Goal: Task Accomplishment & Management: Manage account settings

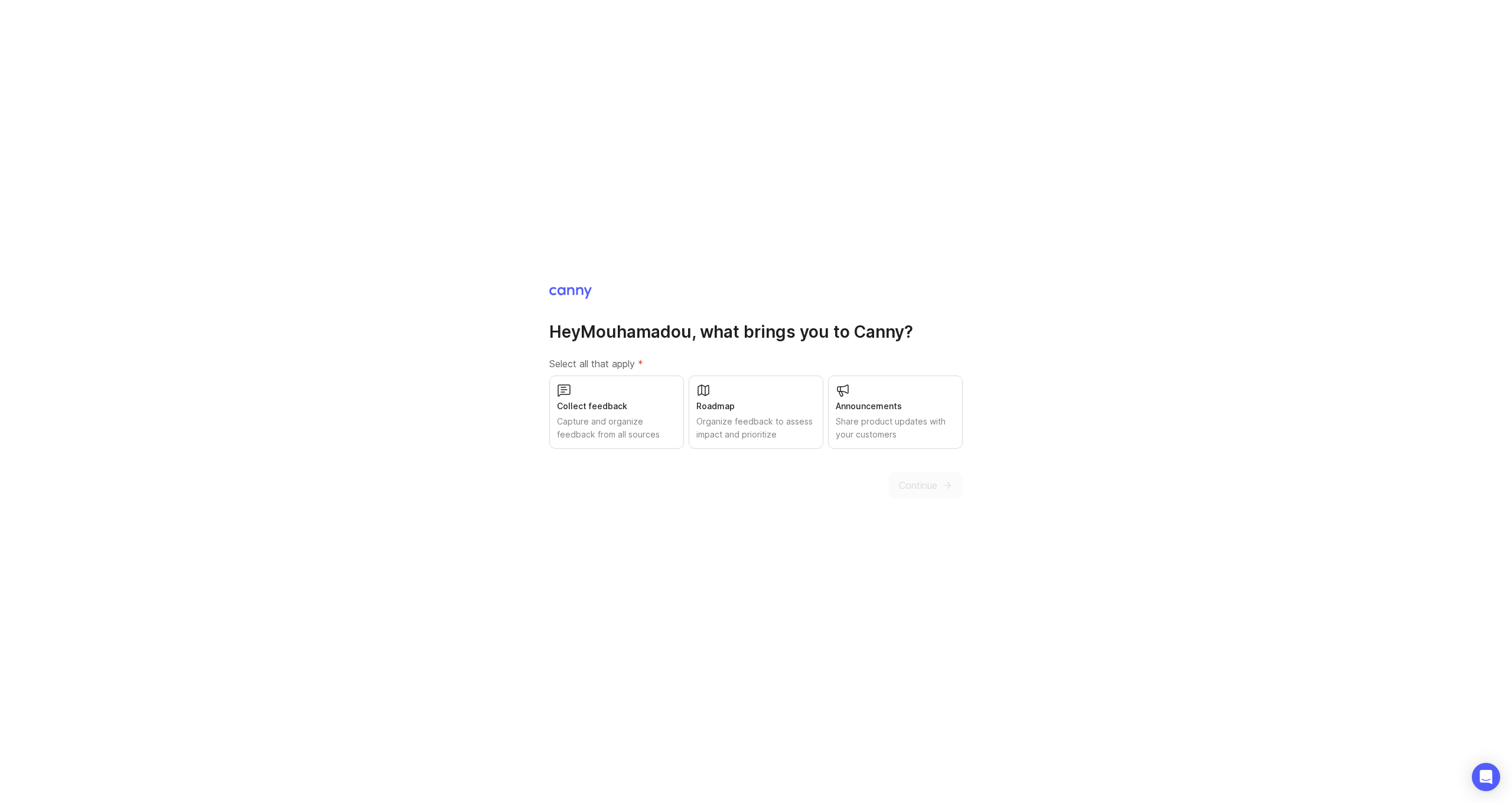
click at [720, 388] on div "Roadmap Organize feedback to assess impact and prioritize" at bounding box center [756, 412] width 135 height 73
click at [842, 392] on icon at bounding box center [841, 394] width 3 height 5
click at [877, 414] on div "Announcements Share product updates with your customers" at bounding box center [895, 412] width 135 height 73
click at [952, 482] on icon "submit" at bounding box center [948, 485] width 11 height 11
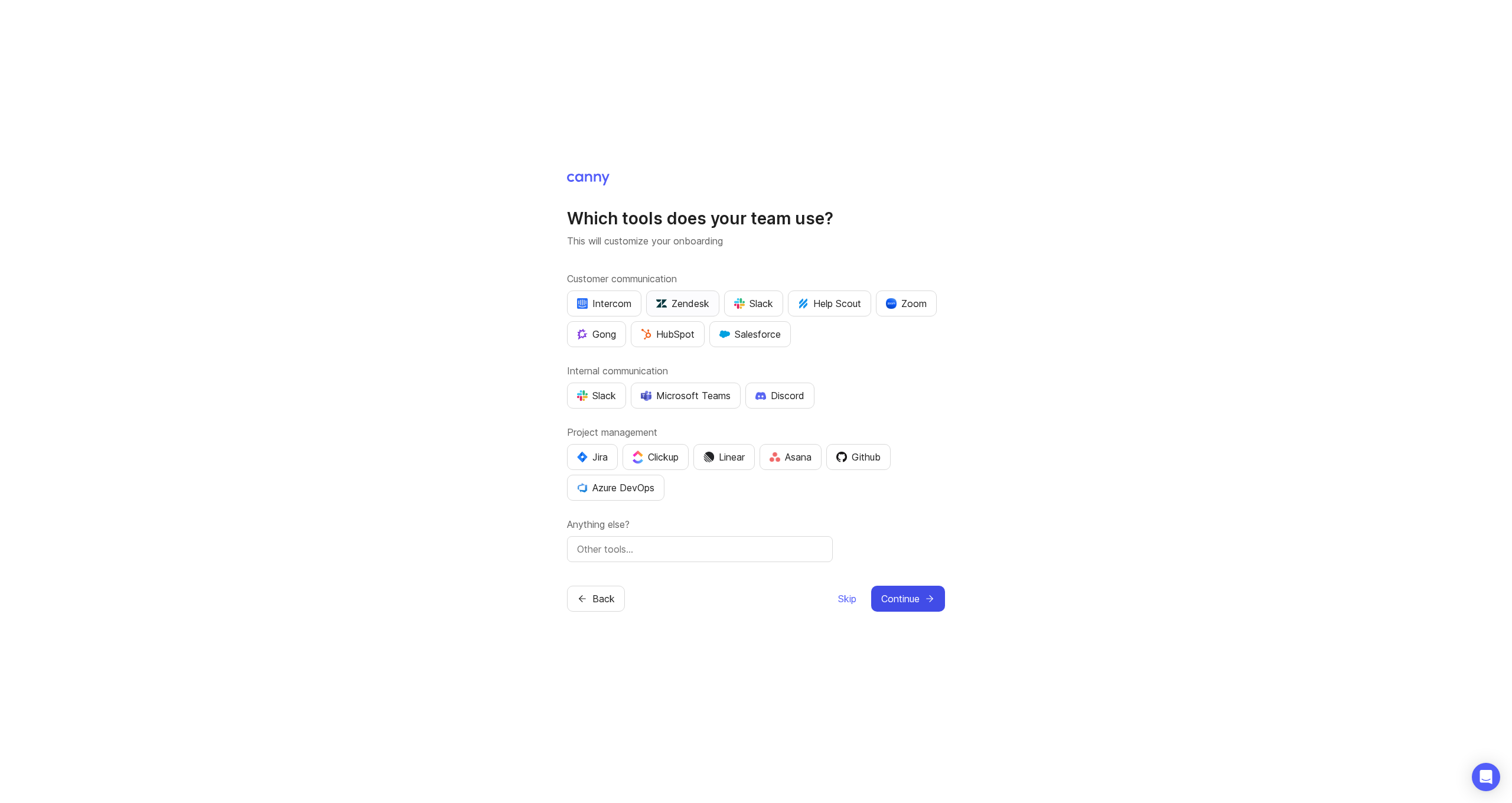
click at [691, 300] on div "Zendesk" at bounding box center [683, 303] width 53 height 14
click at [645, 331] on img "button" at bounding box center [646, 334] width 11 height 11
click at [606, 388] on button "Slack" at bounding box center [596, 395] width 59 height 26
click at [665, 450] on div "Clickup" at bounding box center [655, 457] width 46 height 14
click at [886, 597] on span "Continue" at bounding box center [900, 598] width 39 height 14
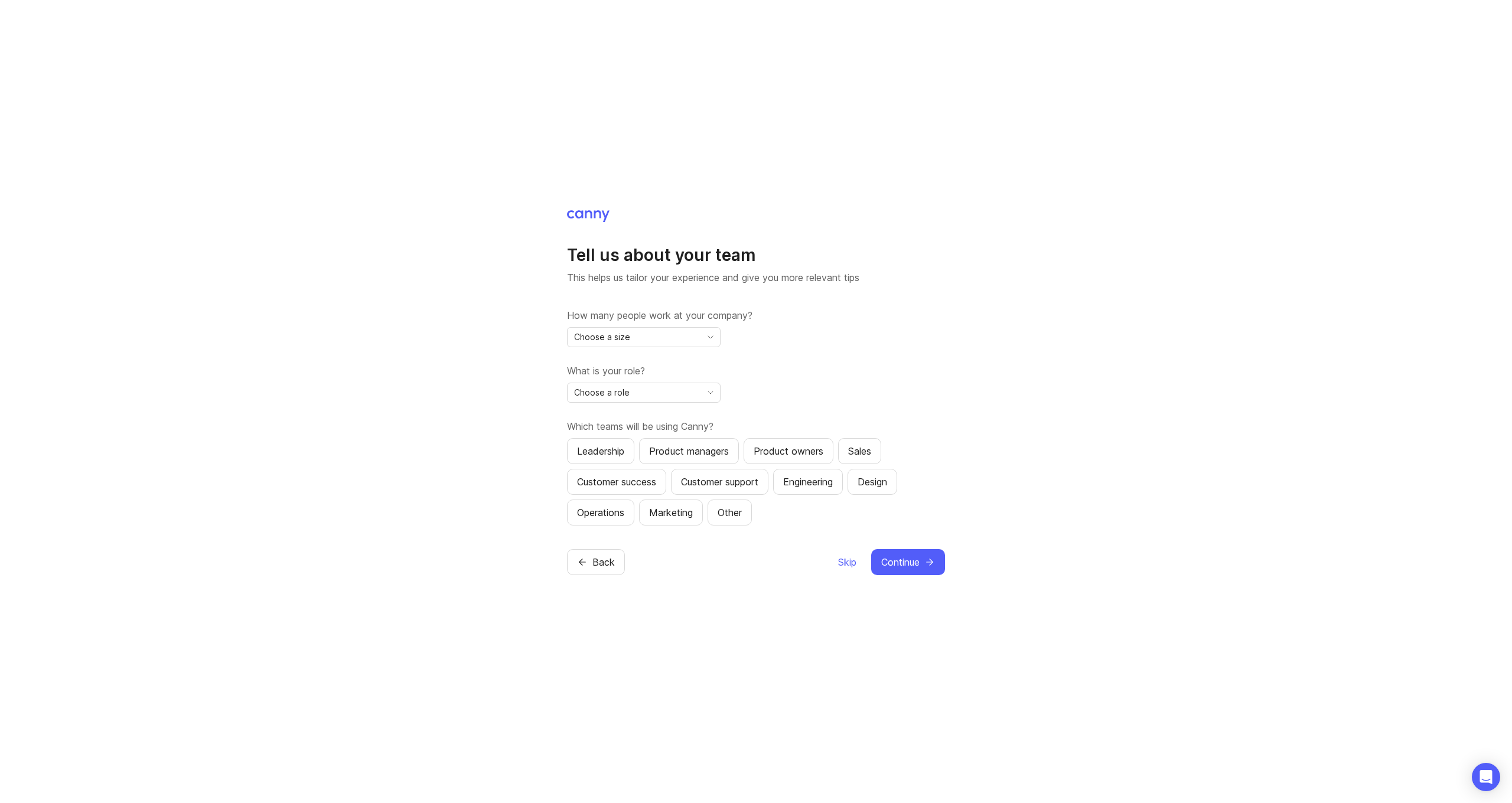
click at [711, 330] on span "toggle menu" at bounding box center [711, 337] width 19 height 13
click at [624, 398] on li "11-50" at bounding box center [644, 398] width 153 height 19
click at [678, 393] on div "Choose a role" at bounding box center [634, 392] width 133 height 19
click at [634, 419] on span "Executive / Leadership" at bounding box center [620, 415] width 90 height 13
click at [624, 452] on div "Leadership" at bounding box center [600, 451] width 47 height 14
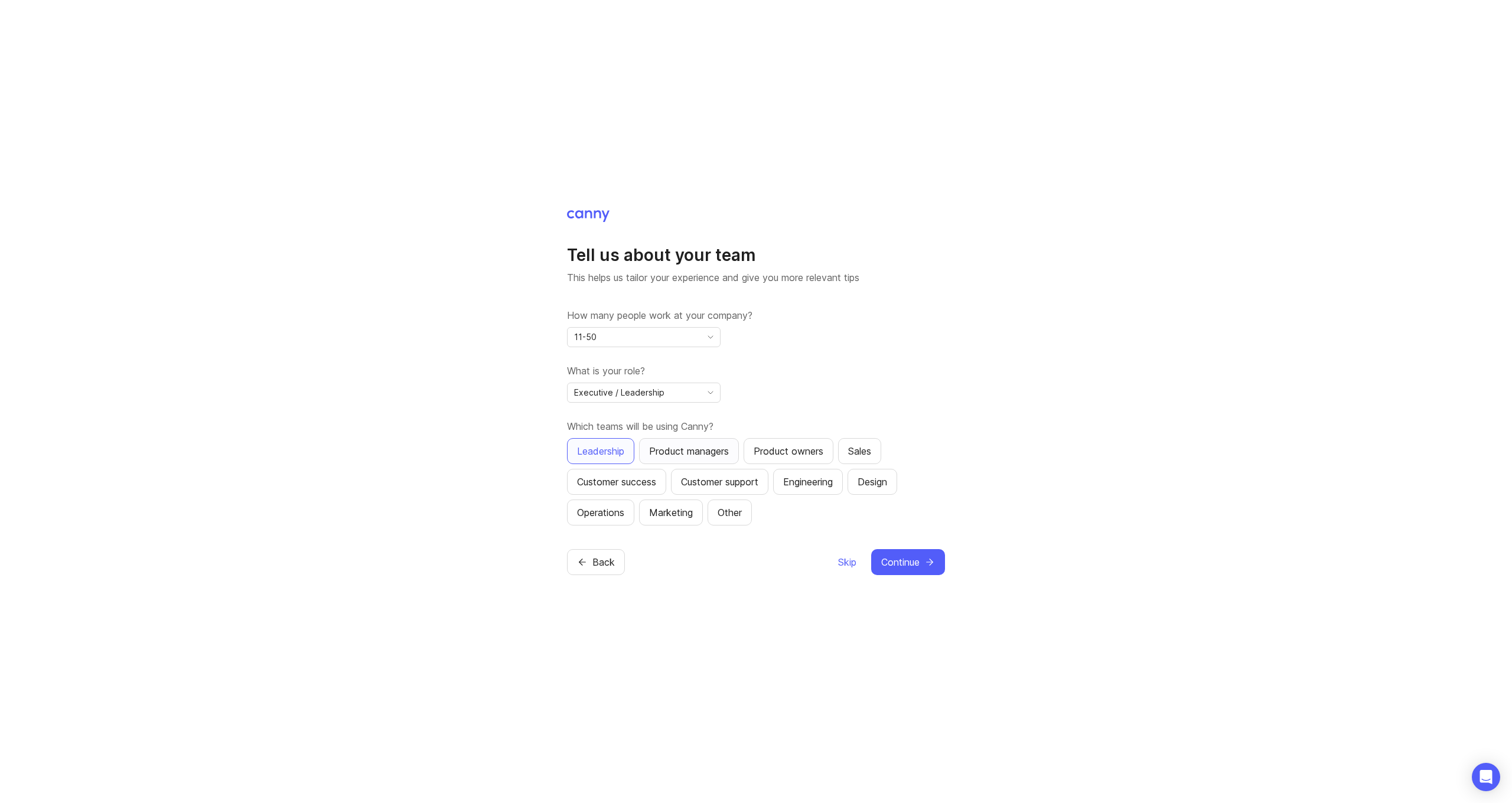
click at [652, 455] on div "Product managers" at bounding box center [689, 451] width 80 height 14
click at [770, 457] on div "Product owners" at bounding box center [788, 451] width 70 height 14
click at [891, 547] on div "Tell us about your team This helps us tailor your experience and give you more …" at bounding box center [756, 392] width 378 height 366
click at [890, 553] on button "Continue" at bounding box center [908, 561] width 74 height 26
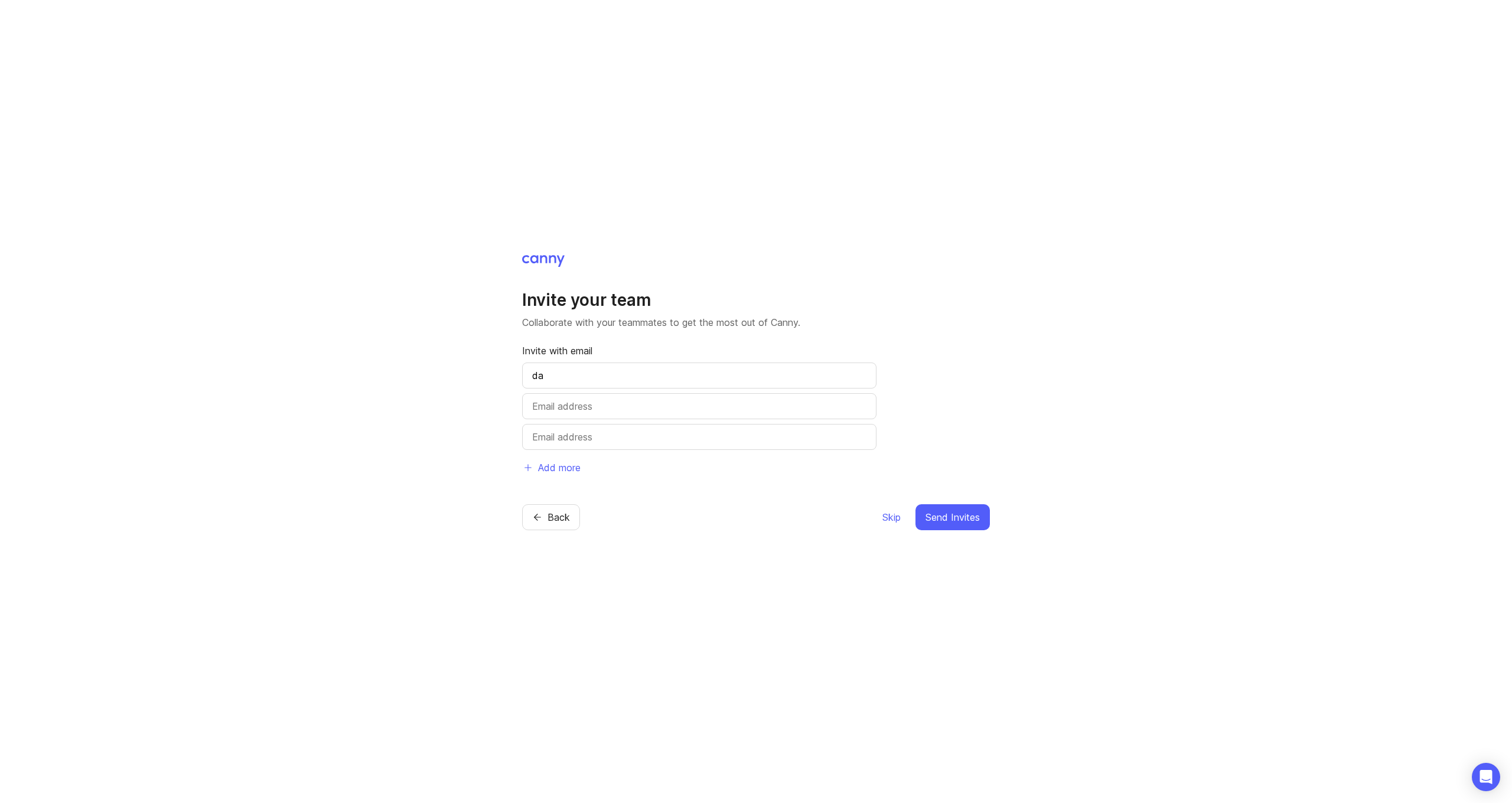
type input "d"
click at [895, 522] on span "Skip" at bounding box center [892, 517] width 19 height 14
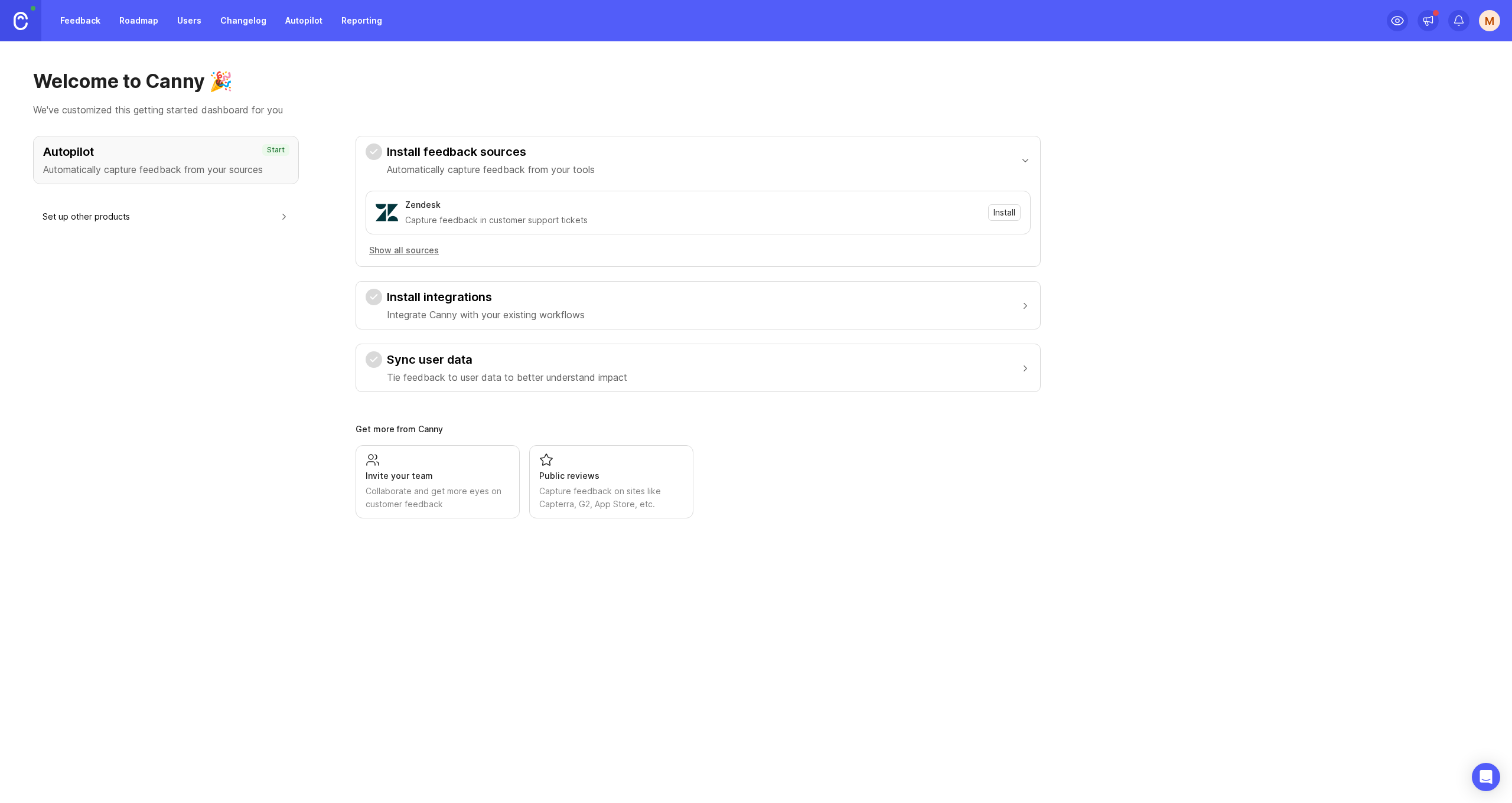
click at [212, 216] on button "Set up other products" at bounding box center [166, 216] width 247 height 27
click at [211, 216] on button "Set up other products" at bounding box center [166, 216] width 247 height 27
click at [412, 304] on h3 "Install integrations" at bounding box center [486, 297] width 198 height 17
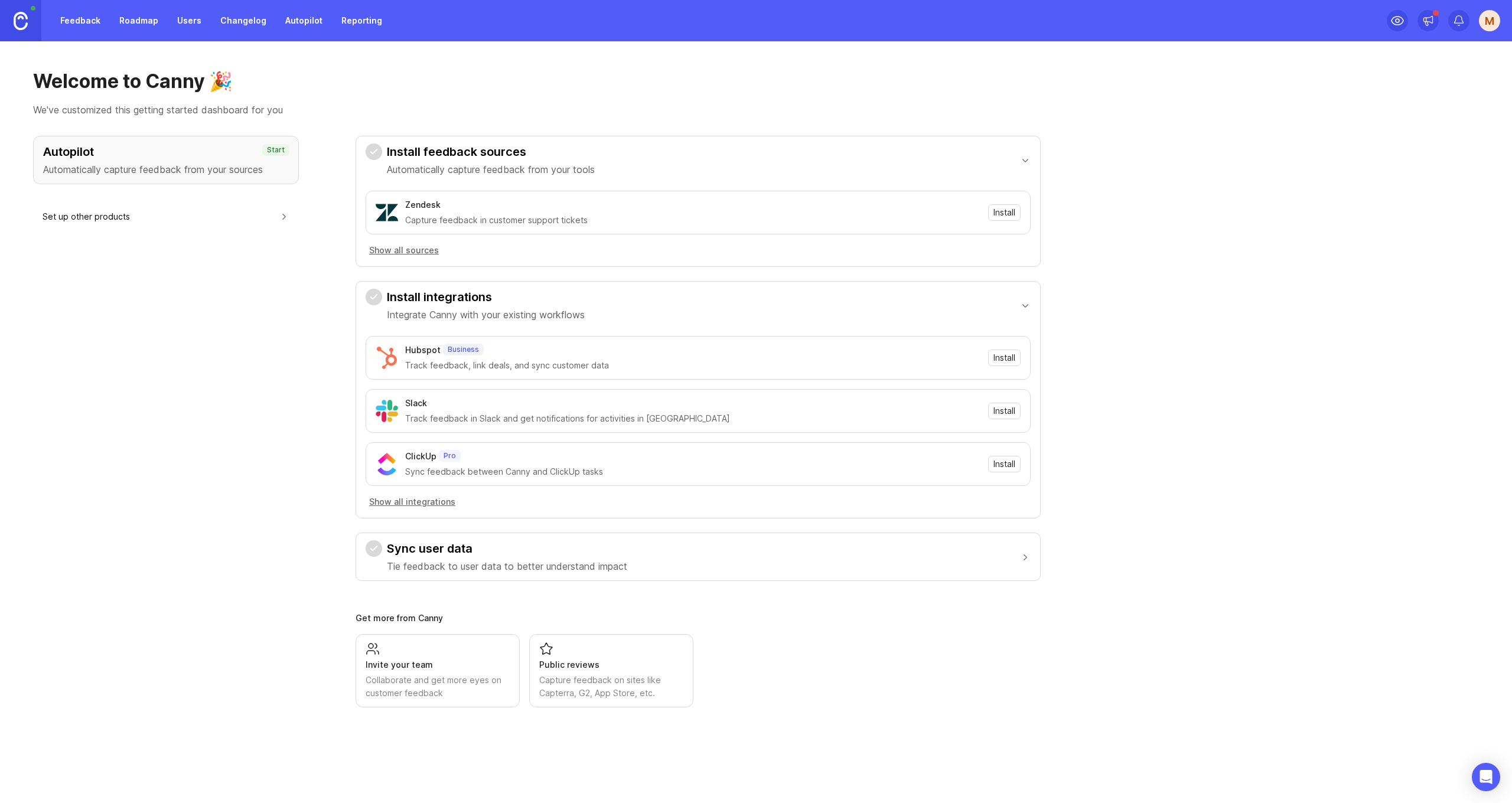
click at [415, 293] on h3 "Install integrations" at bounding box center [486, 297] width 198 height 17
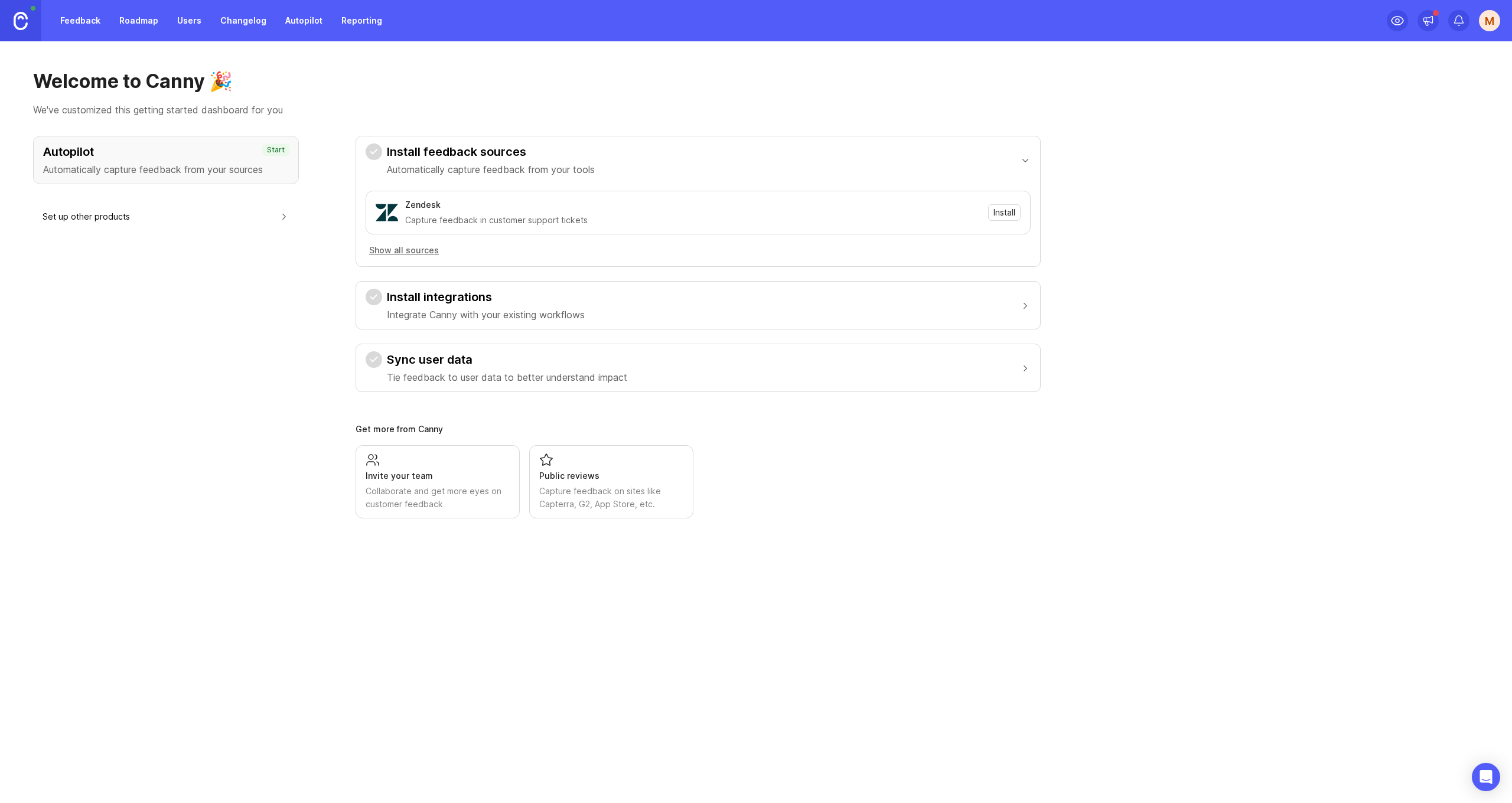
click at [414, 360] on h3 "Sync user data" at bounding box center [507, 359] width 240 height 17
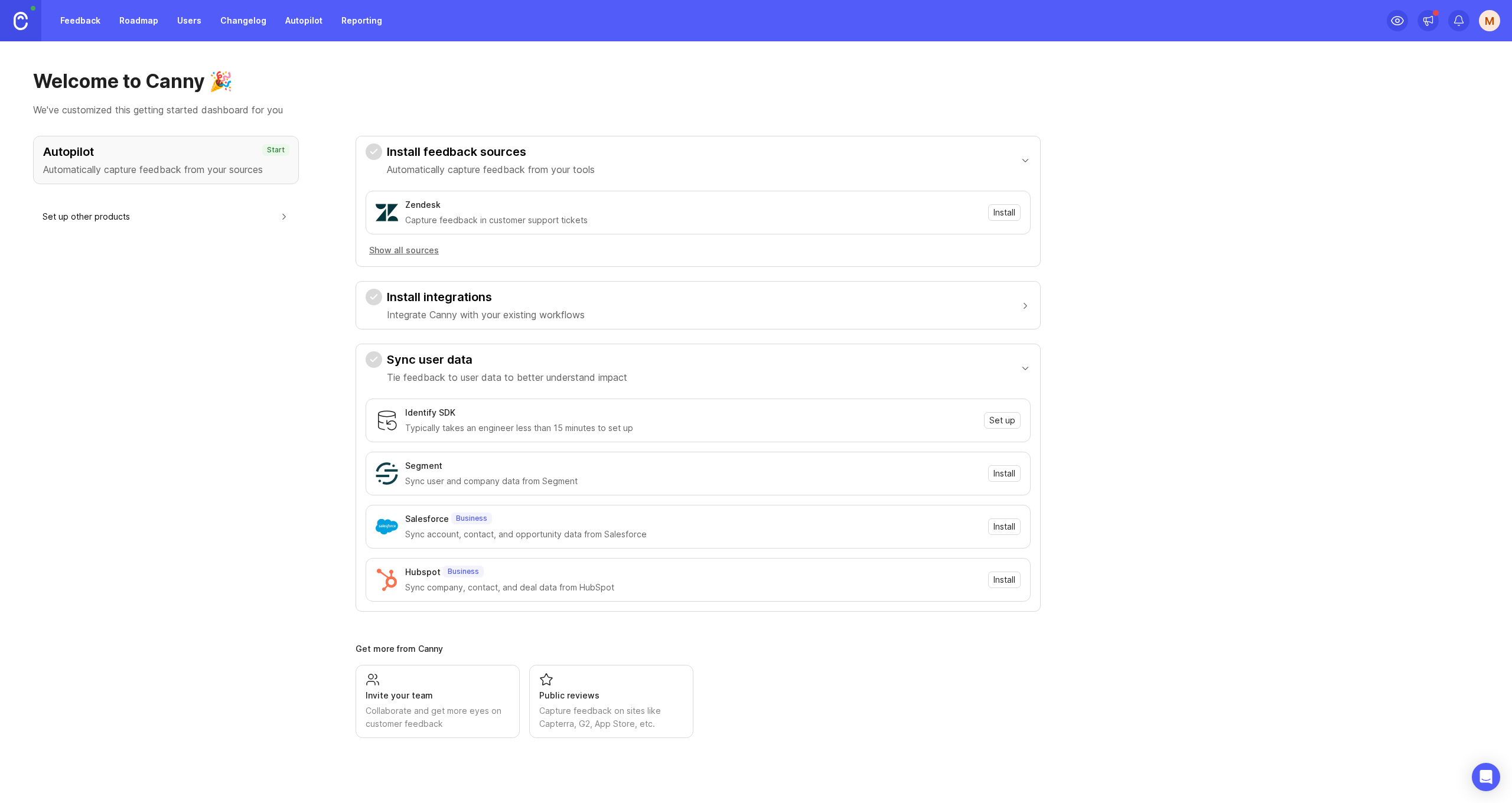
click at [414, 360] on h3 "Sync user data" at bounding box center [507, 359] width 240 height 17
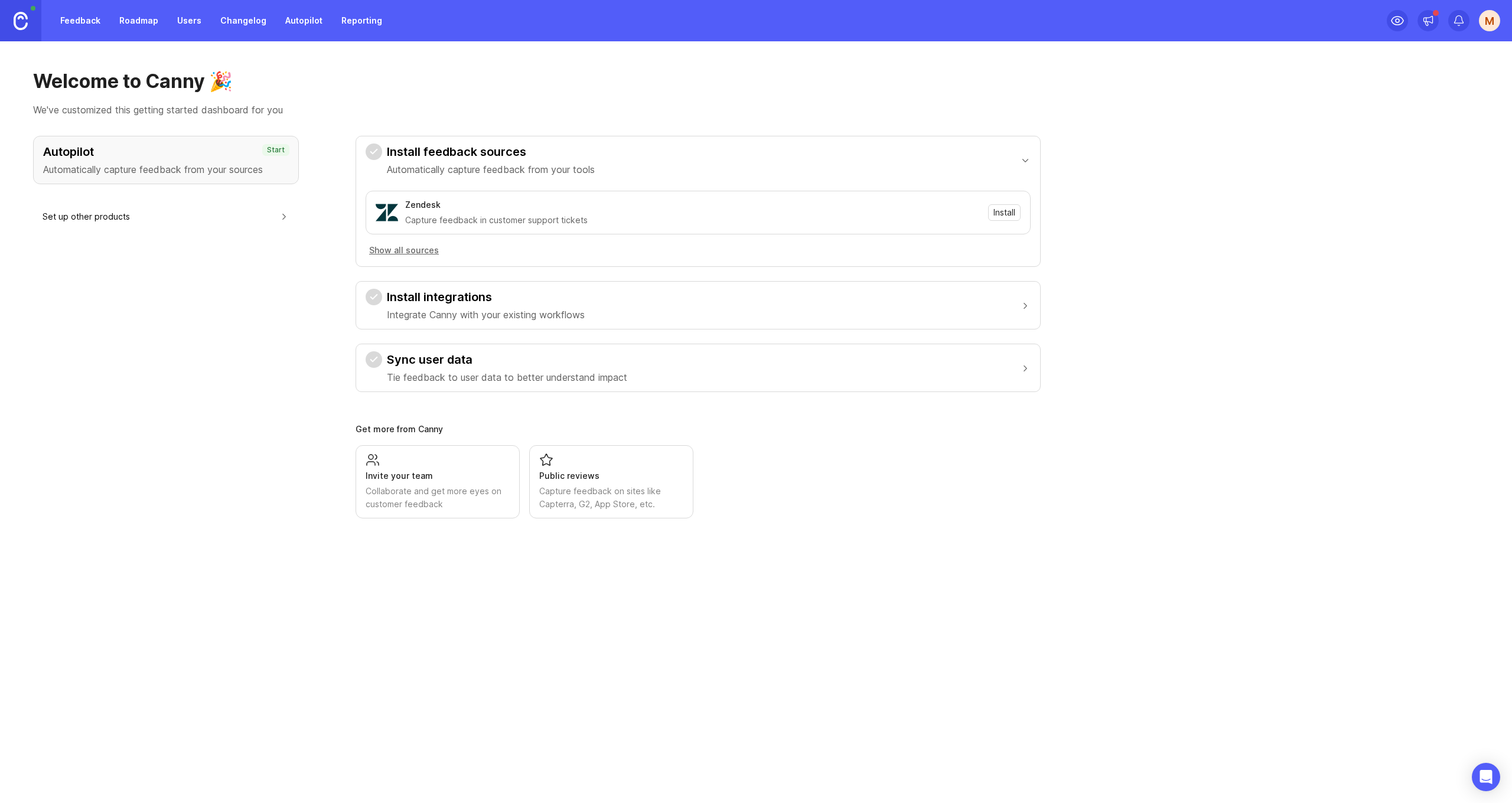
click at [27, 16] on img at bounding box center [20, 21] width 14 height 19
click at [131, 26] on link "Roadmap" at bounding box center [139, 21] width 53 height 21
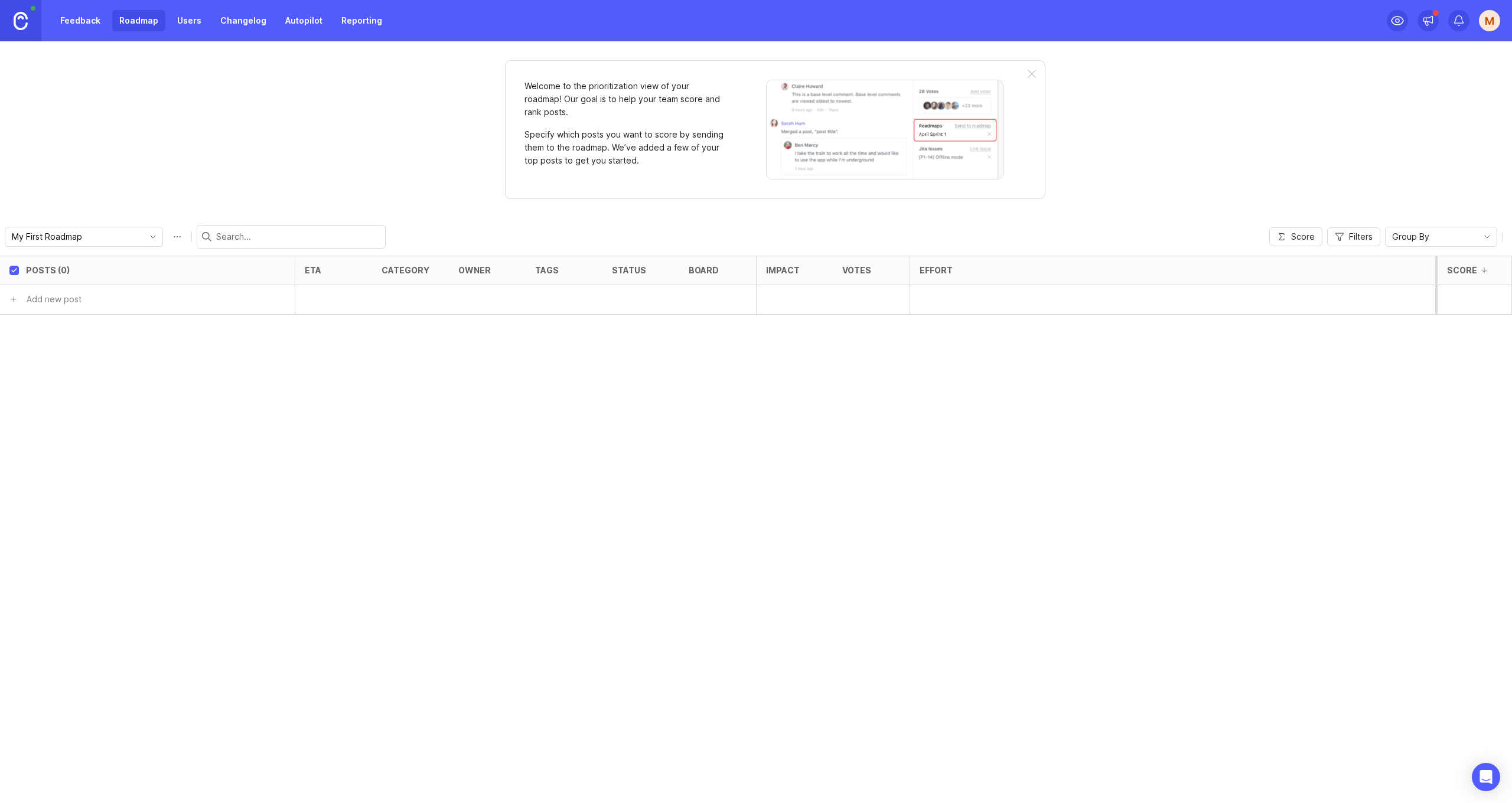
click at [189, 17] on link "Users" at bounding box center [189, 21] width 39 height 21
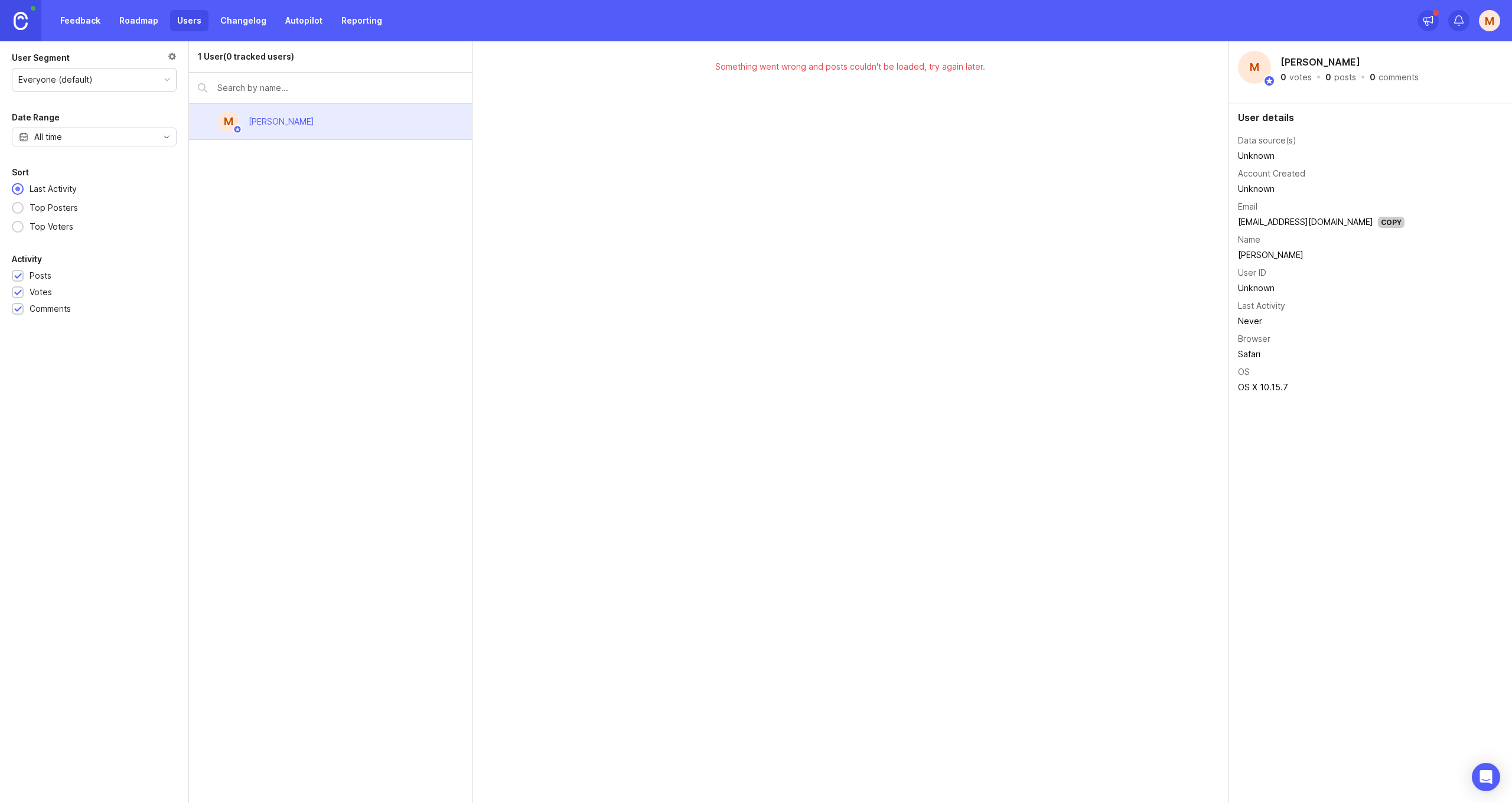
click at [335, 19] on link "Reporting" at bounding box center [362, 21] width 55 height 21
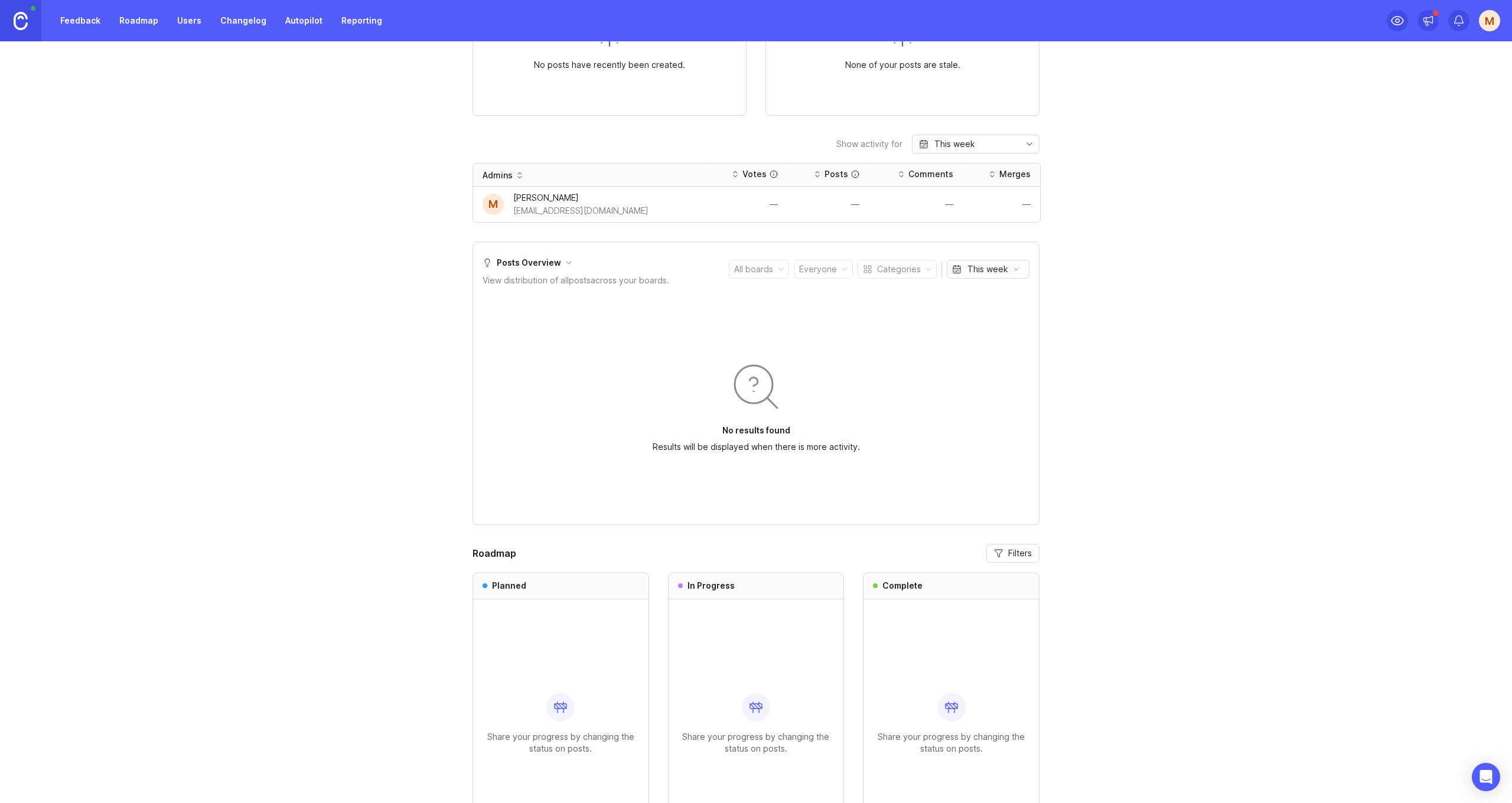
scroll to position [319, 0]
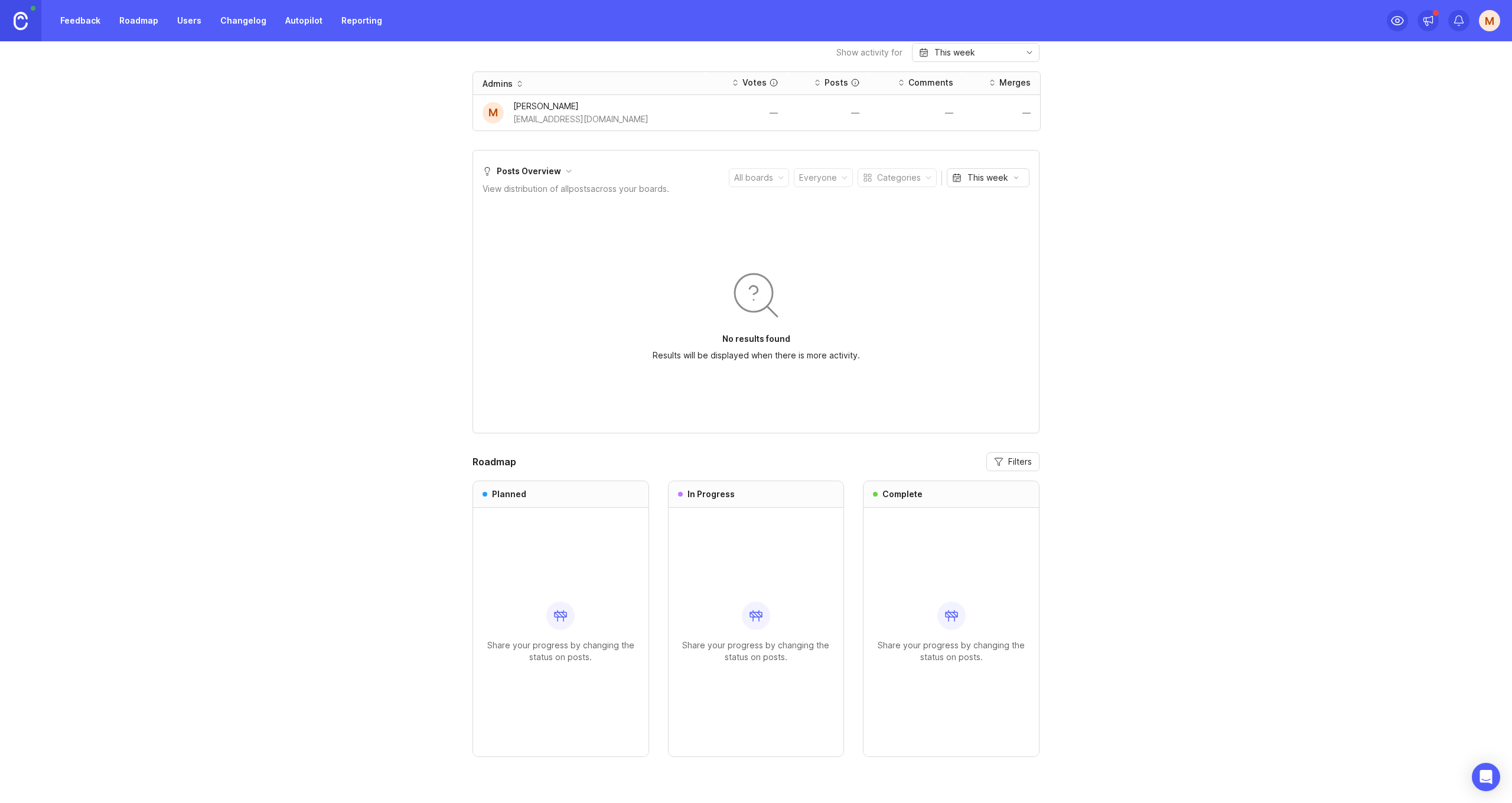
click at [752, 618] on icon at bounding box center [756, 615] width 14 height 14
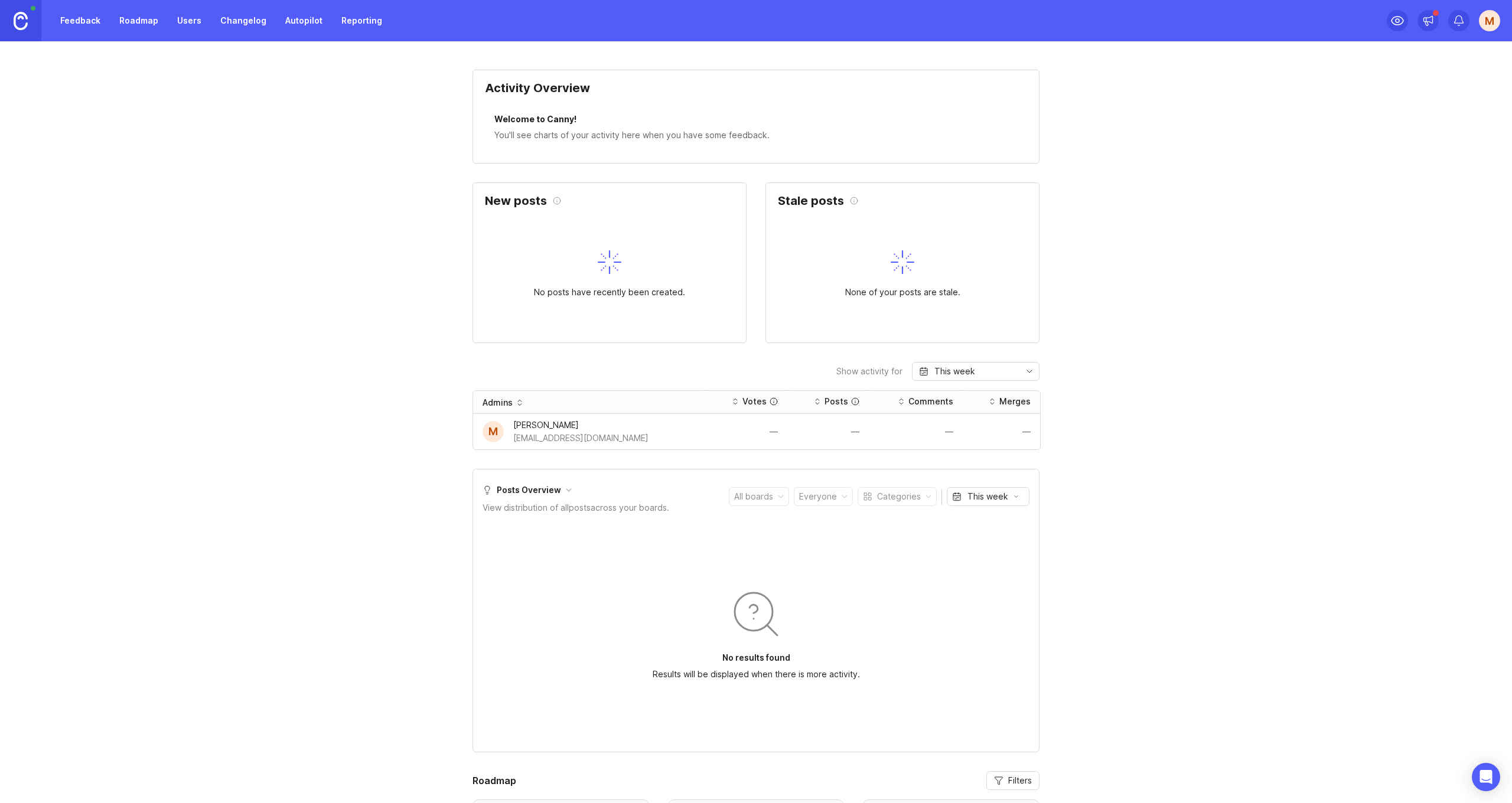
click at [347, 13] on link "Reporting" at bounding box center [362, 21] width 55 height 21
click at [295, 21] on link "Autopilot" at bounding box center [303, 21] width 51 height 21
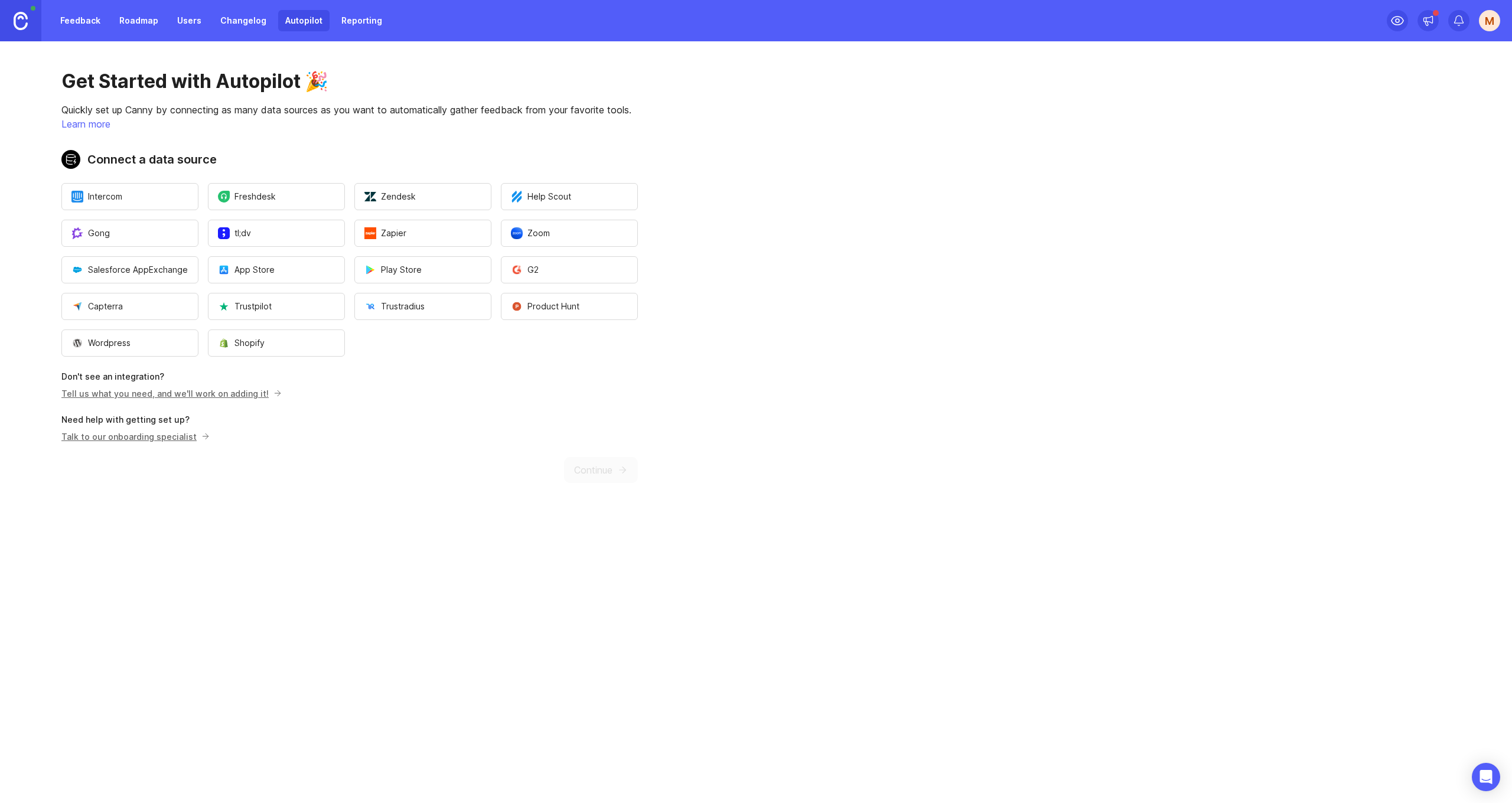
click at [162, 436] on p "Talk to our onboarding specialist" at bounding box center [134, 437] width 145 height 13
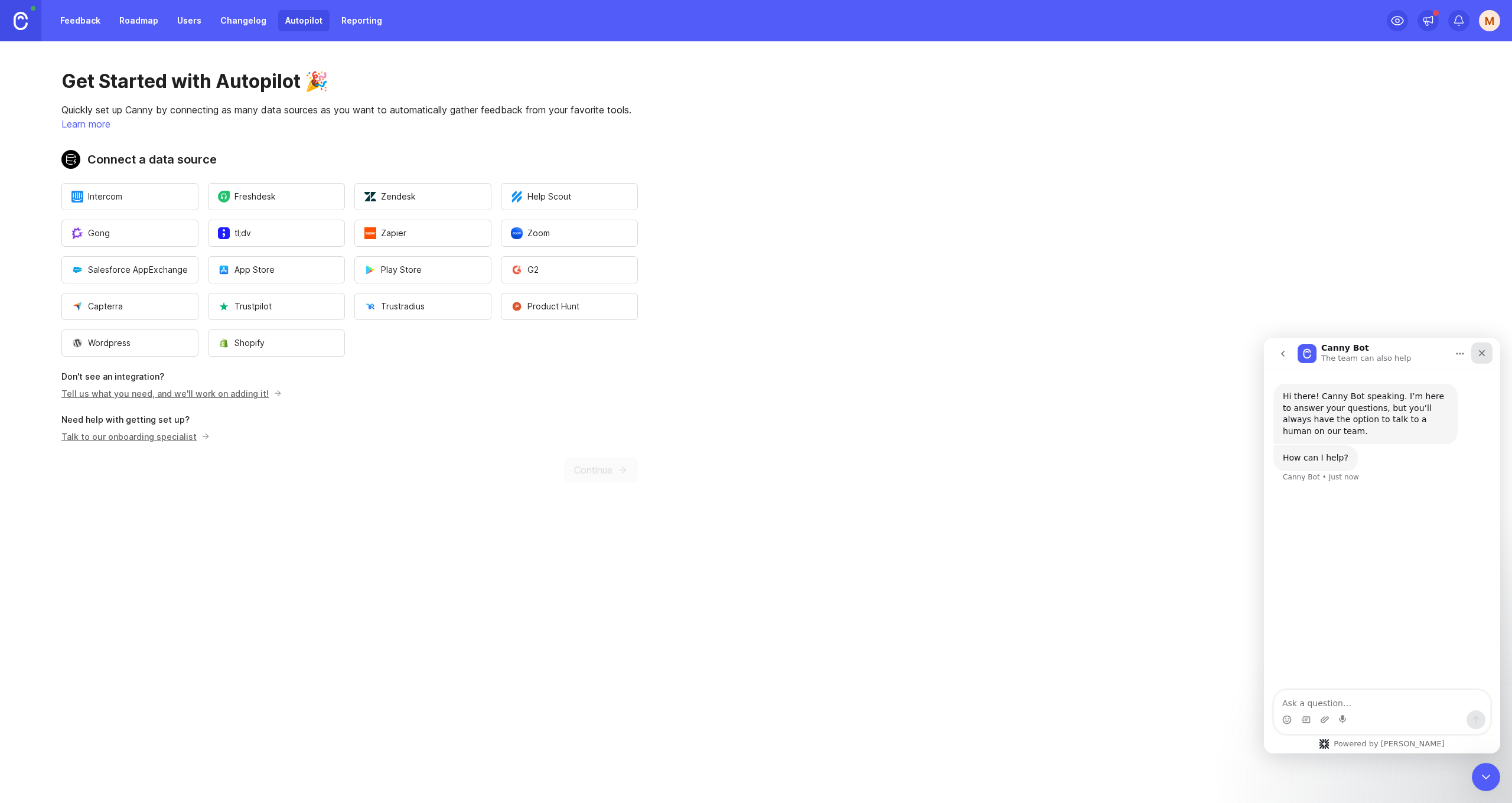
click at [1479, 354] on icon "Close" at bounding box center [1482, 353] width 9 height 9
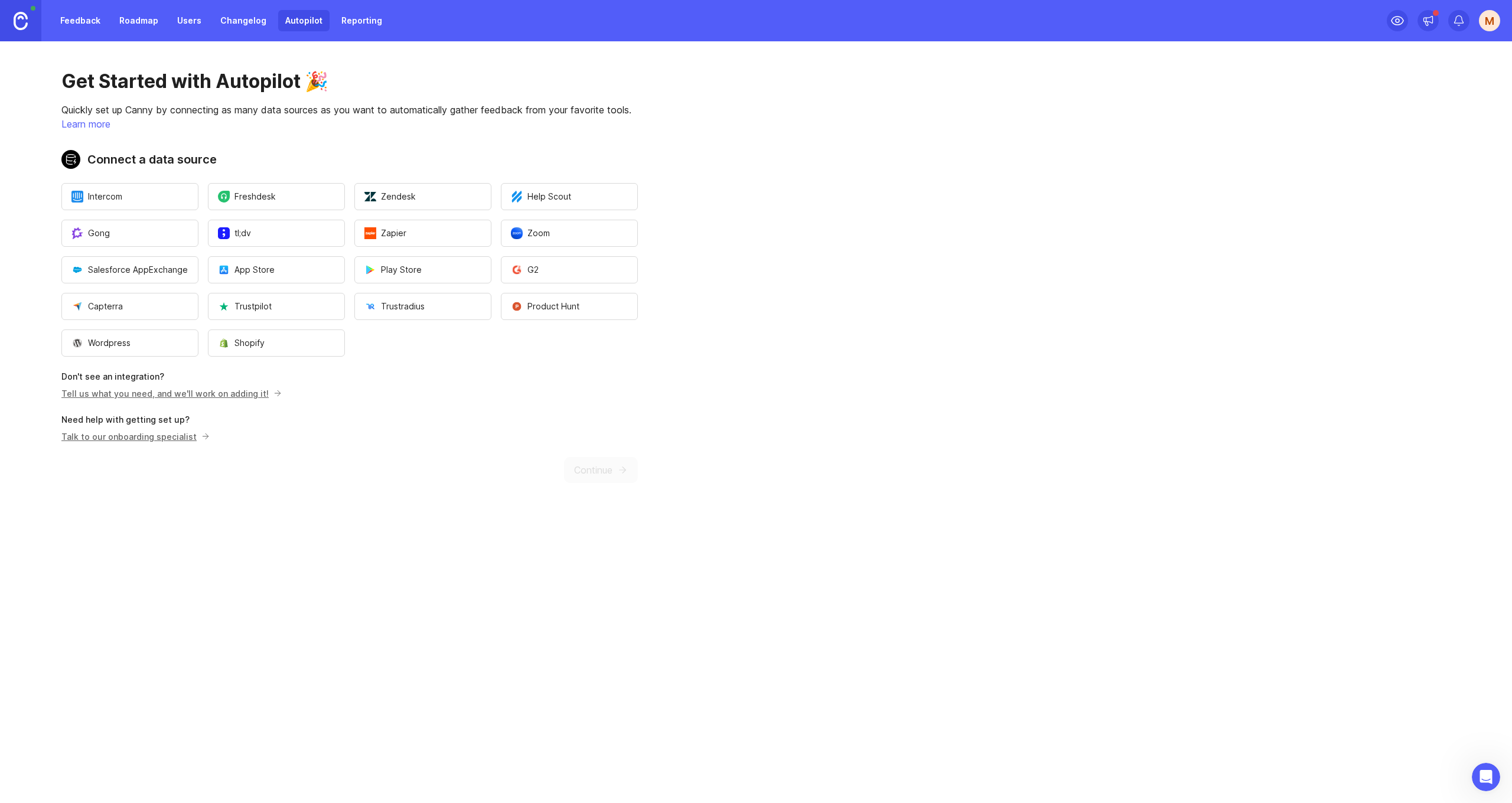
click at [74, 20] on link "Feedback" at bounding box center [80, 21] width 54 height 21
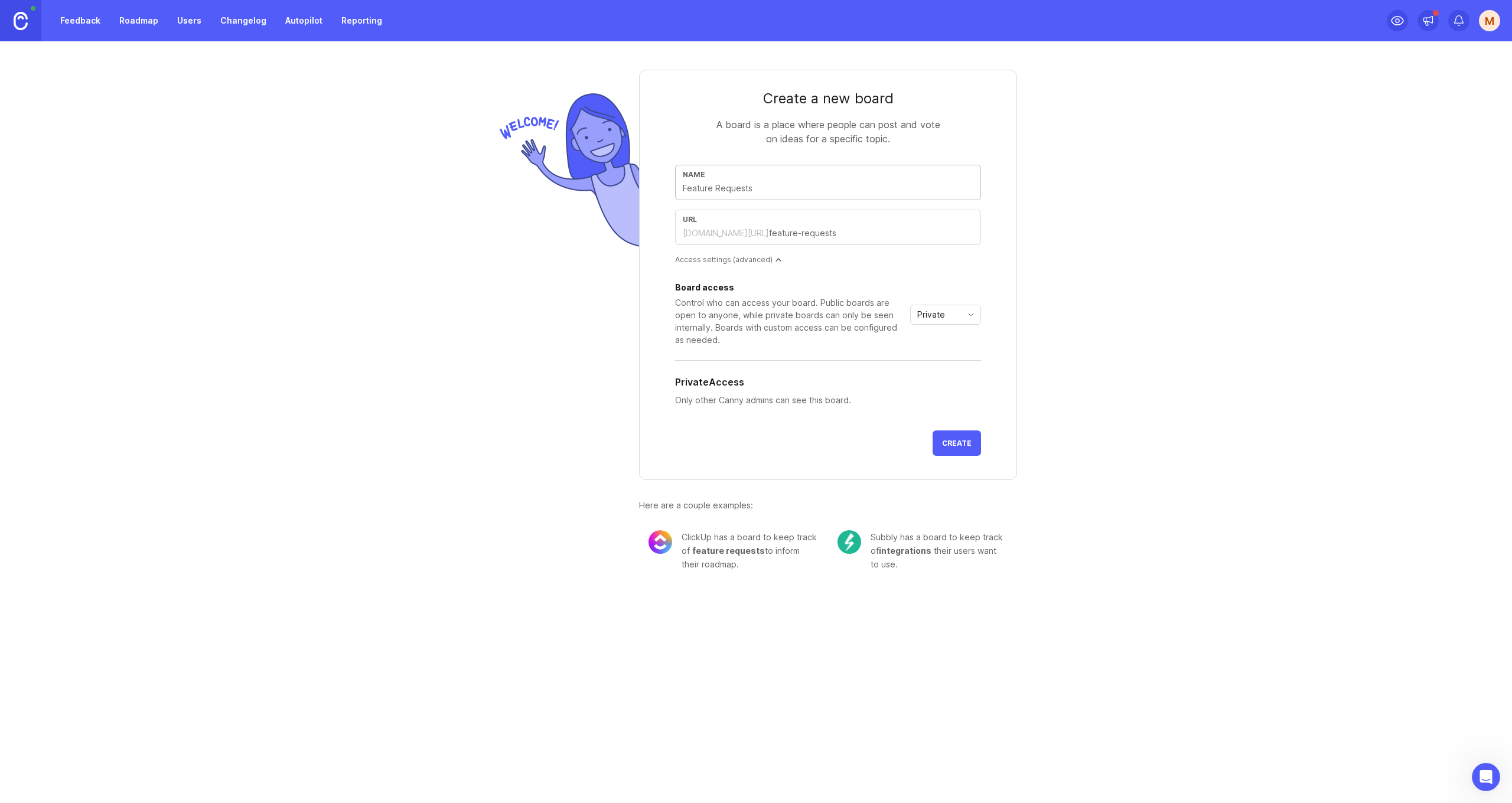
click at [136, 9] on div "Feedback Roadmap Users Changelog Autopilot Reporting" at bounding box center [195, 21] width 389 height 41
click at [136, 16] on link "Roadmap" at bounding box center [139, 21] width 53 height 21
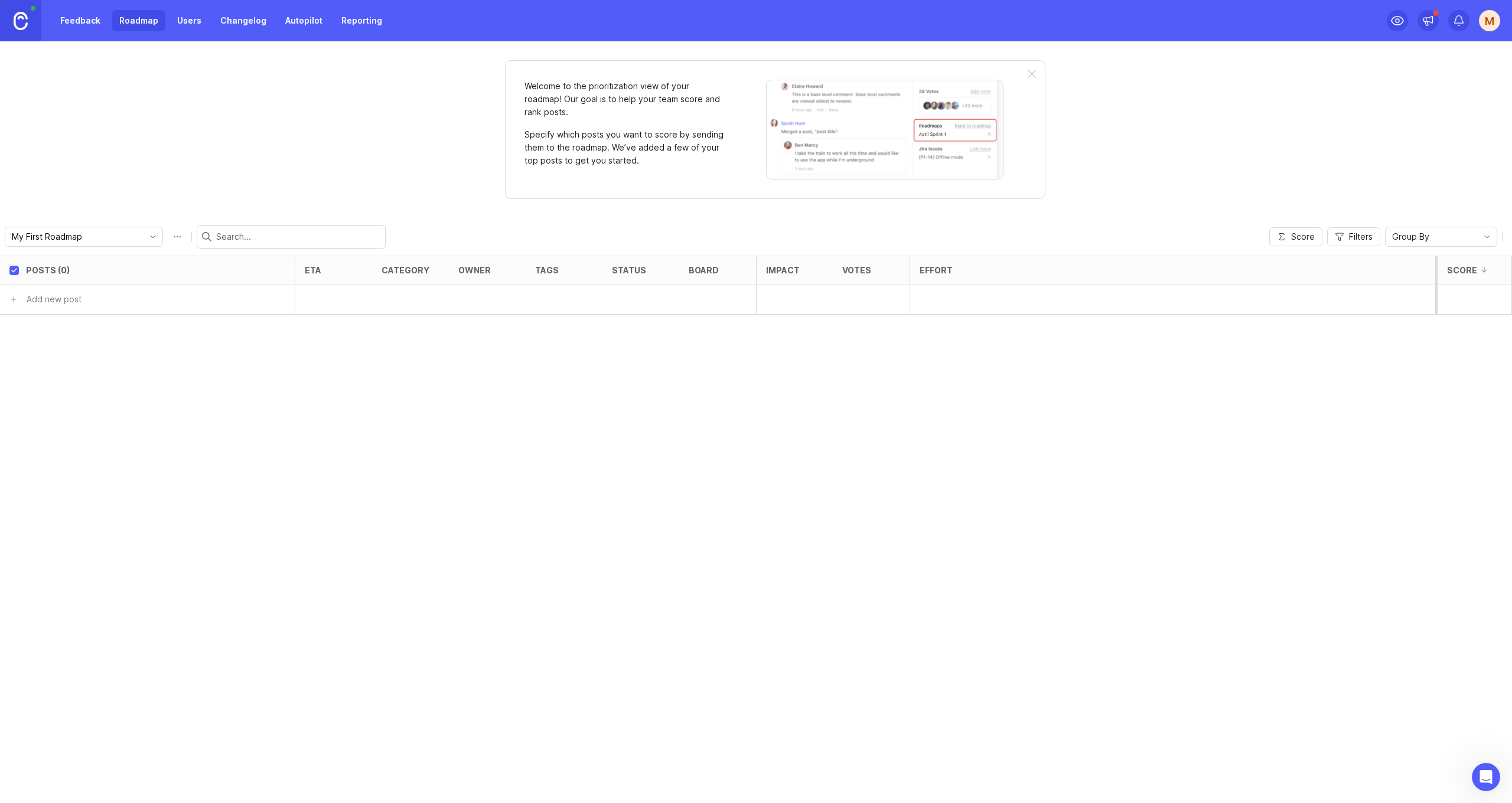
click at [29, 25] on link at bounding box center [21, 21] width 41 height 41
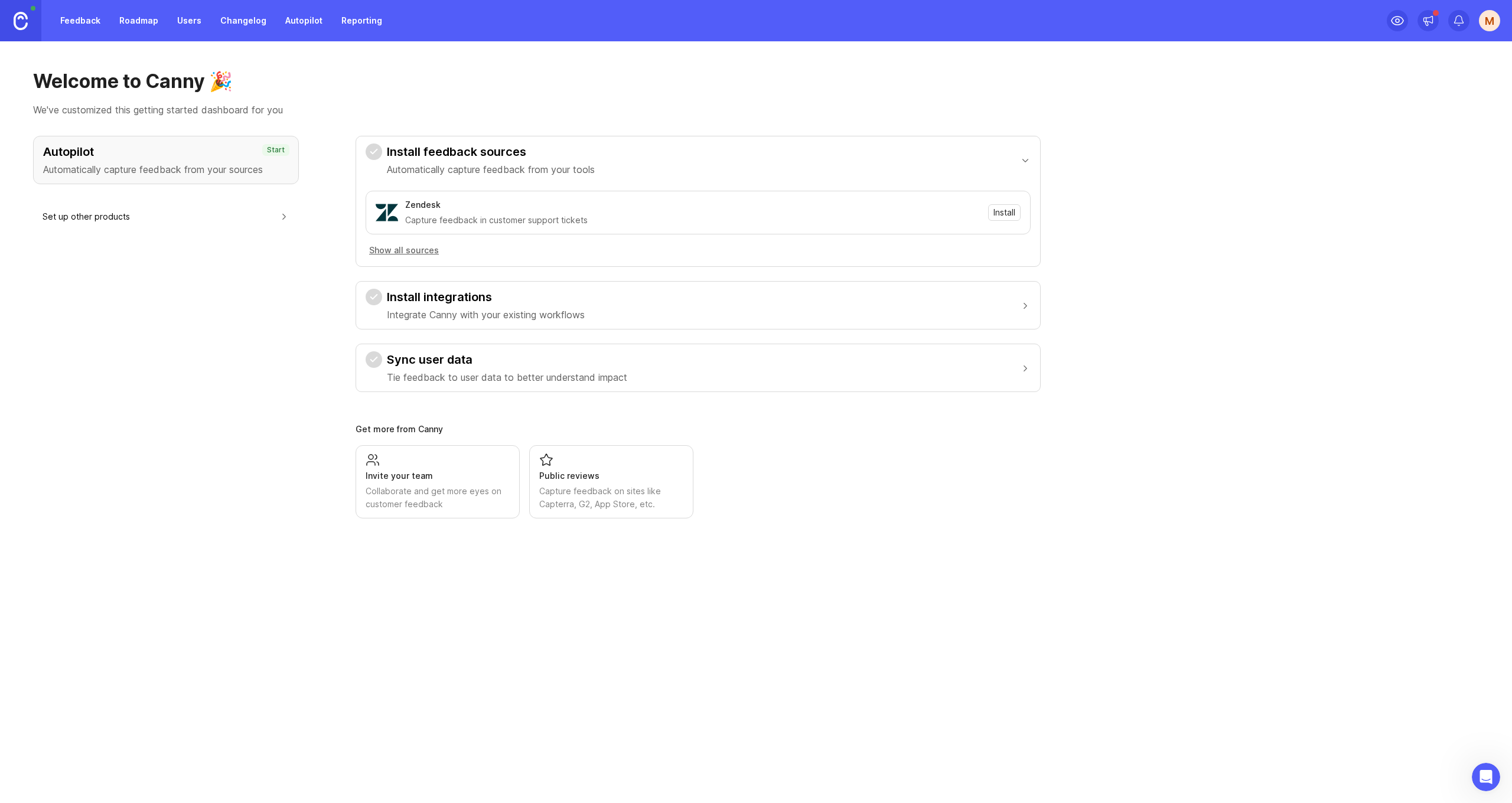
click at [74, 25] on link "Feedback" at bounding box center [80, 21] width 54 height 21
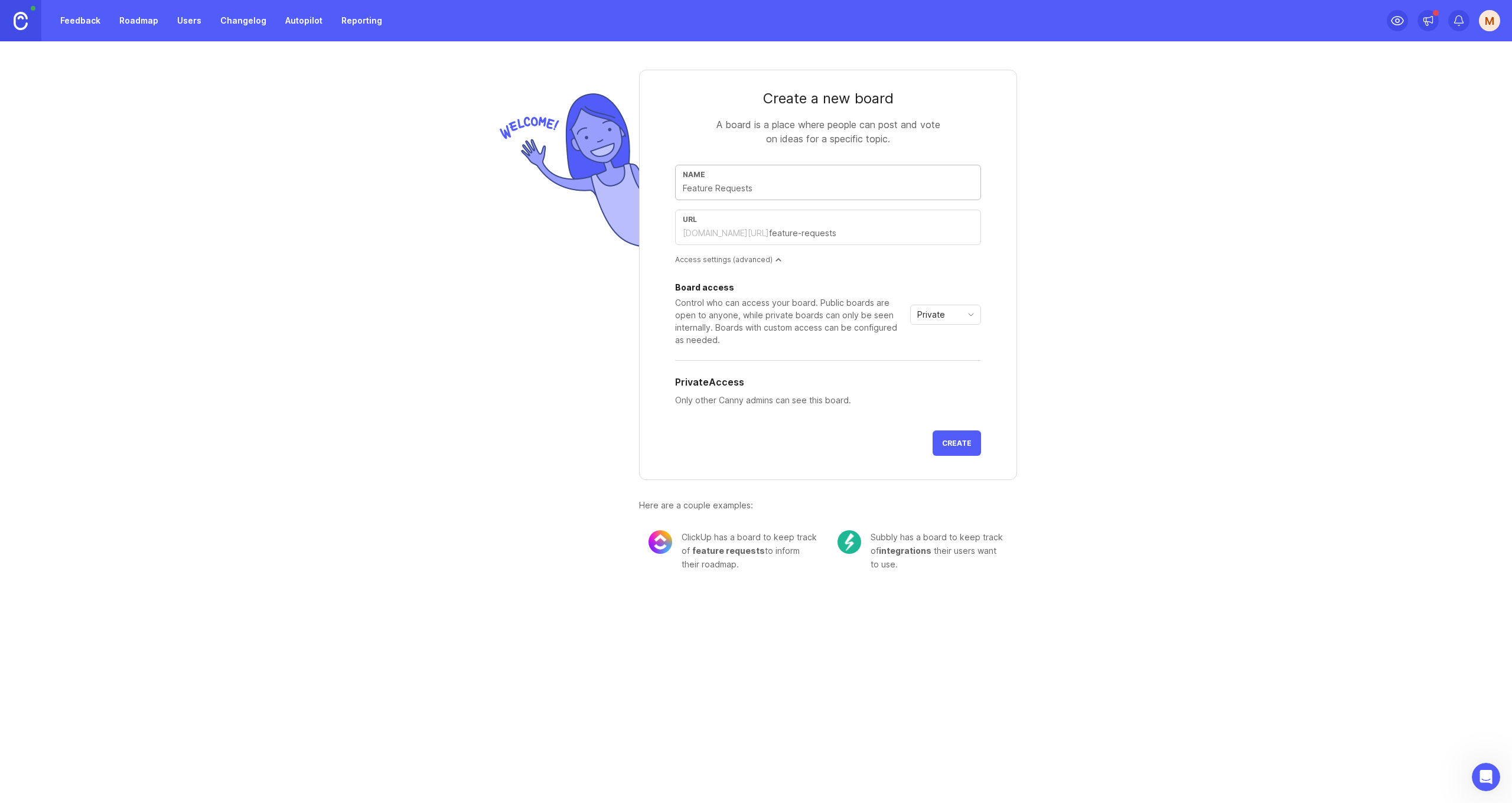
click at [771, 193] on input "text" at bounding box center [828, 188] width 291 height 13
click at [134, 26] on link "Roadmap" at bounding box center [139, 21] width 53 height 21
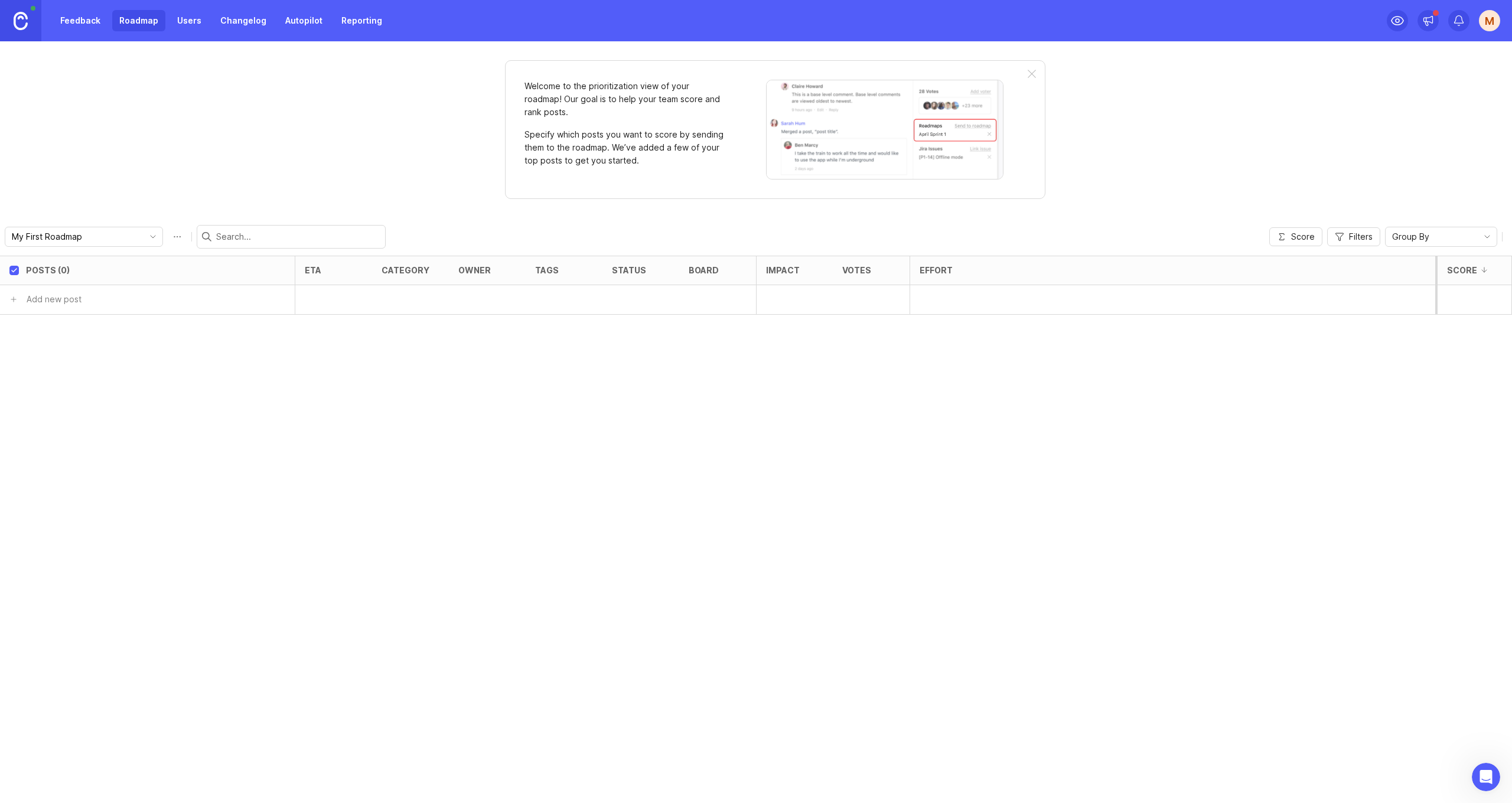
click at [153, 234] on icon "toggle icon" at bounding box center [153, 237] width 19 height 9
click at [156, 234] on icon "toggle icon" at bounding box center [153, 237] width 19 height 9
click at [170, 235] on button "Roadmap options" at bounding box center [177, 236] width 19 height 19
click at [193, 209] on div "Welcome to the prioritization view of your roadmap! Our goal is to help your te…" at bounding box center [756, 422] width 1512 height 762
click at [1493, 24] on div "M" at bounding box center [1490, 21] width 21 height 21
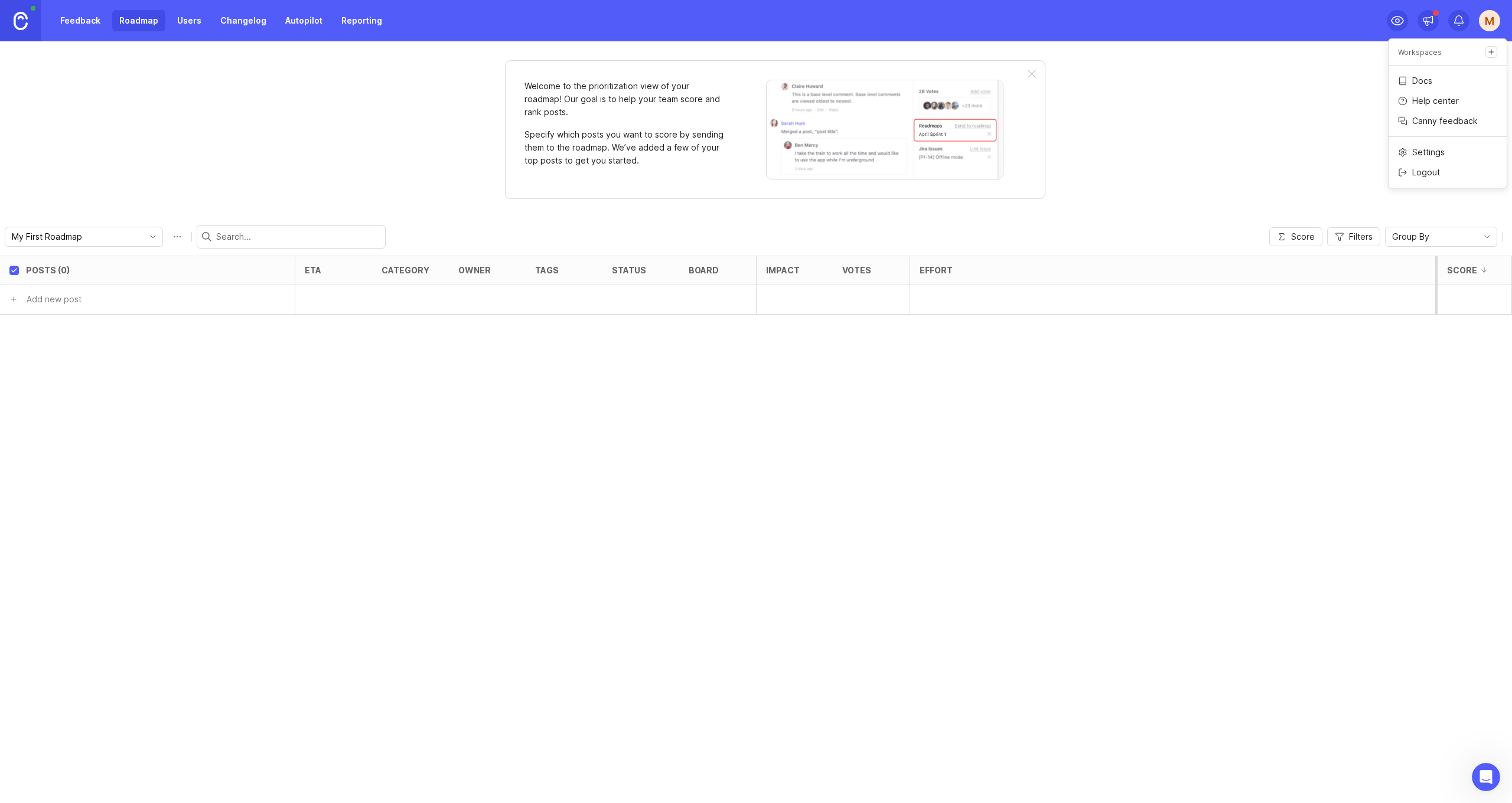
click at [1322, 130] on div "Welcome to the prioritization view of your roadmap! Our goal is to help your te…" at bounding box center [756, 422] width 1512 height 762
click at [170, 20] on link "Users" at bounding box center [189, 21] width 39 height 21
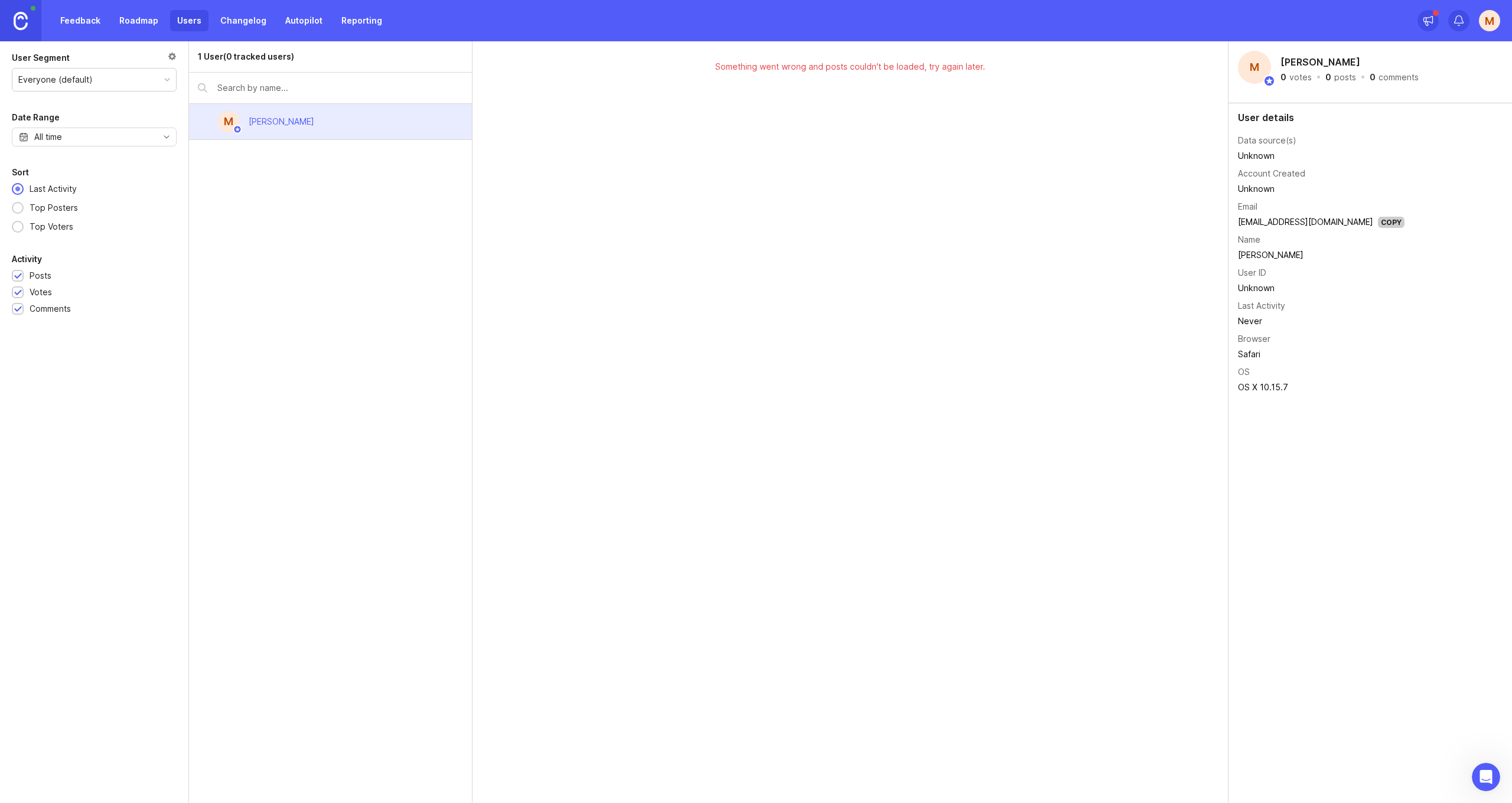
click at [1277, 70] on div "M Mouhamadou Sy 0 votes · 0 posts · 0 comments" at bounding box center [1371, 68] width 265 height 33
click at [1491, 22] on div "M" at bounding box center [1490, 21] width 21 height 21
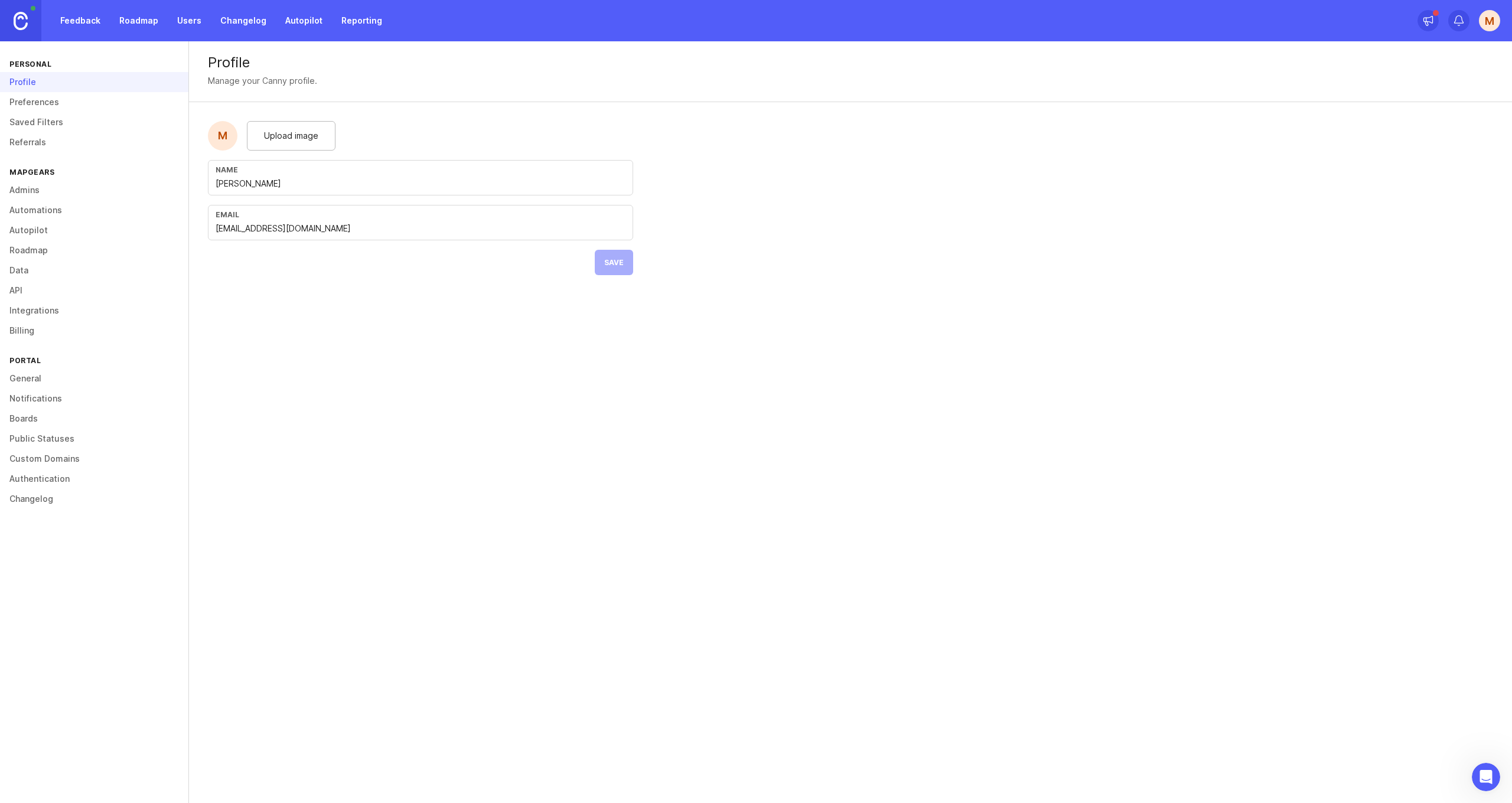
click at [16, 333] on link "Billing" at bounding box center [94, 330] width 189 height 20
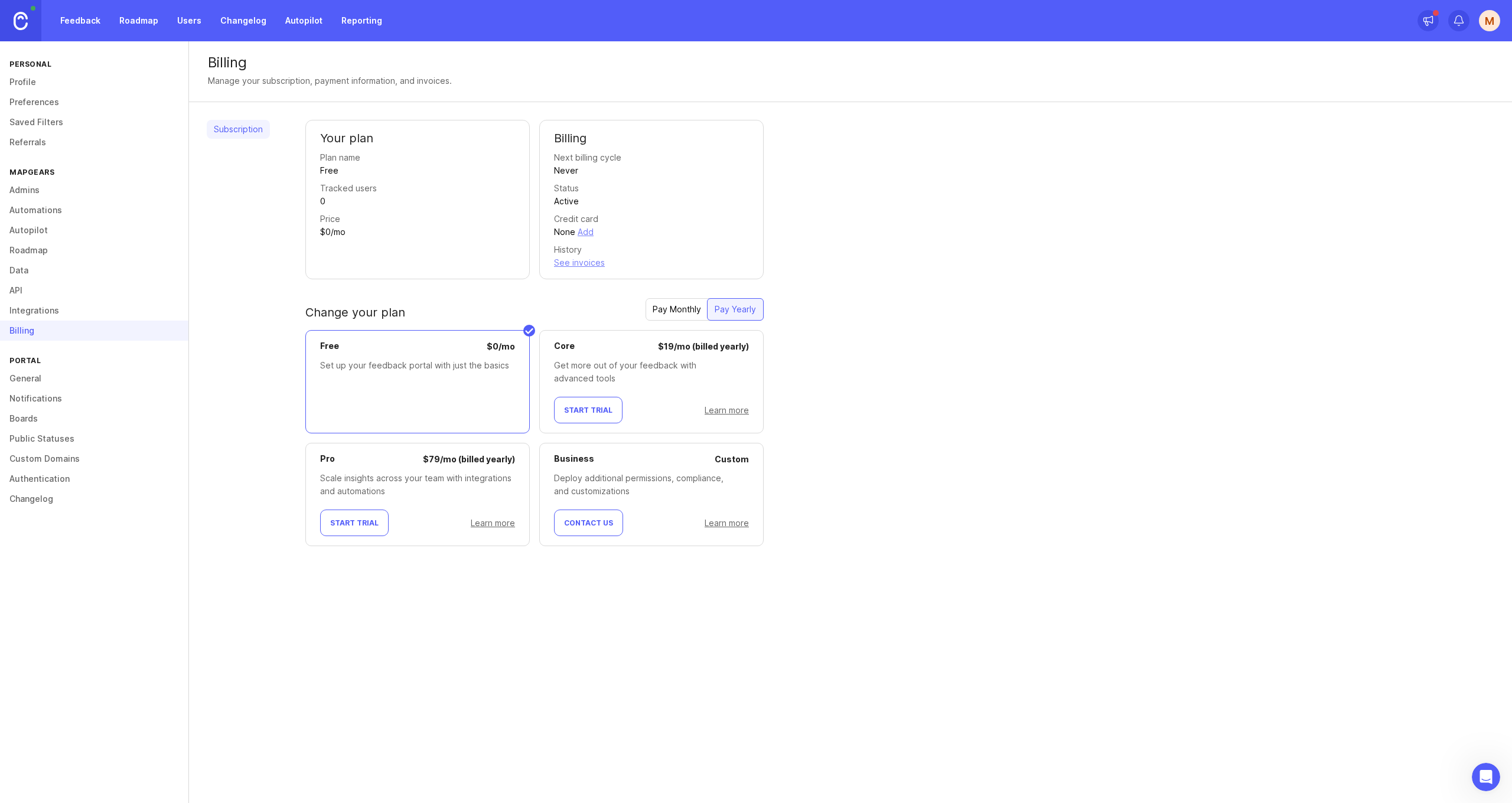
click at [59, 27] on link "Feedback" at bounding box center [80, 21] width 54 height 21
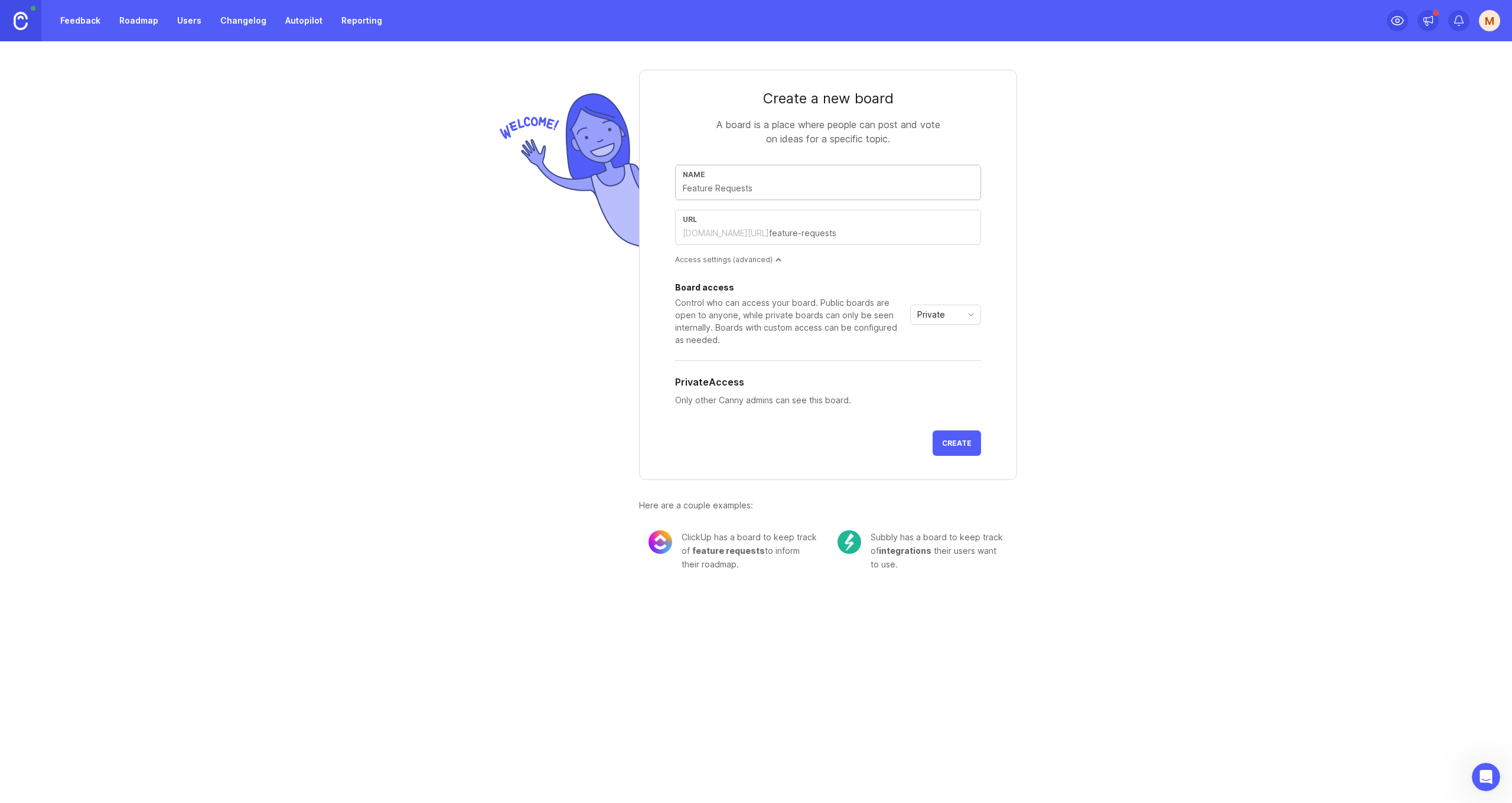
click at [1493, 26] on div "M" at bounding box center [1490, 21] width 21 height 21
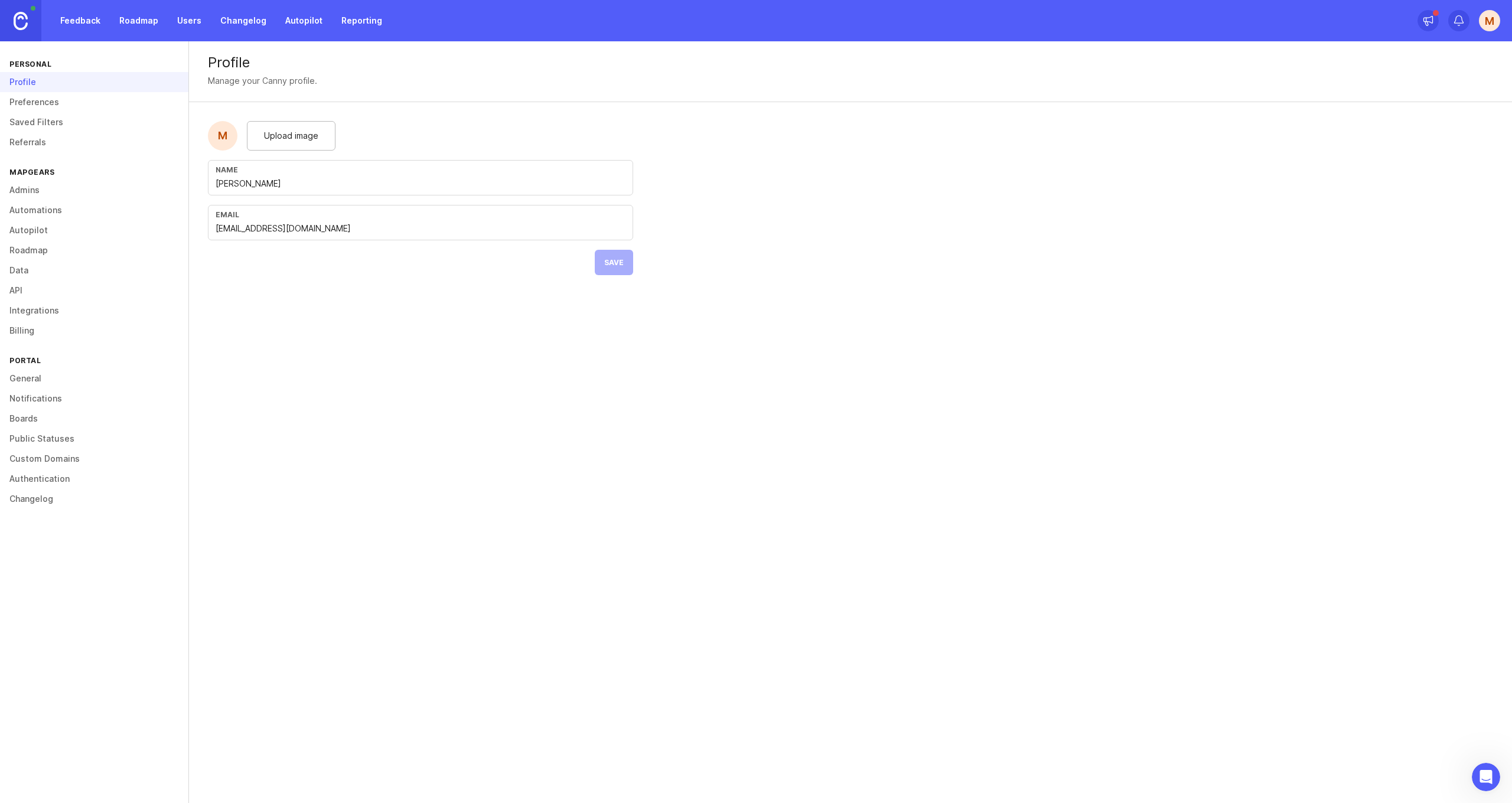
click at [35, 376] on link "General" at bounding box center [94, 378] width 189 height 20
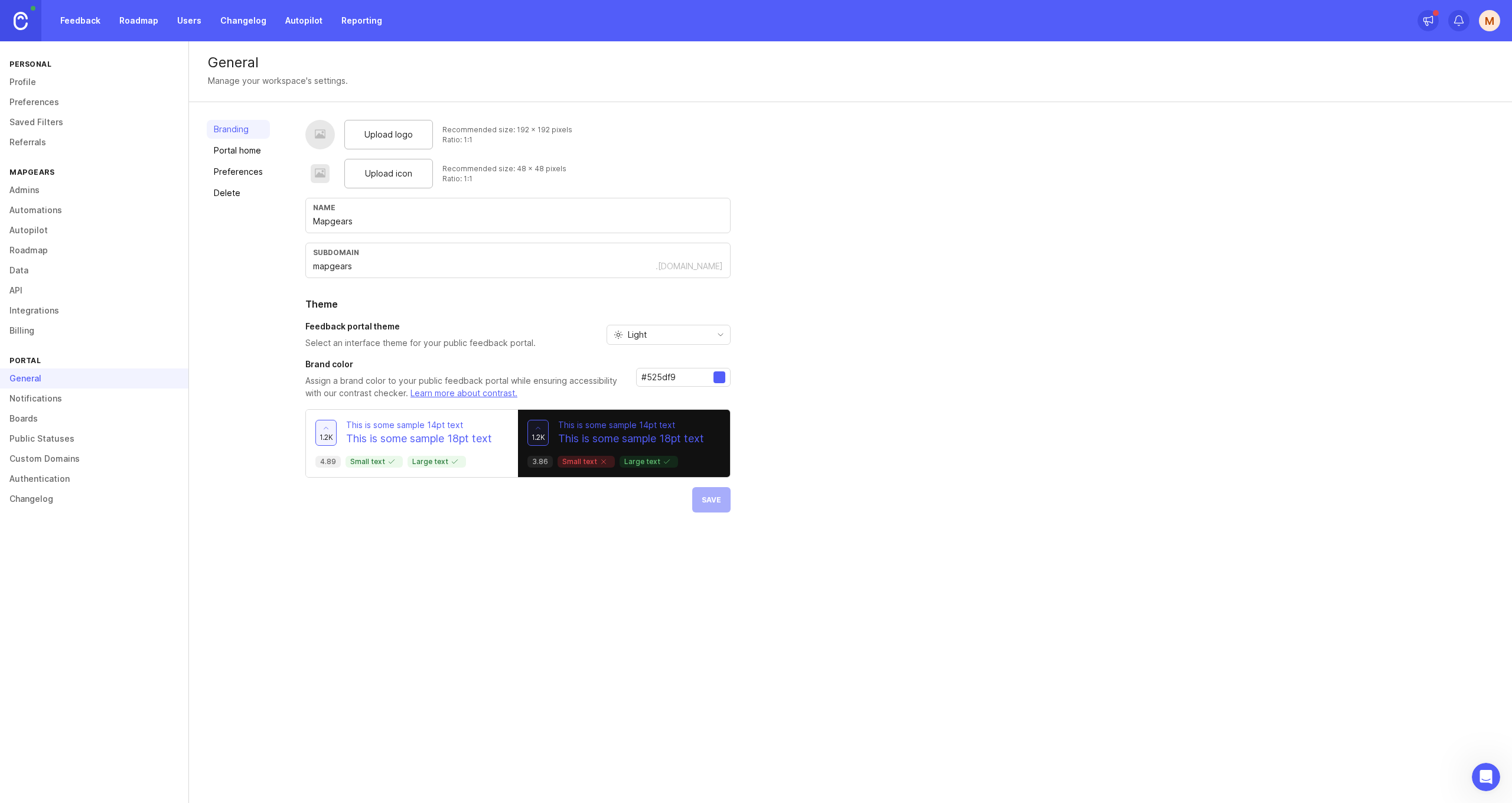
click at [46, 76] on link "Profile" at bounding box center [94, 82] width 189 height 20
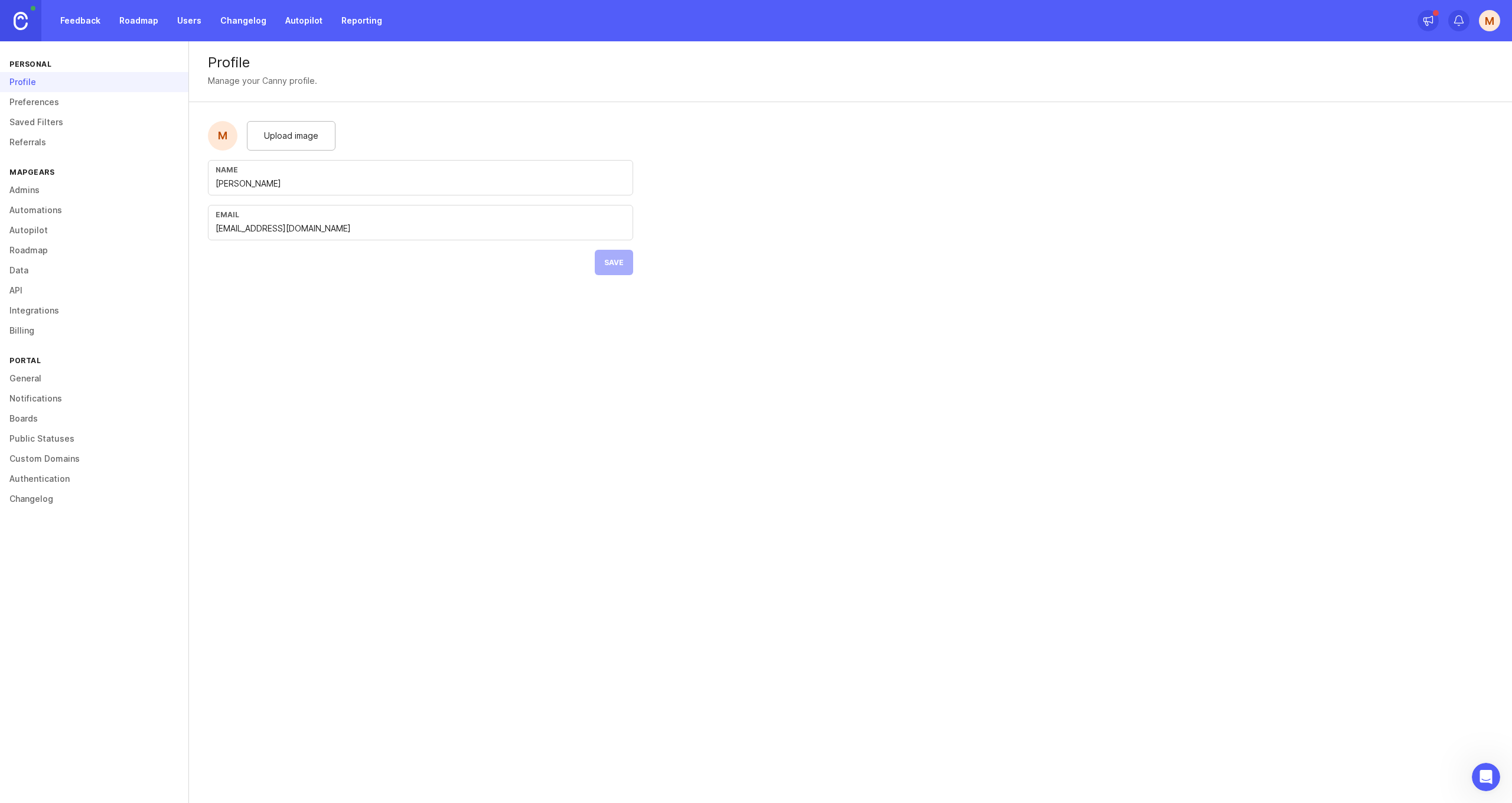
click at [222, 135] on div "M" at bounding box center [222, 135] width 29 height 29
click at [269, 129] on div "Upload image" at bounding box center [291, 135] width 88 height 29
click at [290, 131] on span "Upload image" at bounding box center [292, 136] width 54 height 13
click at [602, 286] on button "Save" at bounding box center [614, 282] width 39 height 25
click at [34, 104] on link "Preferences" at bounding box center [94, 102] width 189 height 20
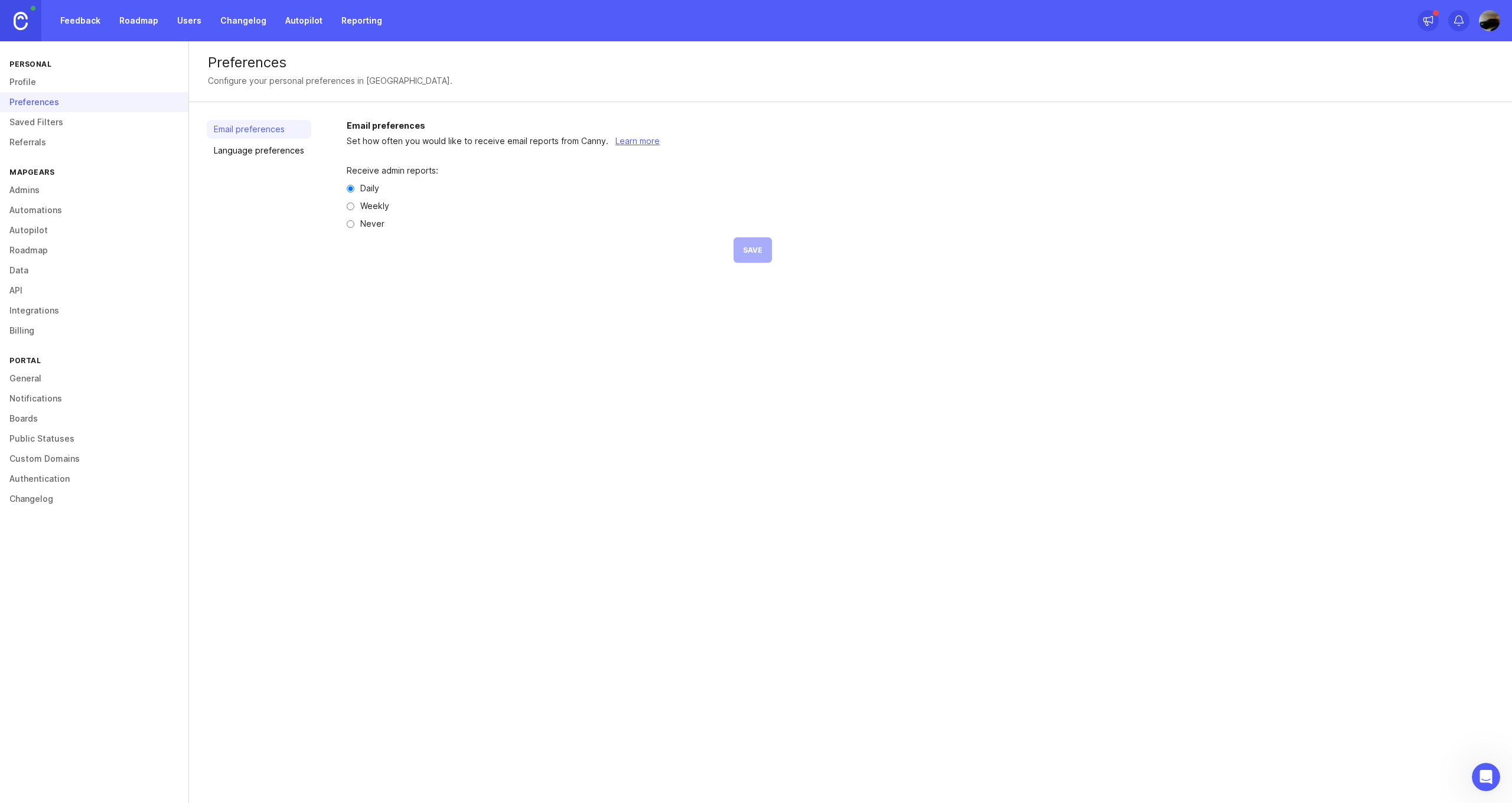
click at [282, 153] on link "Language preferences" at bounding box center [258, 151] width 104 height 19
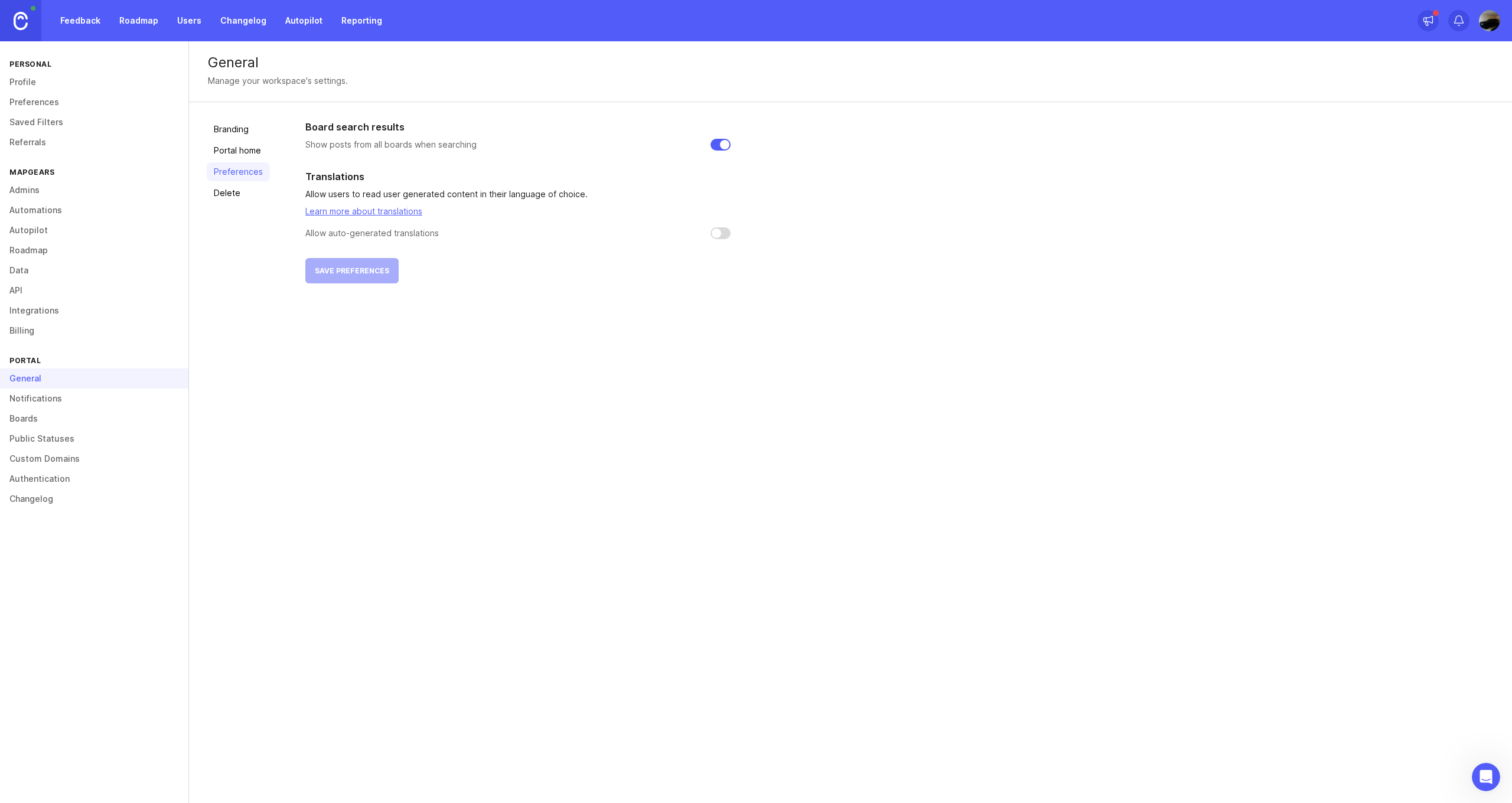
click at [719, 235] on input "checkbox" at bounding box center [720, 233] width 20 height 12
checkbox input "false"
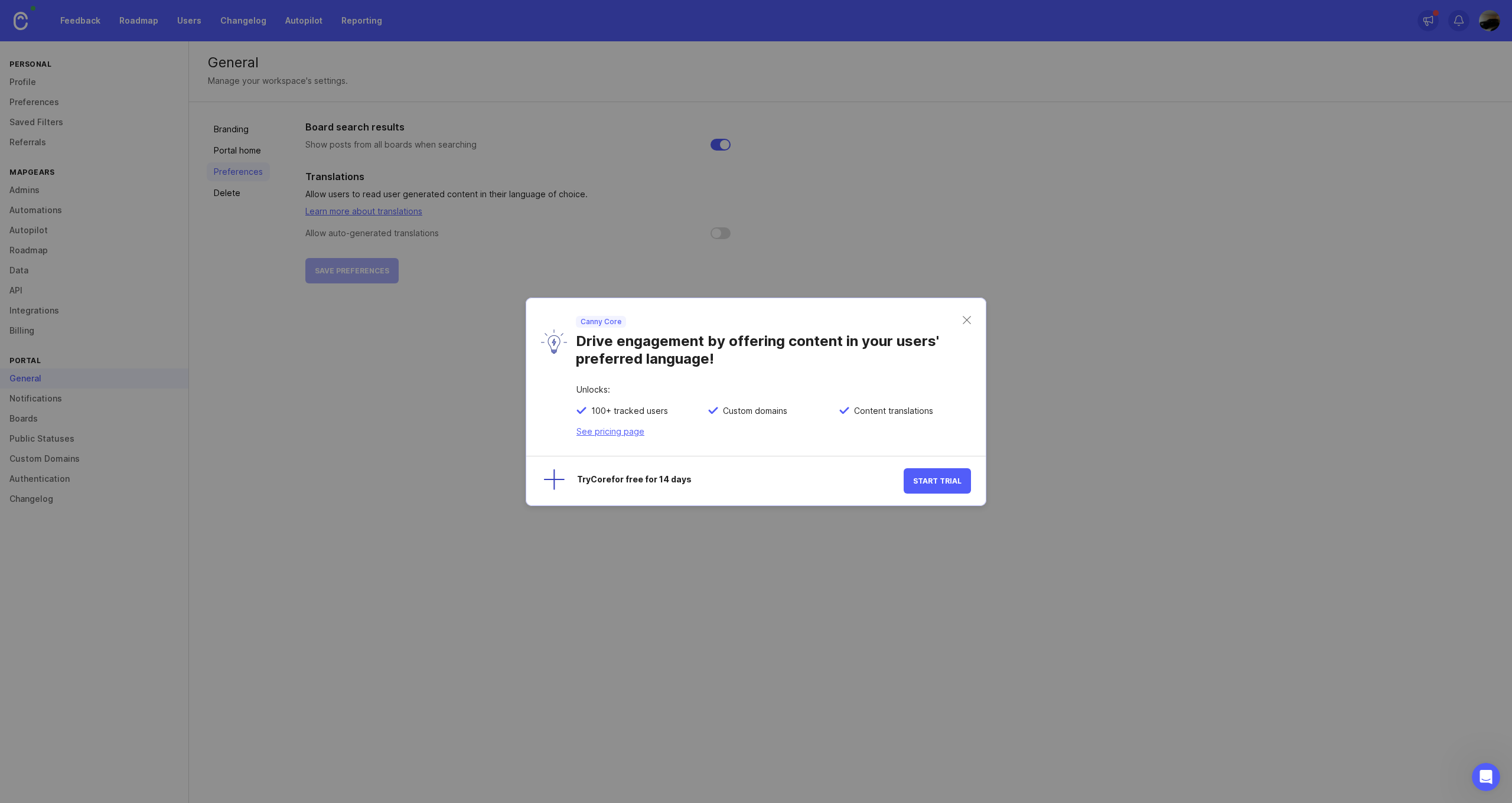
click at [616, 431] on link "See pricing page" at bounding box center [610, 431] width 68 height 10
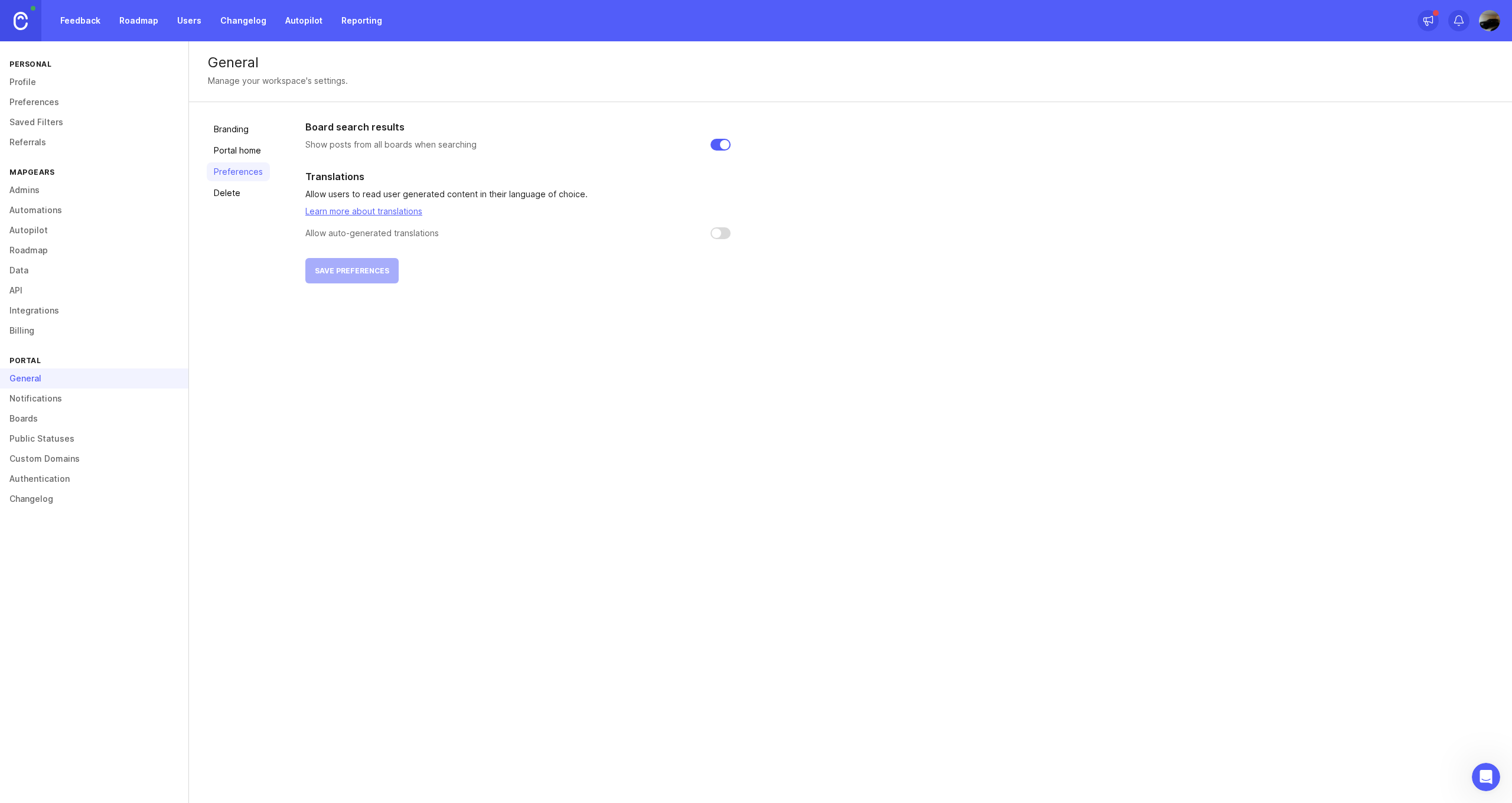
click at [70, 82] on link "Profile" at bounding box center [94, 82] width 189 height 20
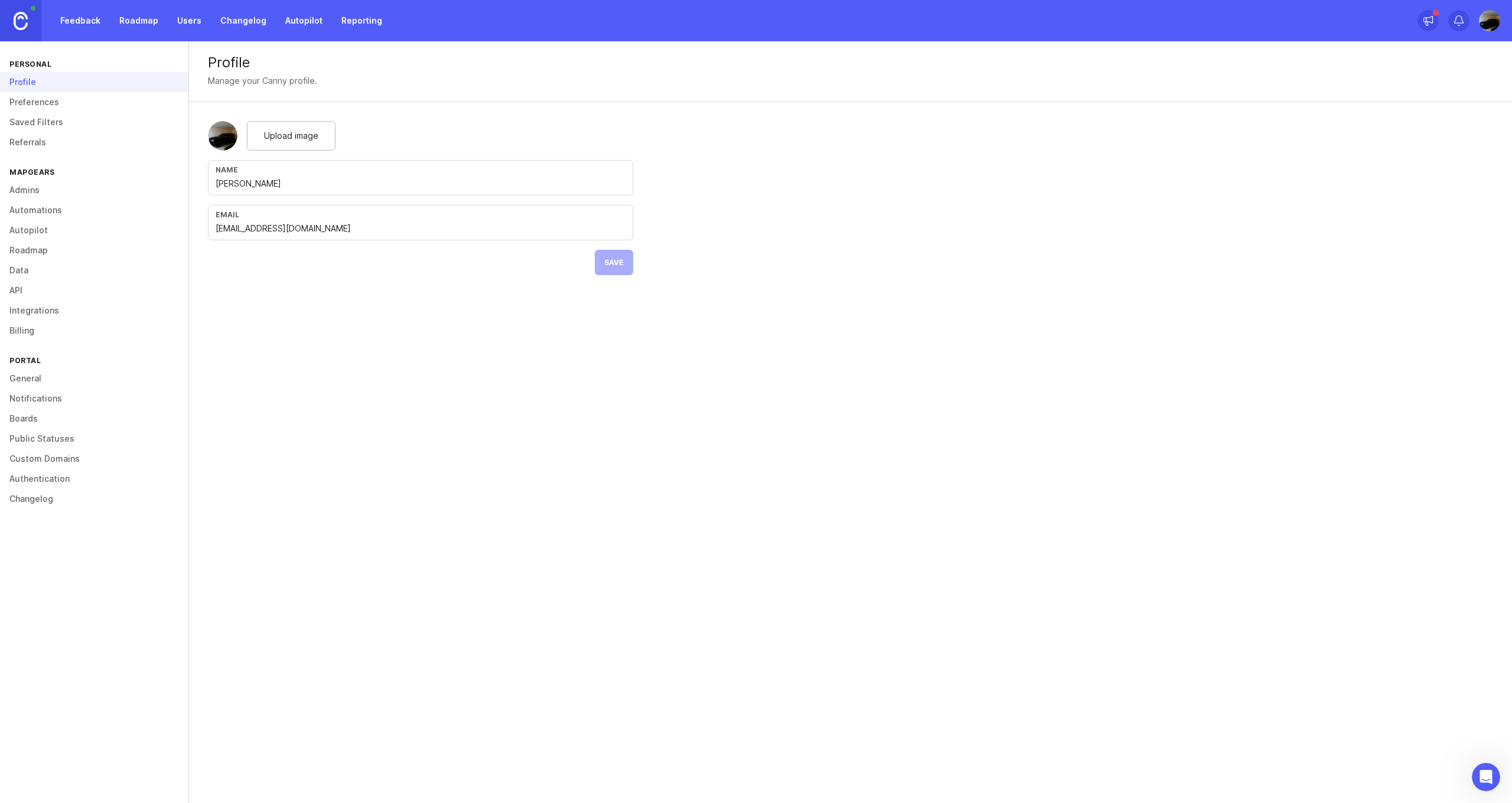
click at [217, 142] on img at bounding box center [222, 135] width 29 height 29
click at [23, 98] on link "Preferences" at bounding box center [94, 102] width 189 height 20
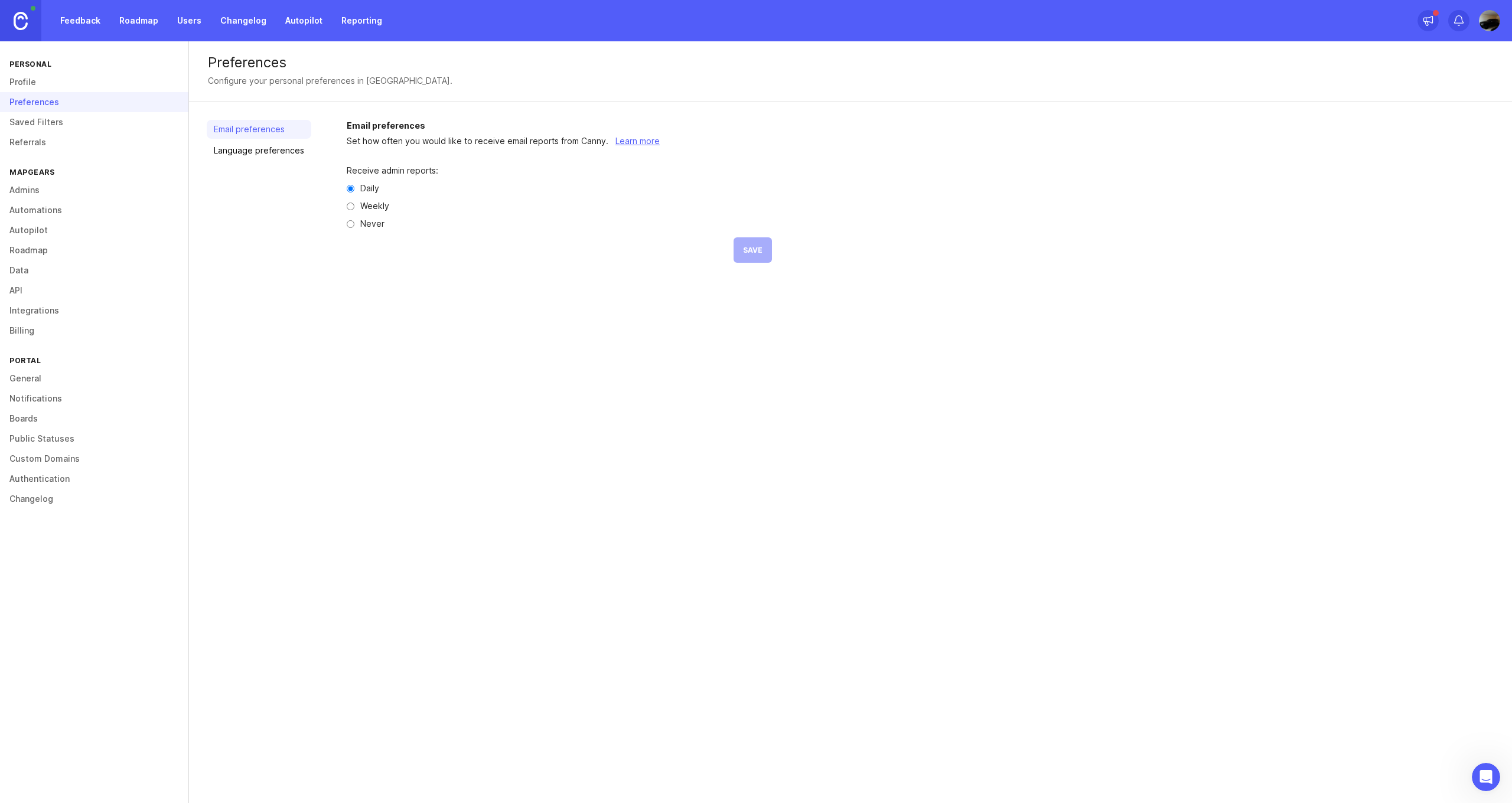
click at [27, 121] on link "Saved Filters" at bounding box center [94, 122] width 189 height 20
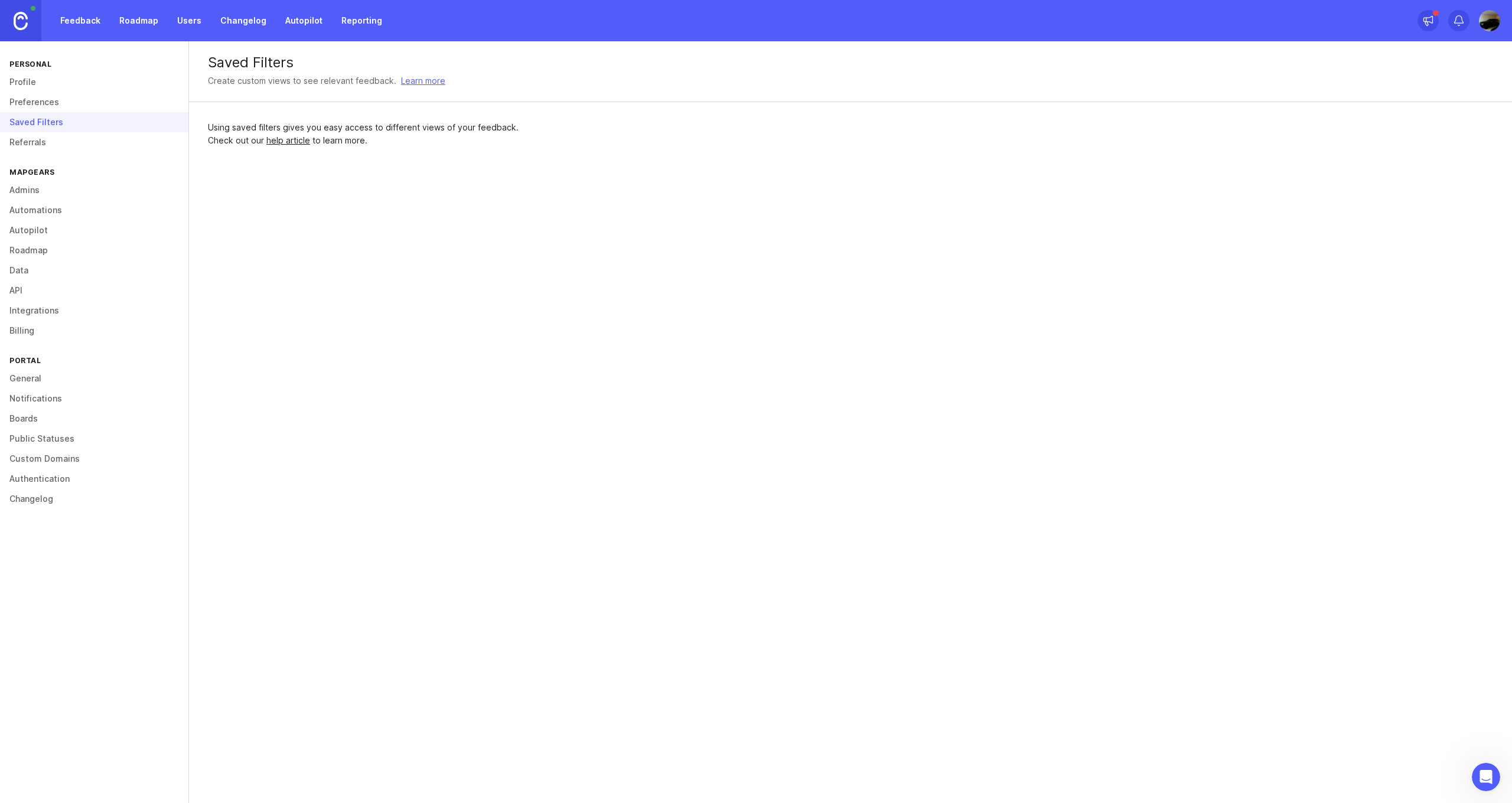
click at [34, 140] on link "Referrals" at bounding box center [94, 142] width 189 height 20
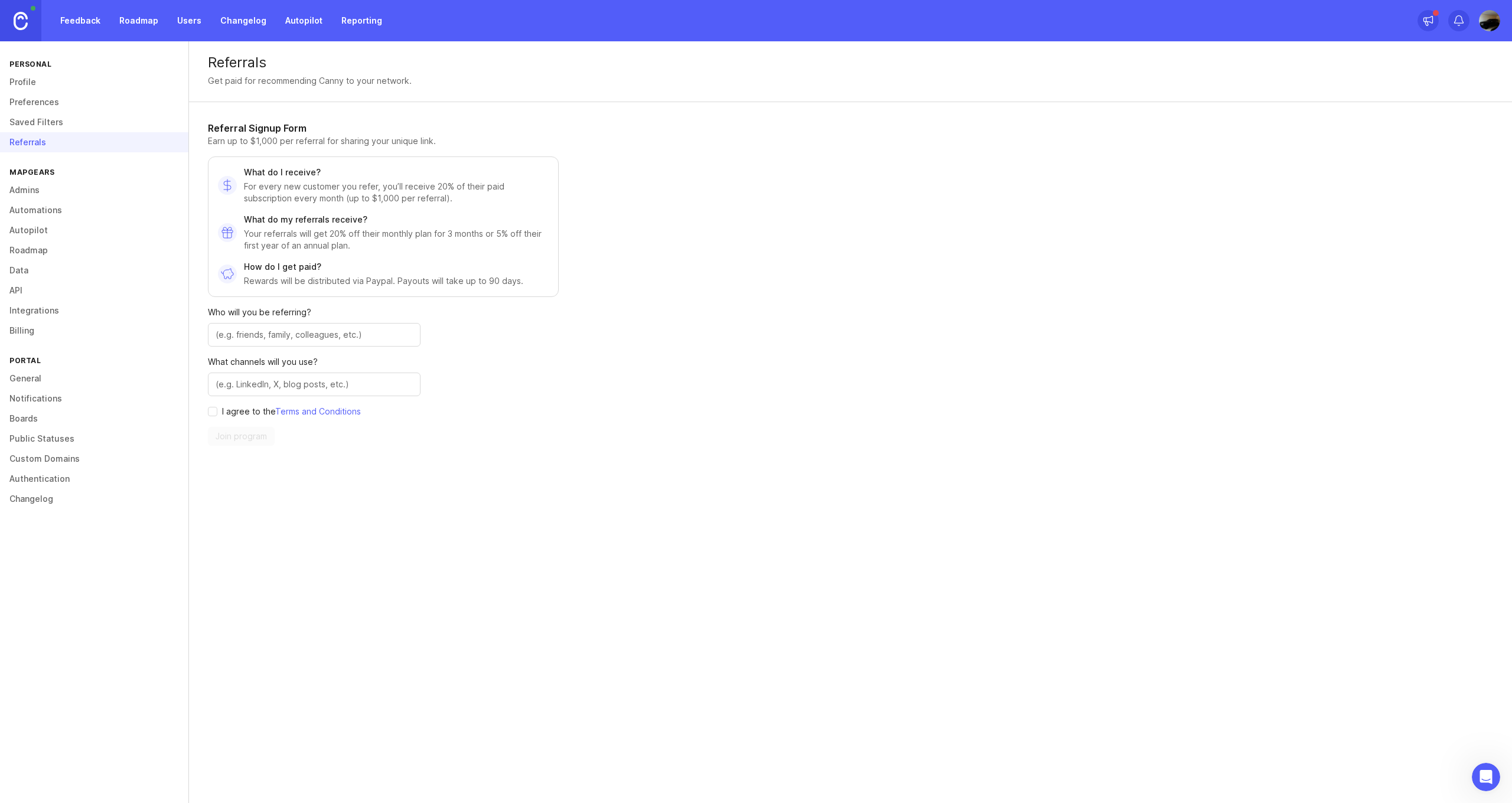
click at [90, 188] on link "Admins" at bounding box center [94, 190] width 189 height 20
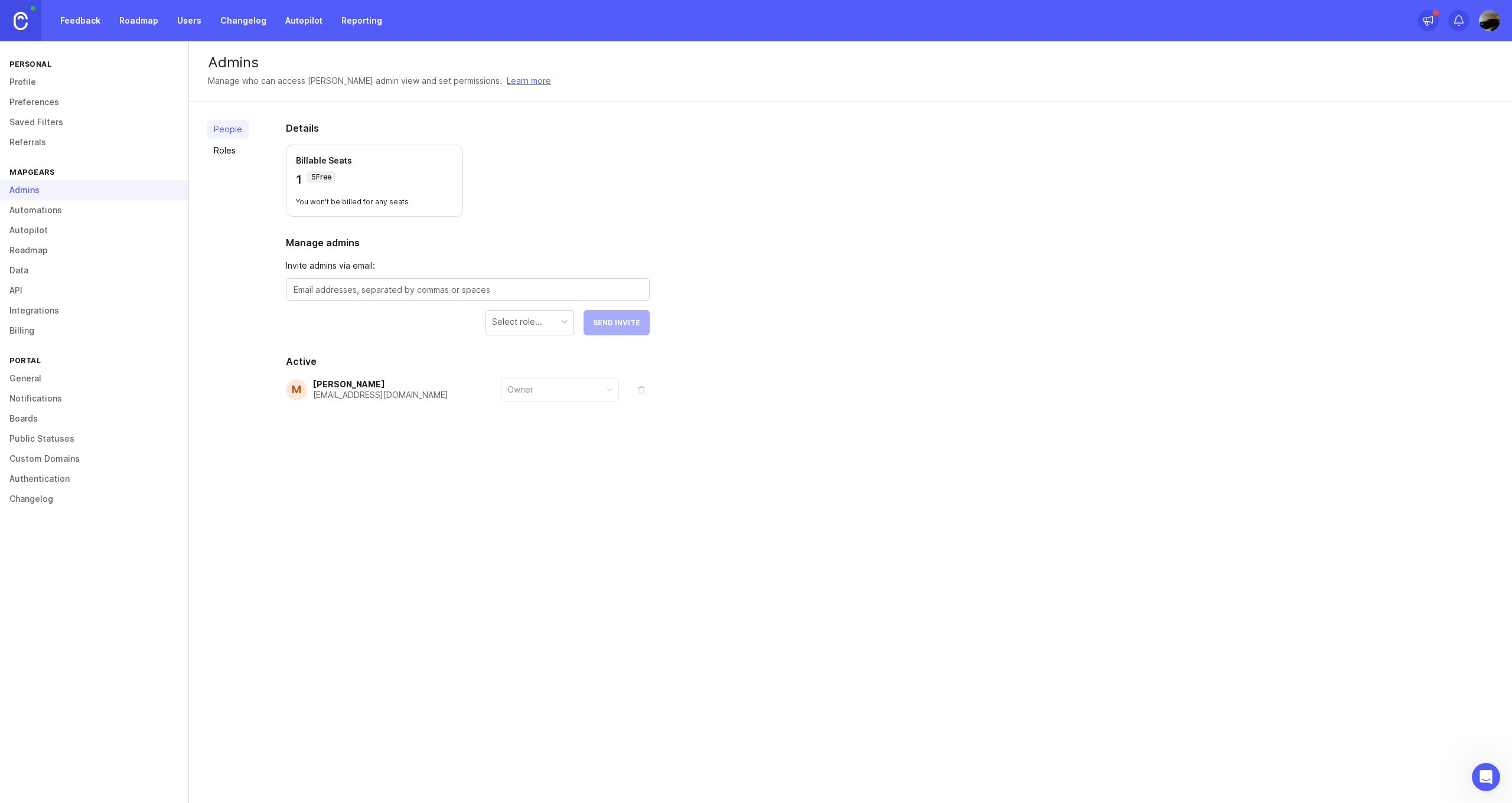
click at [336, 293] on textarea at bounding box center [467, 290] width 349 height 13
click at [39, 208] on link "Automations" at bounding box center [94, 210] width 189 height 20
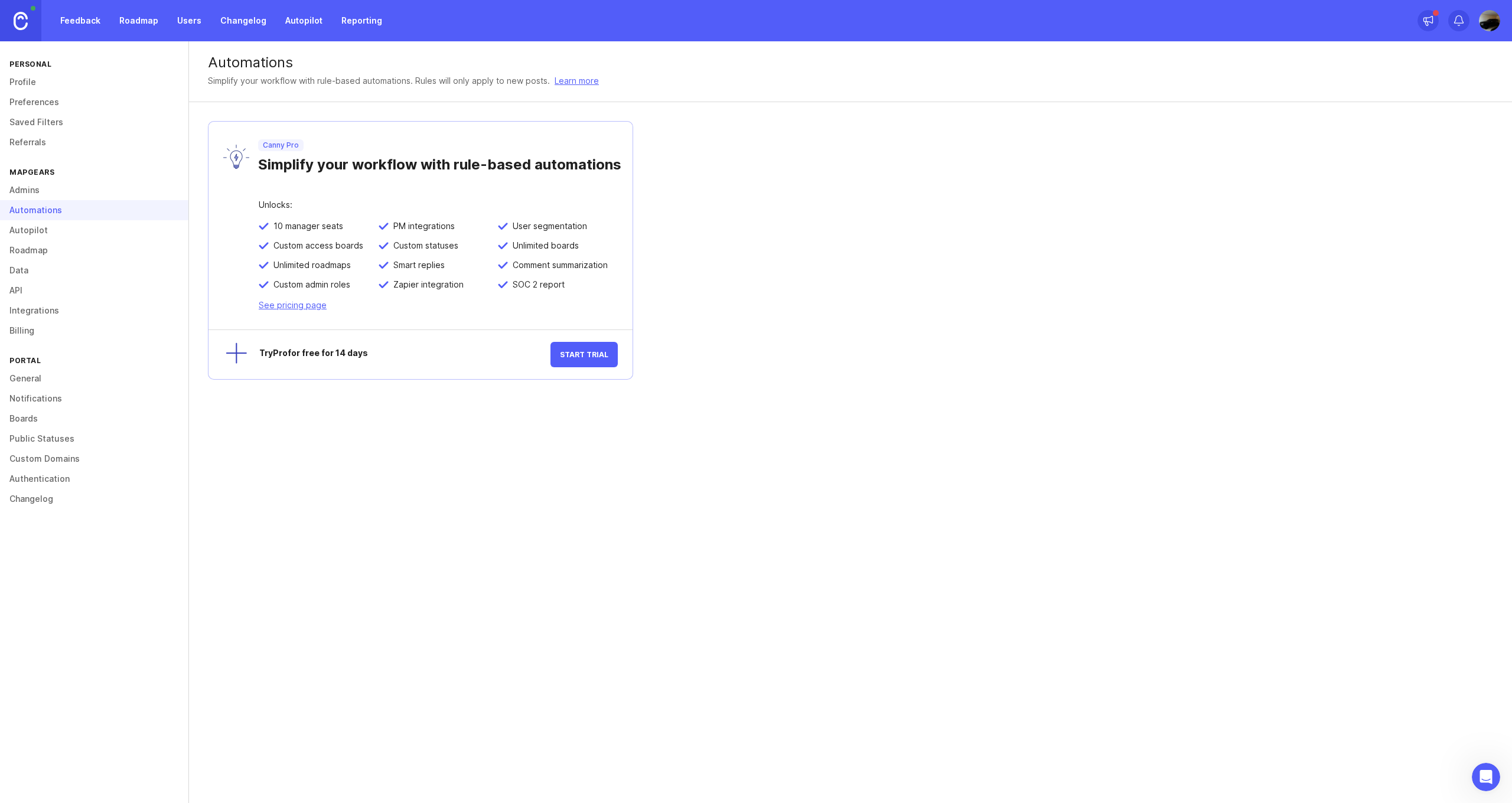
click at [35, 230] on link "Autopilot" at bounding box center [94, 230] width 189 height 20
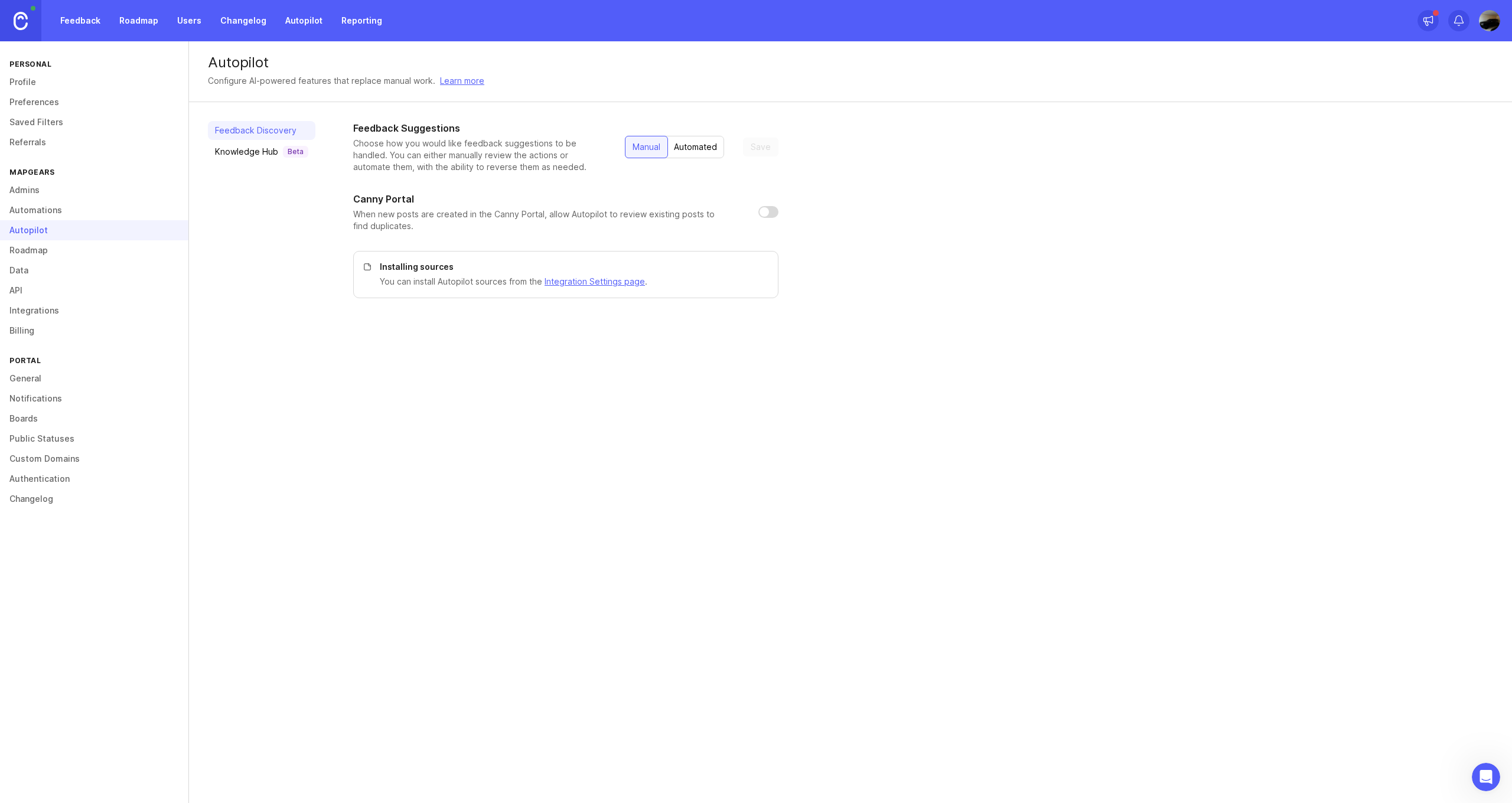
click at [31, 248] on link "Roadmap" at bounding box center [94, 250] width 189 height 20
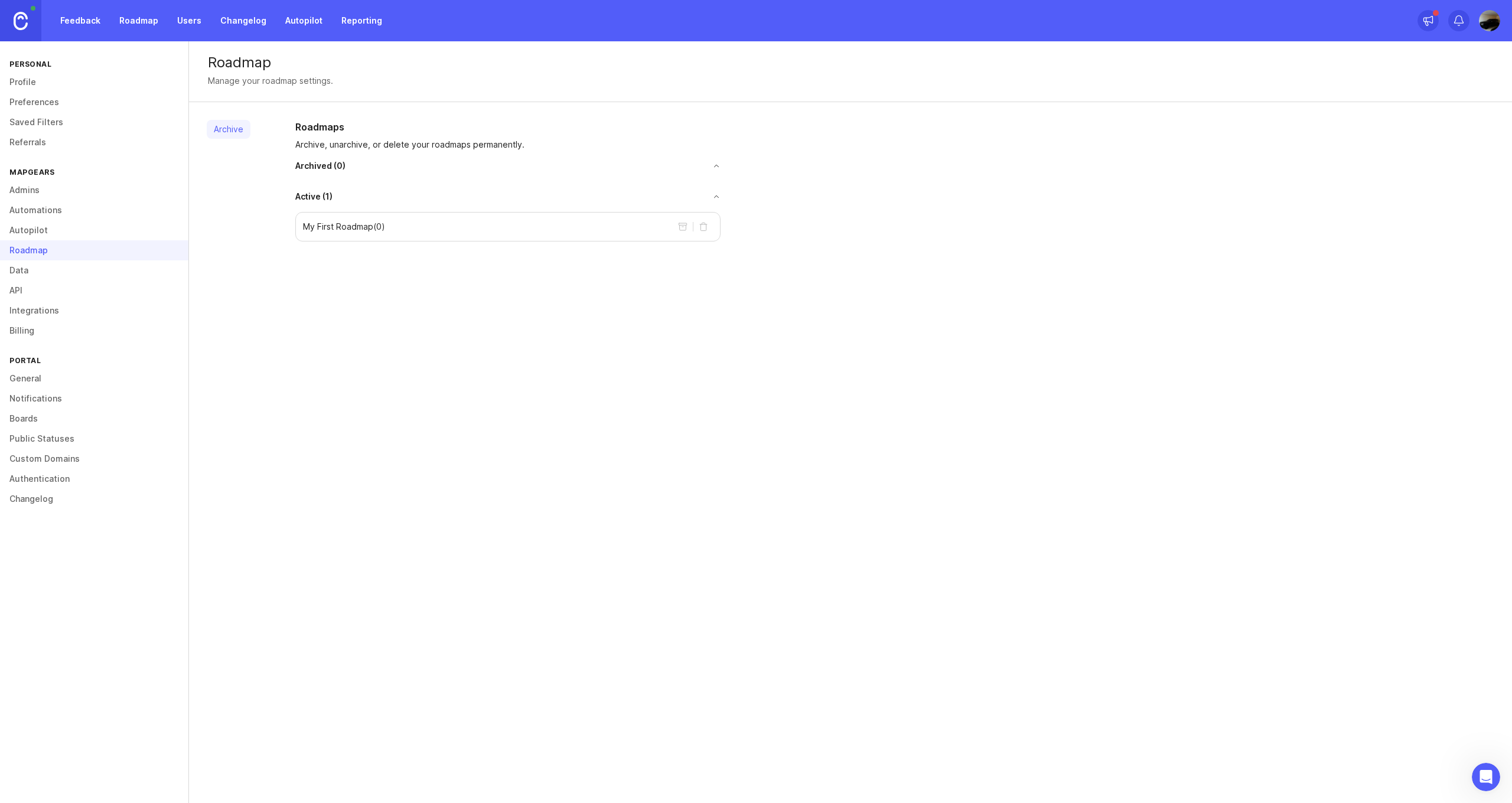
click at [361, 231] on p "My First Roadmap ( 0 )" at bounding box center [344, 227] width 82 height 12
click at [385, 227] on p "My First Roadmap ( 0 )" at bounding box center [344, 227] width 82 height 12
drag, startPoint x: 390, startPoint y: 229, endPoint x: 381, endPoint y: 228, distance: 9.1
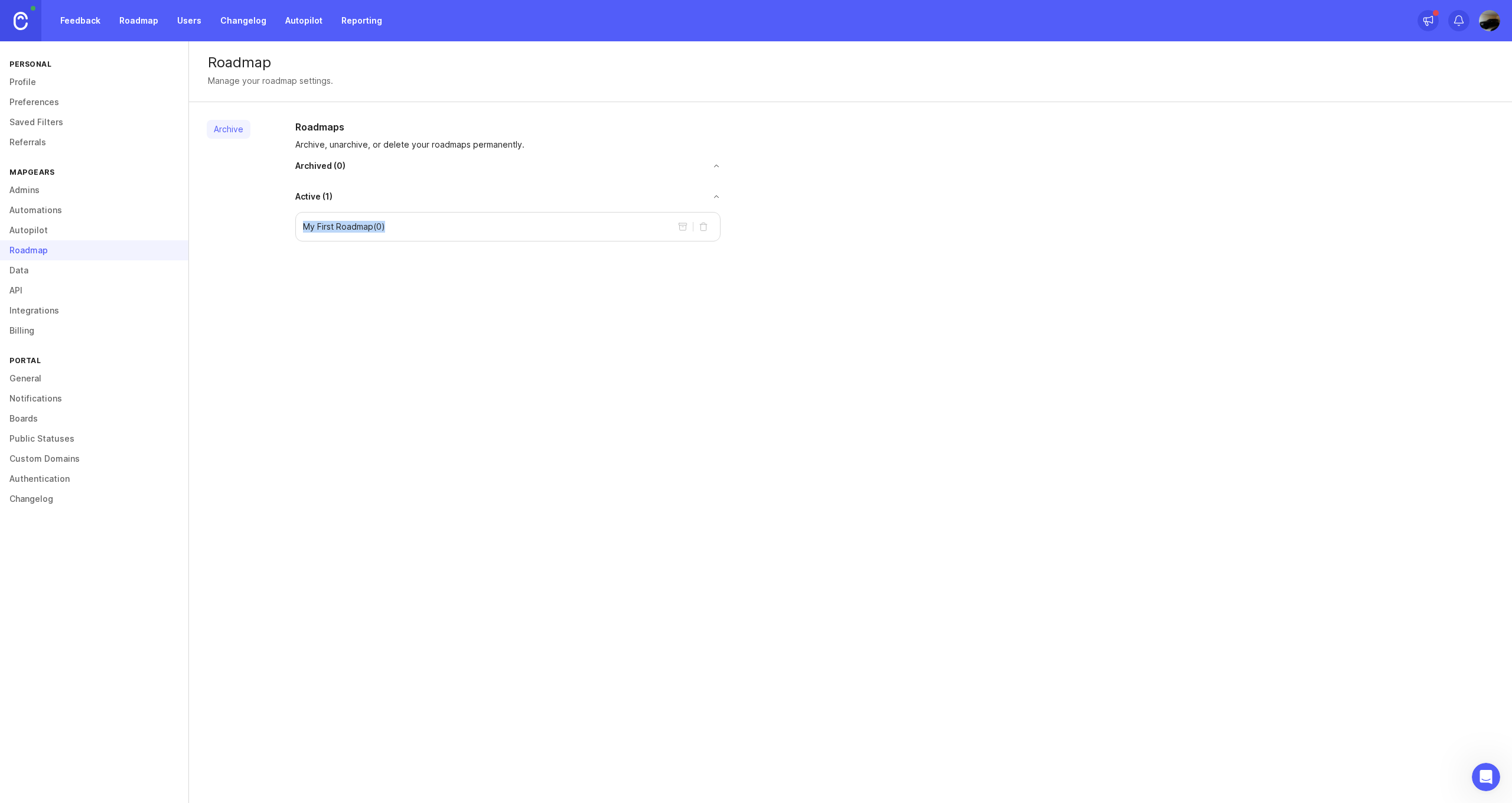
click at [381, 228] on div "My First Roadmap ( 0 )" at bounding box center [508, 226] width 426 height 29
click at [371, 246] on div "Archive Roadmaps Archive, unarchive, or delete your roadmaps permanently. Archi…" at bounding box center [851, 181] width 1323 height 157
click at [94, 271] on link "Data" at bounding box center [94, 270] width 189 height 20
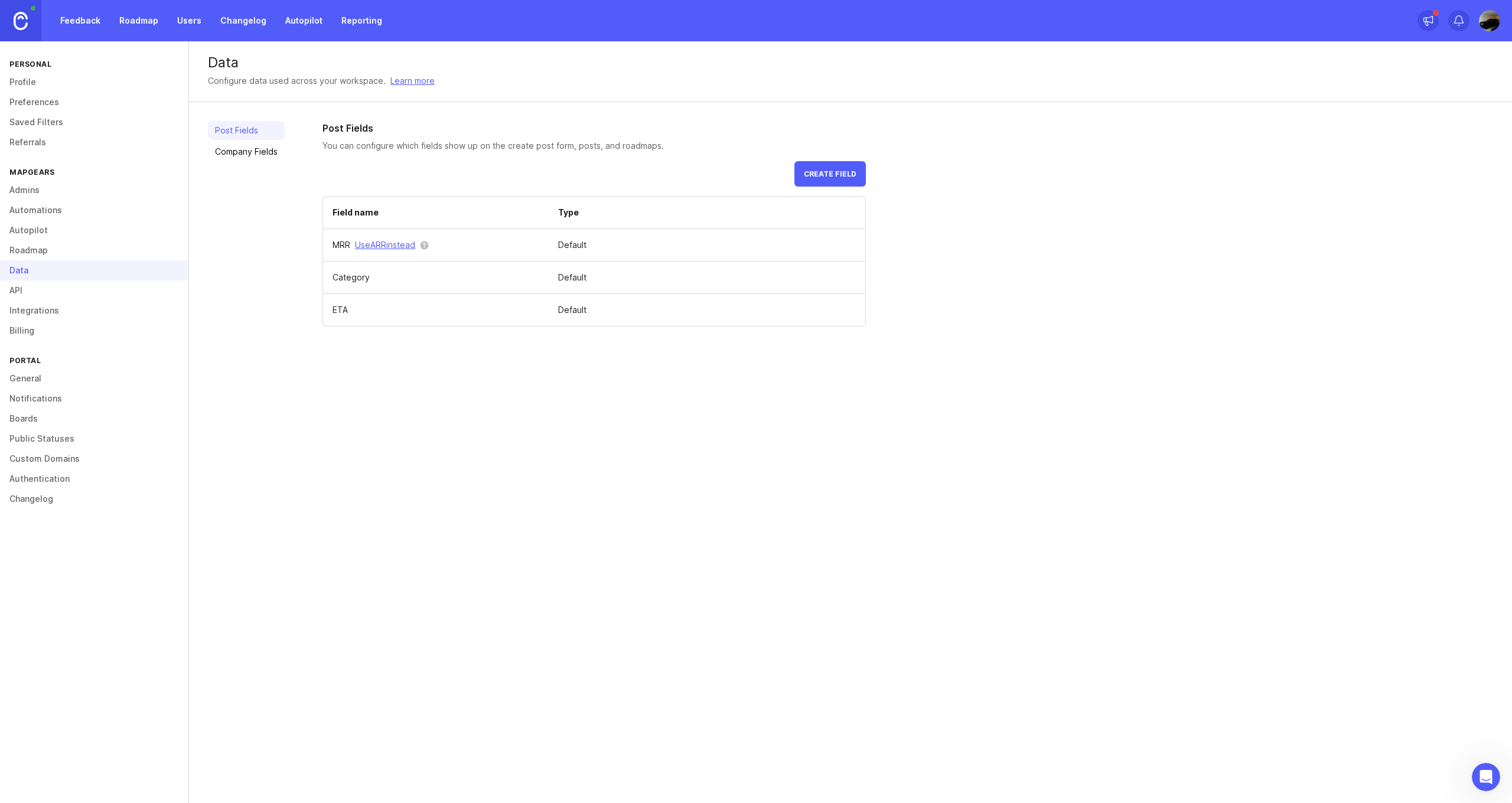
click at [69, 291] on link "API" at bounding box center [94, 291] width 189 height 20
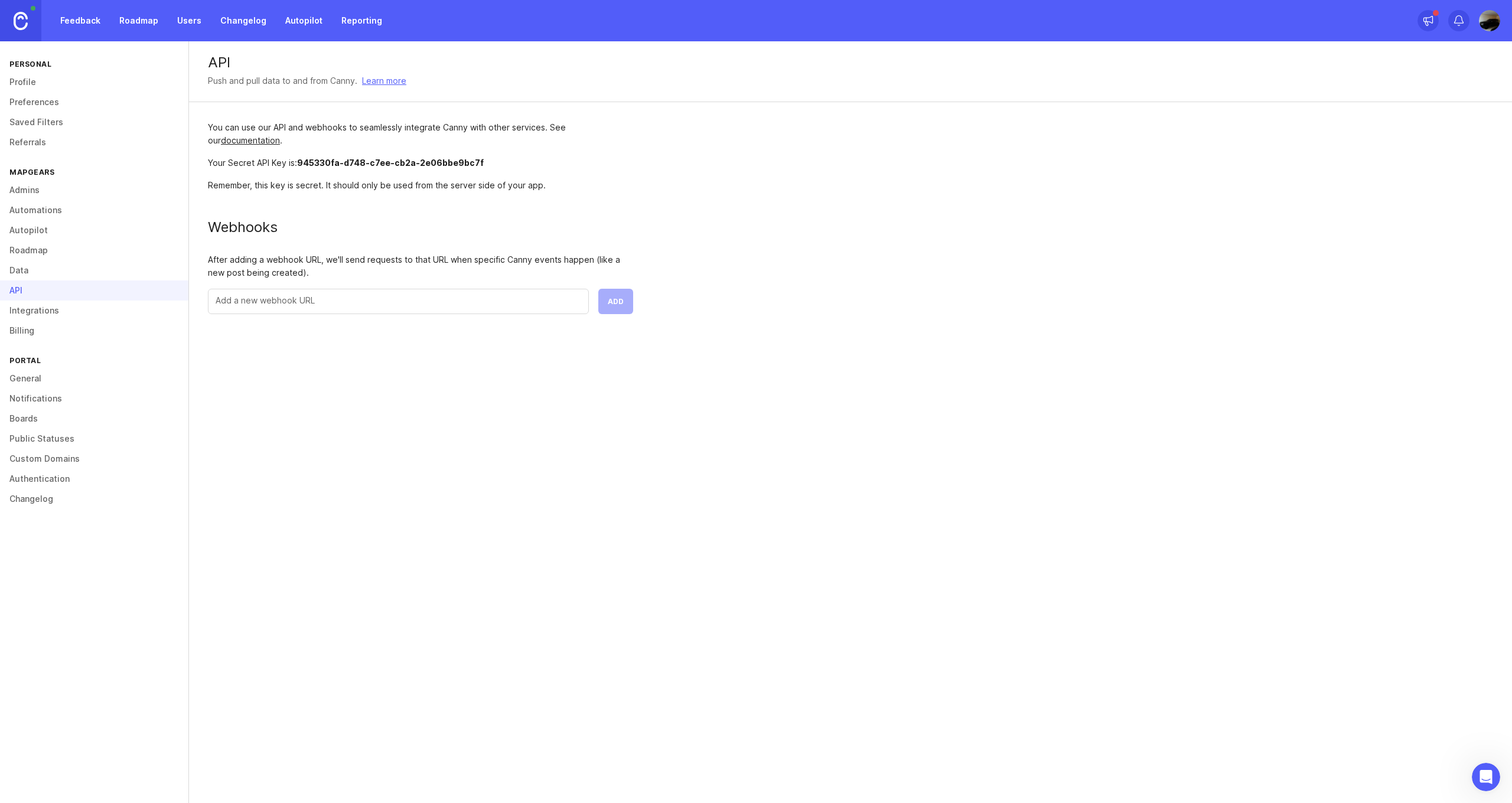
click at [66, 305] on link "Integrations" at bounding box center [94, 311] width 189 height 20
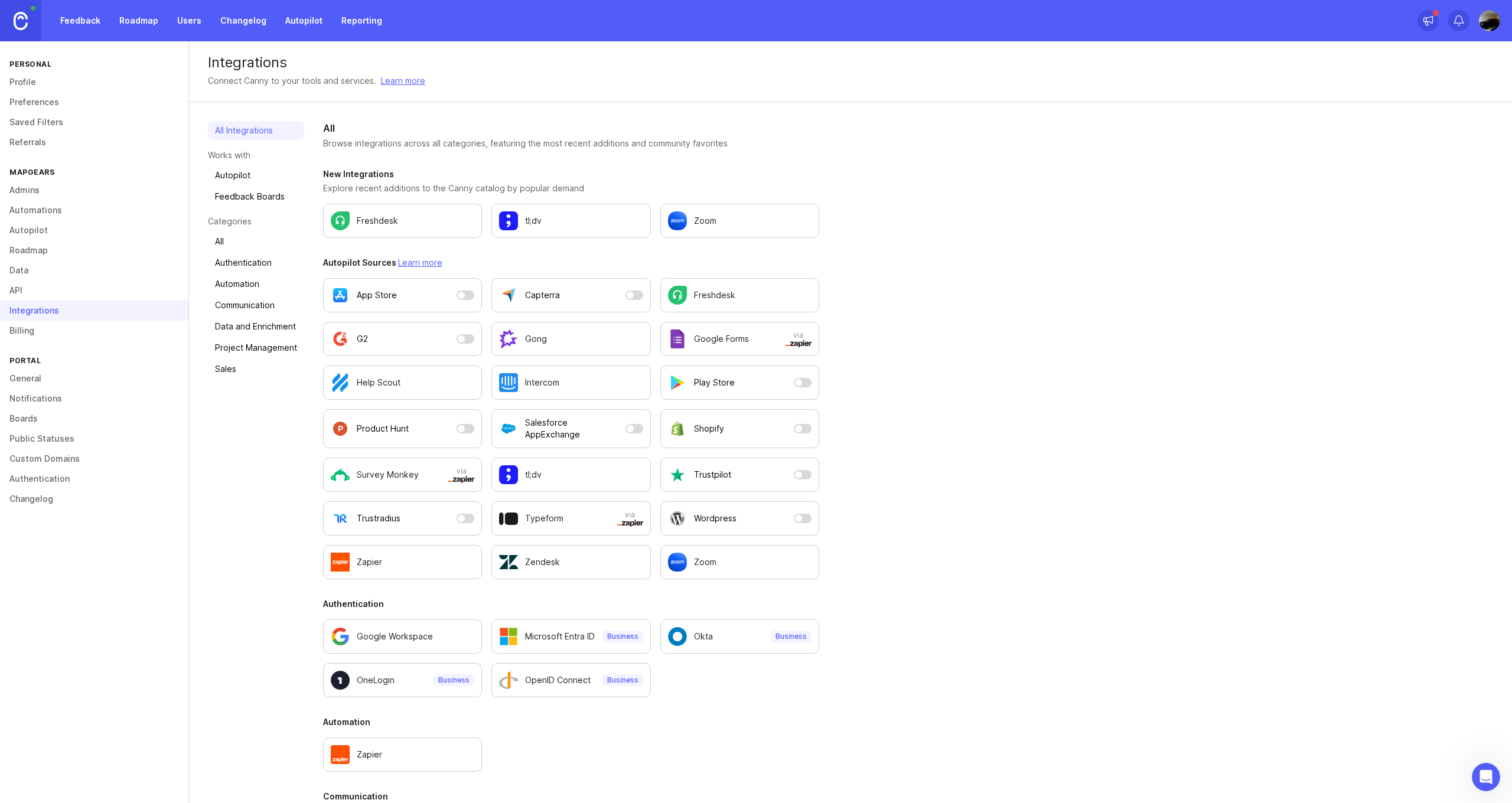
click at [56, 329] on link "Billing" at bounding box center [94, 330] width 189 height 20
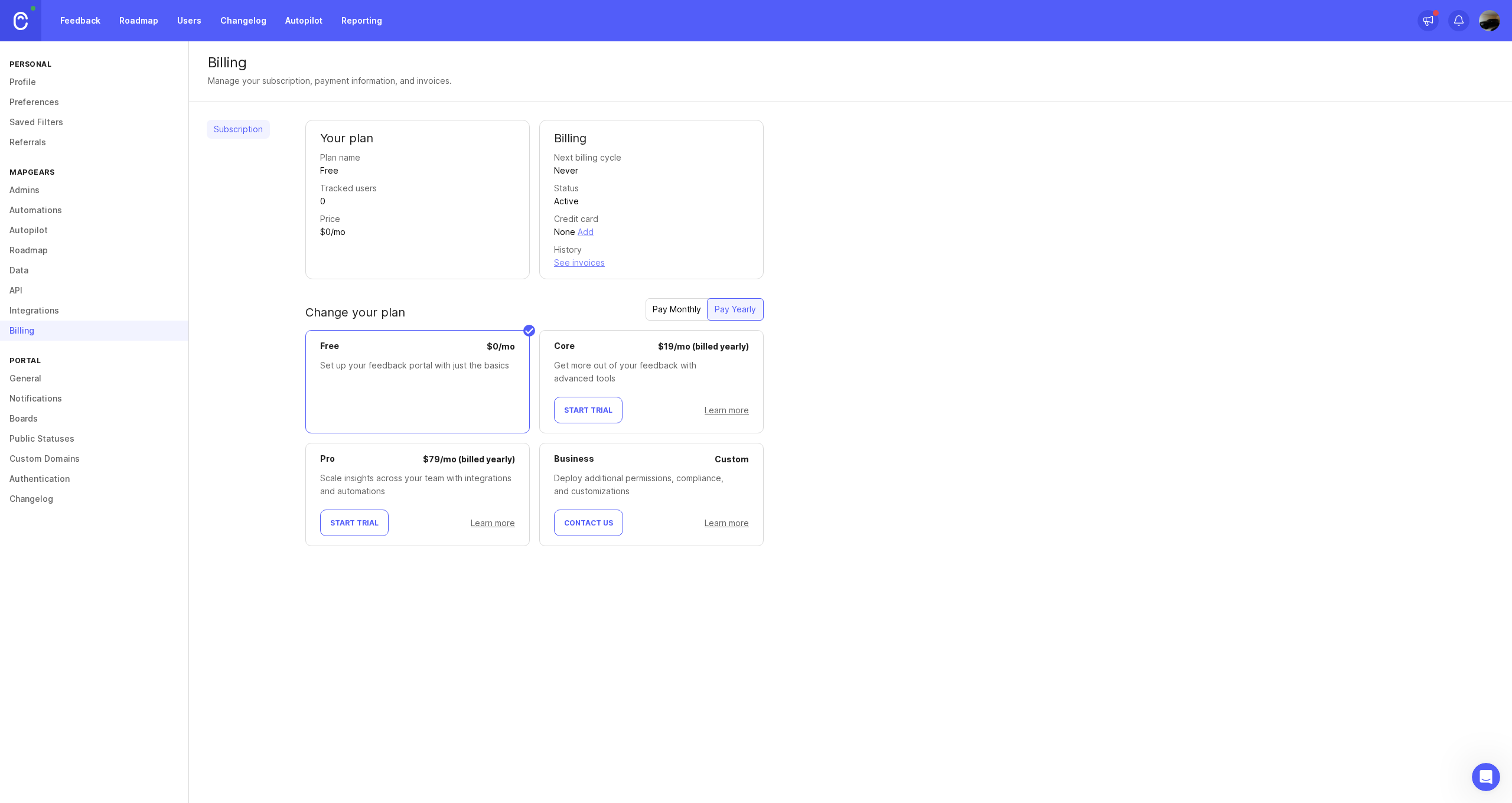
click at [67, 378] on link "General" at bounding box center [94, 378] width 189 height 20
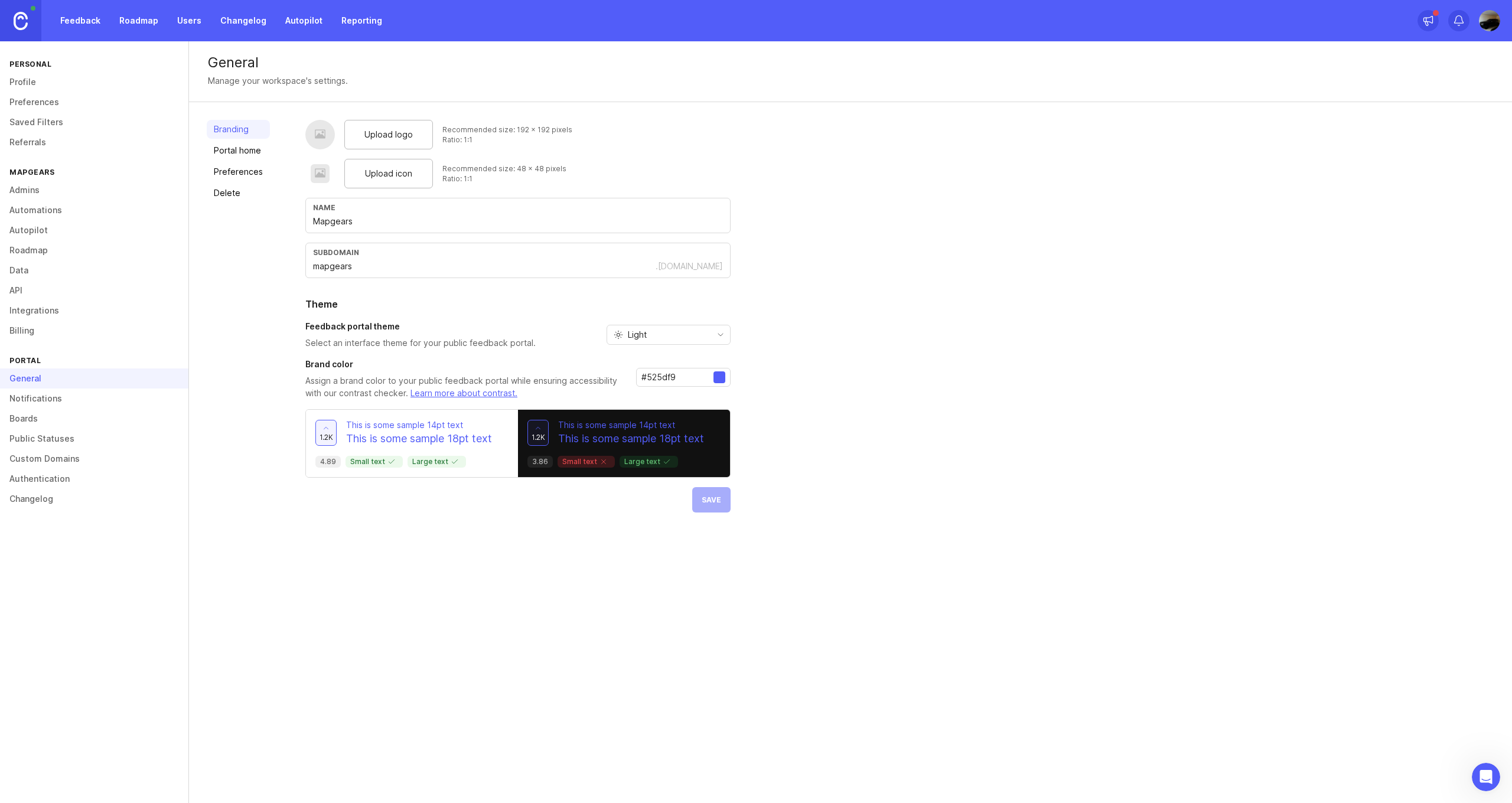
click at [42, 188] on link "Admins" at bounding box center [94, 190] width 189 height 20
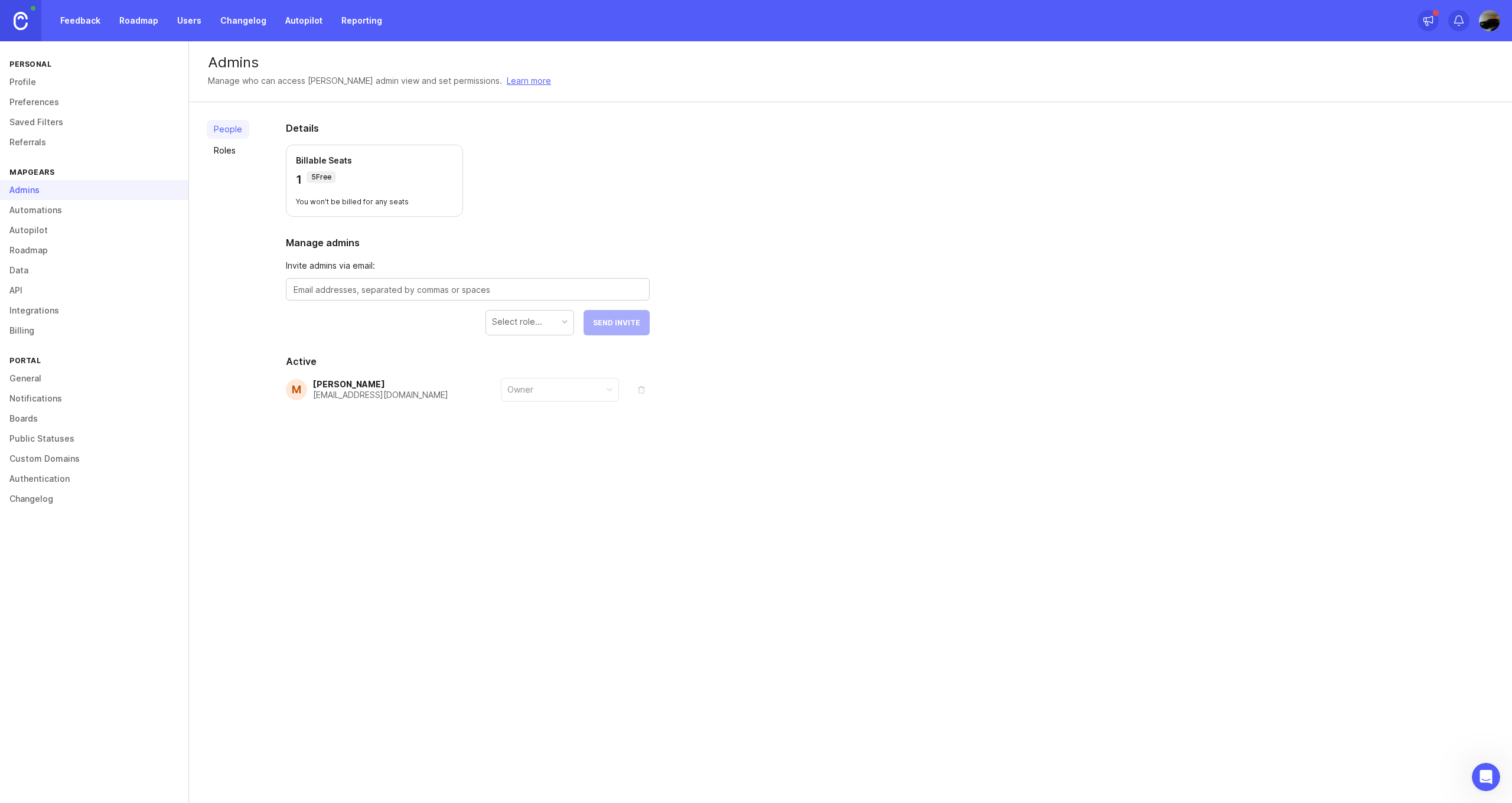
click at [43, 238] on link "Autopilot" at bounding box center [94, 230] width 189 height 20
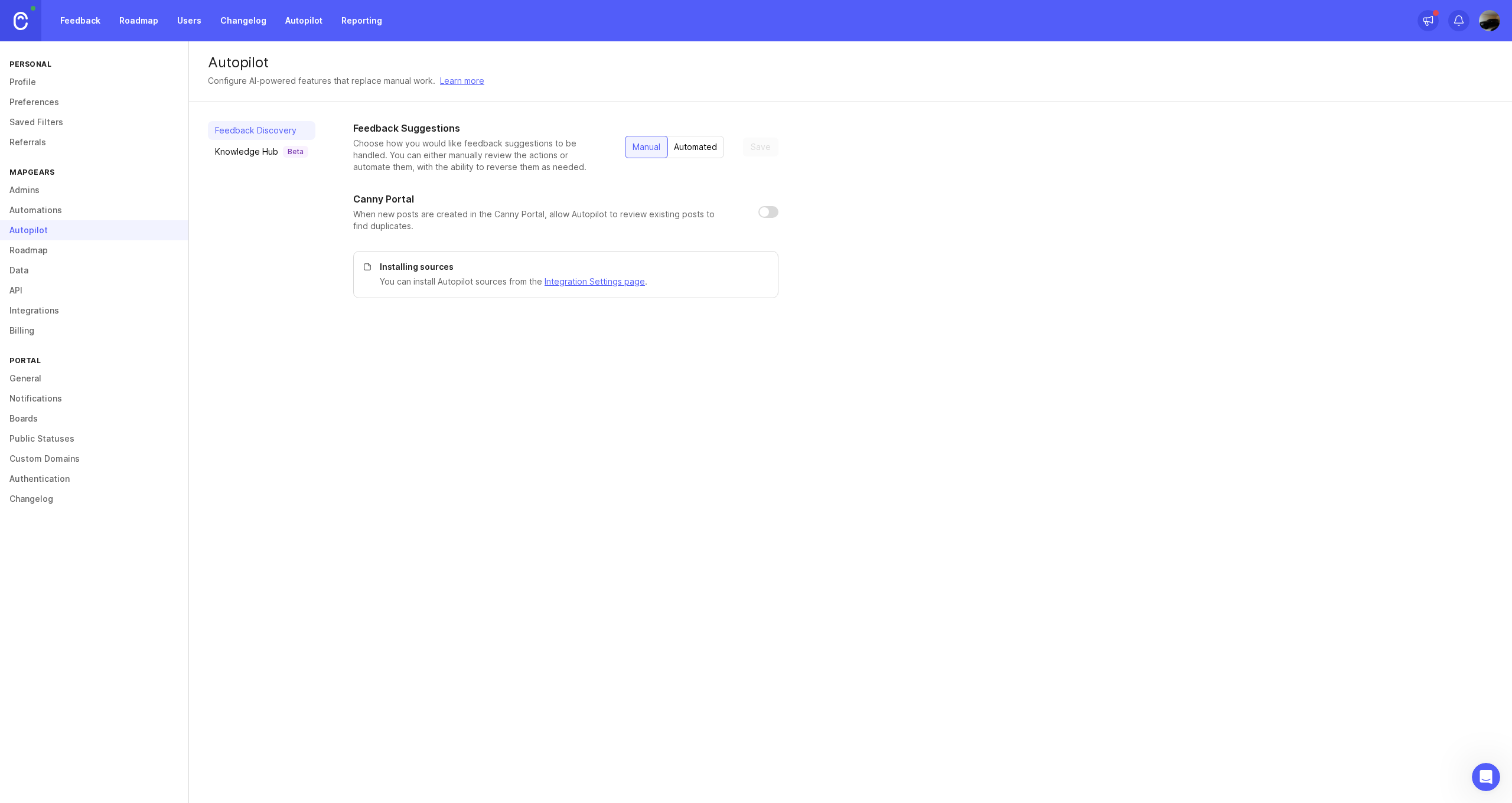
click at [44, 256] on link "Roadmap" at bounding box center [94, 250] width 189 height 20
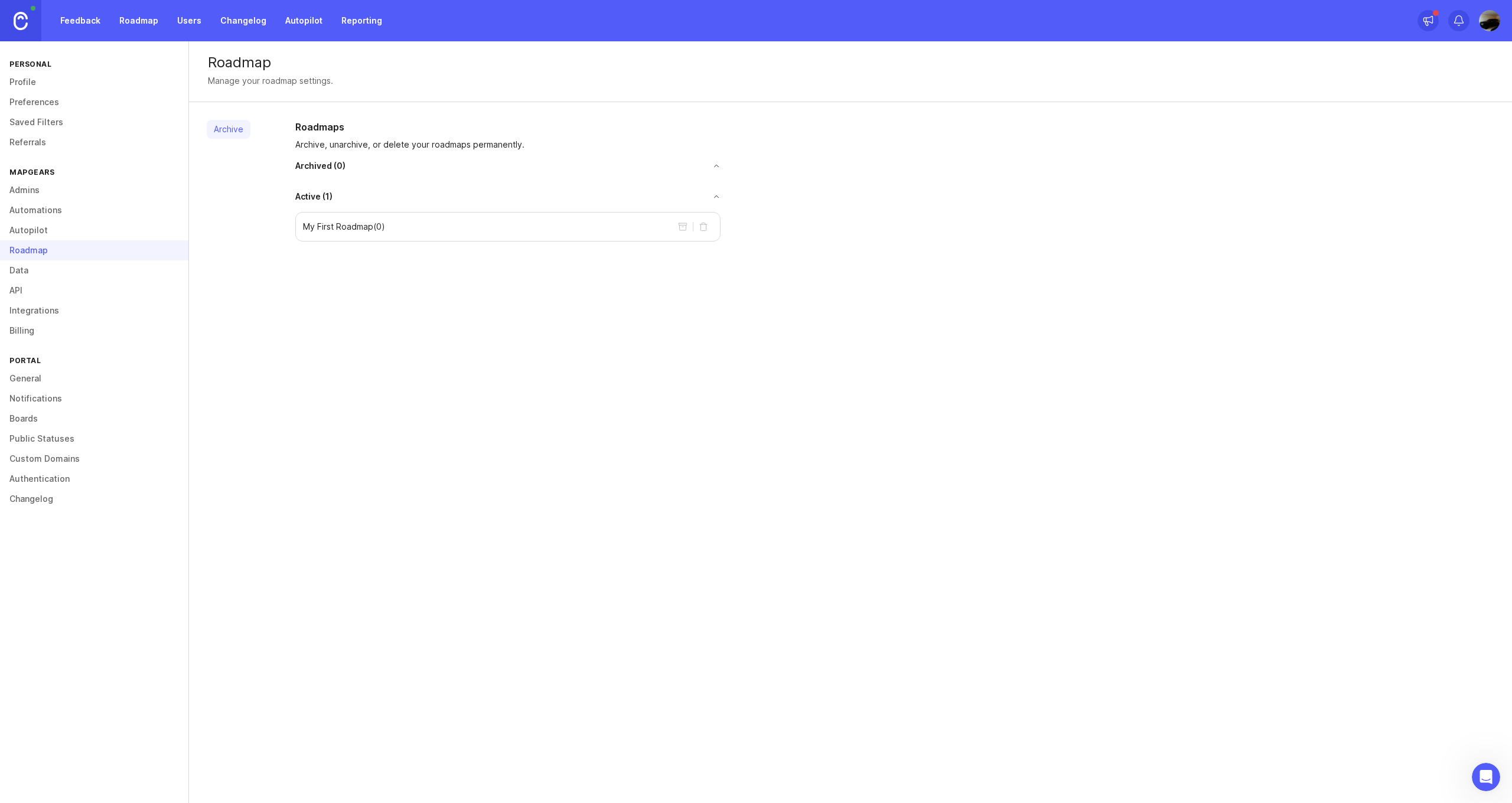
click at [33, 374] on link "General" at bounding box center [94, 378] width 189 height 20
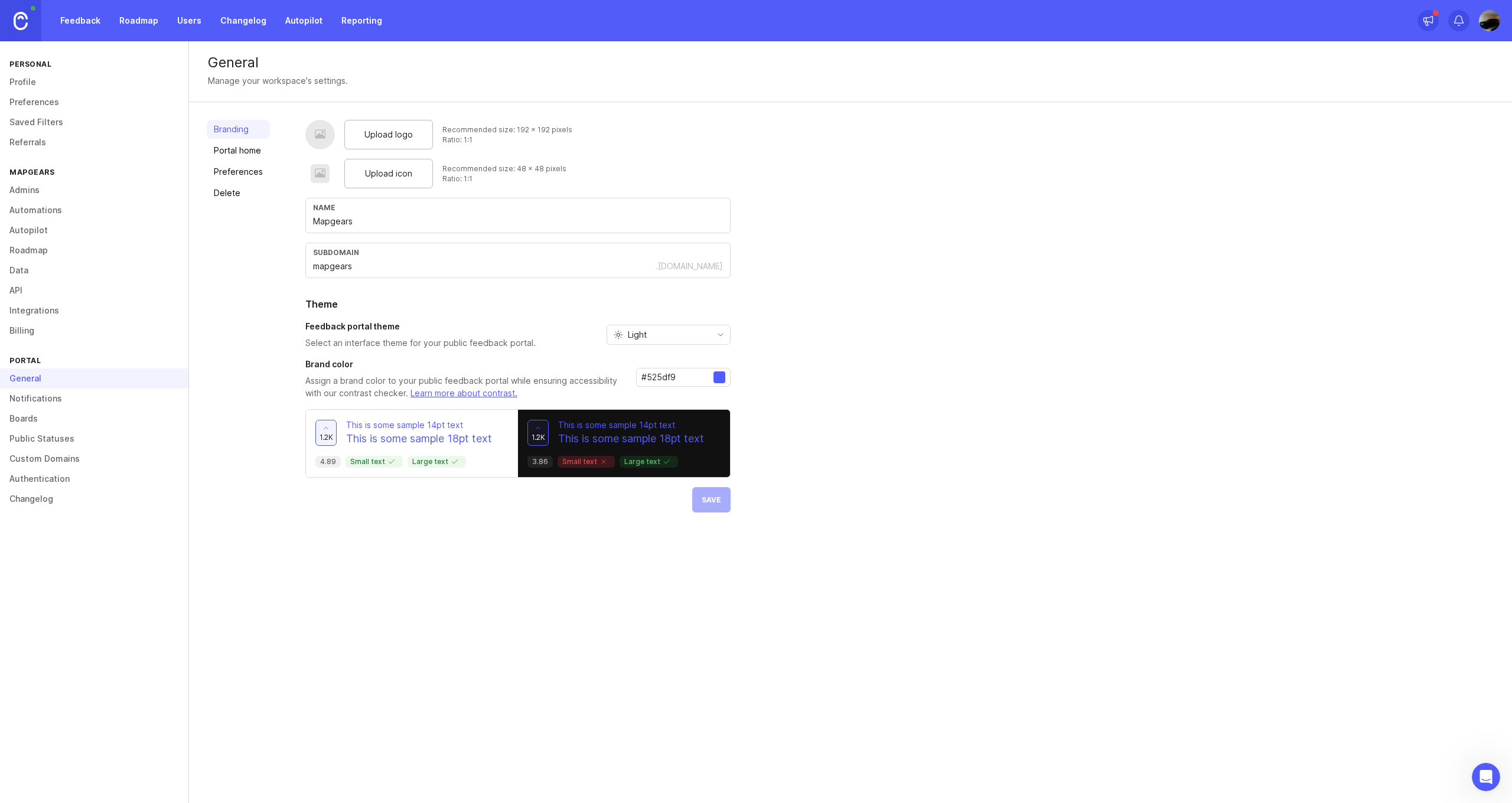
click at [671, 328] on div "Light" at bounding box center [659, 334] width 104 height 19
click at [655, 394] on li "Dark" at bounding box center [667, 396] width 123 height 19
click at [697, 339] on div "Dark" at bounding box center [659, 334] width 104 height 19
click at [671, 372] on li "Light" at bounding box center [667, 376] width 123 height 19
click at [716, 382] on div at bounding box center [720, 378] width 12 height 12
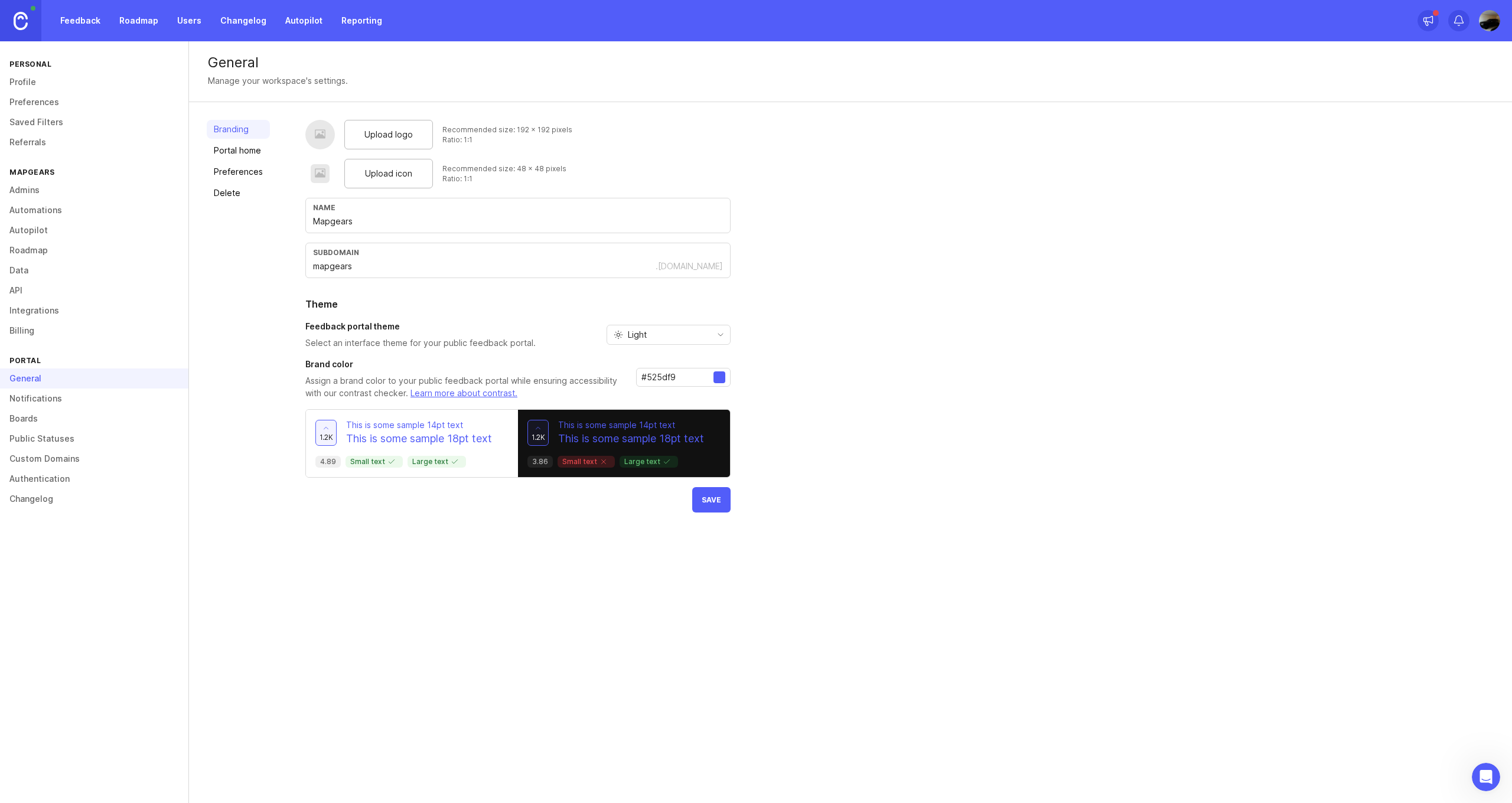
click at [703, 382] on input "#525df9" at bounding box center [677, 378] width 72 height 13
click at [80, 397] on link "Notifications" at bounding box center [94, 398] width 189 height 20
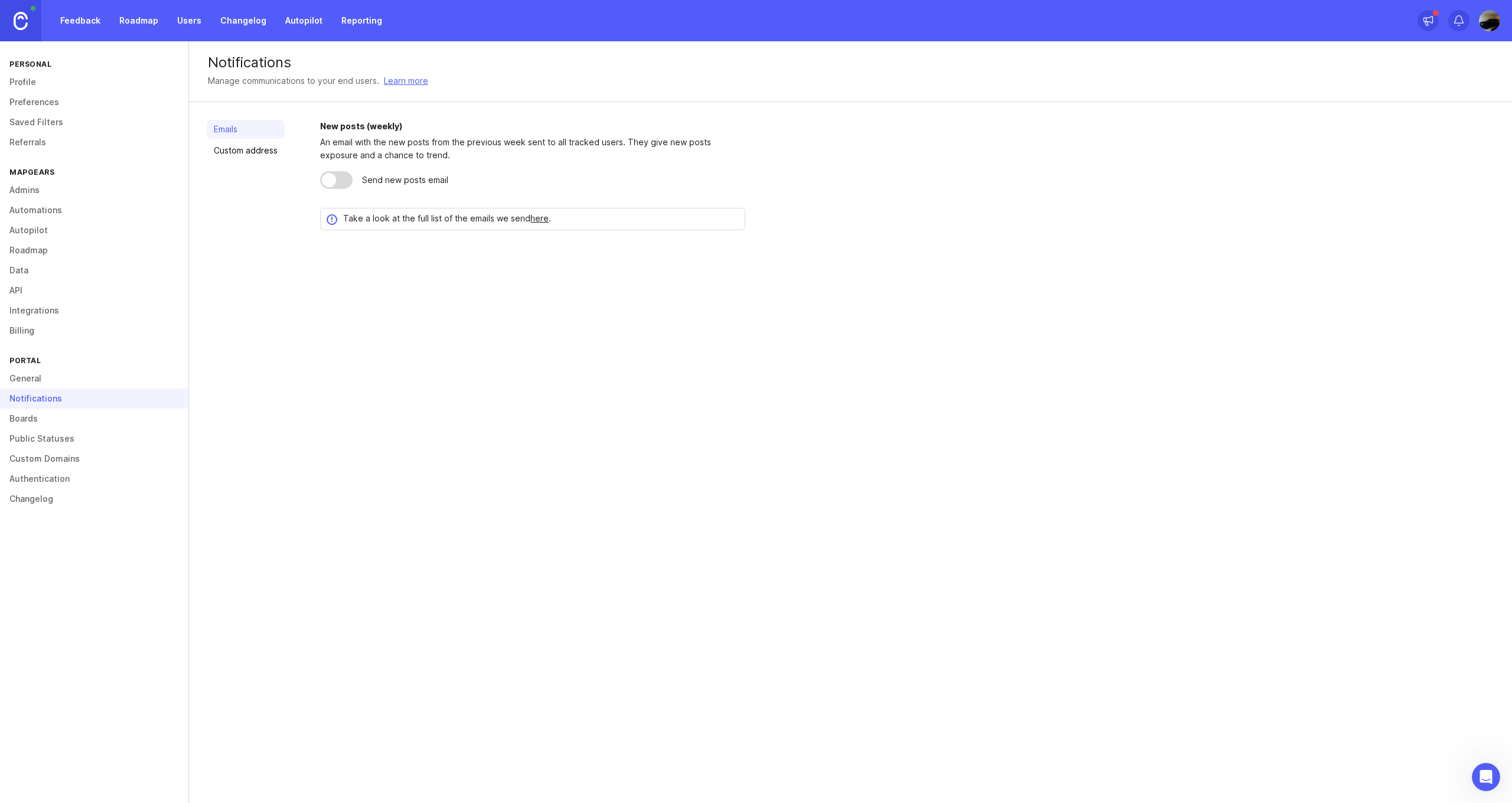
click at [72, 415] on link "Boards" at bounding box center [94, 419] width 189 height 20
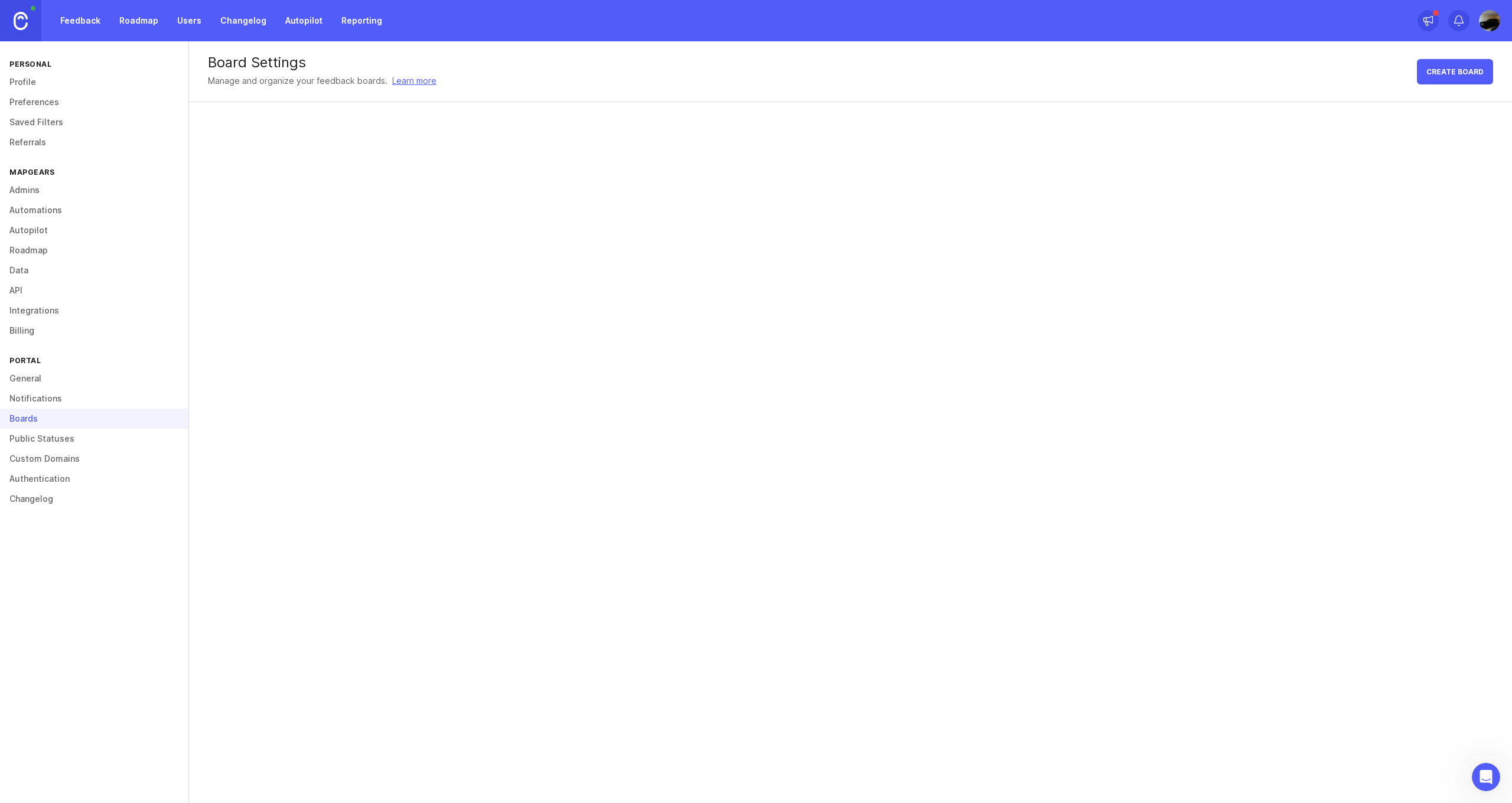
click at [41, 442] on link "Public Statuses" at bounding box center [94, 439] width 189 height 20
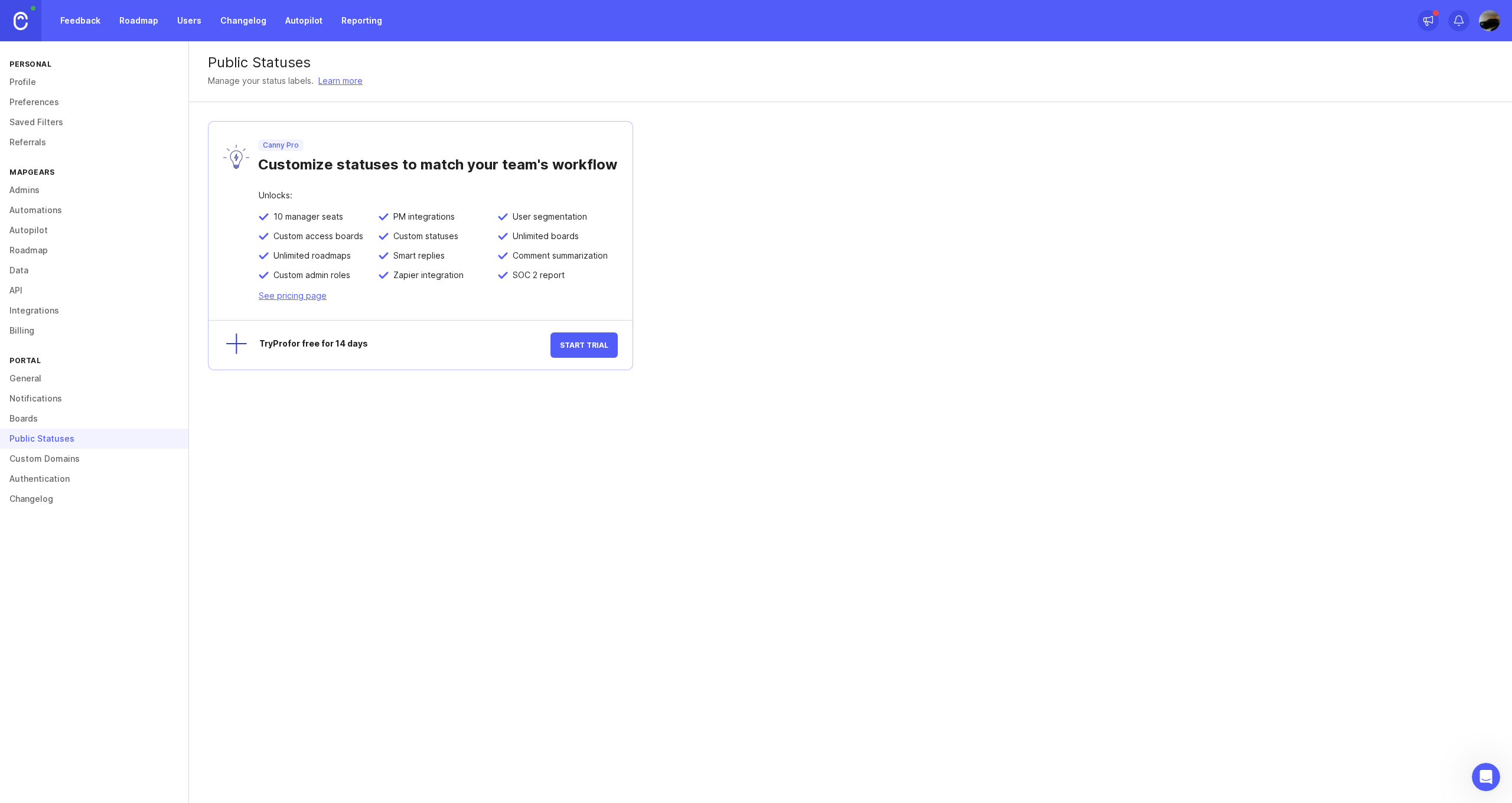
click at [44, 451] on link "Custom Domains" at bounding box center [94, 459] width 189 height 20
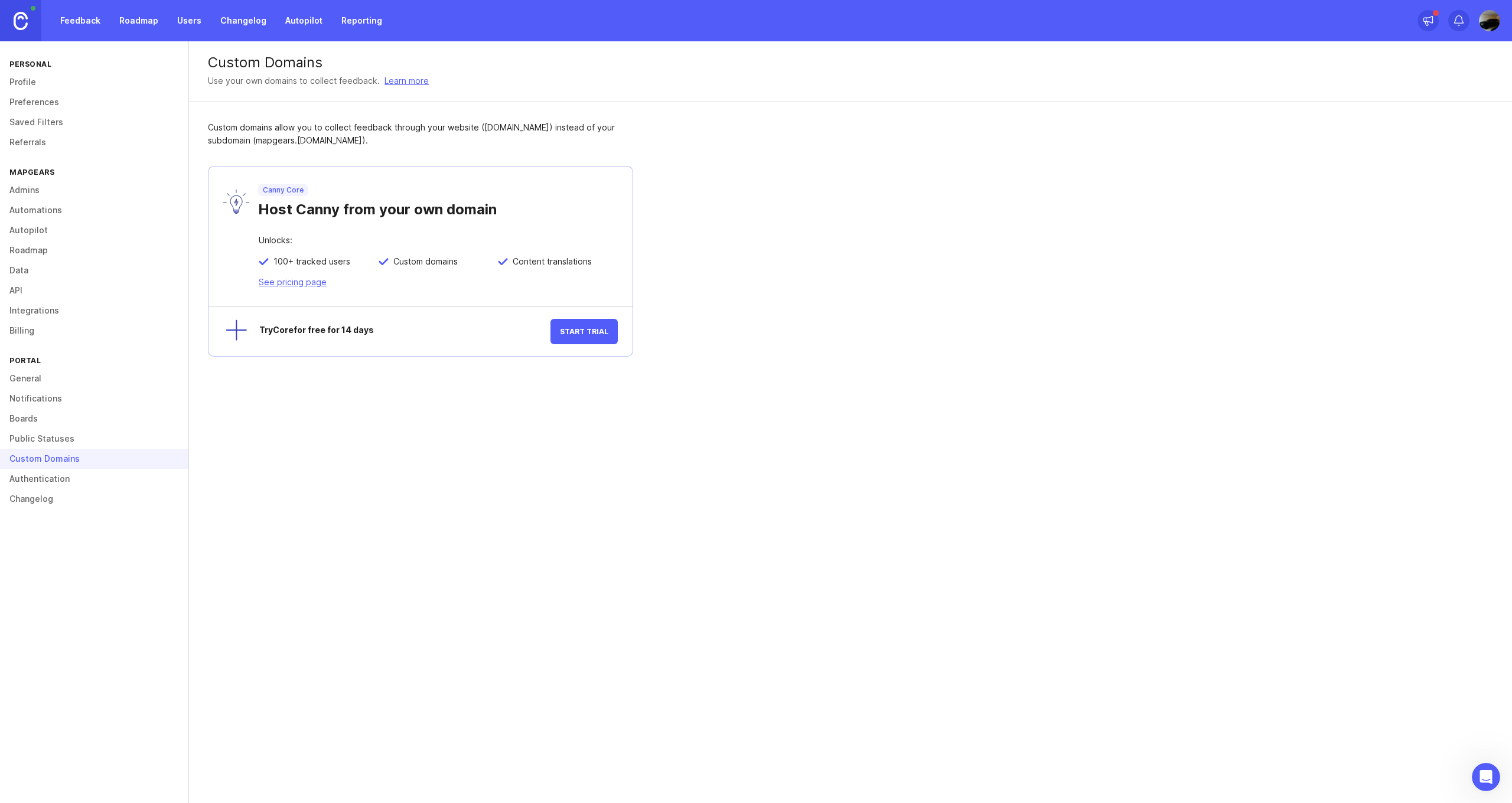
click at [44, 471] on link "Authentication" at bounding box center [94, 478] width 189 height 20
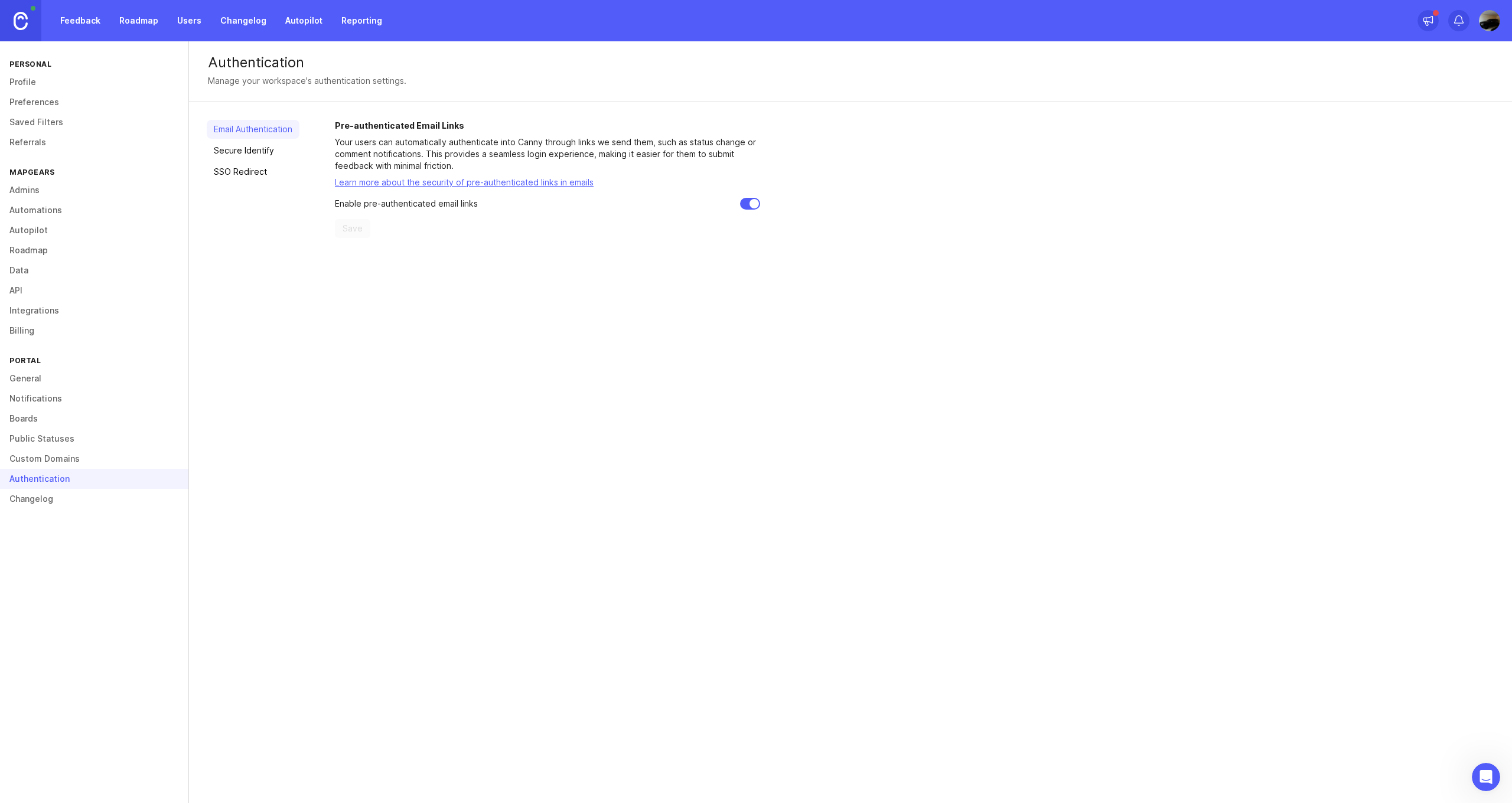
click at [32, 500] on link "Changelog" at bounding box center [94, 499] width 189 height 20
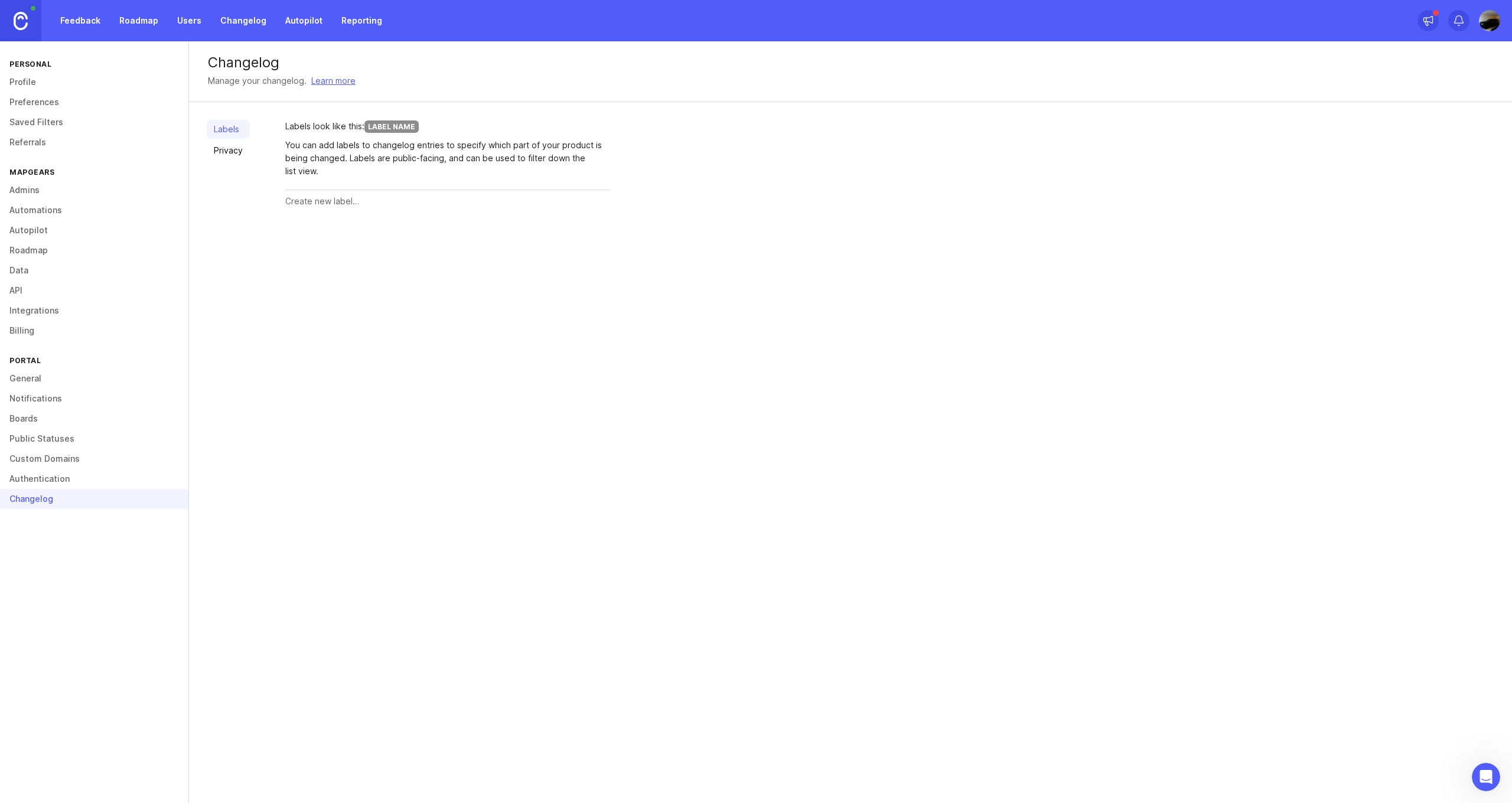
click at [115, 27] on link "Roadmap" at bounding box center [139, 21] width 53 height 21
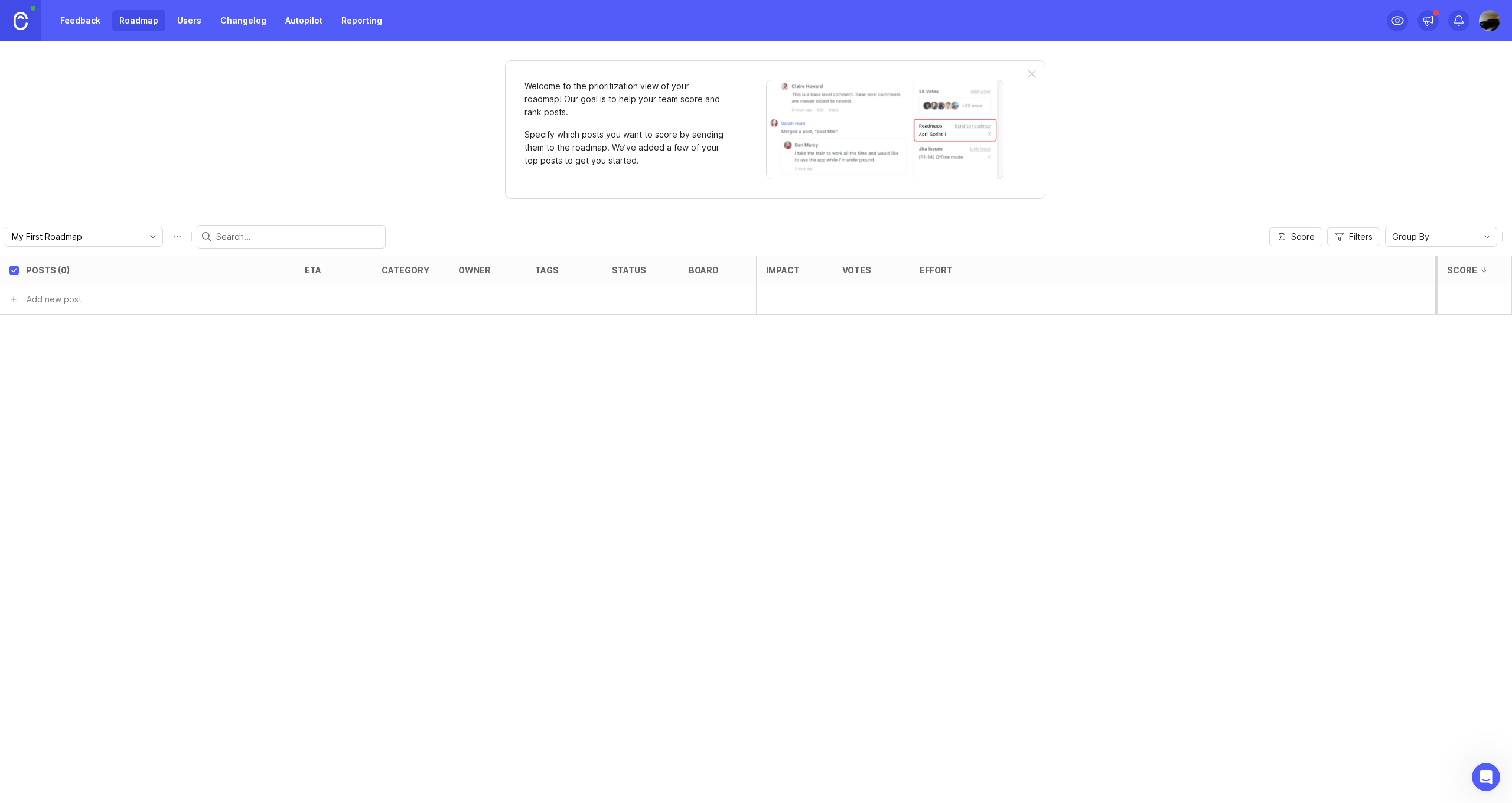
click at [89, 24] on link "Feedback" at bounding box center [80, 21] width 54 height 21
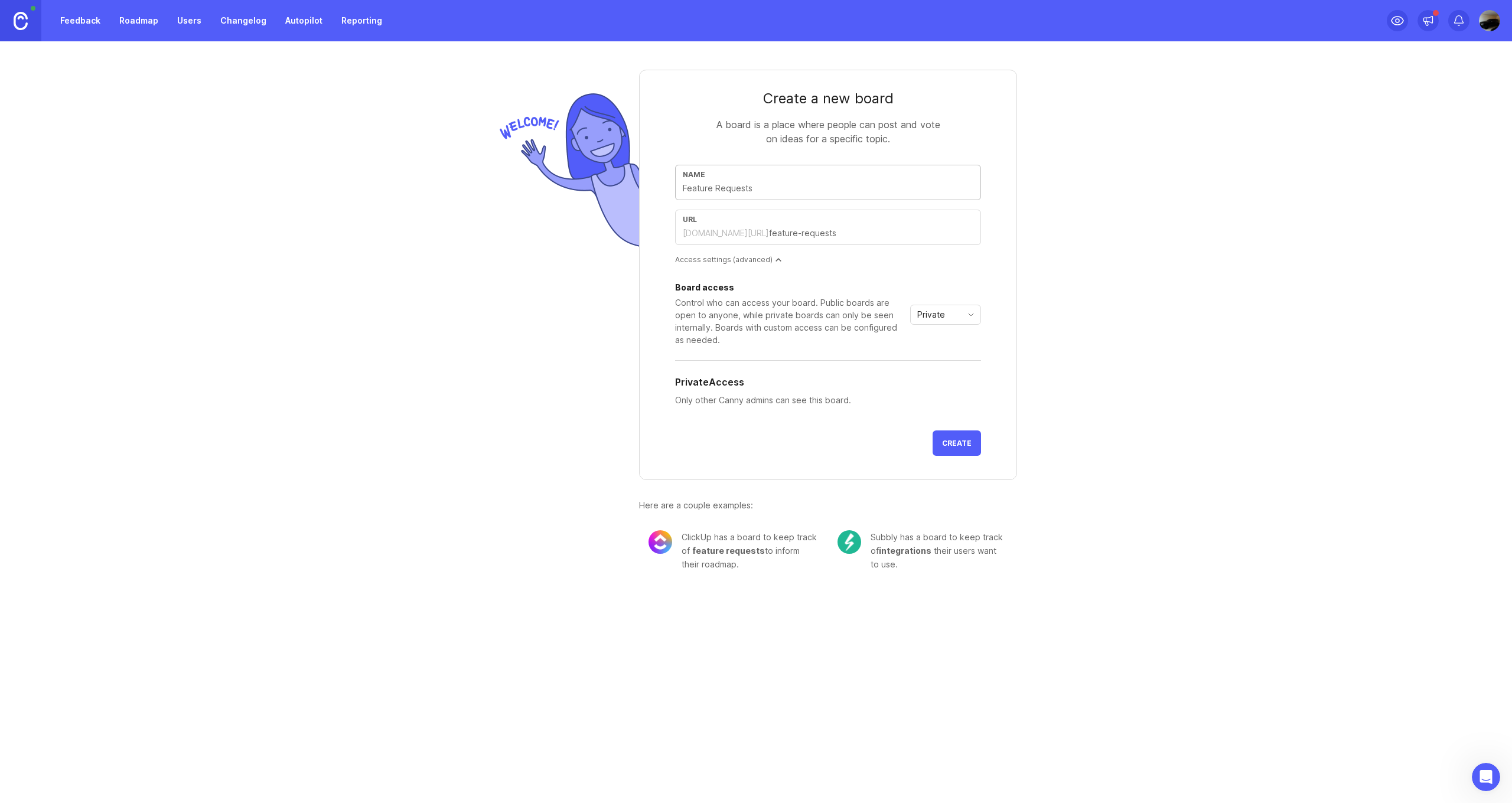
click at [773, 187] on input "text" at bounding box center [828, 188] width 291 height 13
click at [979, 313] on icon "toggle icon" at bounding box center [971, 315] width 19 height 9
click at [90, 22] on link "Feedback" at bounding box center [80, 21] width 54 height 21
click at [122, 23] on link "Roadmap" at bounding box center [139, 21] width 53 height 21
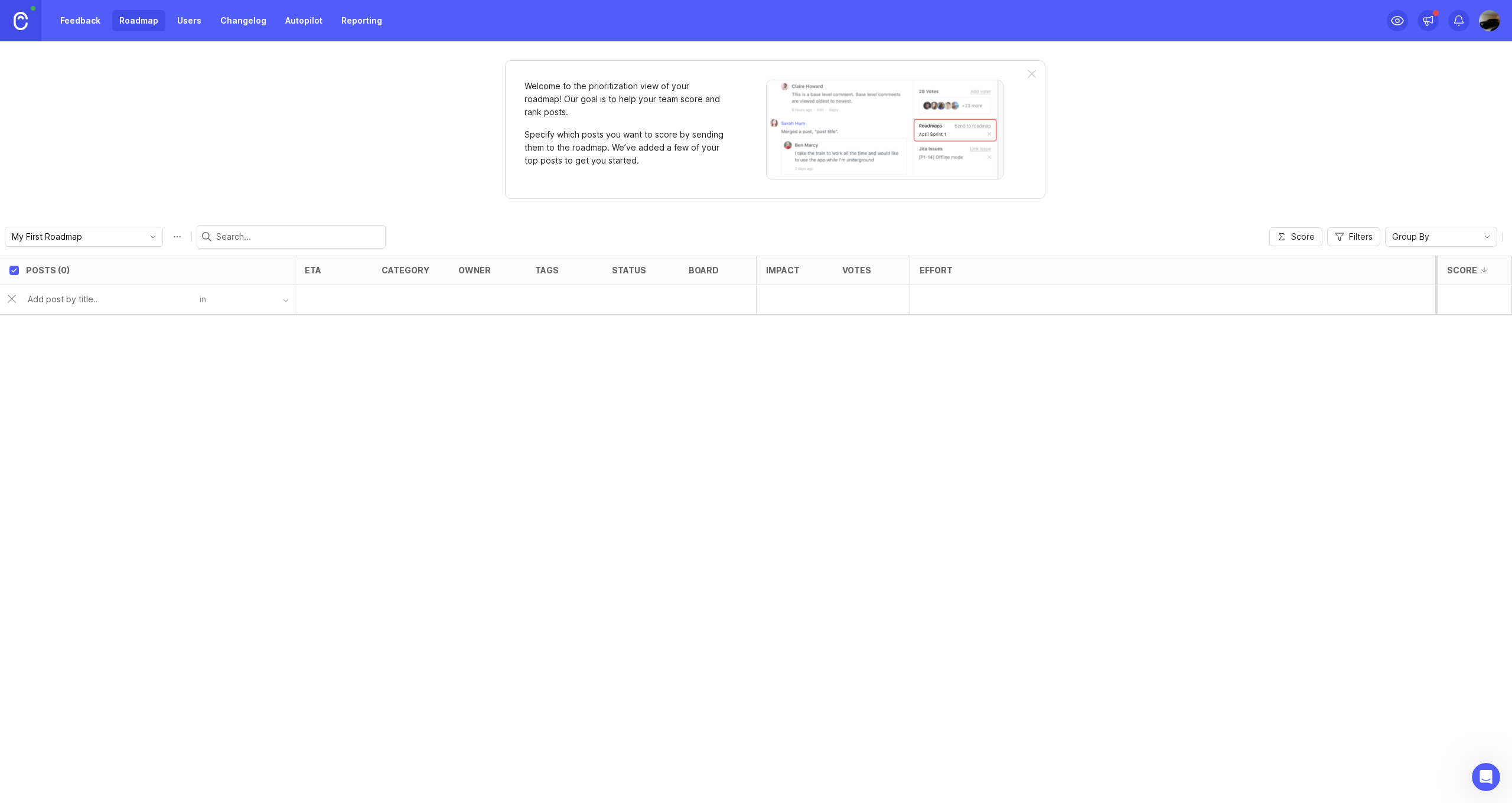
click at [281, 302] on button "button" at bounding box center [250, 300] width 88 height 17
click at [104, 295] on input "text" at bounding box center [110, 299] width 165 height 13
type input "nhjg"
click at [285, 300] on div "button" at bounding box center [286, 300] width 6 height 6
drag, startPoint x: 86, startPoint y: 307, endPoint x: 11, endPoint y: 303, distance: 75.1
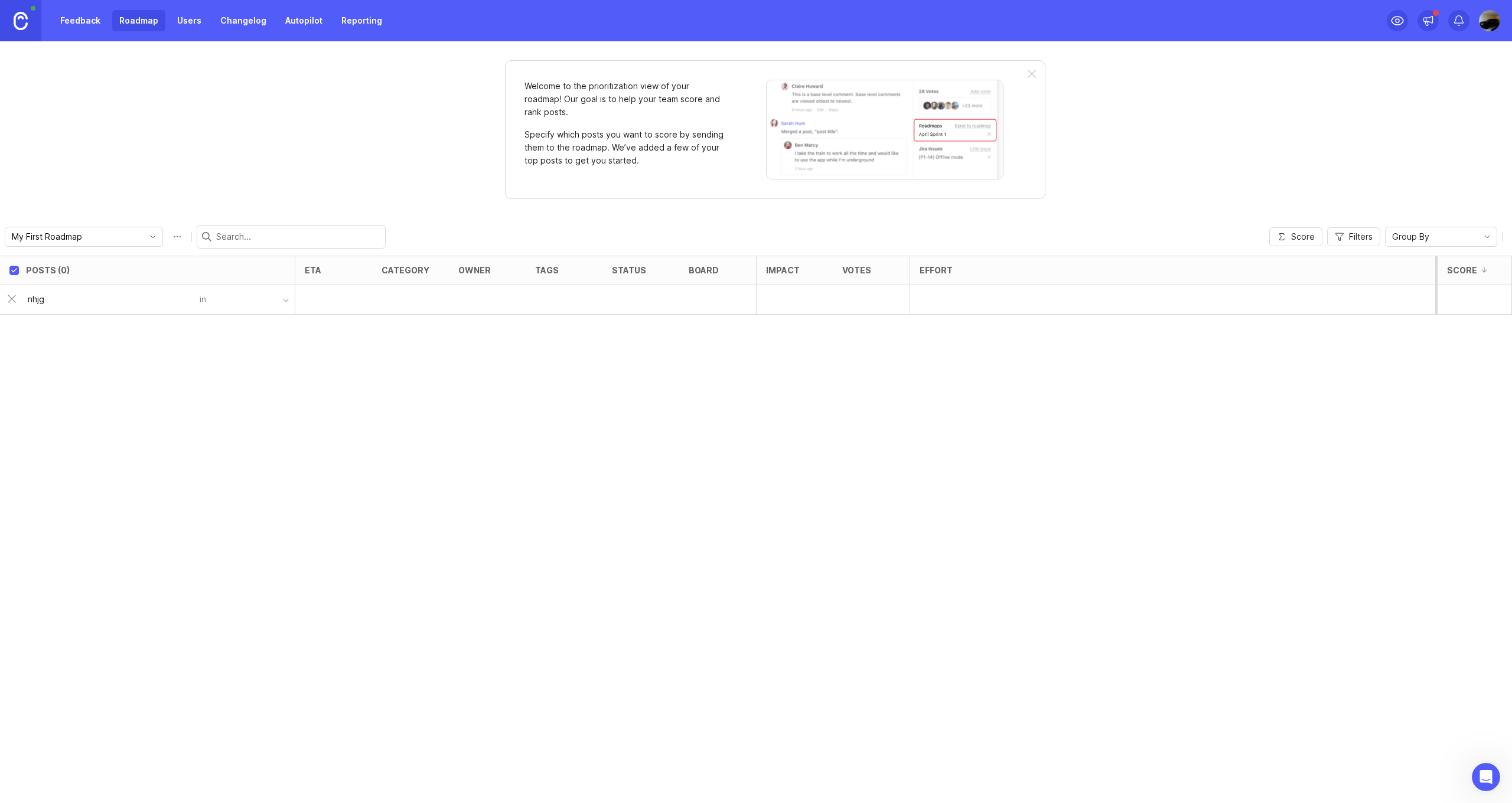
click at [11, 303] on div "nhjg in" at bounding box center [151, 299] width 287 height 29
click at [209, 376] on div "Posts (0) eta category owner tags status board Impact Votes Effort Score Add ne…" at bounding box center [756, 529] width 1512 height 548
click at [146, 238] on icon "toggle icon" at bounding box center [153, 237] width 19 height 9
click at [115, 275] on li "Create new roadmap" at bounding box center [123, 280] width 235 height 21
click at [155, 236] on icon "toggle icon" at bounding box center [153, 237] width 19 height 9
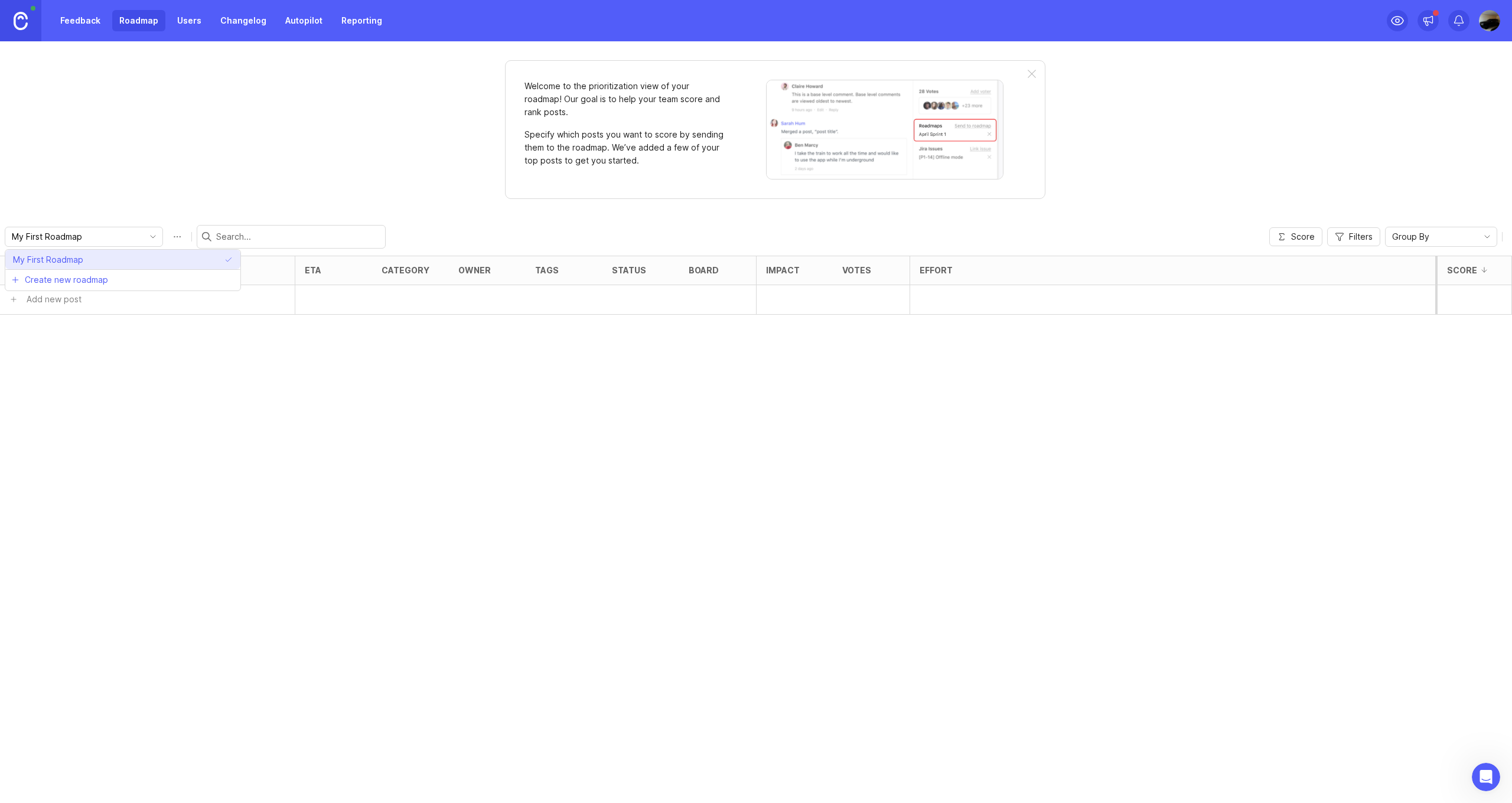
click at [151, 256] on li "My First Roadmap" at bounding box center [123, 259] width 235 height 19
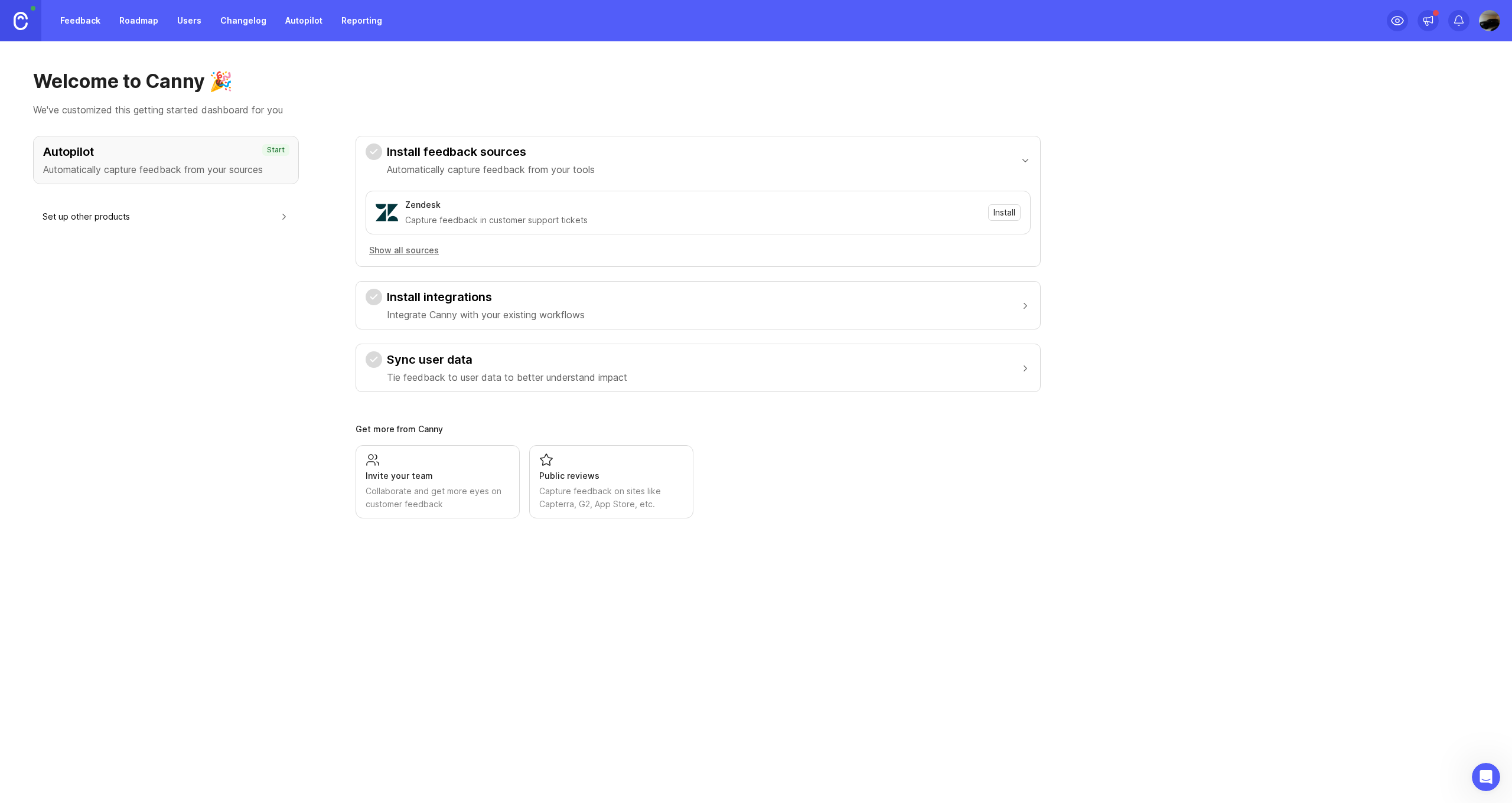
click at [1482, 23] on img at bounding box center [1490, 21] width 21 height 21
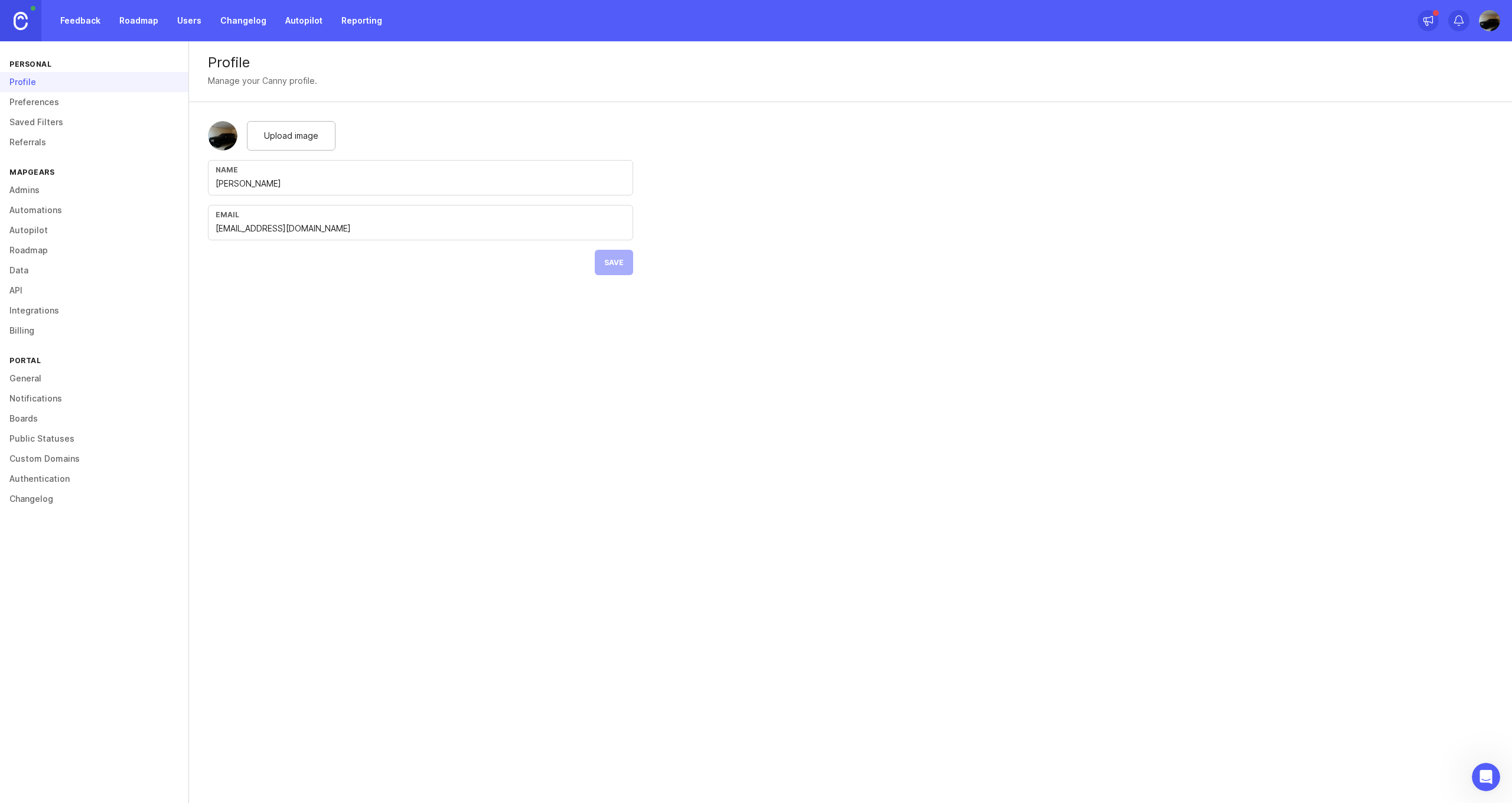
click at [23, 190] on link "Admins" at bounding box center [94, 190] width 189 height 20
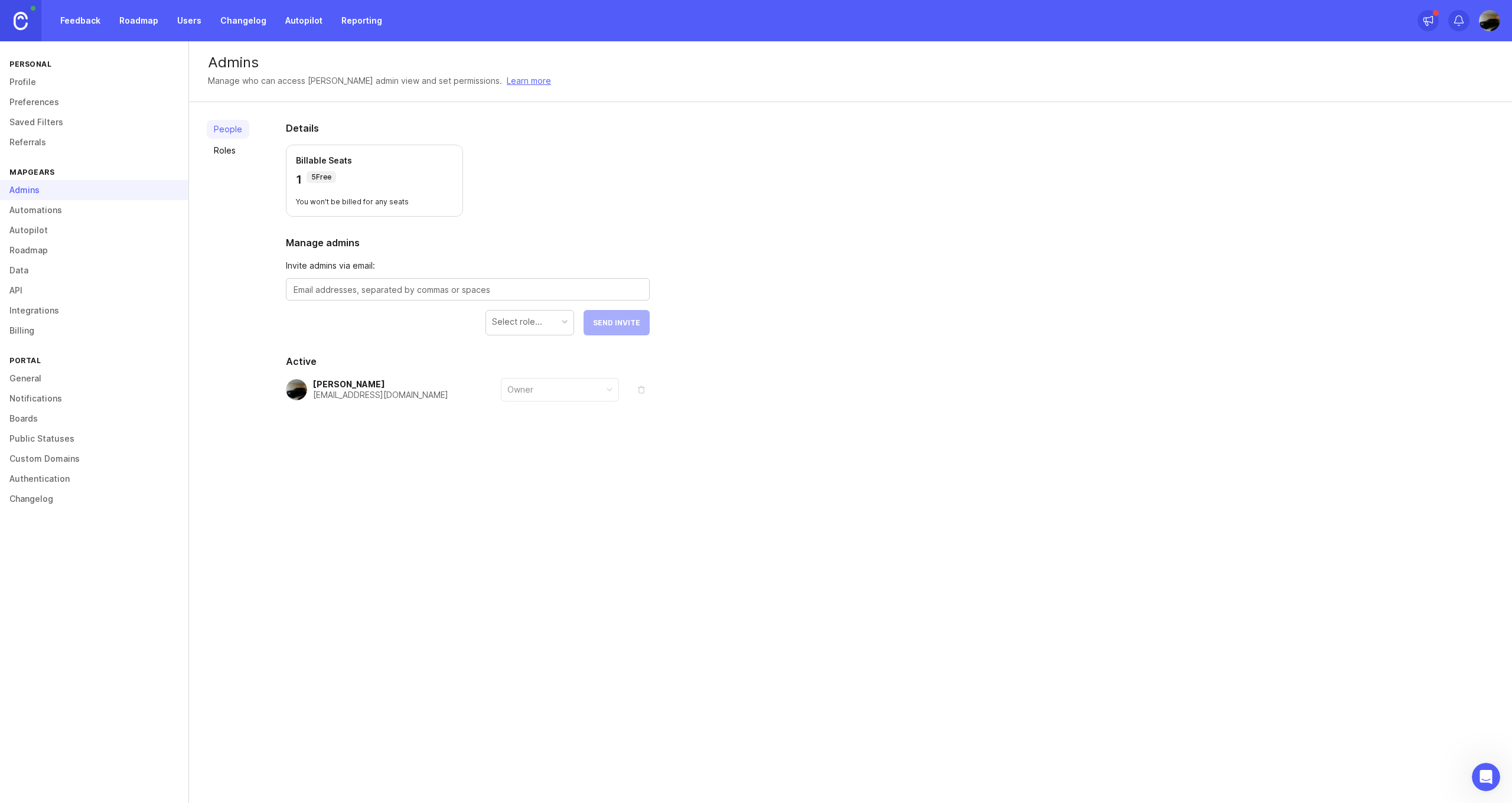
click at [602, 388] on div "Owner" at bounding box center [560, 390] width 117 height 23
click at [558, 326] on div "Select role..." at bounding box center [530, 322] width 88 height 23
click at [238, 257] on div "People Roles" at bounding box center [228, 290] width 42 height 340
click at [219, 147] on link "Roles" at bounding box center [228, 151] width 42 height 19
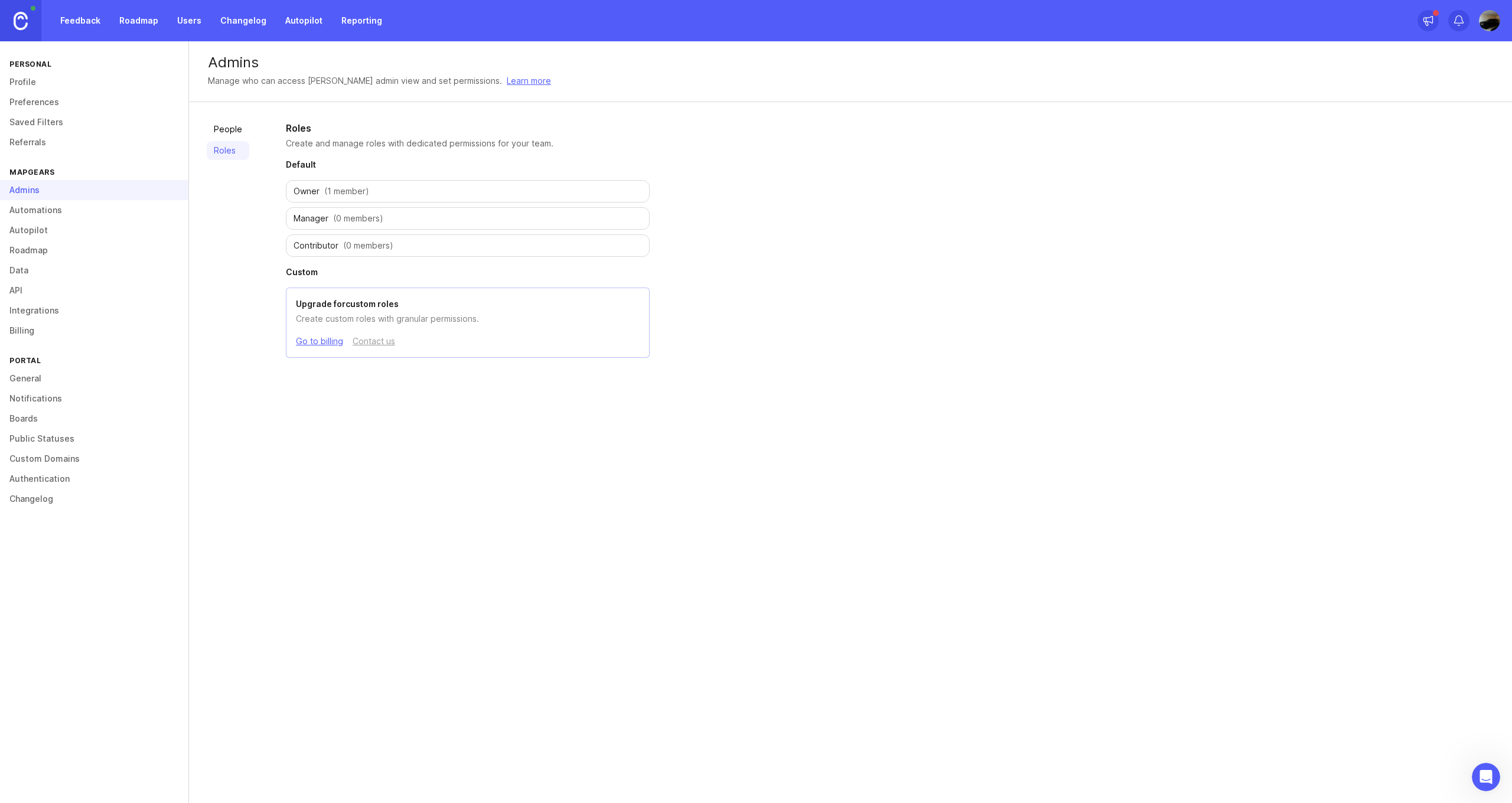
click at [234, 130] on link "People" at bounding box center [228, 129] width 42 height 19
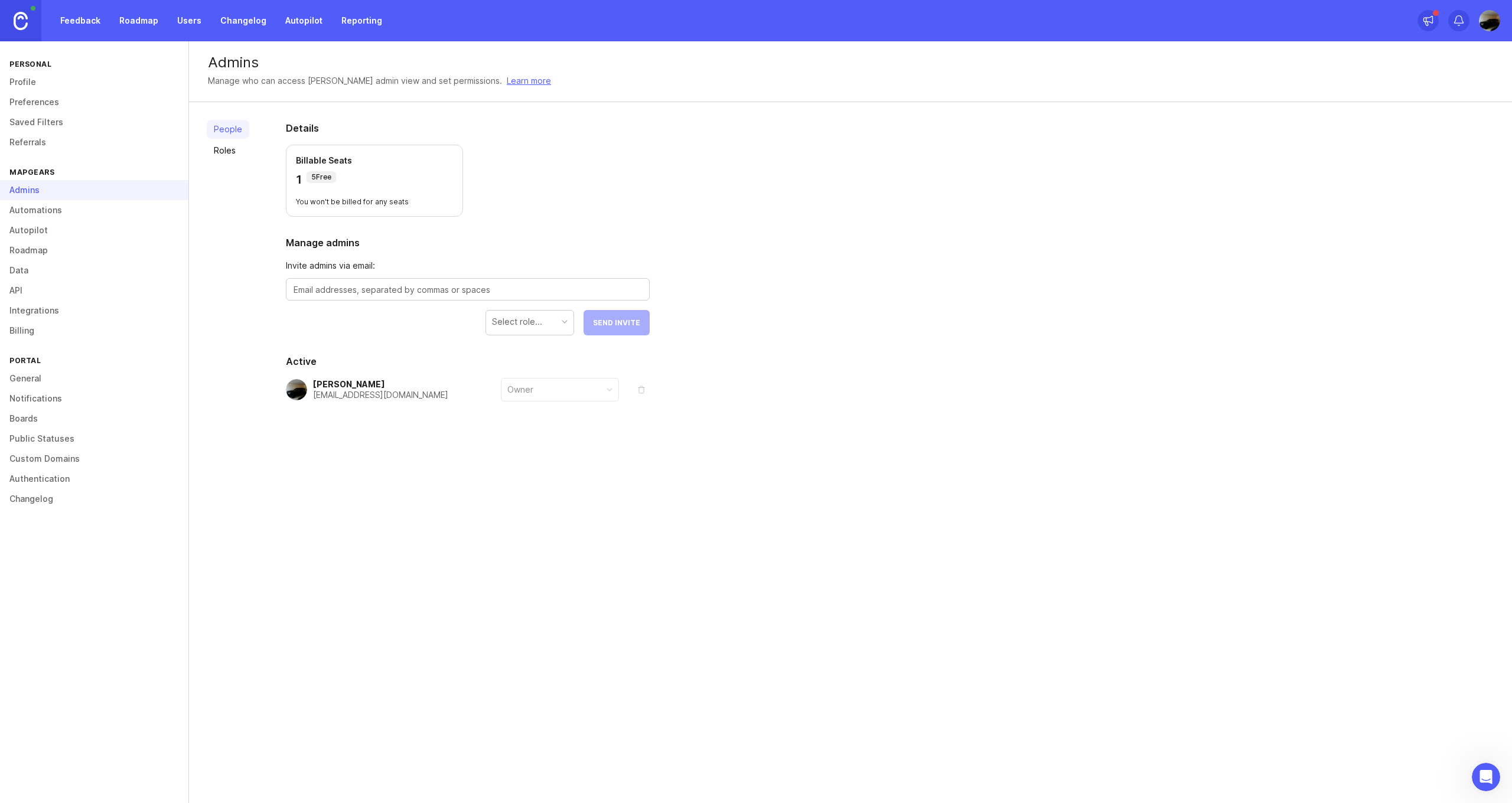
click at [52, 207] on link "Automations" at bounding box center [94, 210] width 189 height 20
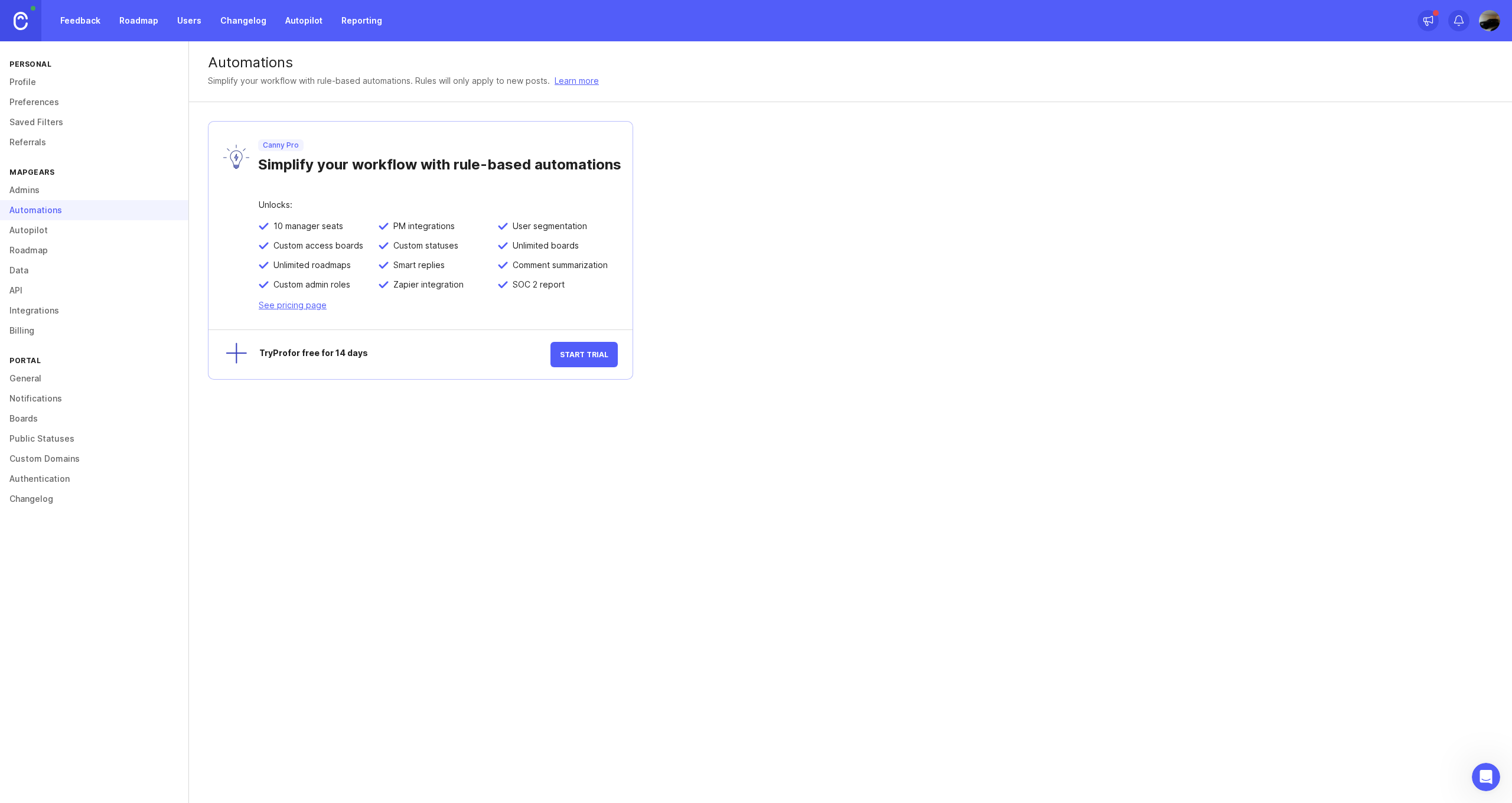
click at [50, 140] on link "Referrals" at bounding box center [94, 142] width 189 height 20
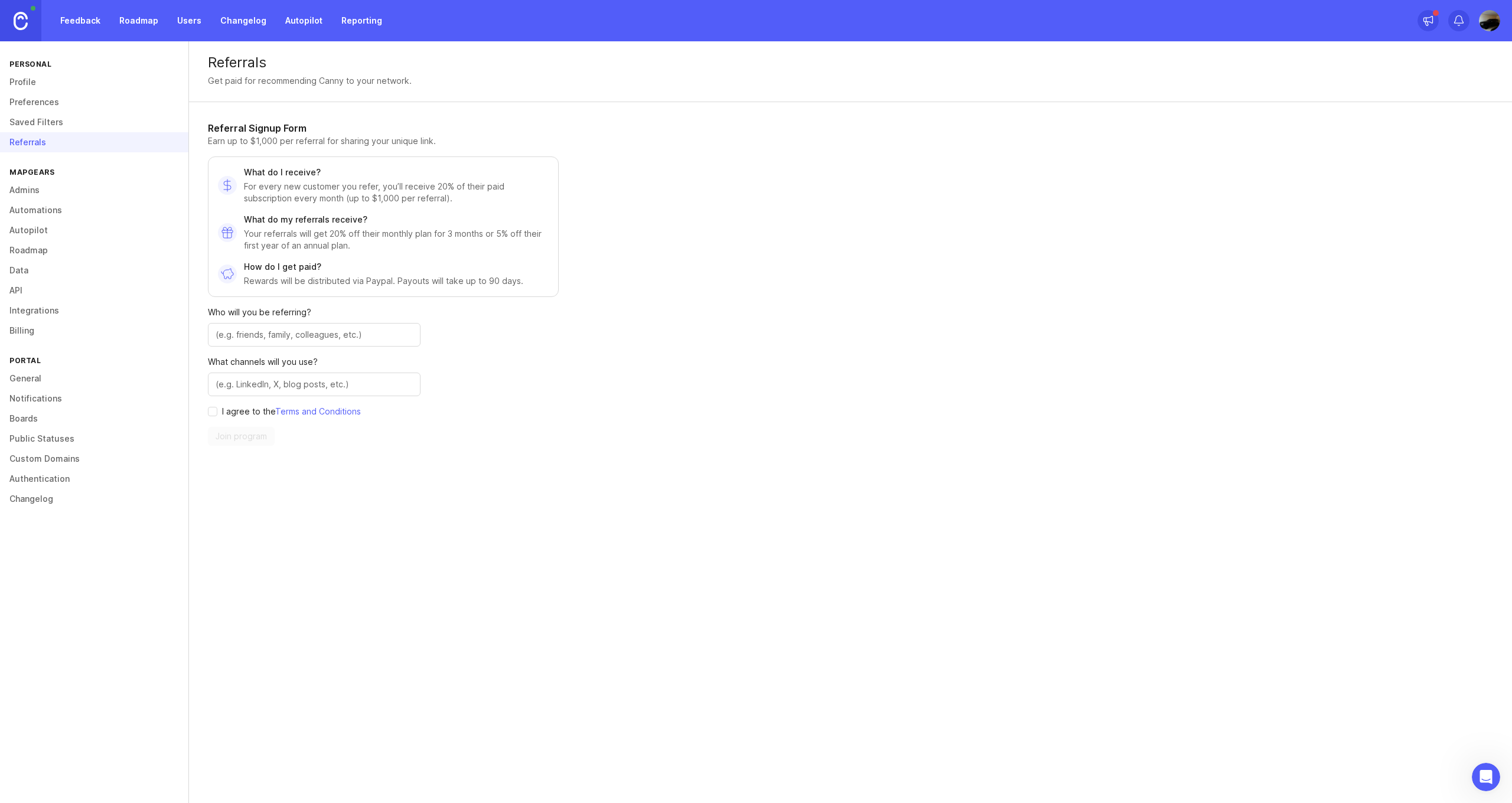
click at [31, 240] on link "Roadmap" at bounding box center [94, 250] width 189 height 20
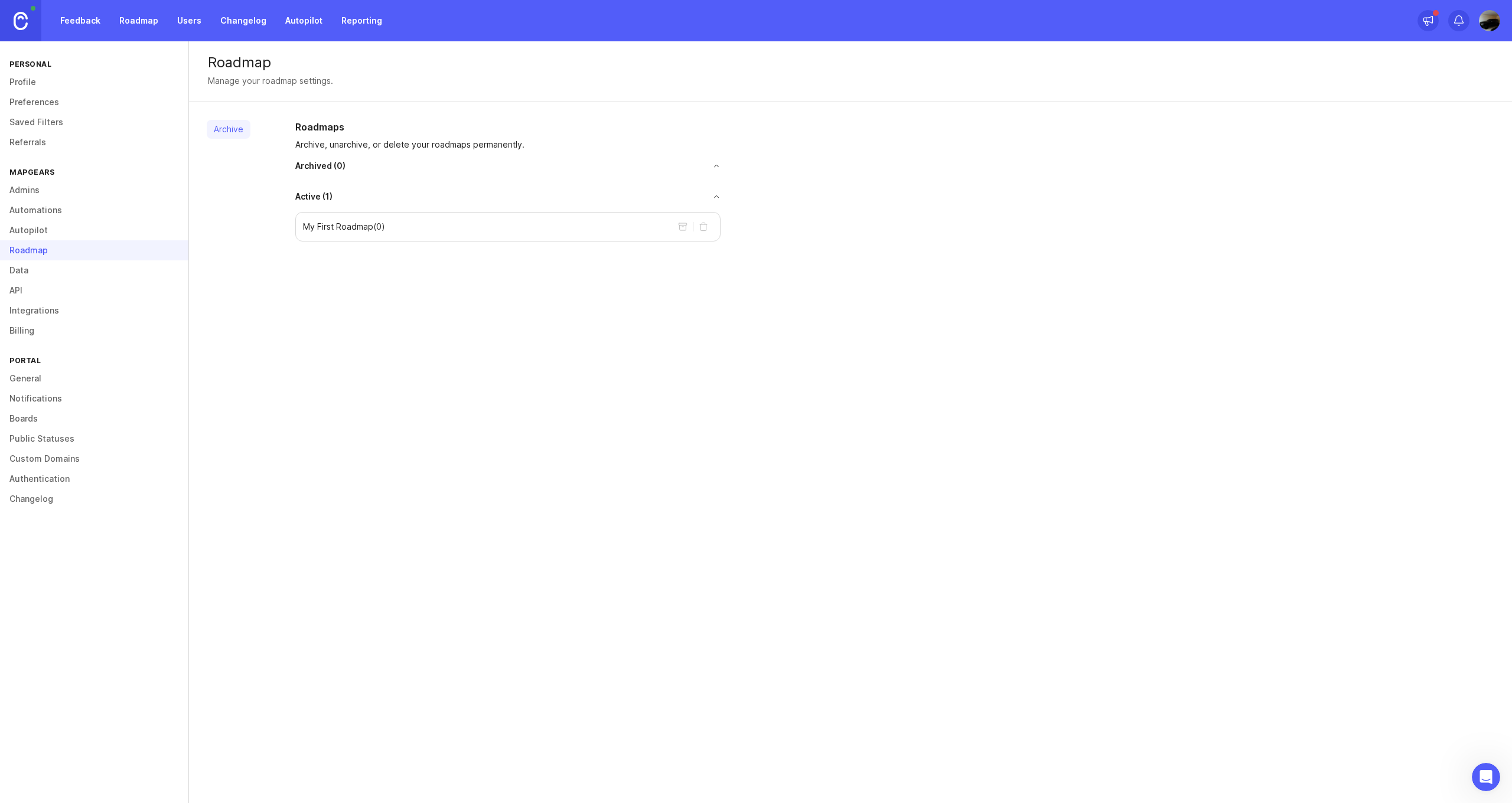
click at [35, 228] on link "Autopilot" at bounding box center [94, 230] width 189 height 20
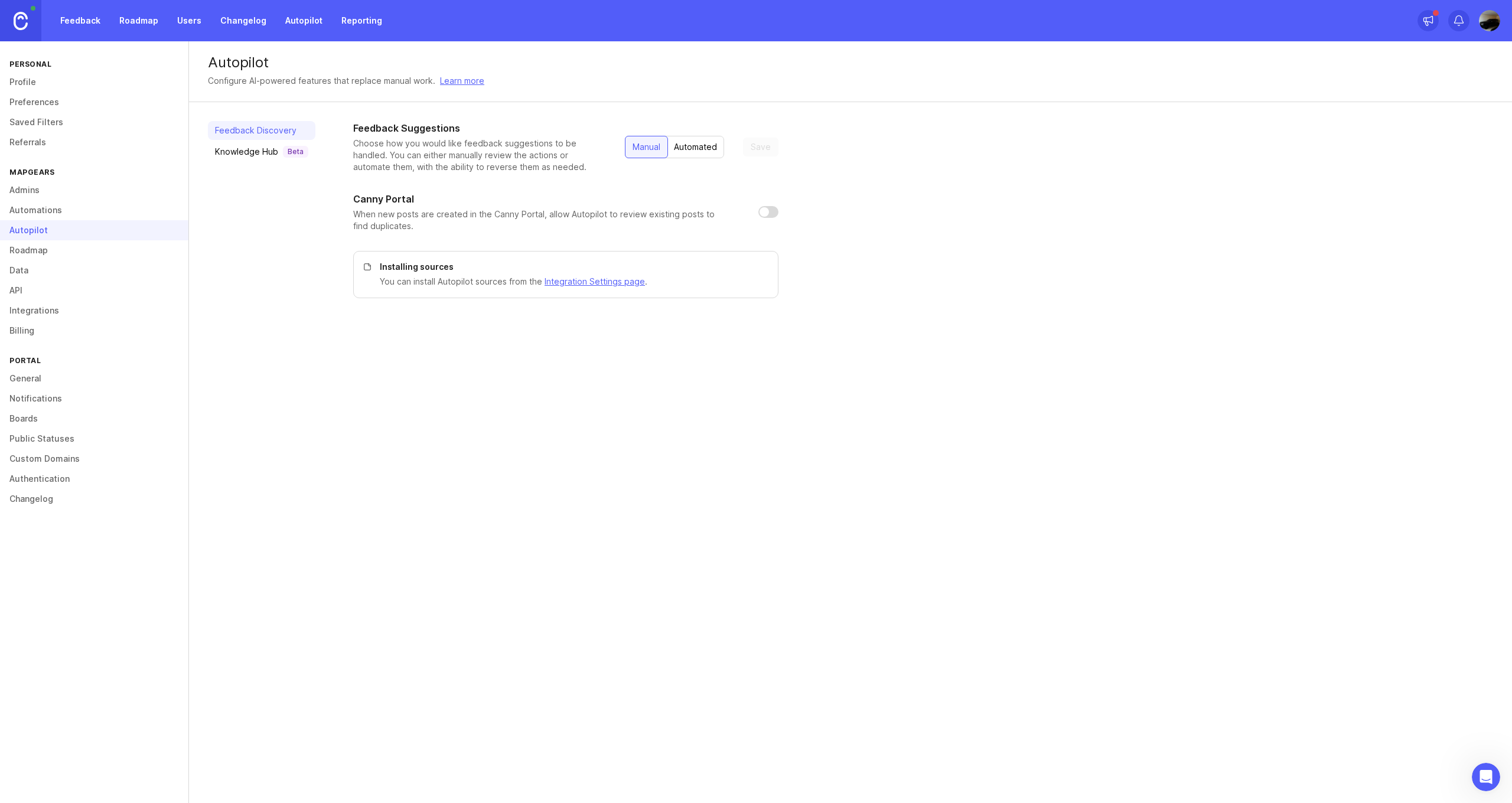
click at [33, 248] on link "Roadmap" at bounding box center [94, 250] width 189 height 20
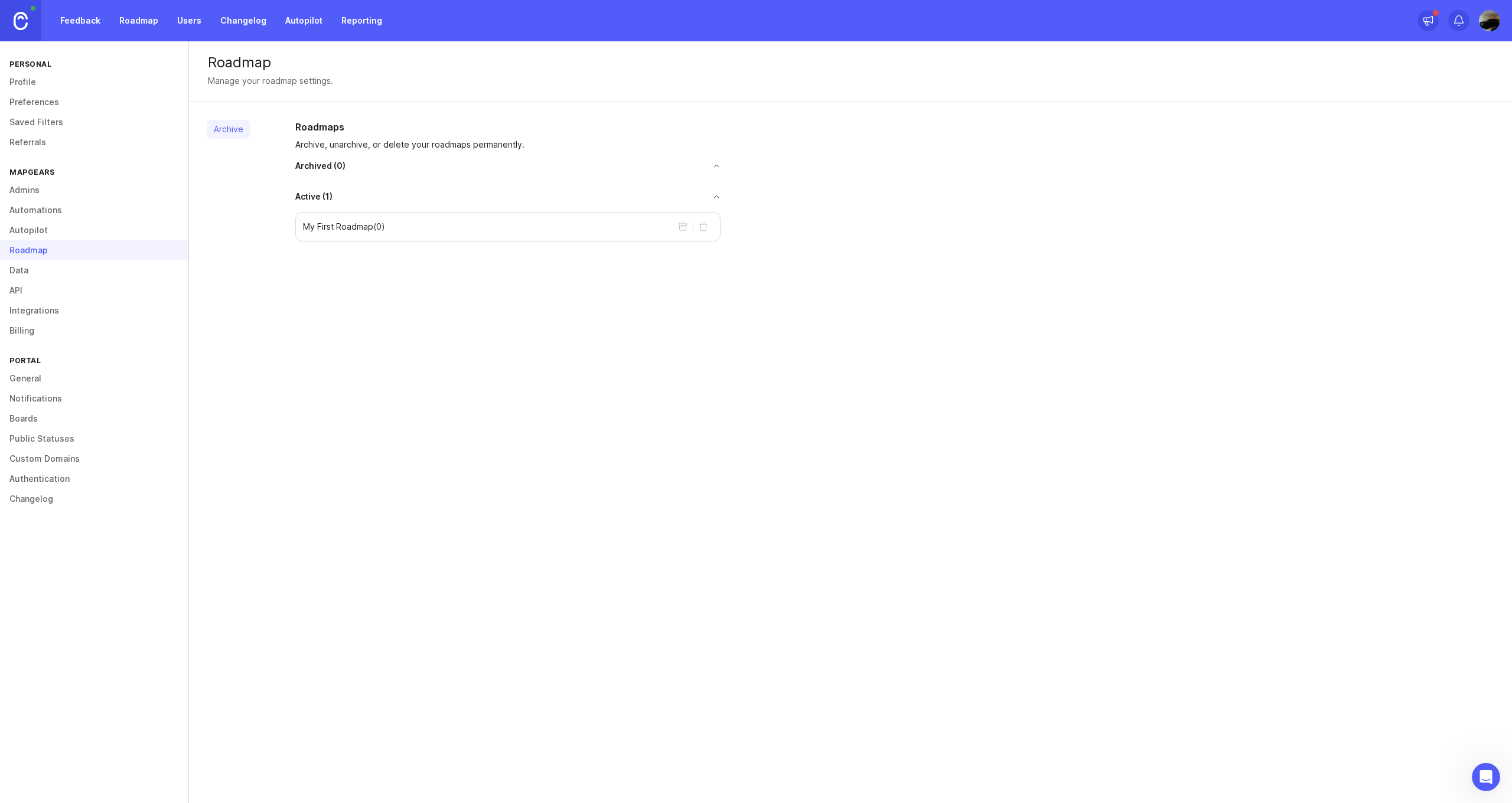
click at [42, 311] on link "Integrations" at bounding box center [94, 311] width 189 height 20
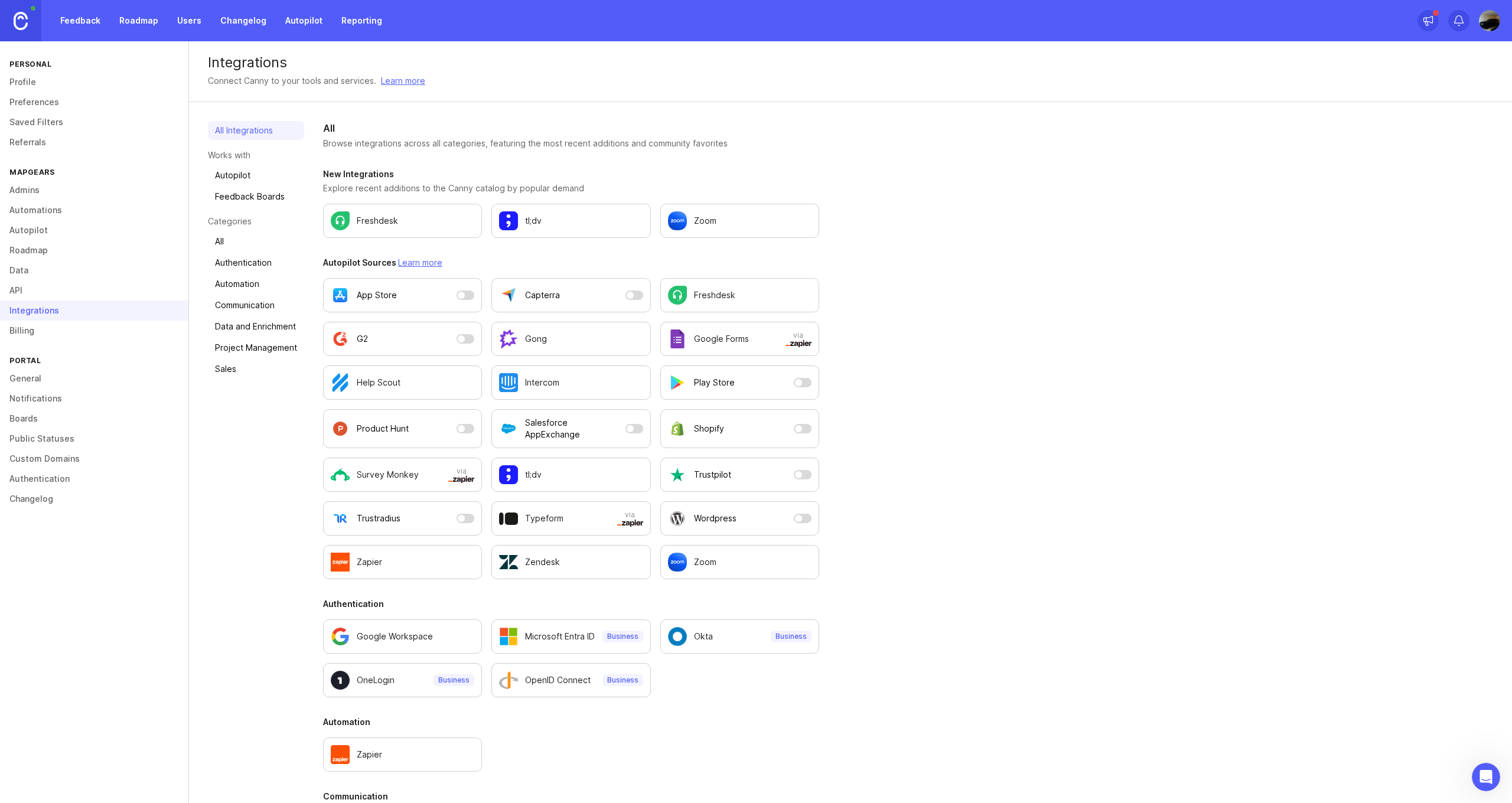
click at [24, 330] on link "Billing" at bounding box center [94, 330] width 189 height 20
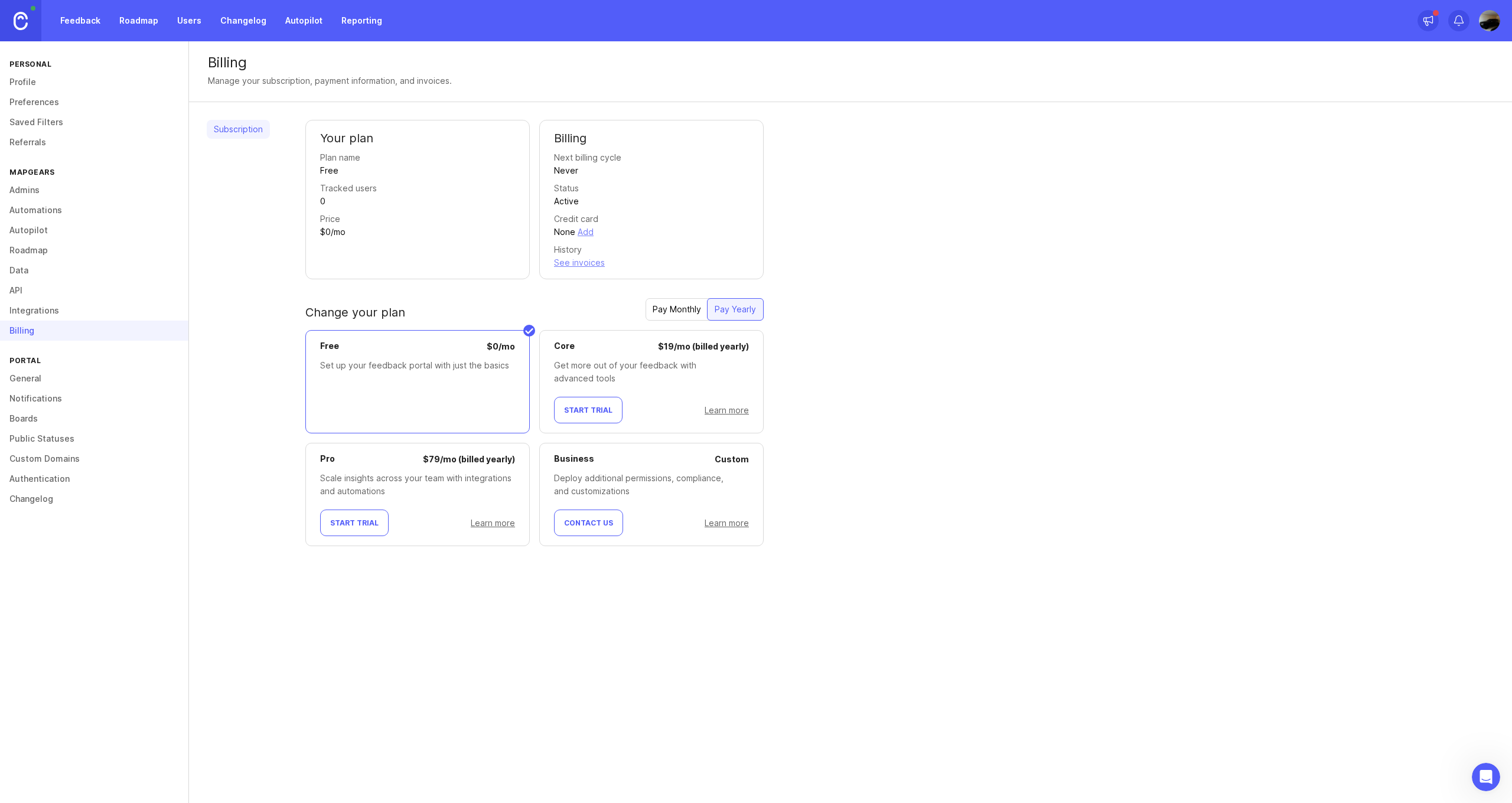
click at [67, 25] on link "Feedback" at bounding box center [80, 21] width 54 height 21
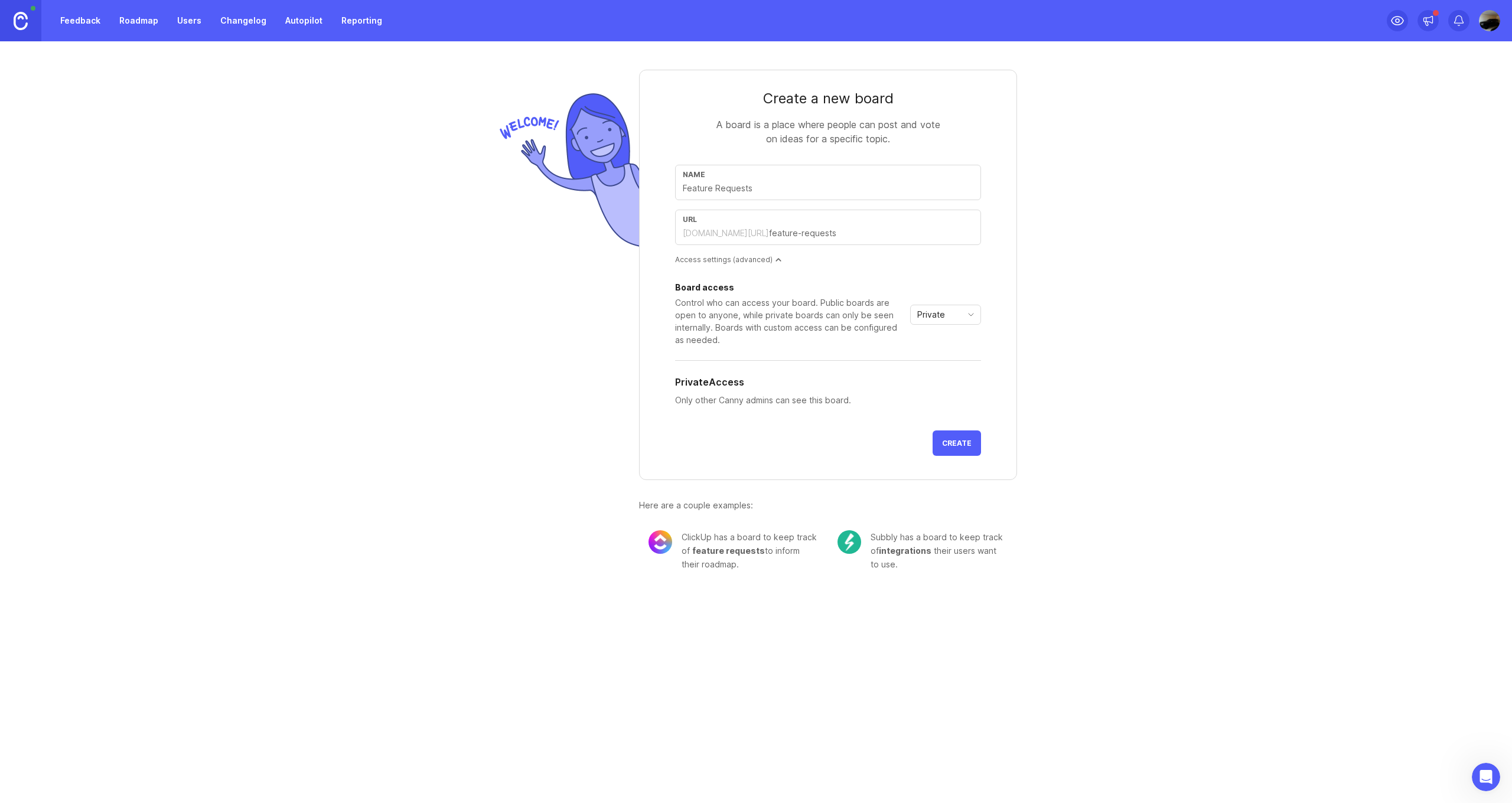
click at [149, 25] on link "Roadmap" at bounding box center [139, 21] width 53 height 21
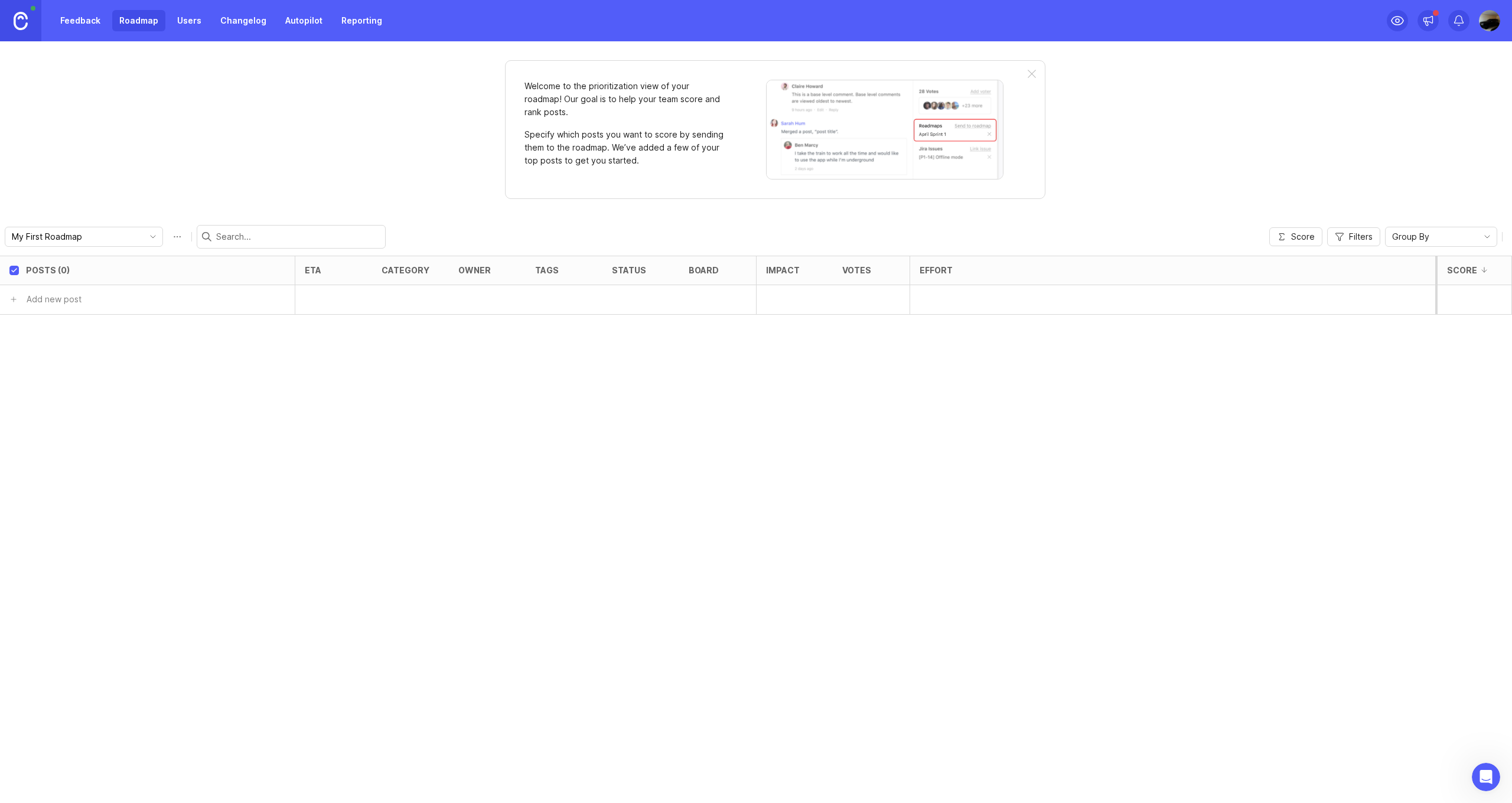
click at [173, 233] on button "Roadmap options" at bounding box center [177, 236] width 19 height 19
click at [174, 234] on button "Roadmap options" at bounding box center [177, 236] width 19 height 19
click at [171, 237] on button "Roadmap options" at bounding box center [177, 236] width 19 height 19
type input "M"
click at [41, 238] on input "TRAILS Roadmap" at bounding box center [85, 237] width 151 height 16
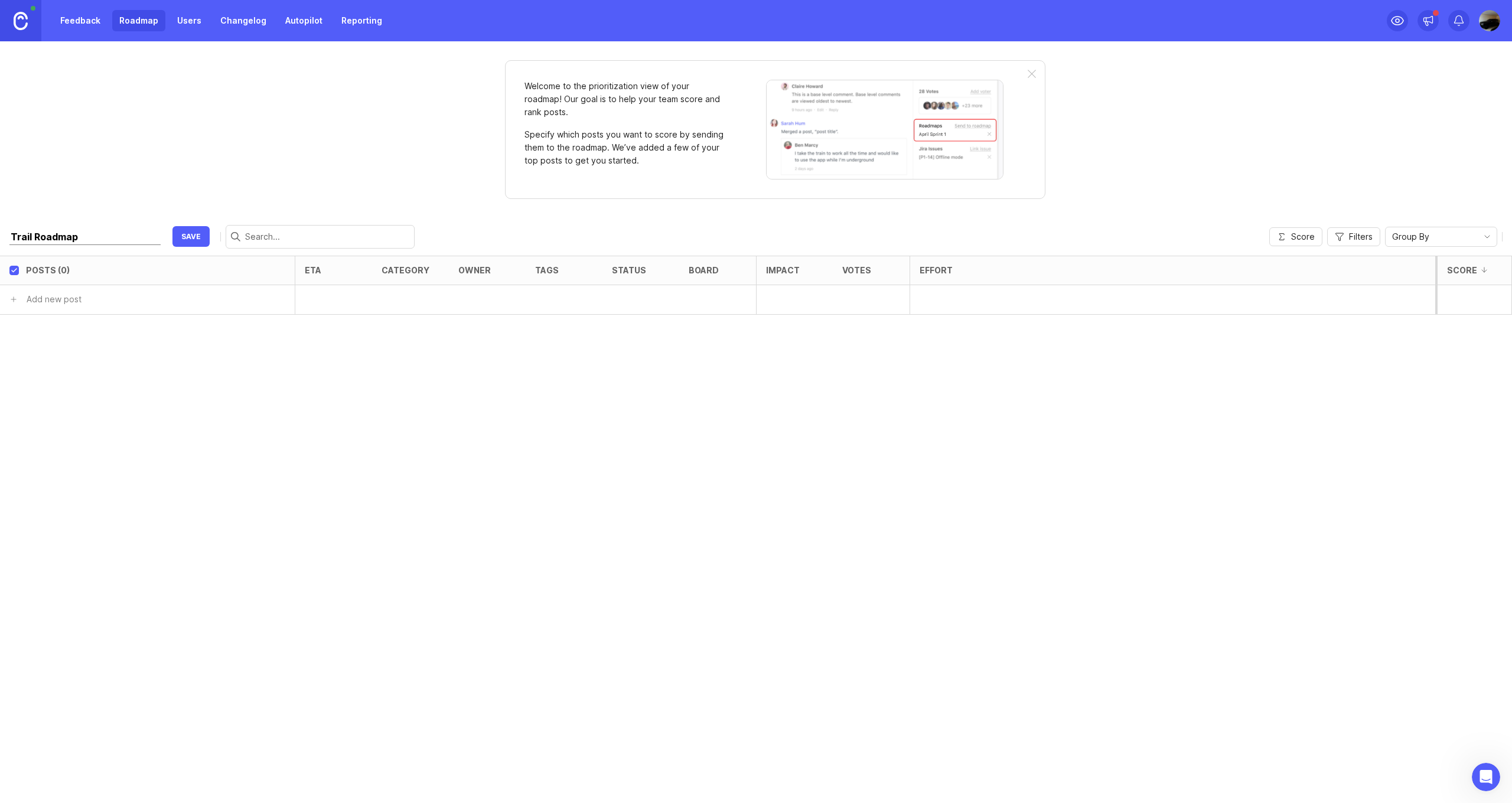
type input "Trails Roadmap"
type input "New design Ux/Ui"
type input "New design"
click at [51, 330] on div "Create new post" at bounding box center [139, 329] width 235 height 25
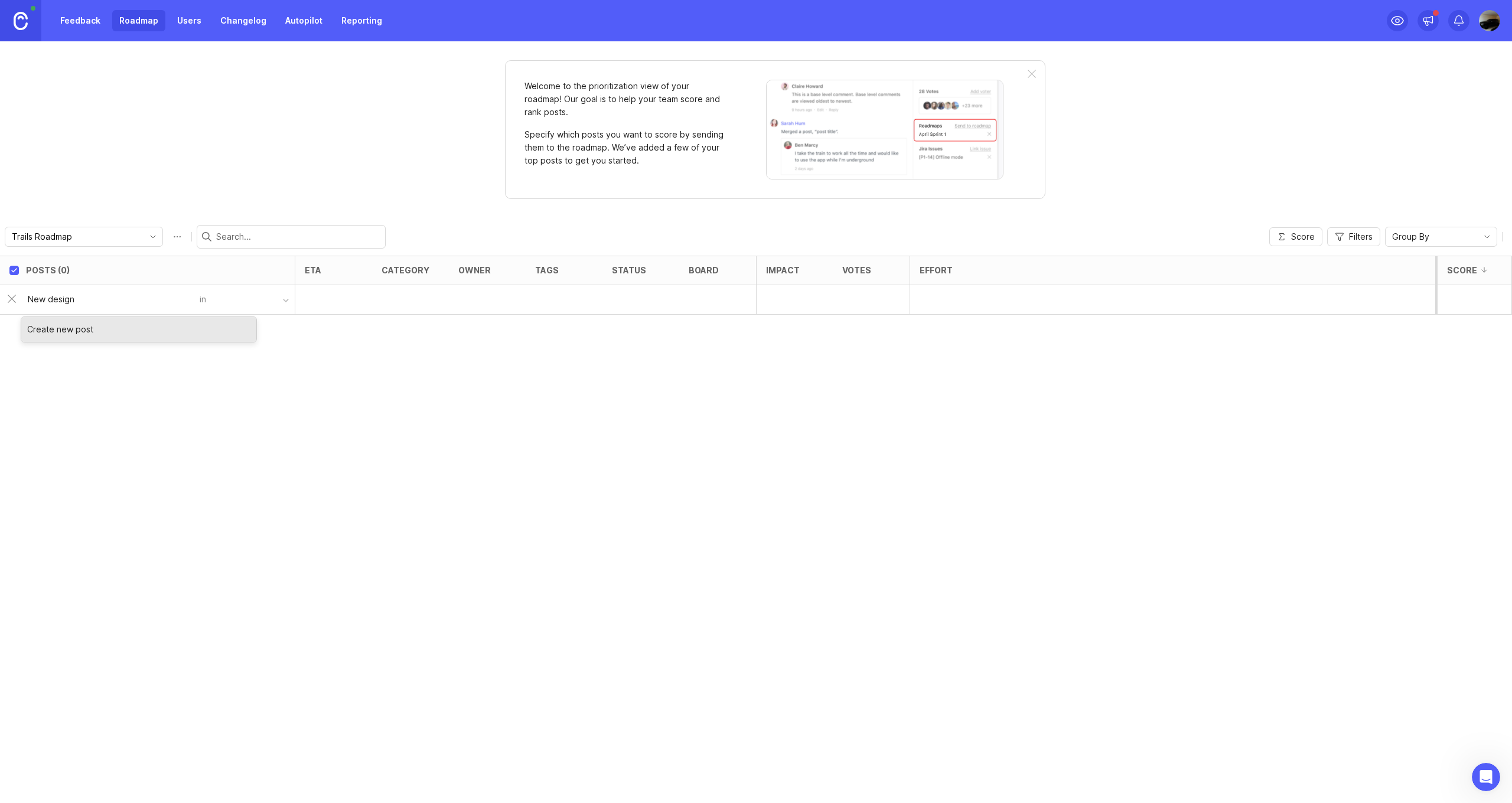
click at [230, 305] on button "button" at bounding box center [250, 300] width 88 height 17
click at [218, 435] on div "Posts (0) eta category owner tags status board Impact Votes Effort Score New de…" at bounding box center [756, 529] width 1512 height 548
click at [369, 295] on div at bounding box center [334, 300] width 77 height 29
click at [208, 329] on div "Posts (0) eta category owner tags status board Impact Votes Effort Score New de…" at bounding box center [756, 529] width 1512 height 548
click at [211, 297] on button "button" at bounding box center [250, 300] width 88 height 17
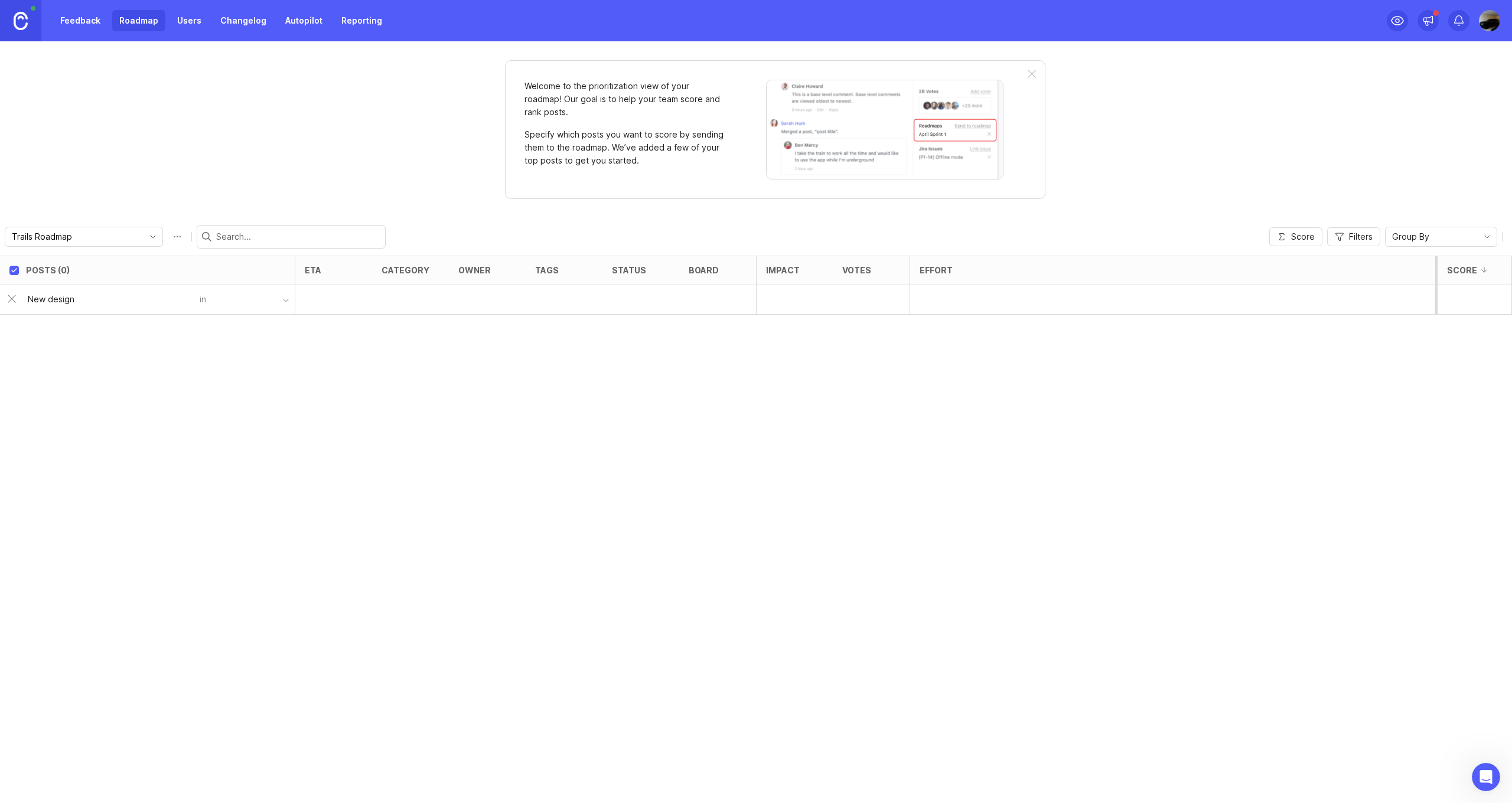
click at [112, 298] on input "New design" at bounding box center [110, 299] width 165 height 13
type input "New design"
click at [102, 325] on div "Create new post" at bounding box center [139, 329] width 235 height 25
click at [1427, 239] on span "Group By" at bounding box center [1411, 237] width 37 height 13
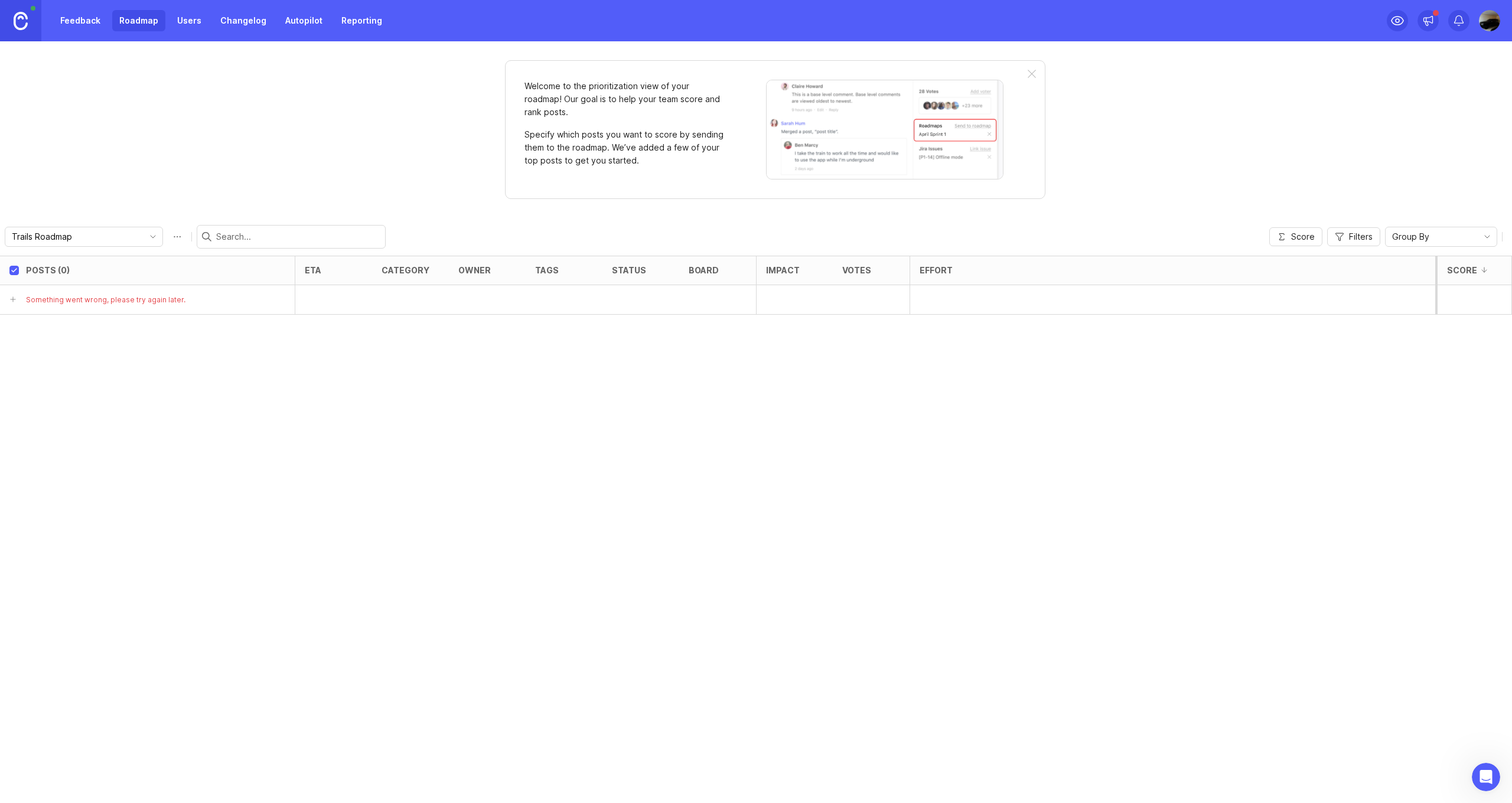
click at [947, 396] on div "Posts (0) eta category owner tags status board Impact Votes Effort Score Someth…" at bounding box center [756, 529] width 1512 height 548
click at [594, 437] on div "Posts (0) eta category owner tags status board Impact Votes Effort Score in" at bounding box center [756, 529] width 1512 height 548
click at [1427, 20] on icon at bounding box center [1428, 21] width 12 height 12
click at [1362, 377] on div "Posts (0) eta category owner tags status board Impact Votes Effort Score Add ne…" at bounding box center [756, 529] width 1512 height 548
click at [1456, 23] on icon at bounding box center [1459, 20] width 9 height 8
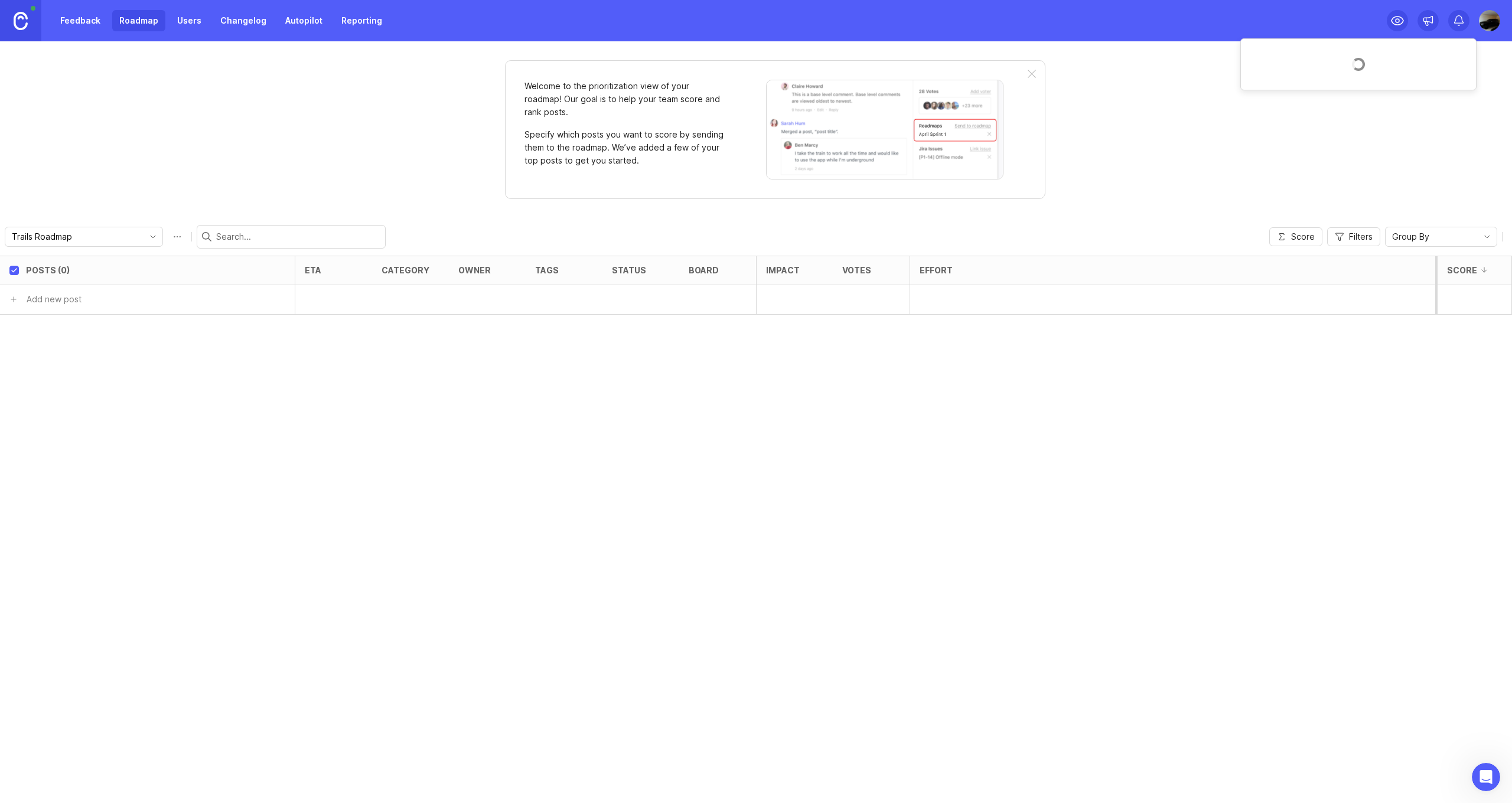
click at [1458, 19] on icon at bounding box center [1459, 21] width 12 height 12
click at [1458, 21] on icon at bounding box center [1459, 21] width 12 height 12
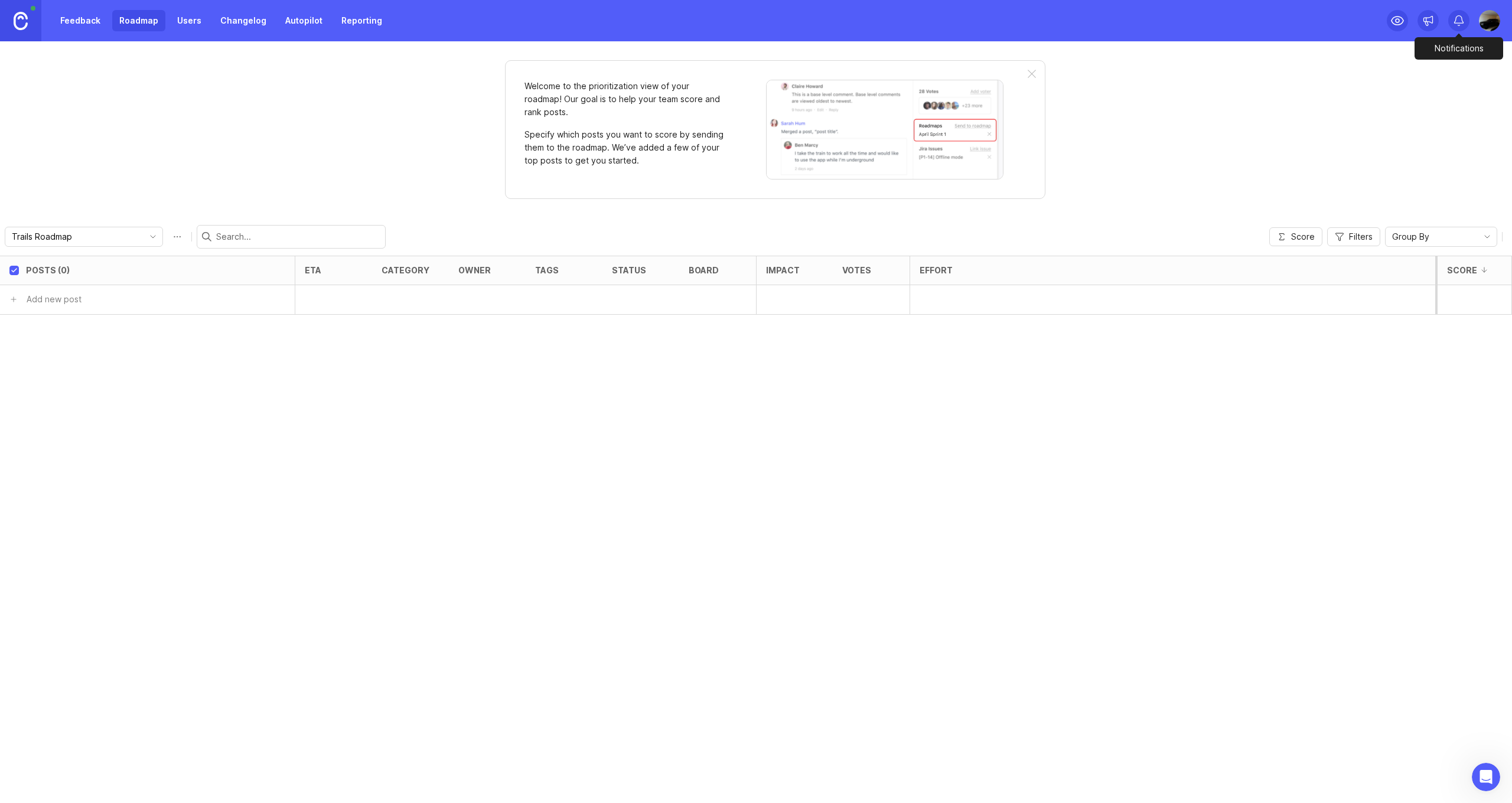
click at [1458, 21] on icon at bounding box center [1459, 21] width 12 height 12
click at [365, 28] on link "Reporting" at bounding box center [362, 21] width 55 height 21
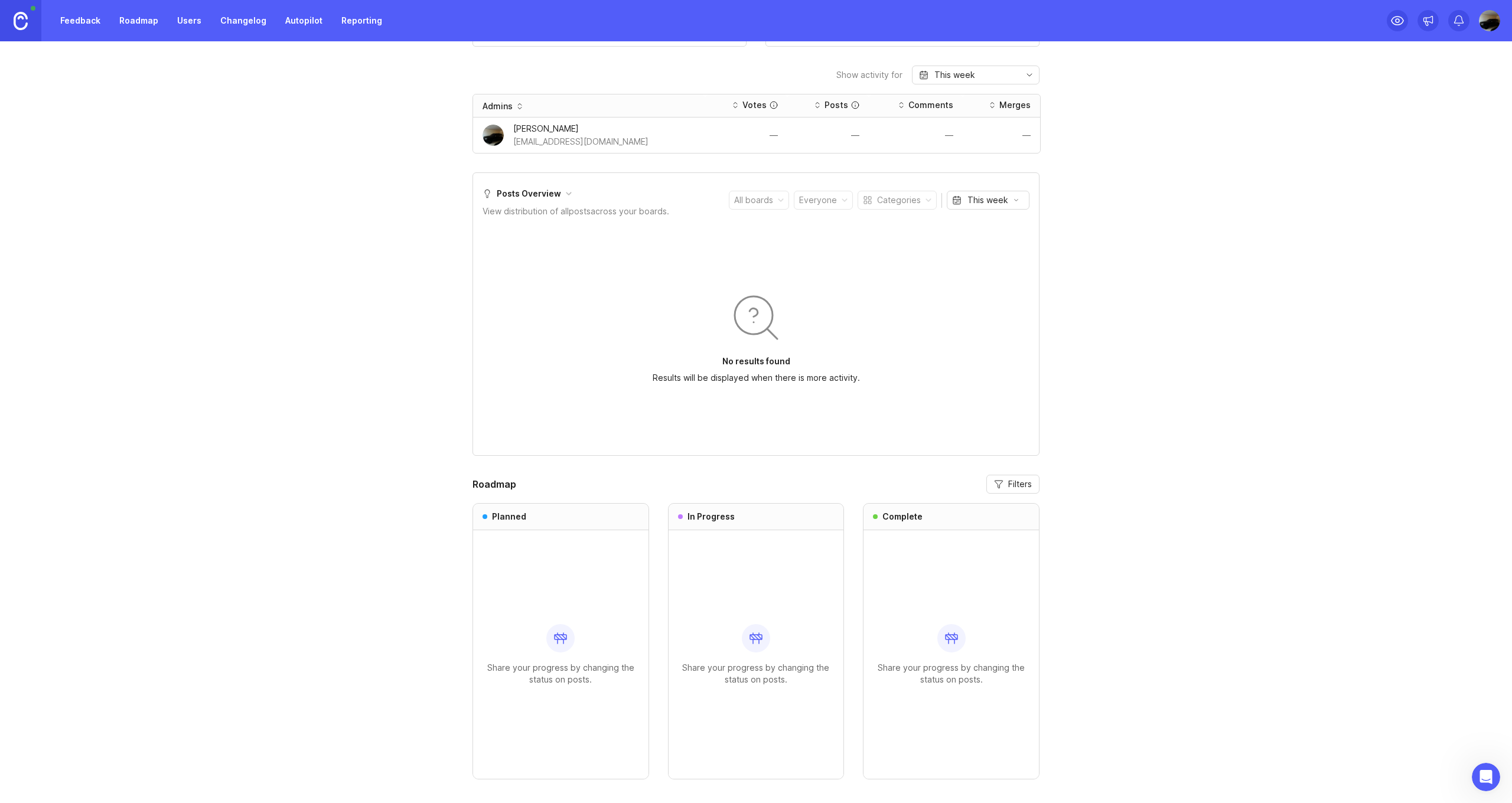
scroll to position [319, 0]
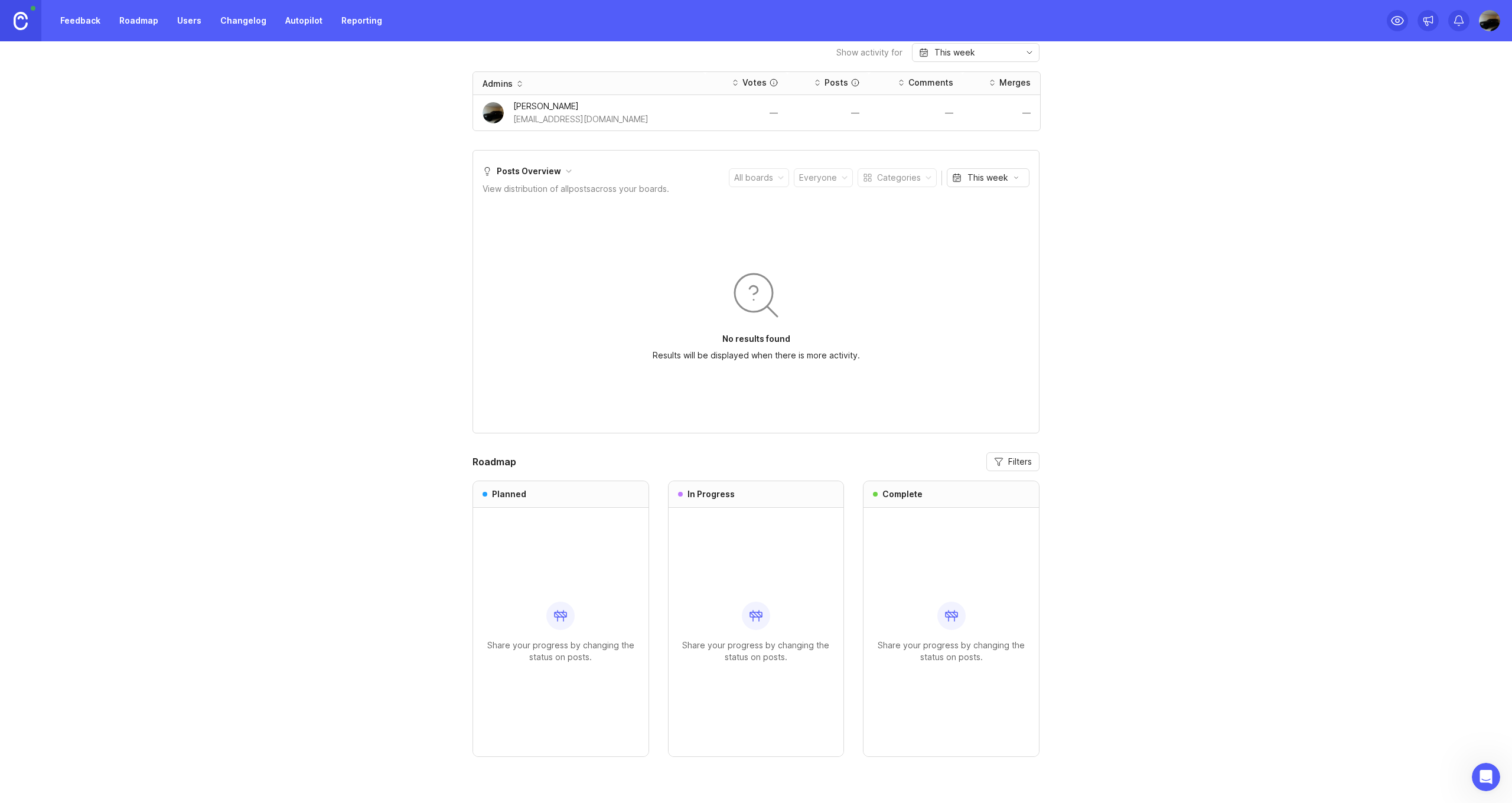
click at [563, 619] on icon at bounding box center [560, 615] width 14 height 14
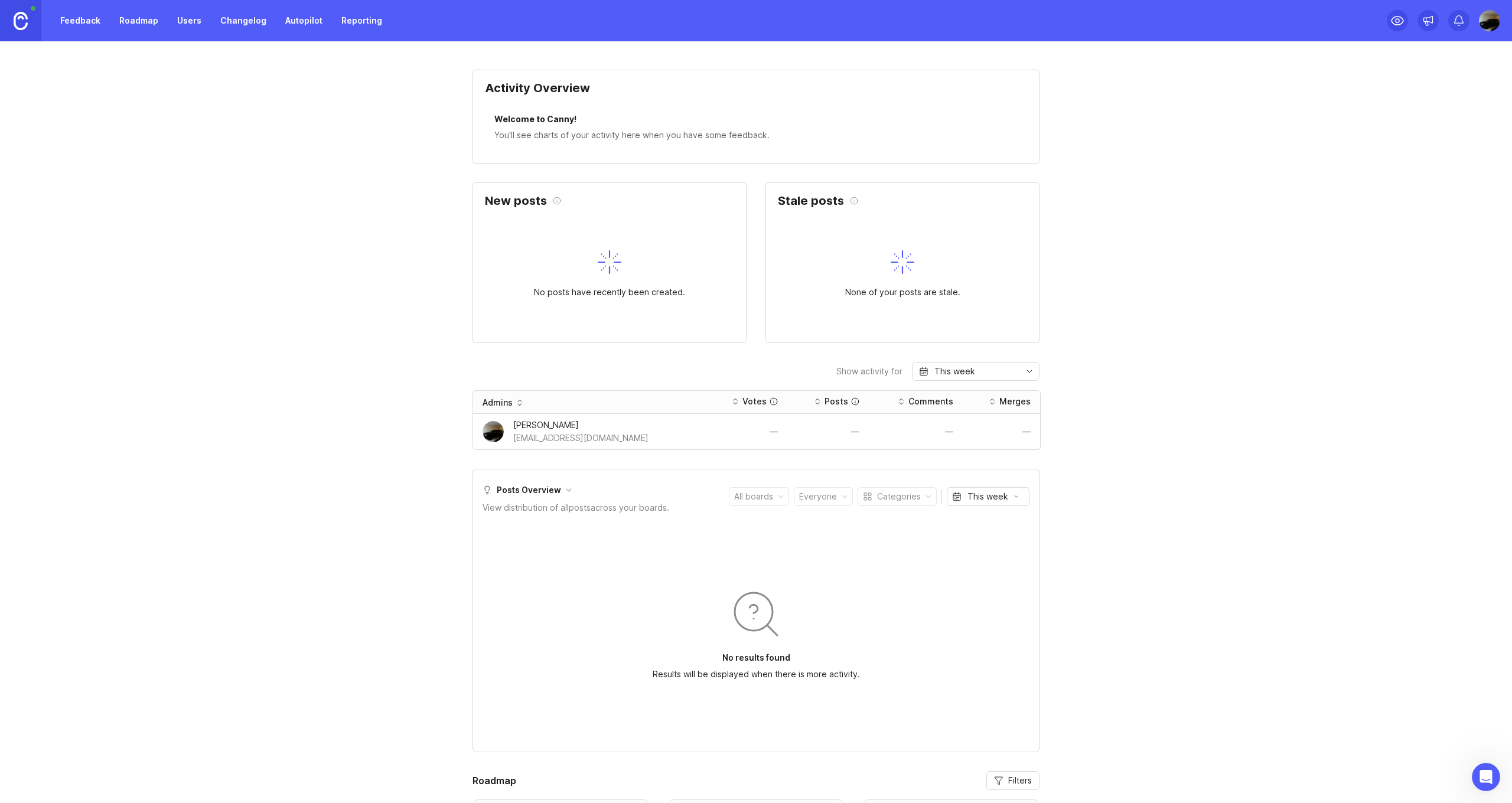
click at [992, 372] on div "This week" at bounding box center [976, 371] width 127 height 19
click at [716, 363] on div "Show activity for This week Admins Votes Posts Comments Merges Mouhamadou Sy ms…" at bounding box center [756, 405] width 567 height 88
click at [192, 19] on link "Users" at bounding box center [189, 21] width 39 height 21
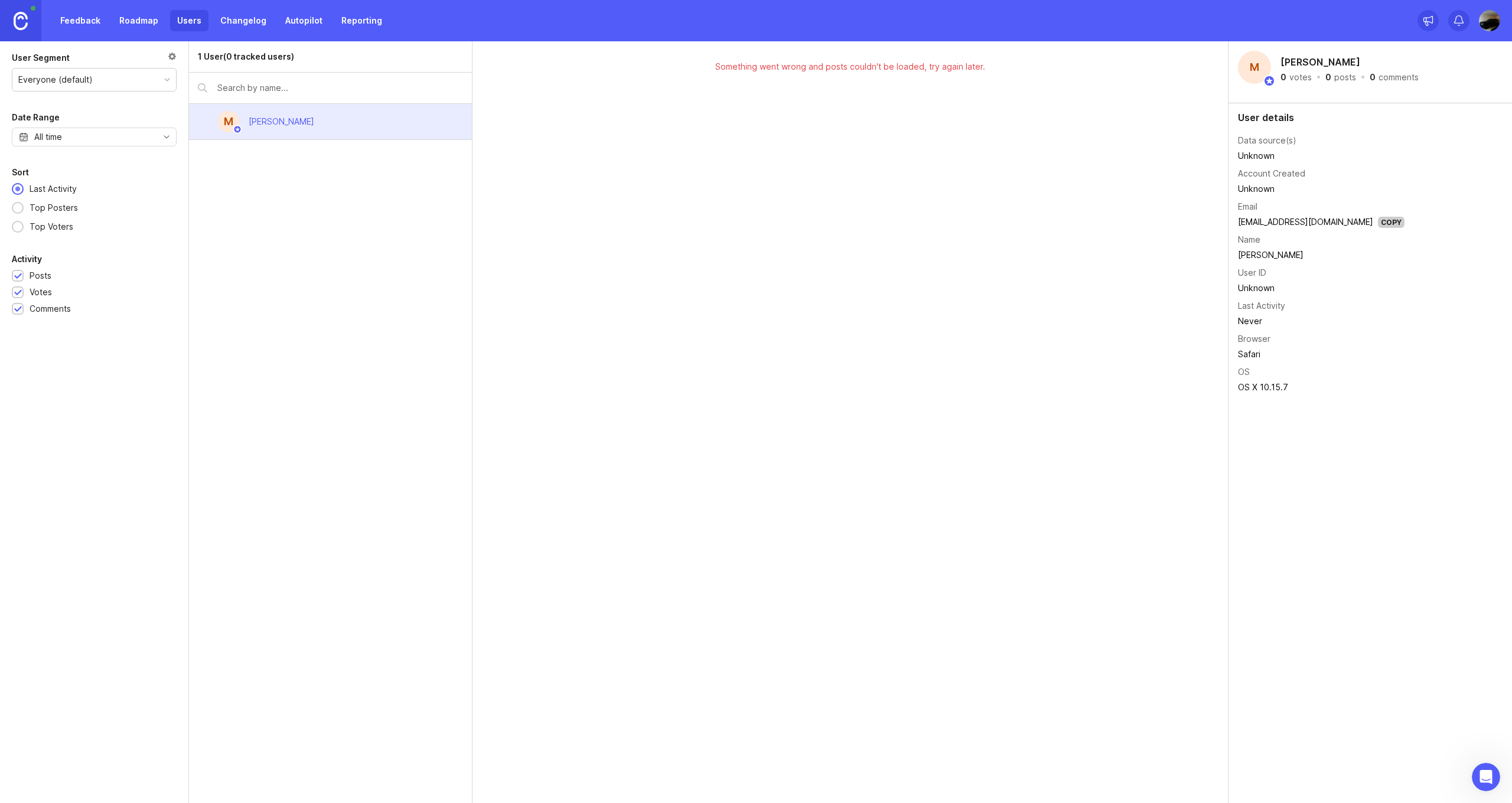
click at [233, 114] on div "M" at bounding box center [228, 121] width 21 height 21
click at [821, 108] on div "Something went wrong and posts couldn't be loaded, try again later." at bounding box center [851, 422] width 756 height 762
click at [50, 73] on div "Everyone (default)" at bounding box center [56, 80] width 74 height 13
click at [162, 21] on link "Roadmap" at bounding box center [139, 21] width 53 height 21
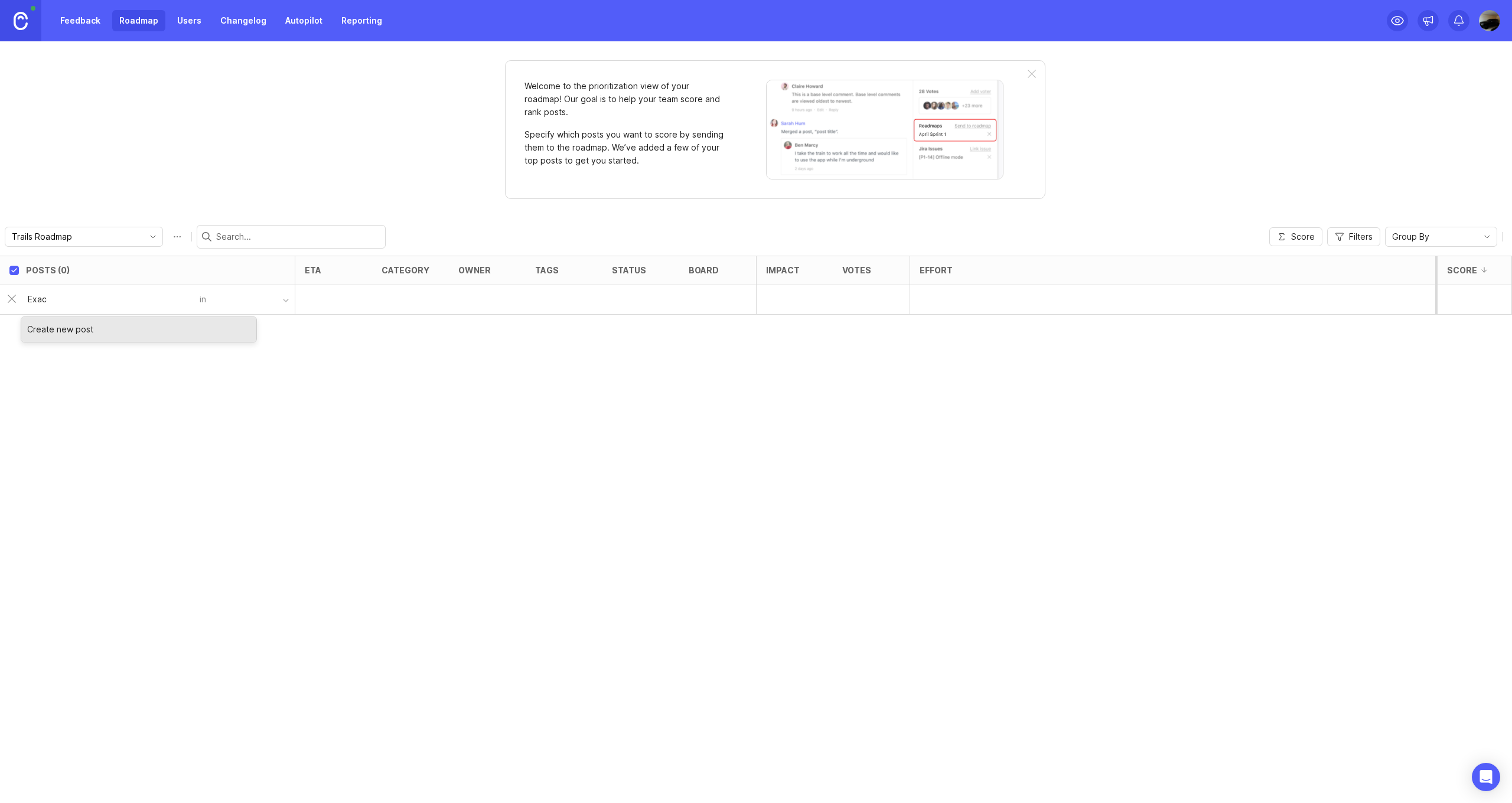
type input "Exac"
drag, startPoint x: 95, startPoint y: 295, endPoint x: 56, endPoint y: 324, distance: 48.6
click at [56, 324] on div "Create new post" at bounding box center [139, 329] width 235 height 25
click at [92, 28] on link "Feedback" at bounding box center [80, 21] width 54 height 21
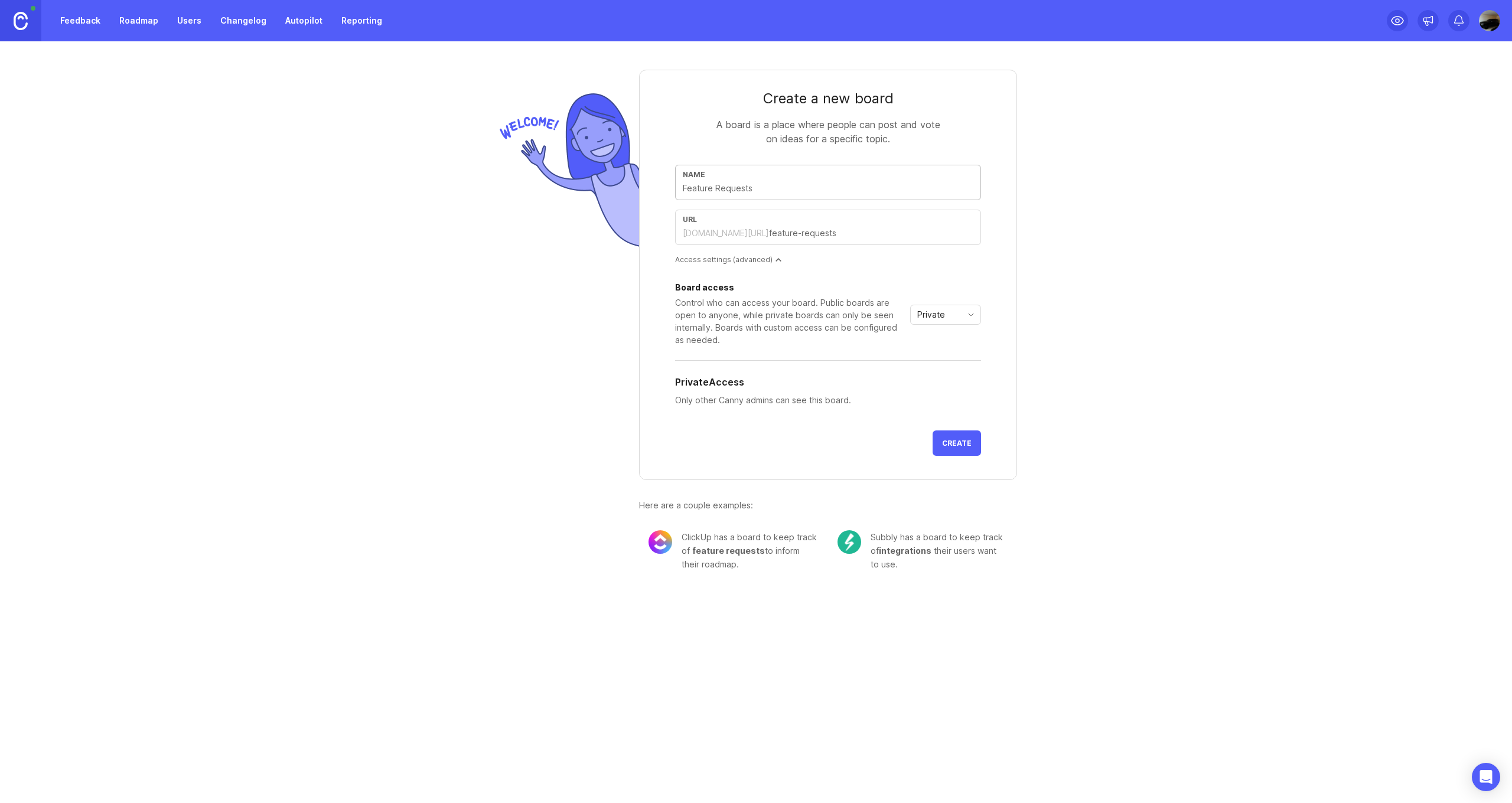
click at [125, 24] on link "Roadmap" at bounding box center [139, 21] width 53 height 21
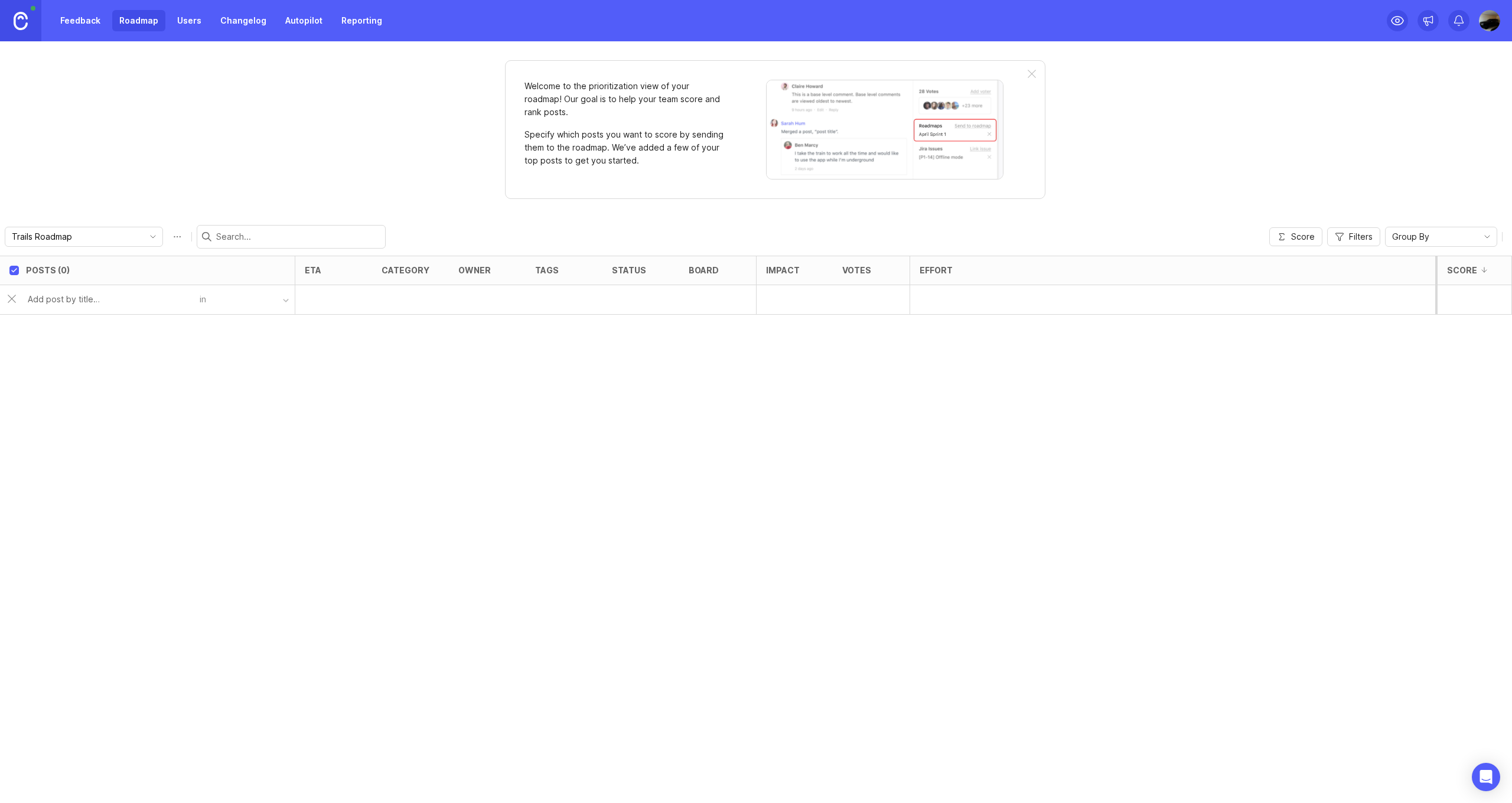
click at [191, 15] on link "Users" at bounding box center [189, 21] width 39 height 21
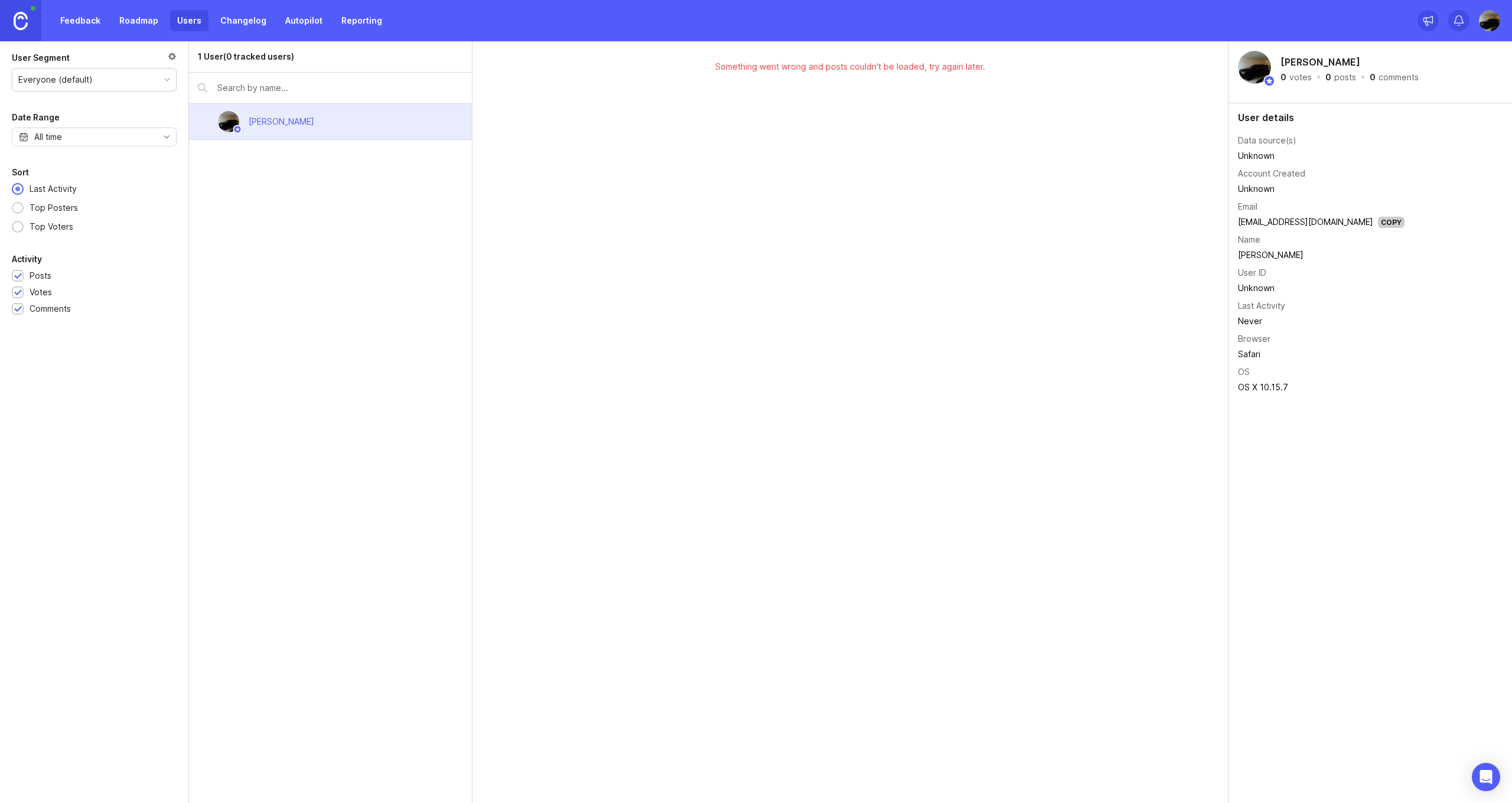
click at [138, 23] on link "Roadmap" at bounding box center [139, 21] width 53 height 21
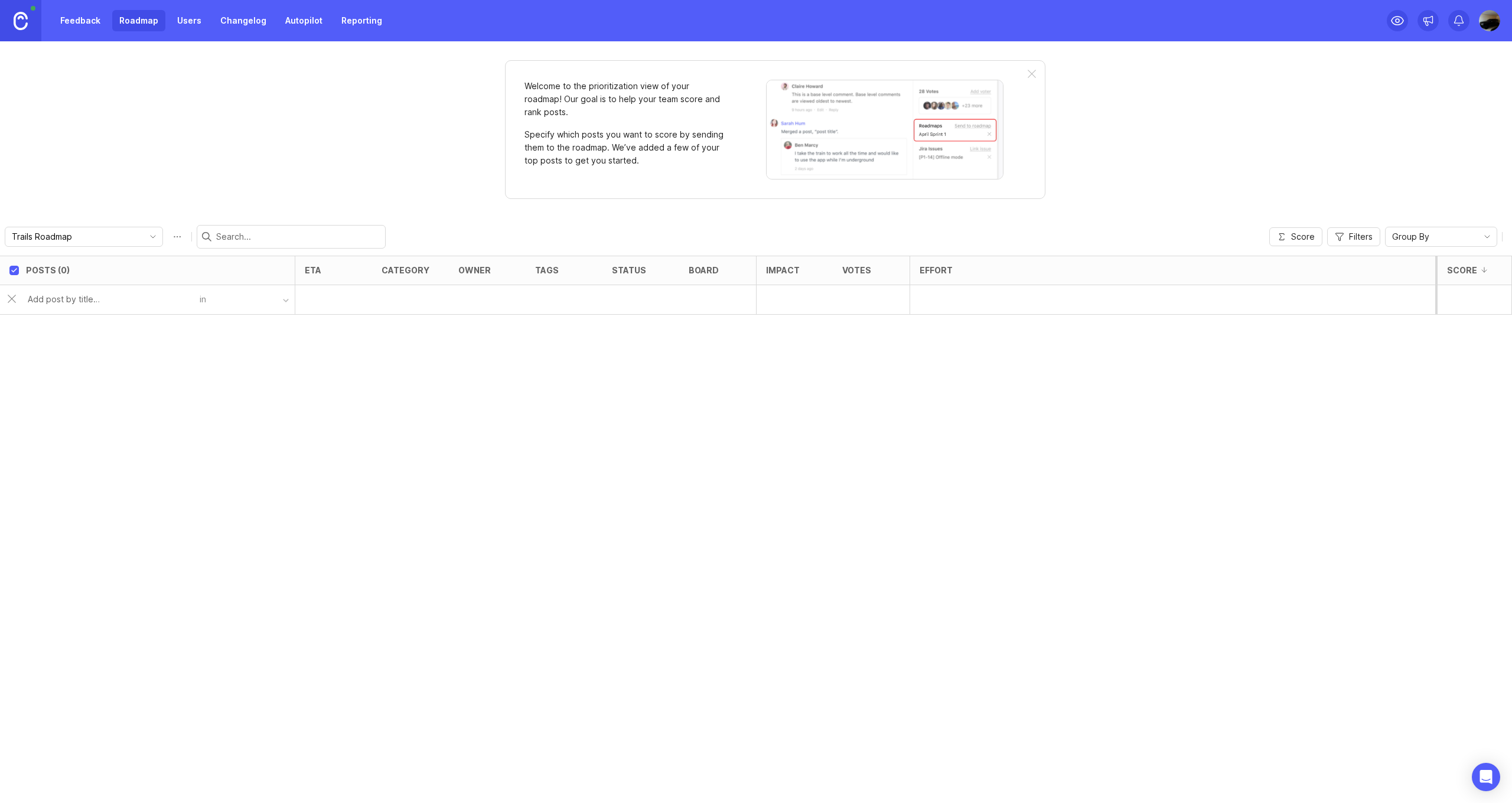
click at [223, 307] on button "button" at bounding box center [250, 300] width 88 height 17
click at [300, 302] on div at bounding box center [334, 300] width 77 height 29
type input "Design"
click at [214, 305] on button "button" at bounding box center [250, 300] width 88 height 17
click at [213, 301] on button "button" at bounding box center [250, 300] width 88 height 17
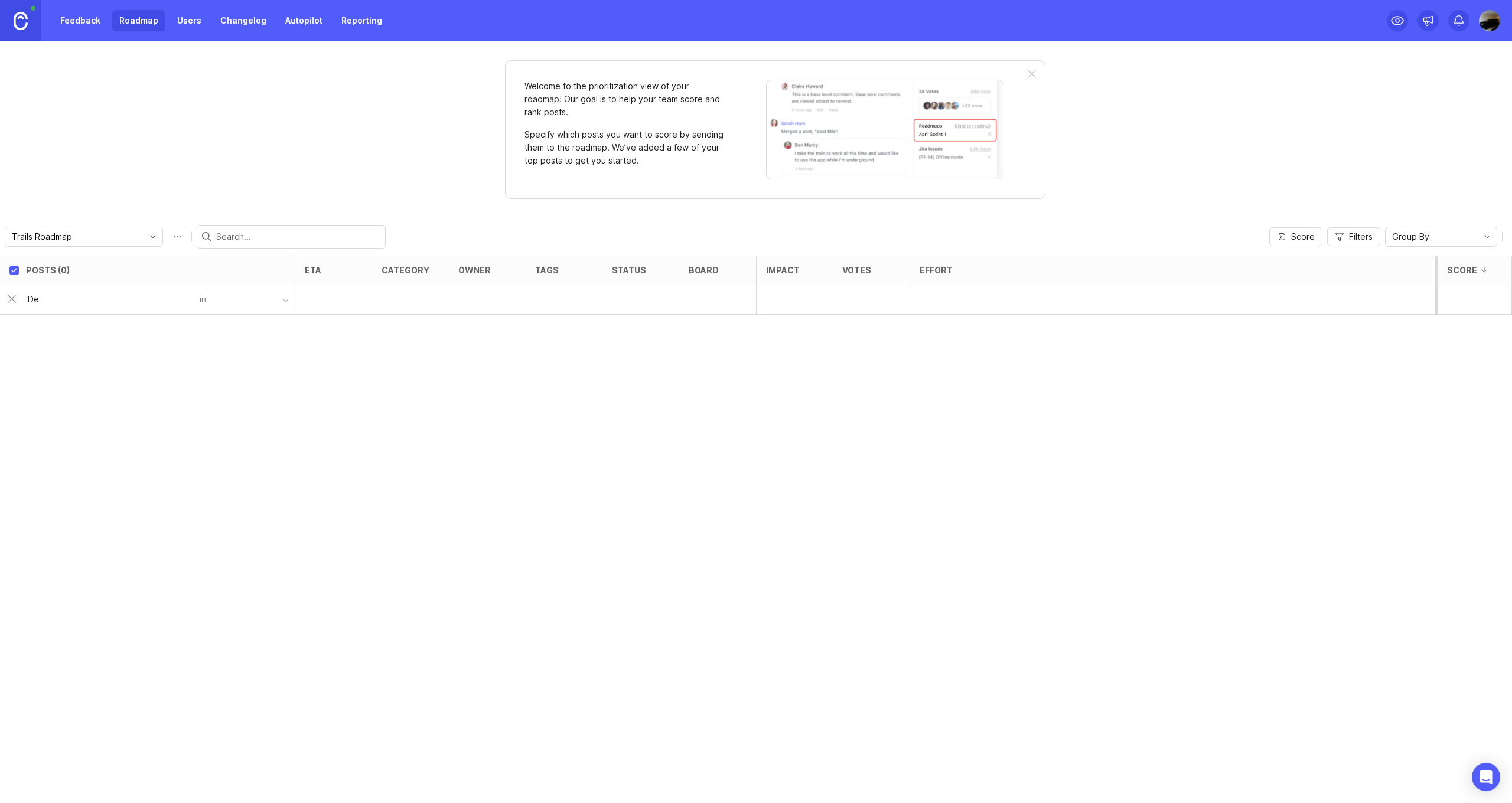
click at [213, 301] on button "button" at bounding box center [250, 300] width 88 height 17
click at [325, 305] on div at bounding box center [334, 300] width 77 height 29
click at [147, 301] on input "De" at bounding box center [110, 299] width 165 height 13
type input "D"
click at [92, 16] on link "Feedback" at bounding box center [80, 21] width 54 height 21
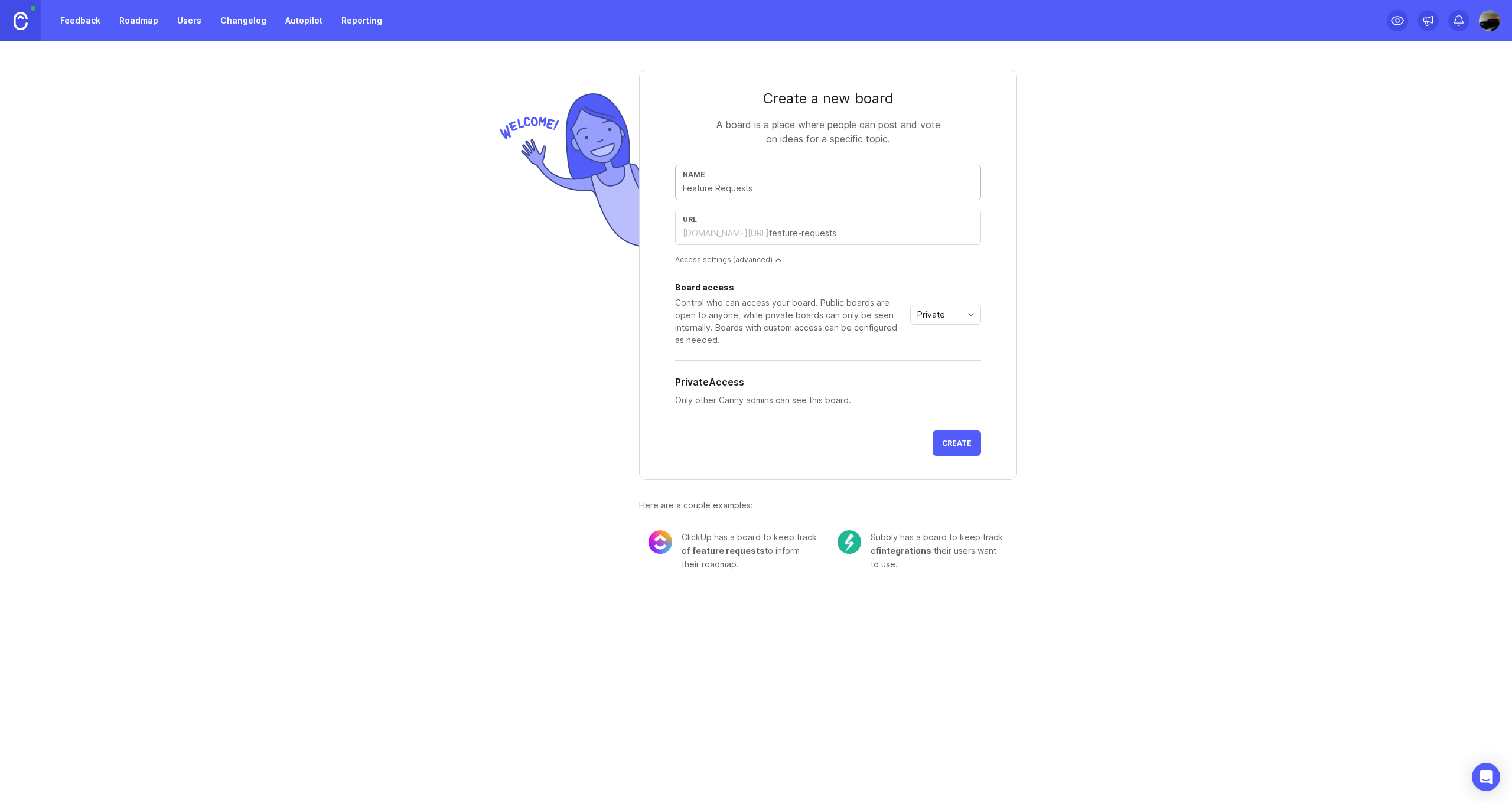
click at [715, 194] on input "text" at bounding box center [828, 188] width 291 height 13
type input "f"
click at [977, 311] on icon "toggle icon" at bounding box center [971, 315] width 19 height 9
click at [962, 354] on li "Public" at bounding box center [946, 356] width 70 height 19
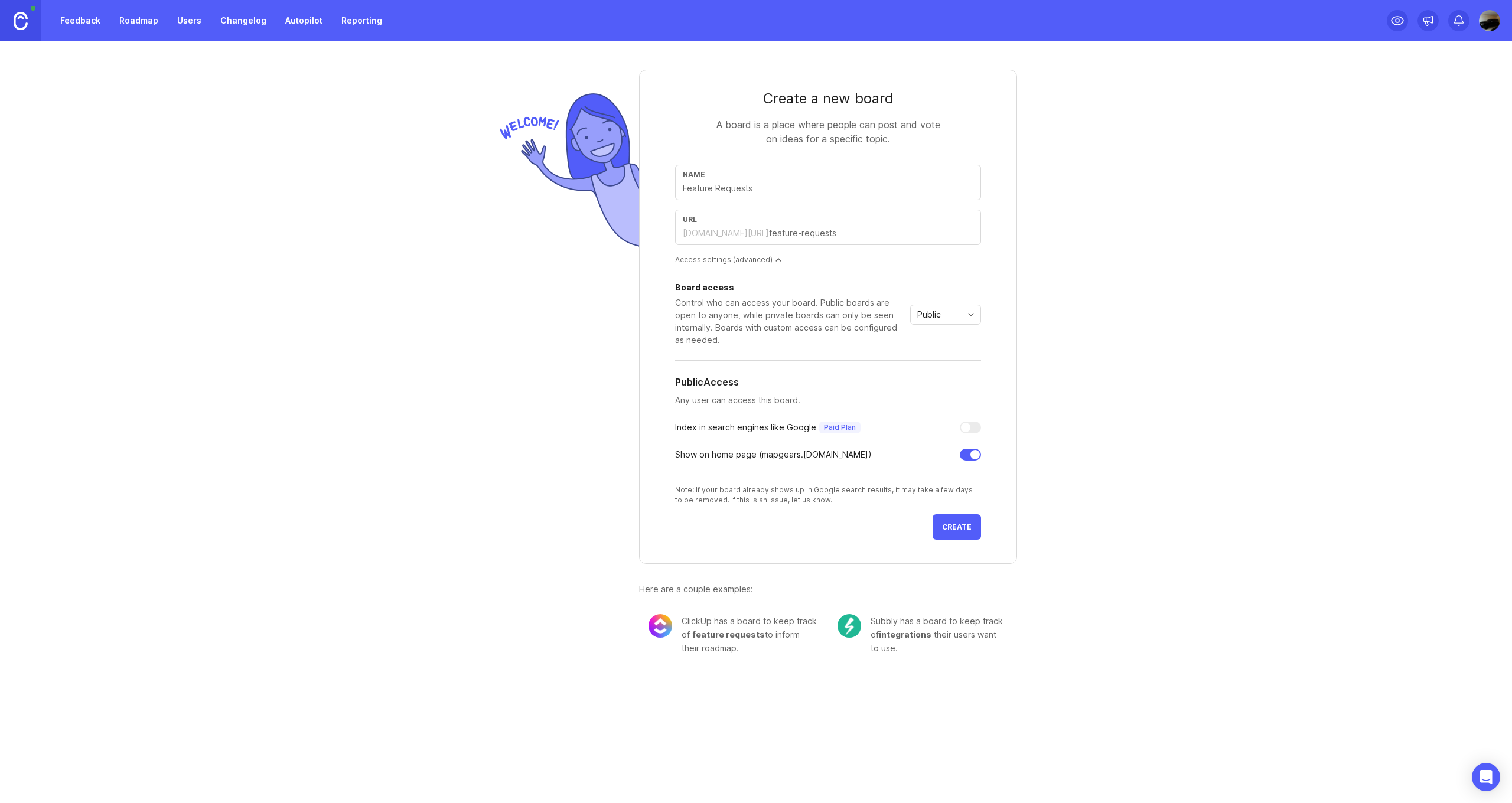
click at [960, 308] on div "Public" at bounding box center [936, 315] width 51 height 19
click at [947, 344] on span "Private" at bounding box center [934, 338] width 33 height 13
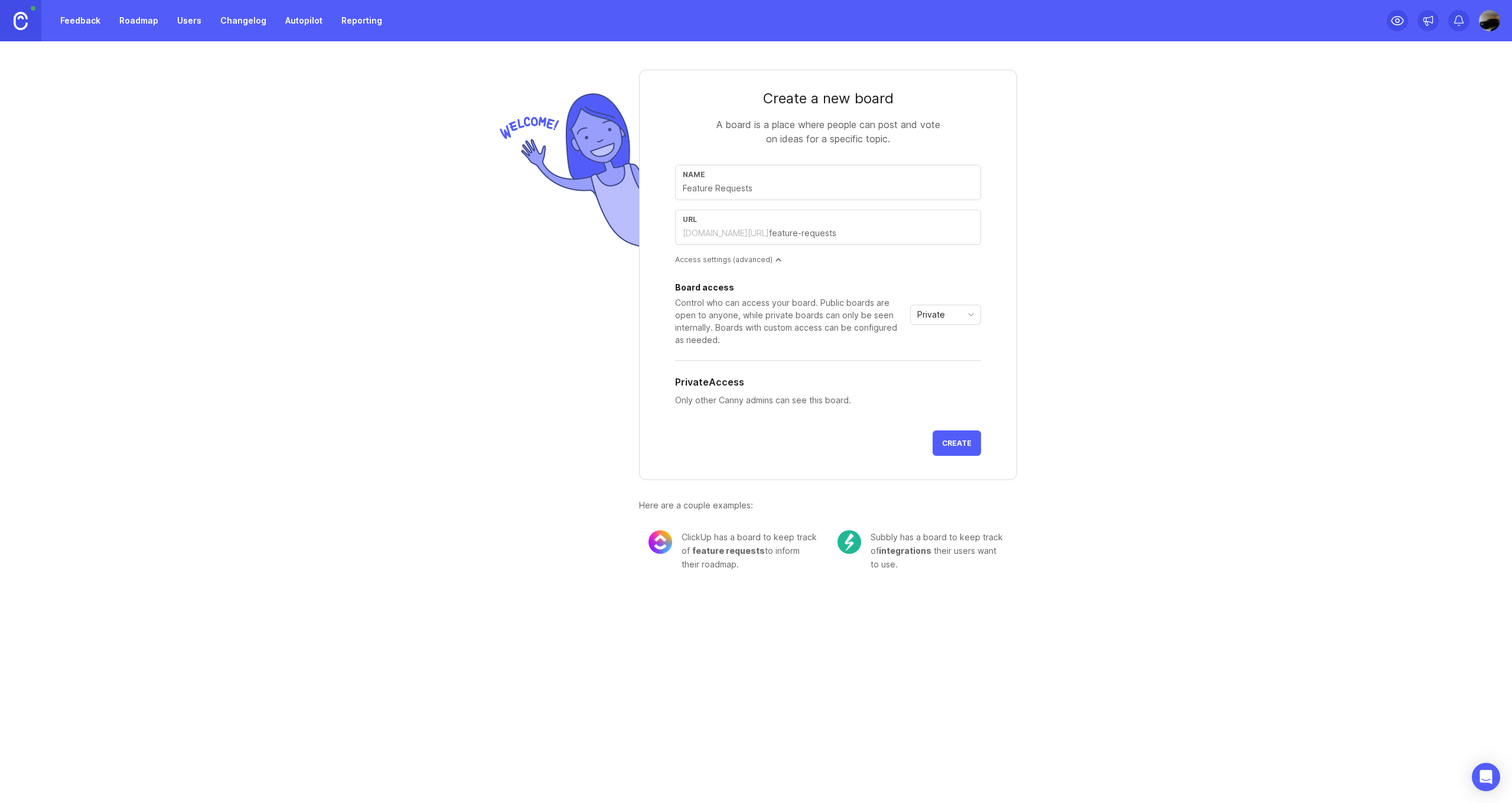
click at [943, 441] on button "Create" at bounding box center [957, 443] width 48 height 25
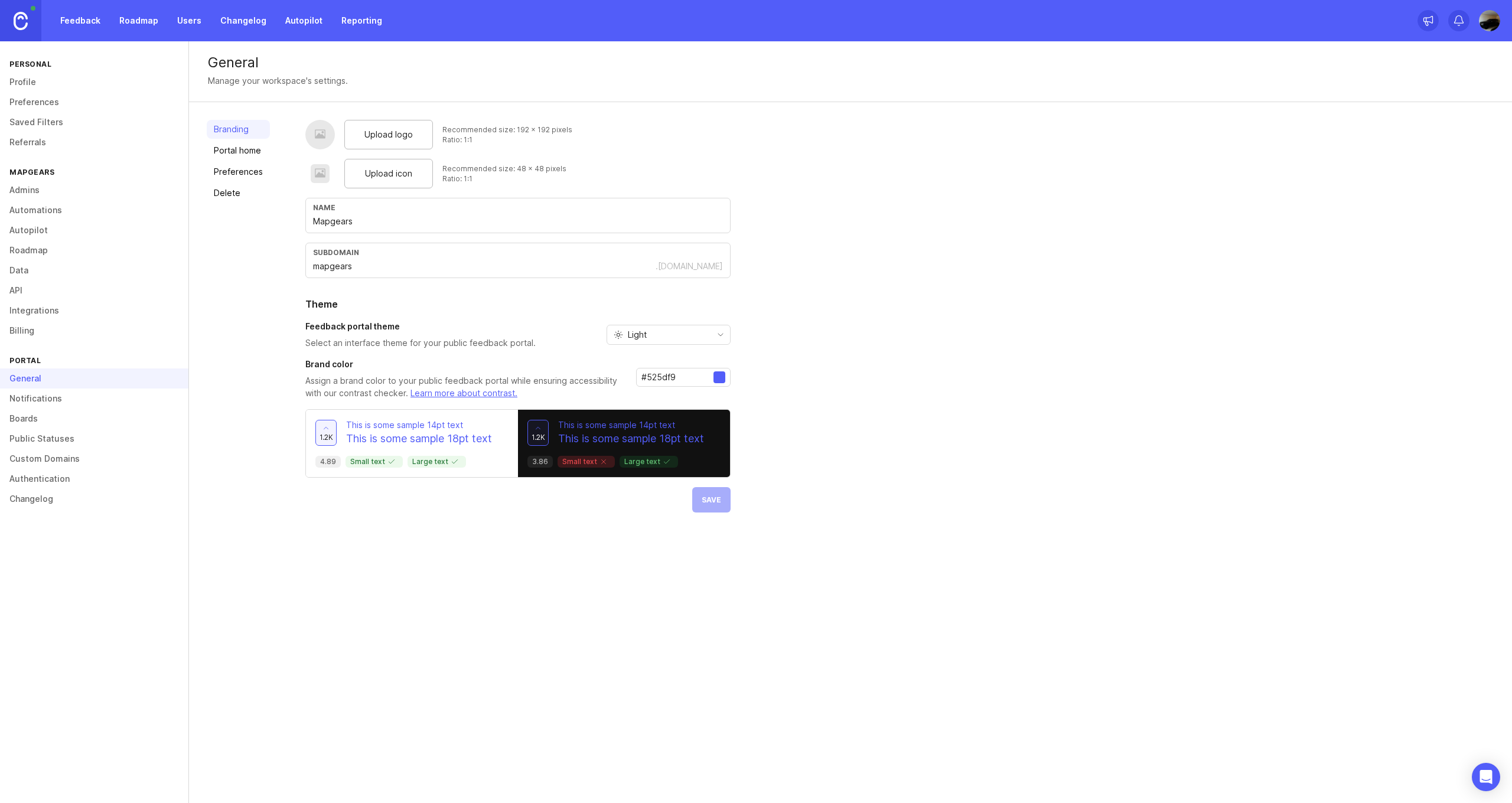
click at [90, 25] on link "Feedback" at bounding box center [80, 21] width 54 height 21
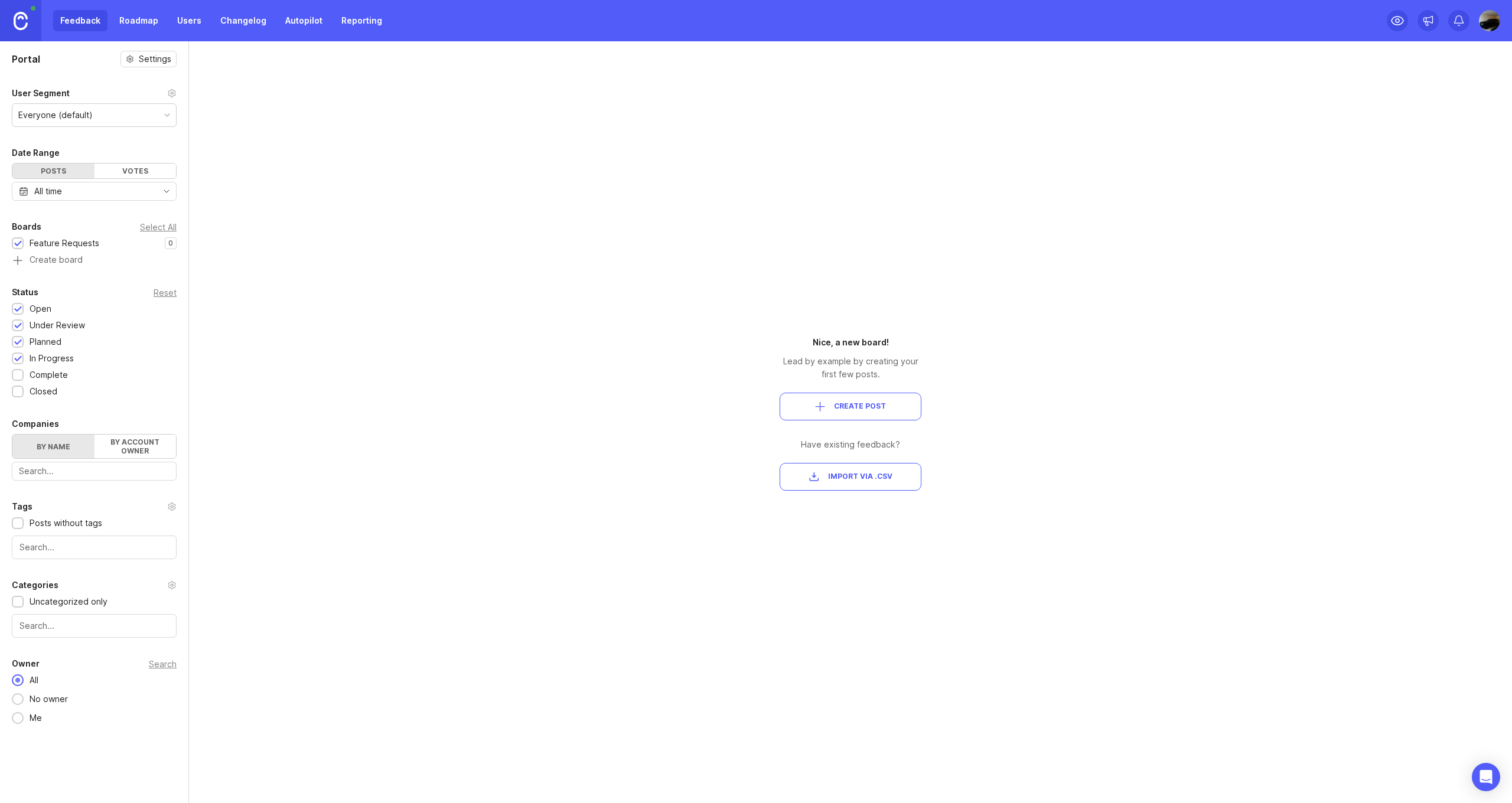
click at [104, 111] on div "Everyone (default)" at bounding box center [94, 115] width 163 height 23
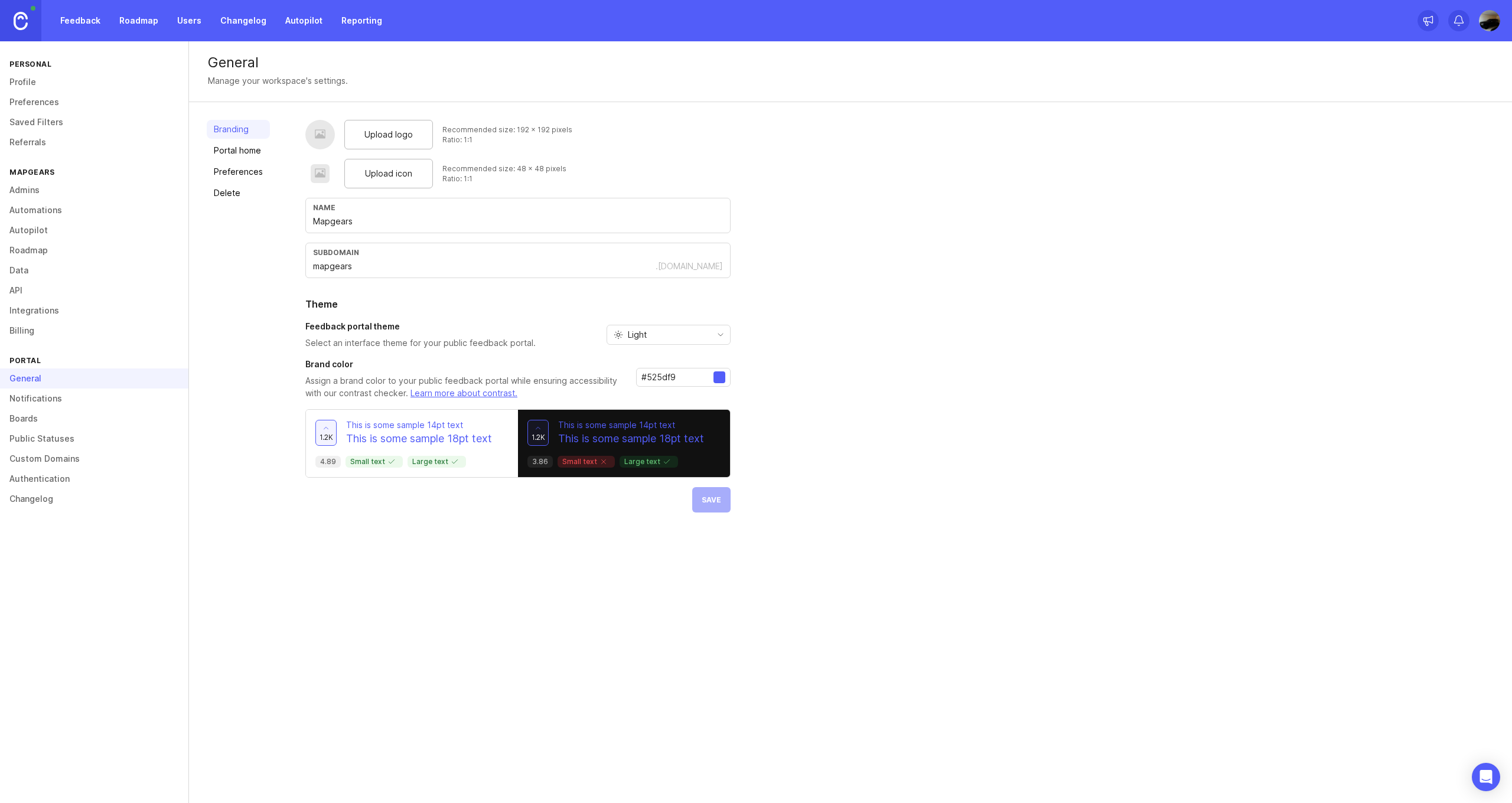
click at [254, 147] on link "Portal home" at bounding box center [238, 151] width 63 height 19
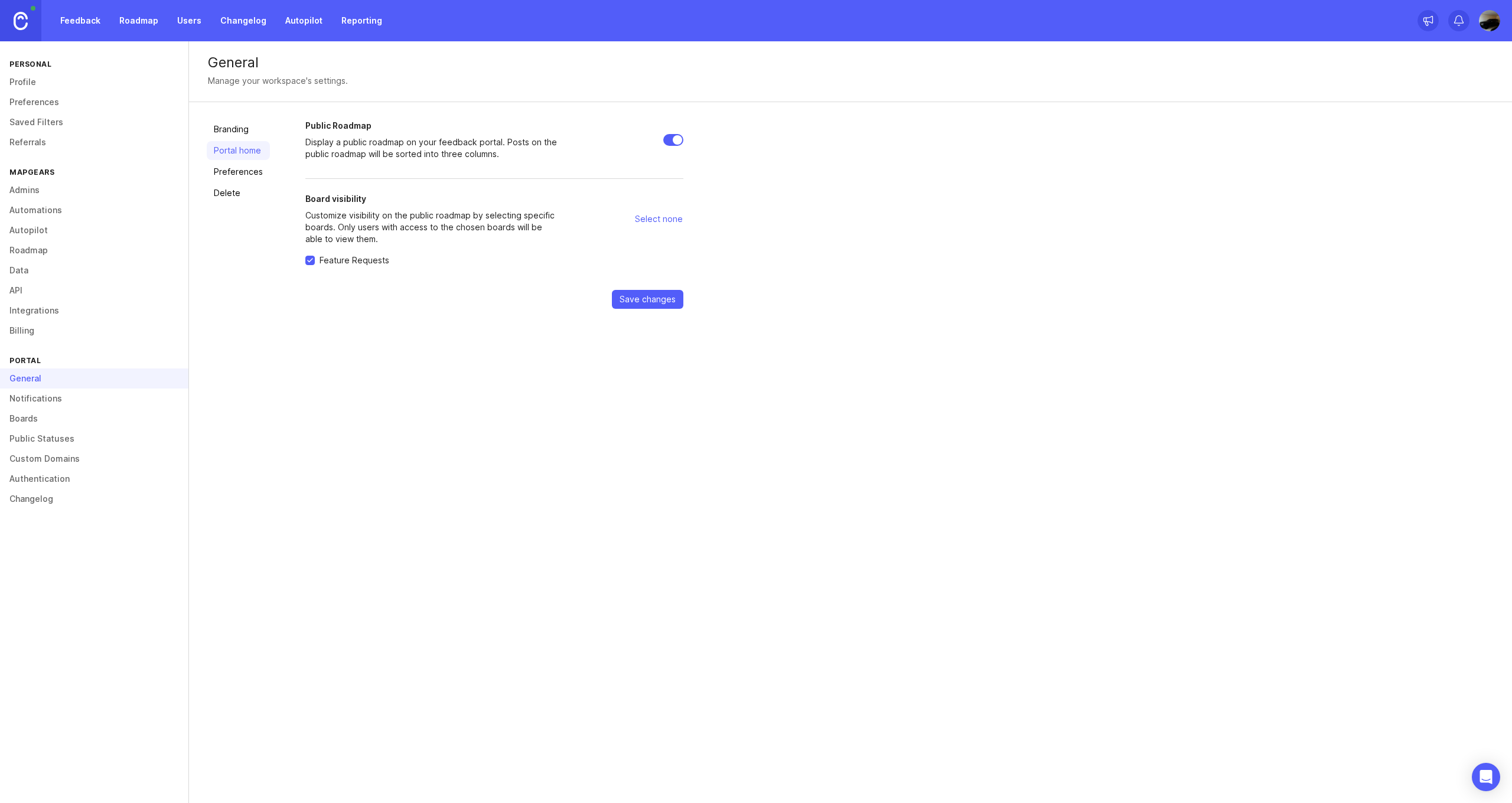
click at [250, 175] on link "Preferences" at bounding box center [238, 172] width 63 height 19
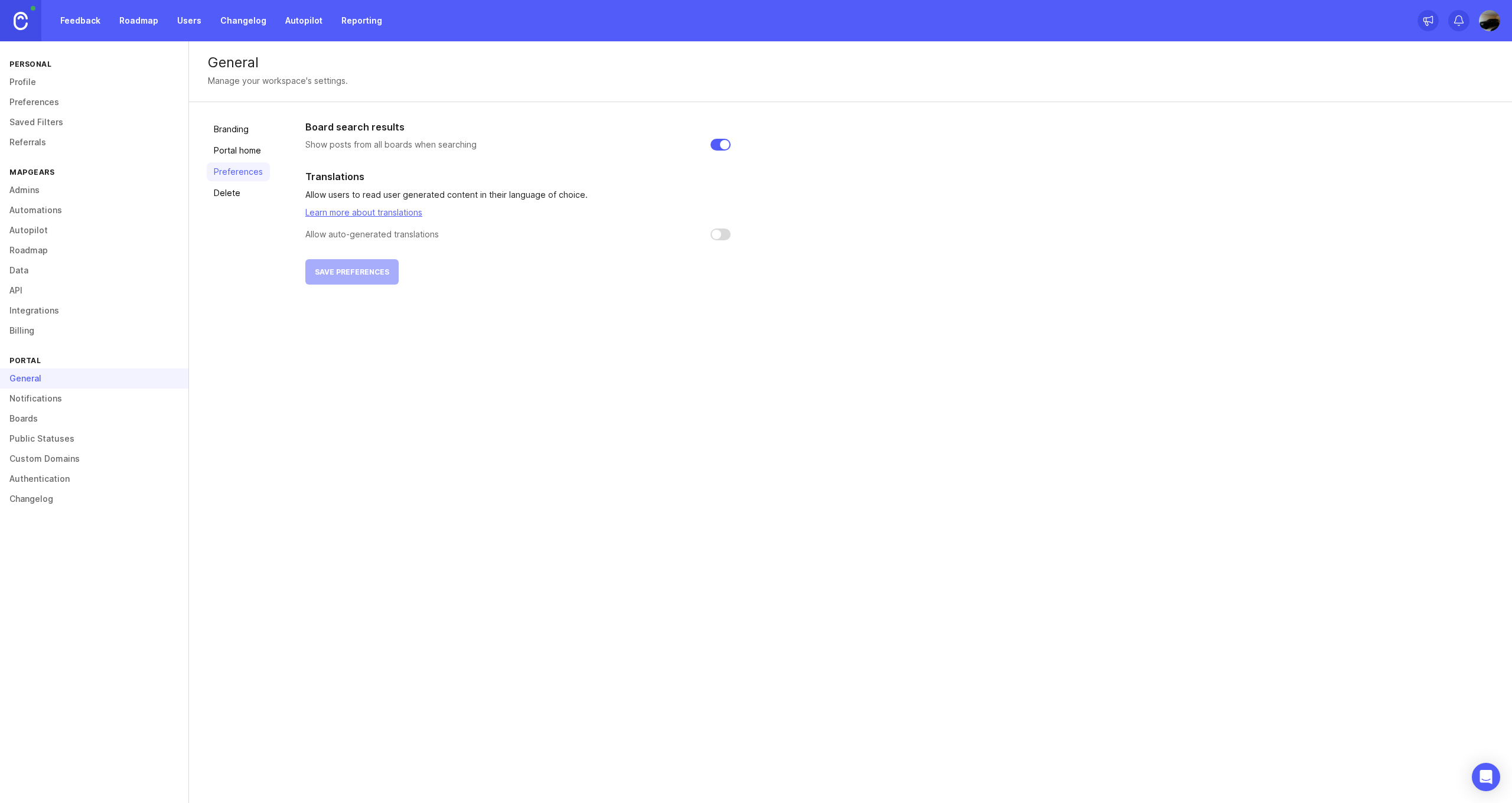
click at [240, 195] on link "Delete" at bounding box center [238, 193] width 63 height 19
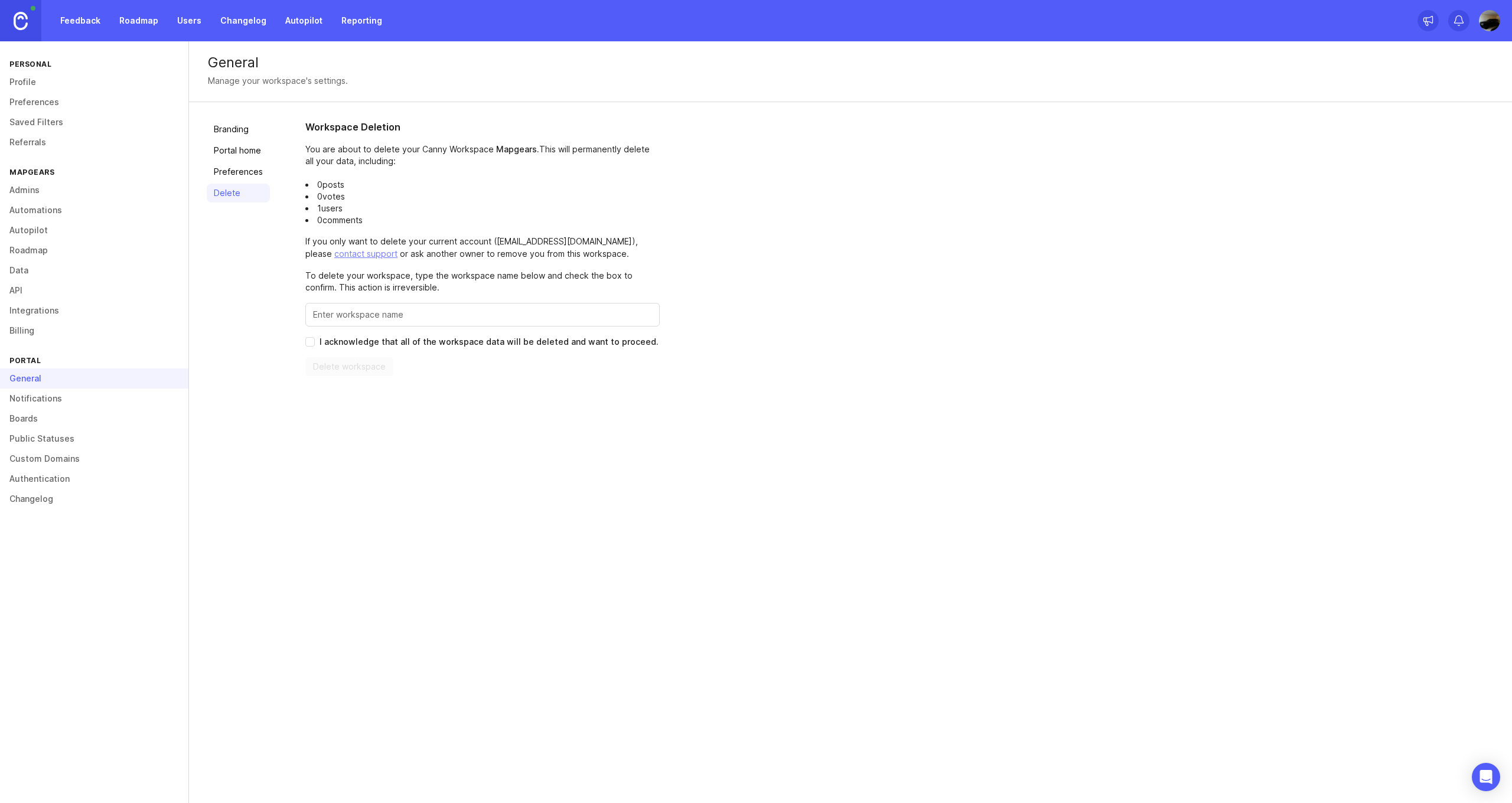
click at [251, 123] on link "Branding" at bounding box center [238, 129] width 63 height 19
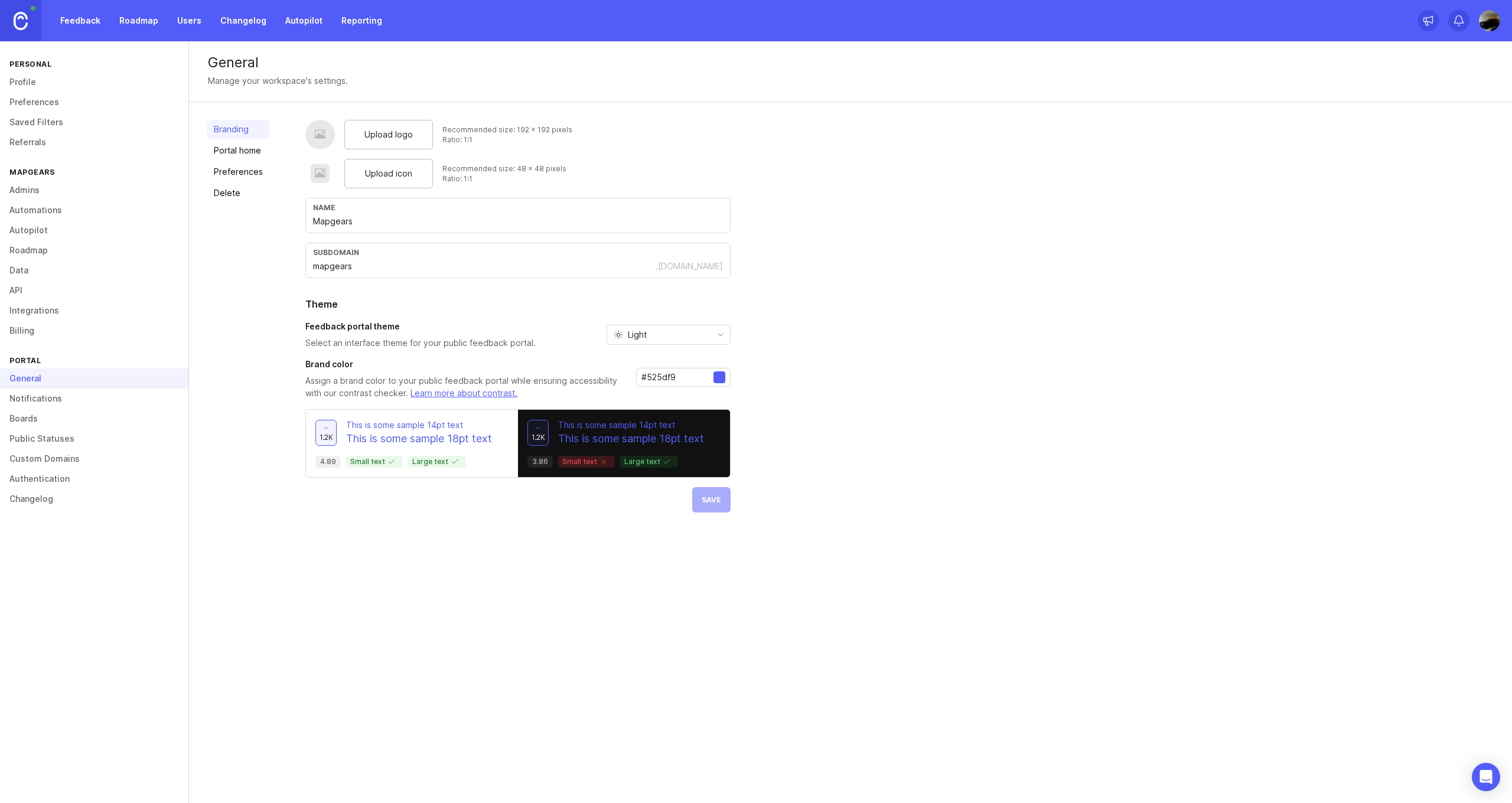
click at [373, 135] on span "Upload logo" at bounding box center [388, 135] width 48 height 13
click at [355, 243] on div "subdomain mapgears .canny.io" at bounding box center [518, 260] width 426 height 35
click at [357, 219] on input "Mapgears" at bounding box center [517, 222] width 410 height 13
click at [788, 249] on div "Upload logo Recommended size: 192 x 192 pixels Ratio: 1:1 Upload icon Recommend…" at bounding box center [900, 317] width 1189 height 393
click at [363, 221] on input "Mapgearstrails" at bounding box center [517, 222] width 410 height 13
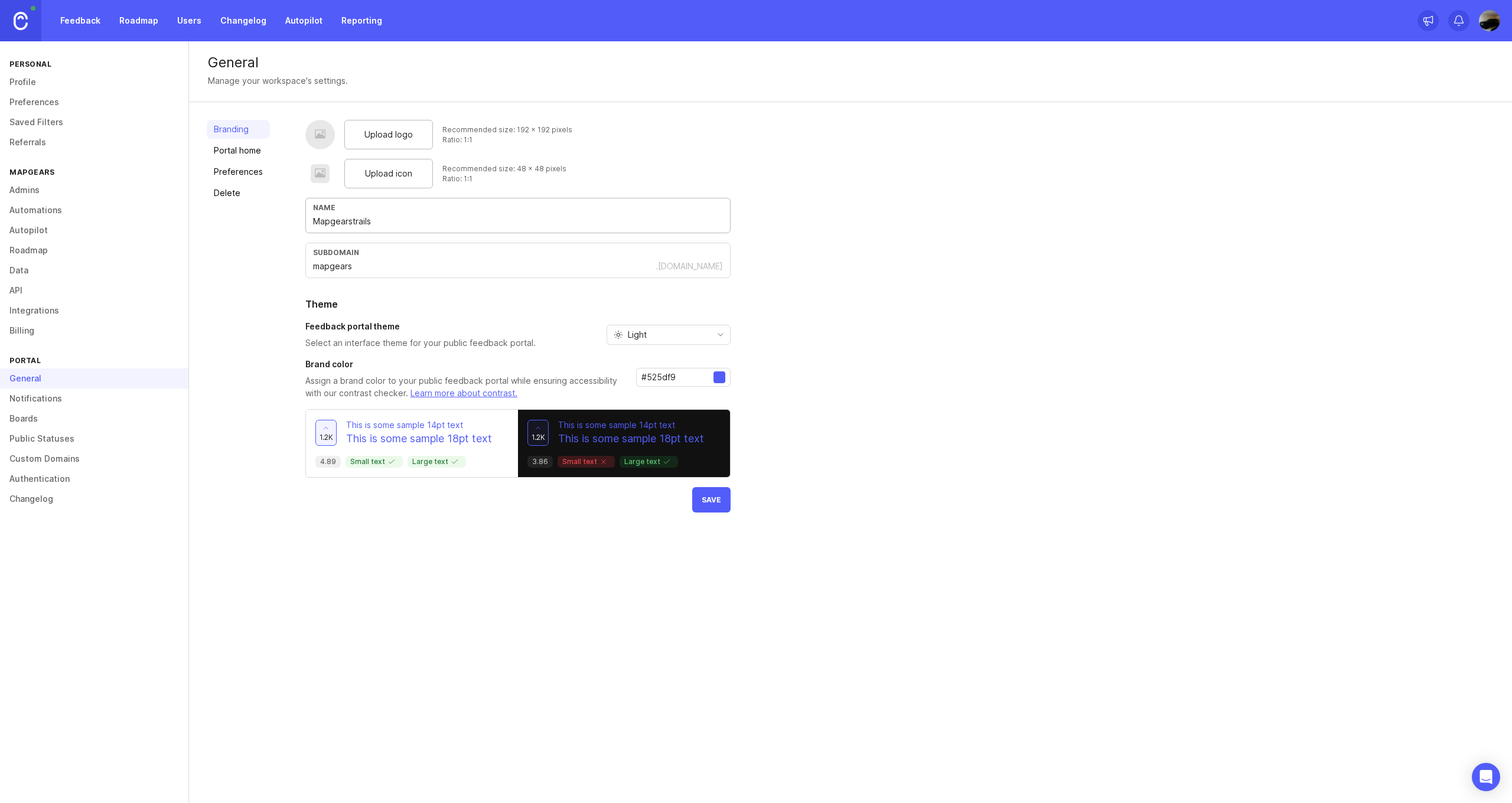
click at [363, 221] on input "Mapgearstrails" at bounding box center [517, 222] width 410 height 13
drag, startPoint x: 397, startPoint y: 224, endPoint x: 371, endPoint y: 222, distance: 26.1
click at [371, 222] on input "Mapgearstrails" at bounding box center [517, 222] width 410 height 13
drag, startPoint x: 370, startPoint y: 222, endPoint x: 351, endPoint y: 221, distance: 19.0
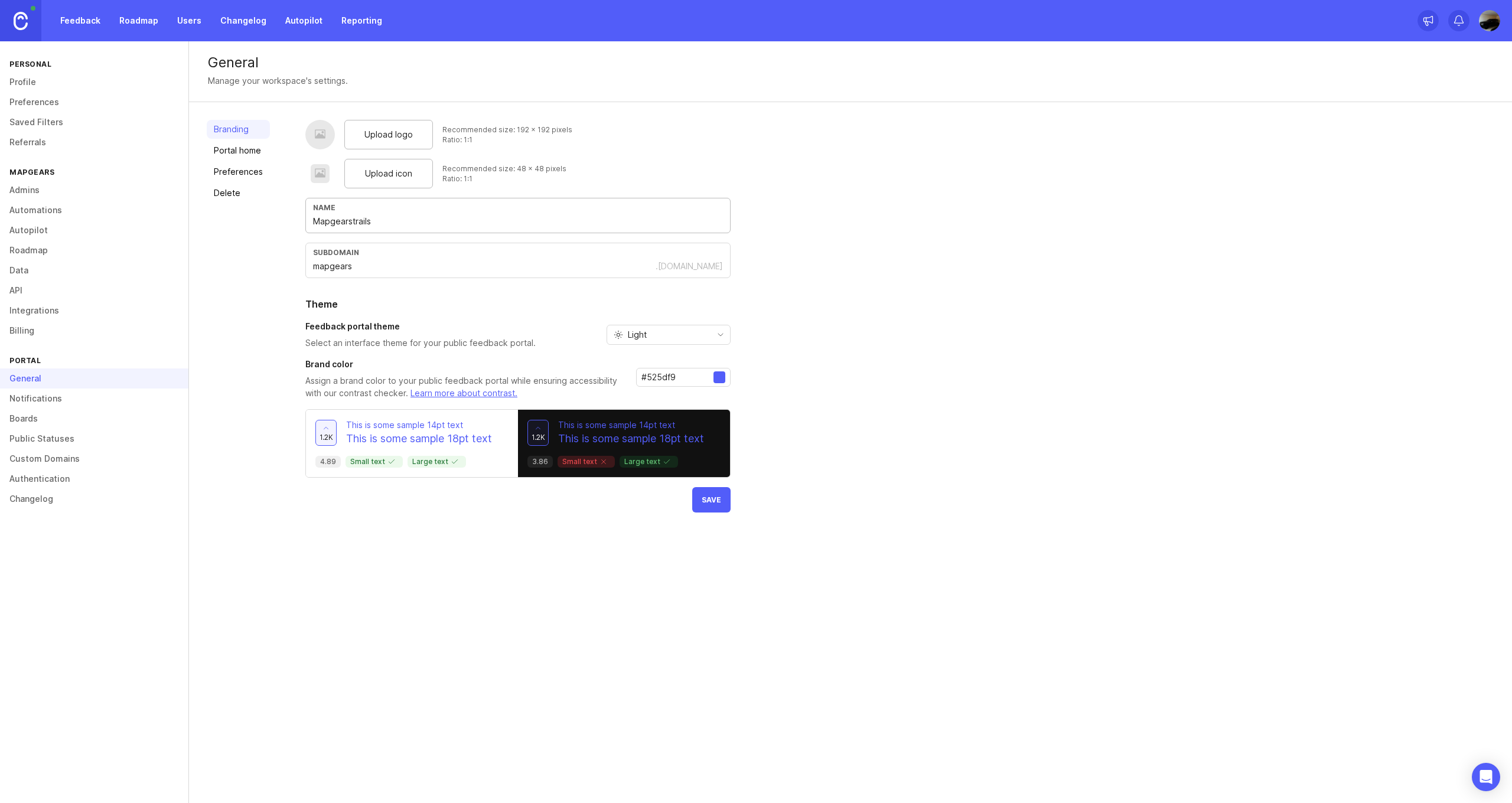
click at [351, 221] on input "Mapgearstrails" at bounding box center [517, 222] width 410 height 13
click at [366, 220] on input "Mapgearstrails" at bounding box center [517, 222] width 410 height 13
click at [371, 220] on input "Mapgearstrails" at bounding box center [517, 222] width 410 height 13
type input "Mapgears"
click at [536, 432] on span "1.2k" at bounding box center [539, 437] width 13 height 10
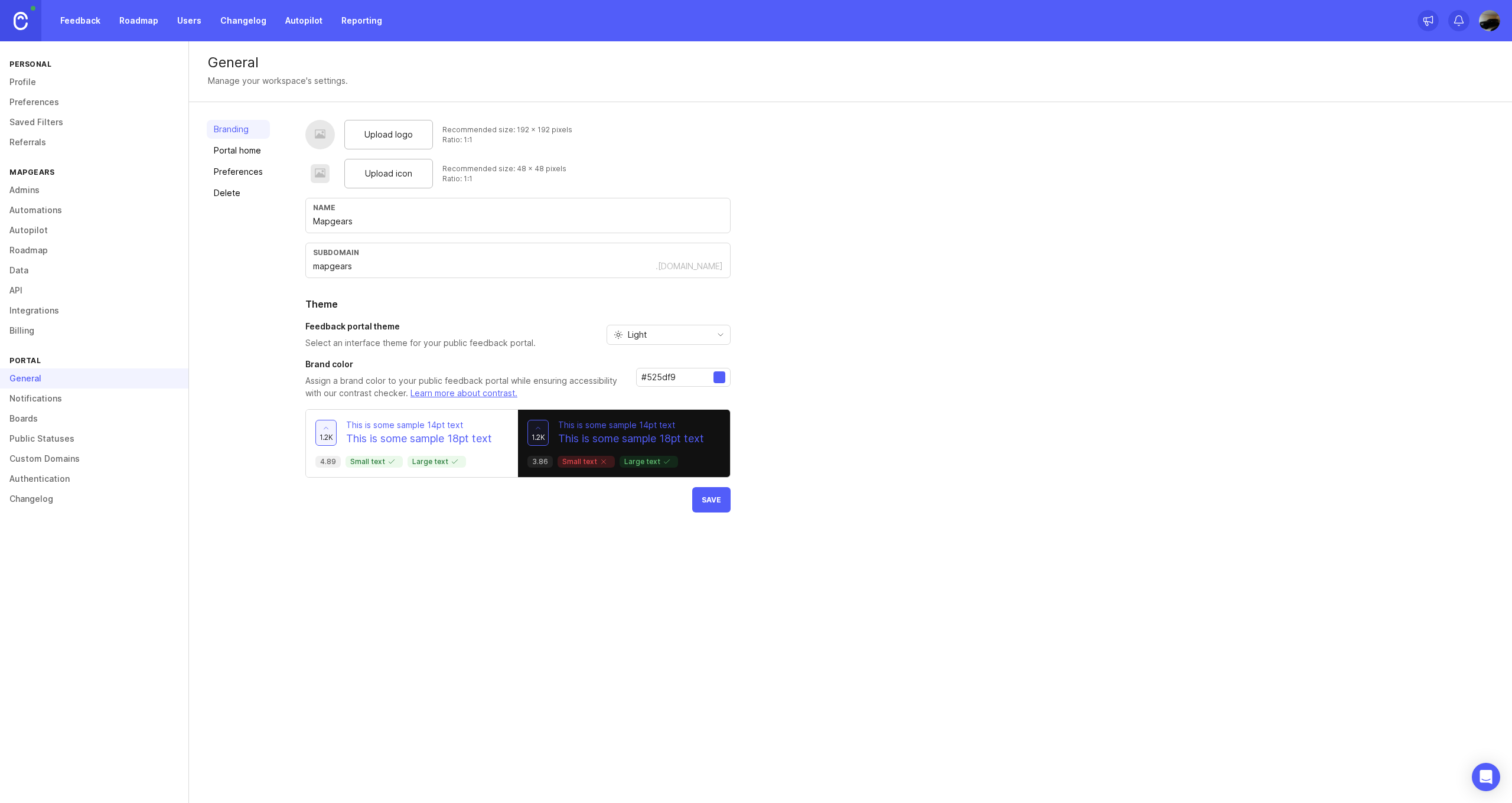
click at [465, 436] on p "This is some sample 18pt text" at bounding box center [419, 438] width 146 height 15
click at [244, 151] on link "Portal home" at bounding box center [238, 151] width 63 height 19
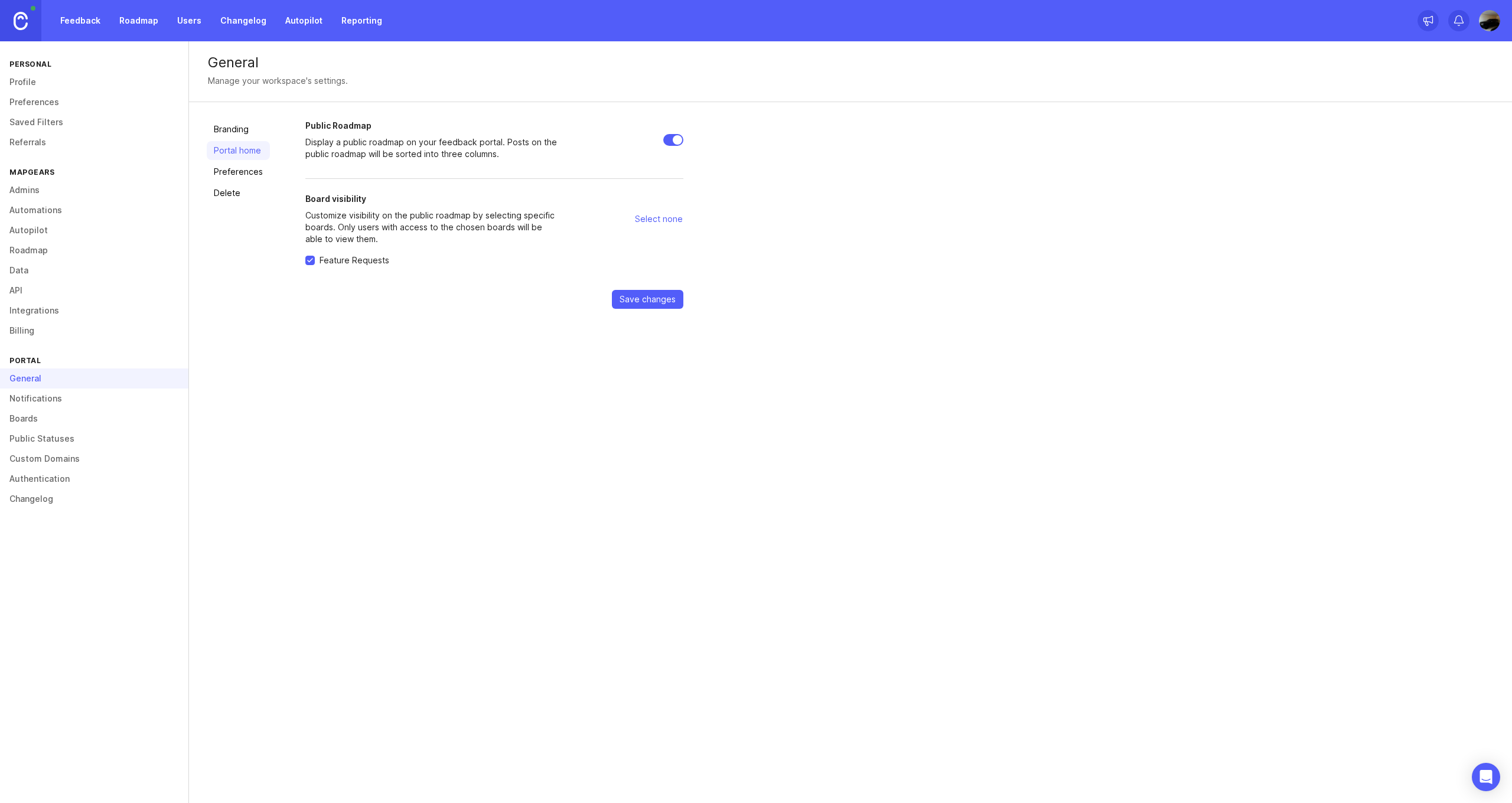
click at [252, 174] on link "Preferences" at bounding box center [238, 172] width 63 height 19
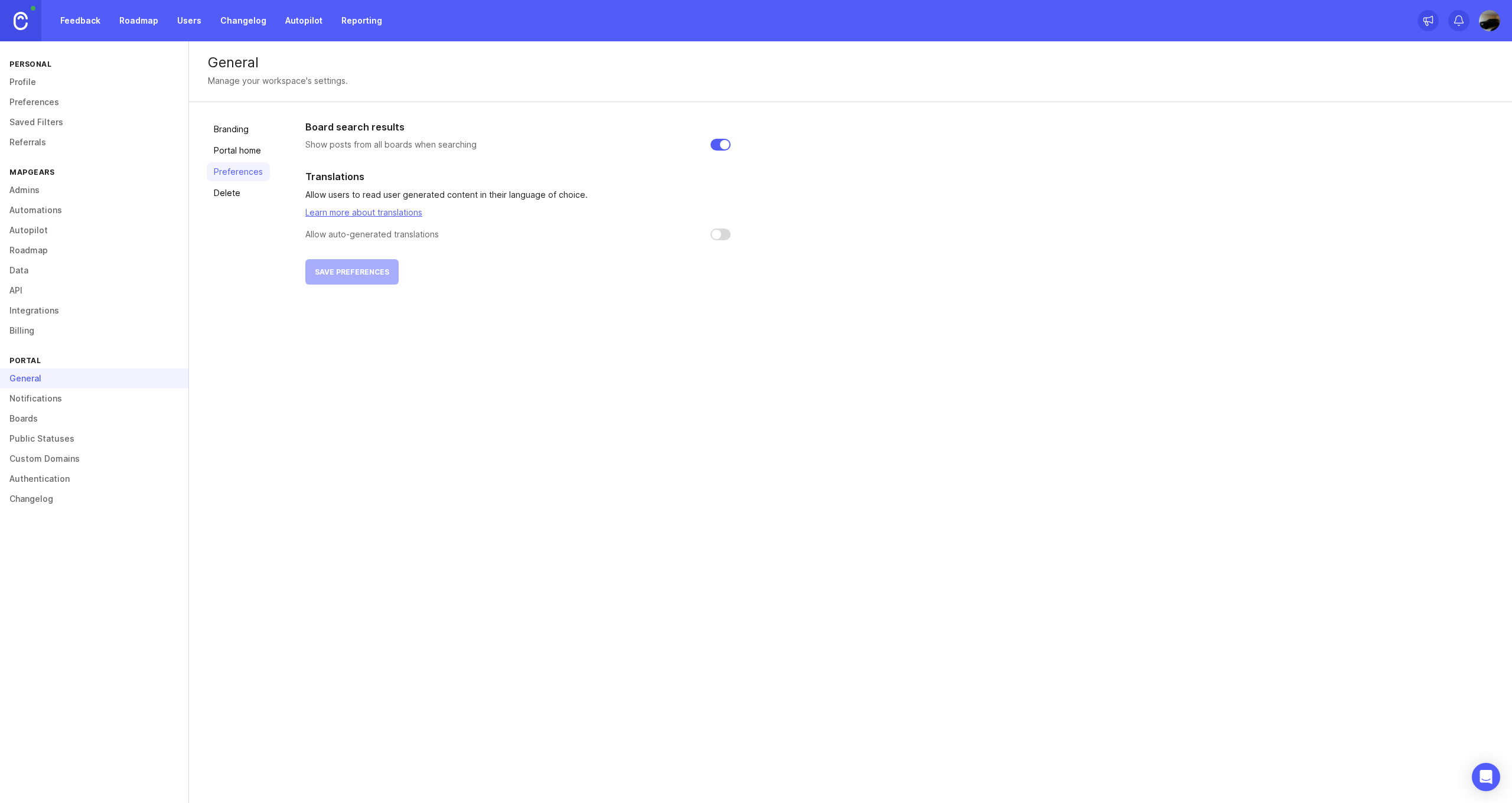
click at [250, 135] on link "Branding" at bounding box center [238, 129] width 63 height 19
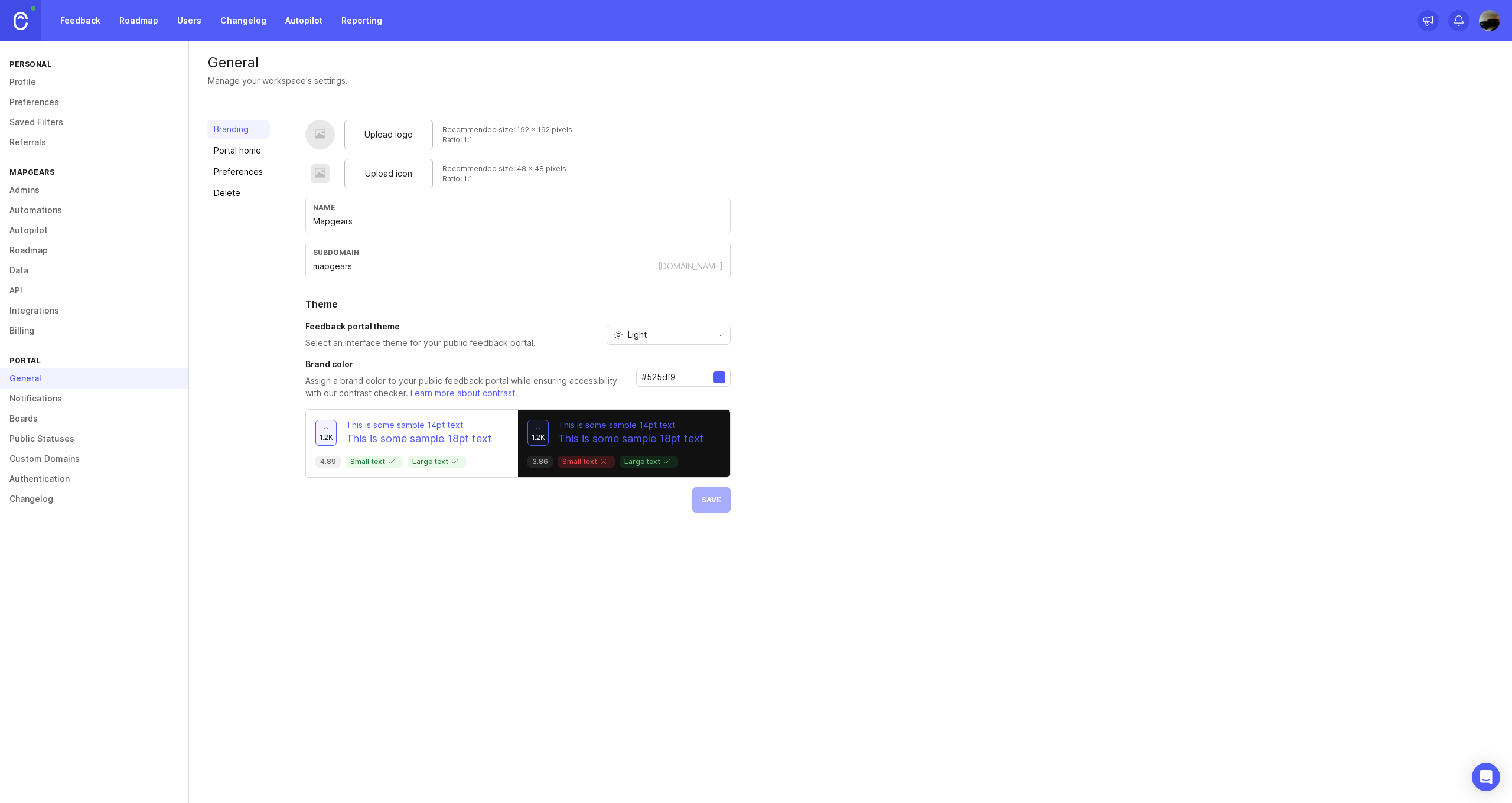
click at [41, 399] on link "Notifications" at bounding box center [94, 398] width 189 height 20
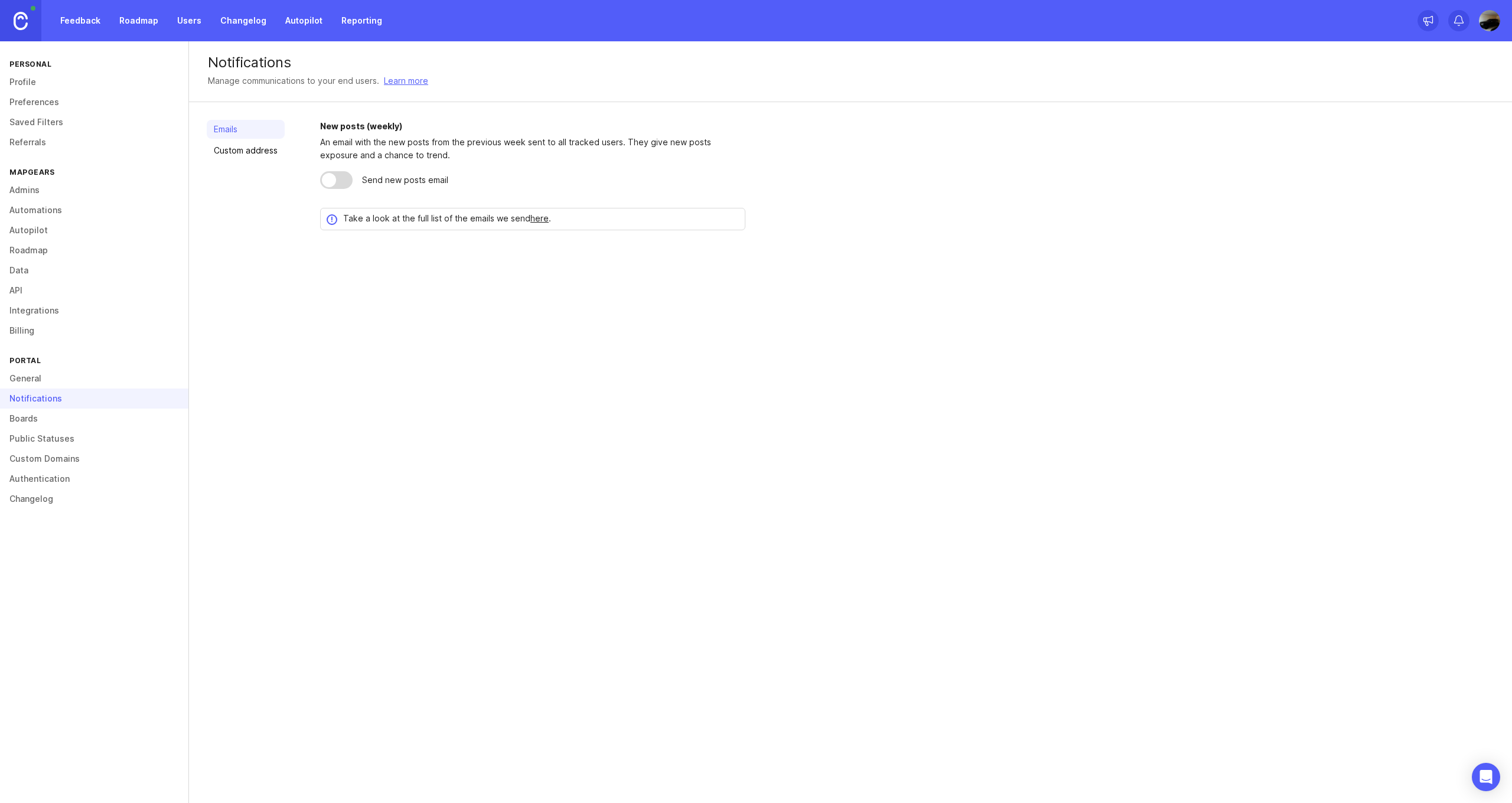
click at [33, 419] on link "Boards" at bounding box center [94, 419] width 189 height 20
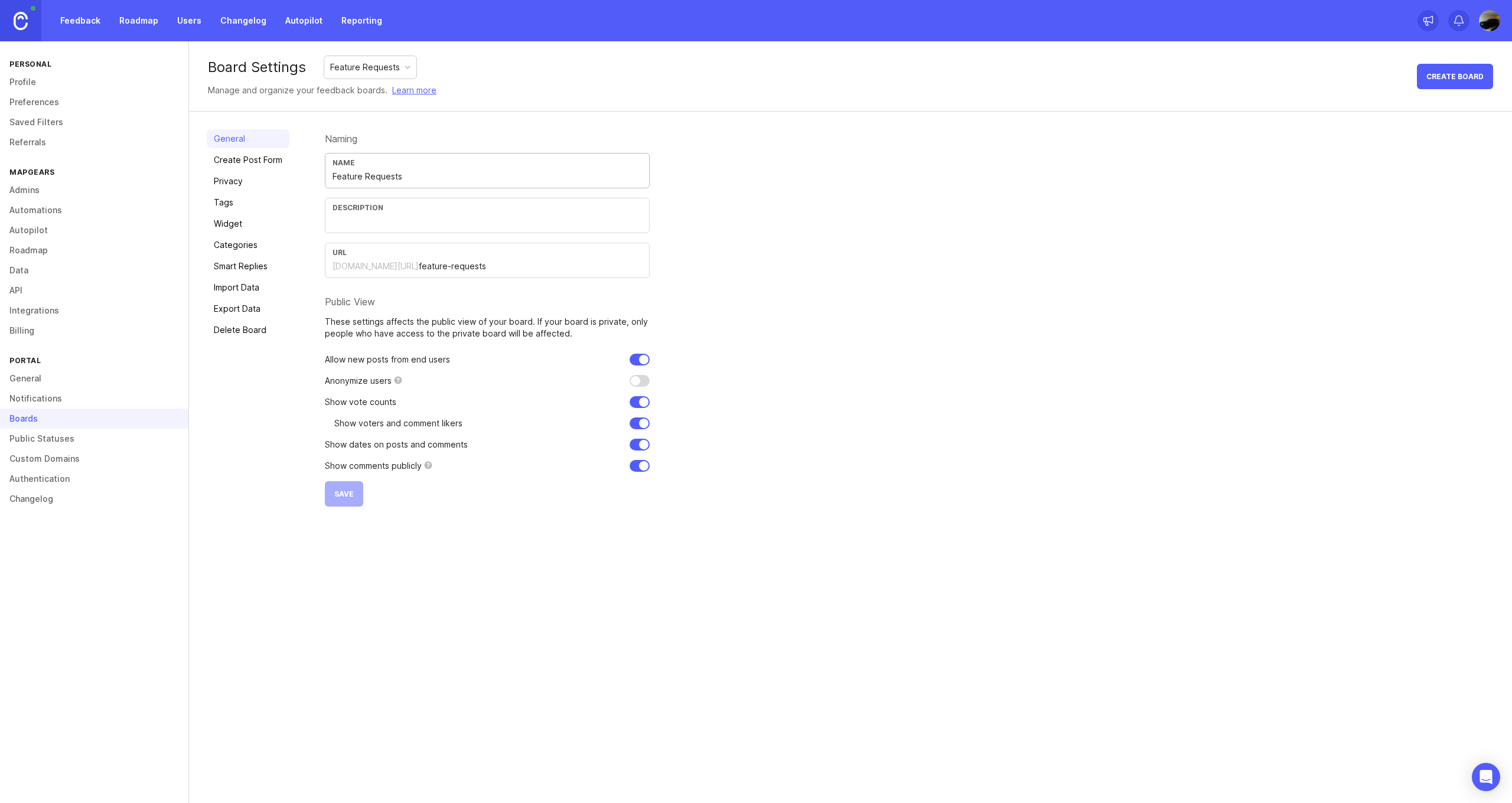
click at [382, 179] on input "Feature Requests" at bounding box center [487, 177] width 309 height 13
click at [360, 224] on input "text" at bounding box center [487, 222] width 309 height 13
click at [352, 226] on input "text" at bounding box center [487, 222] width 309 height 13
paste input "This section is dedicated to collecting and tracking requests for new features …"
type input "This section is dedicated to collecting and tracking requests for new features …"
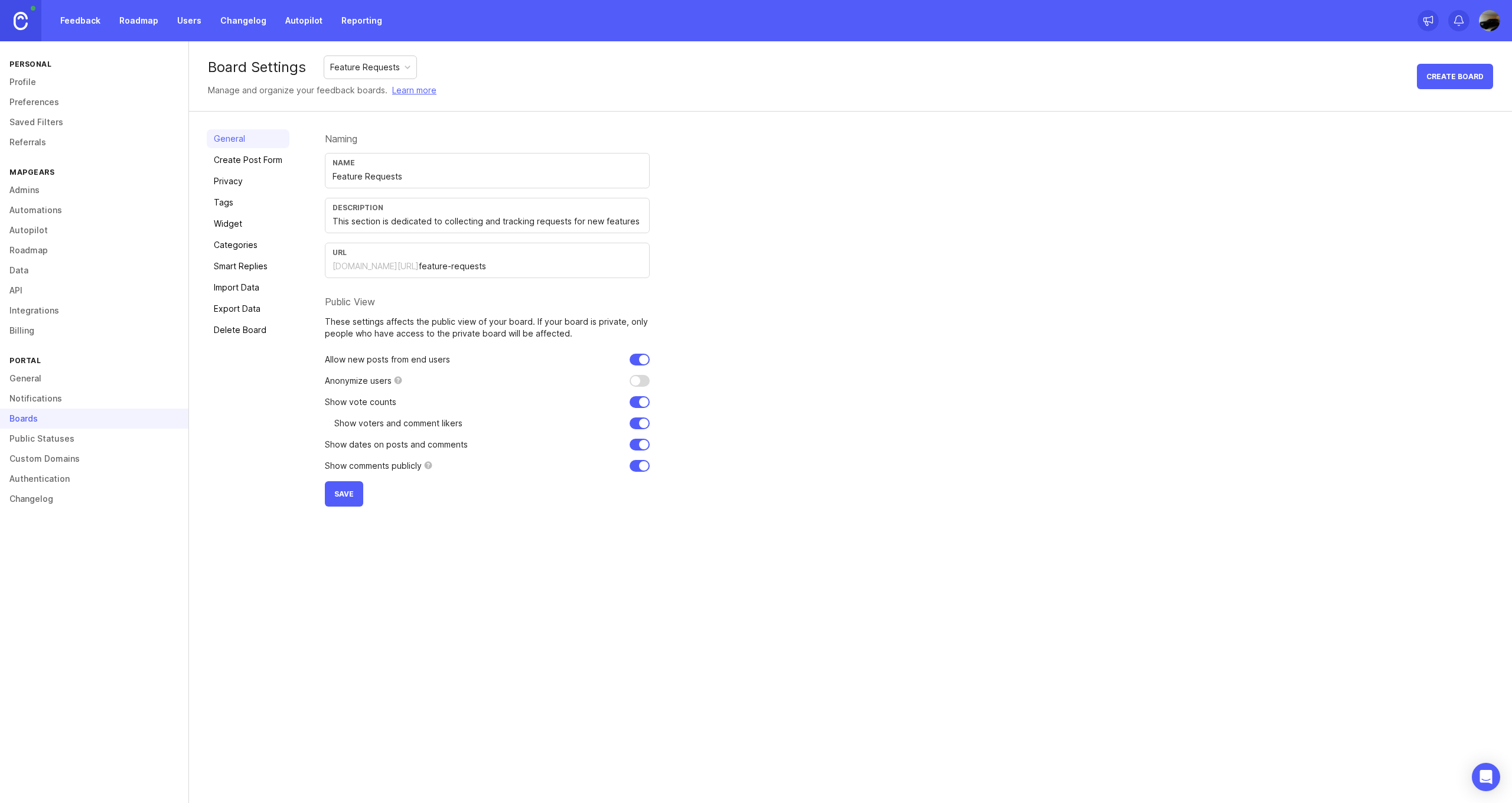
click at [337, 490] on span "Save" at bounding box center [344, 493] width 19 height 9
click at [438, 175] on input "Feature Requests" at bounding box center [487, 177] width 309 height 13
click at [248, 163] on link "Create Post Form" at bounding box center [248, 160] width 83 height 19
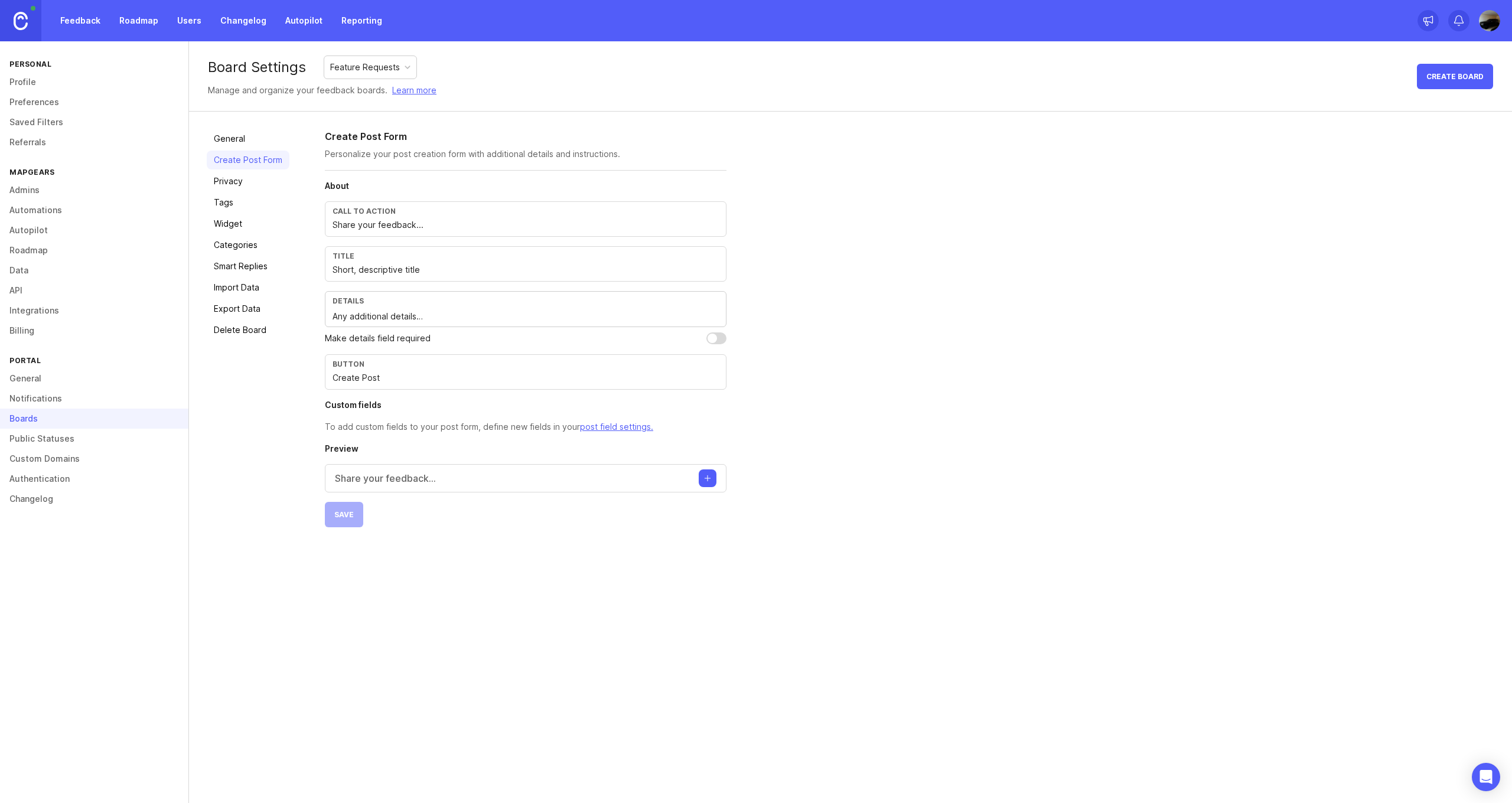
click at [267, 183] on link "Privacy" at bounding box center [248, 181] width 83 height 19
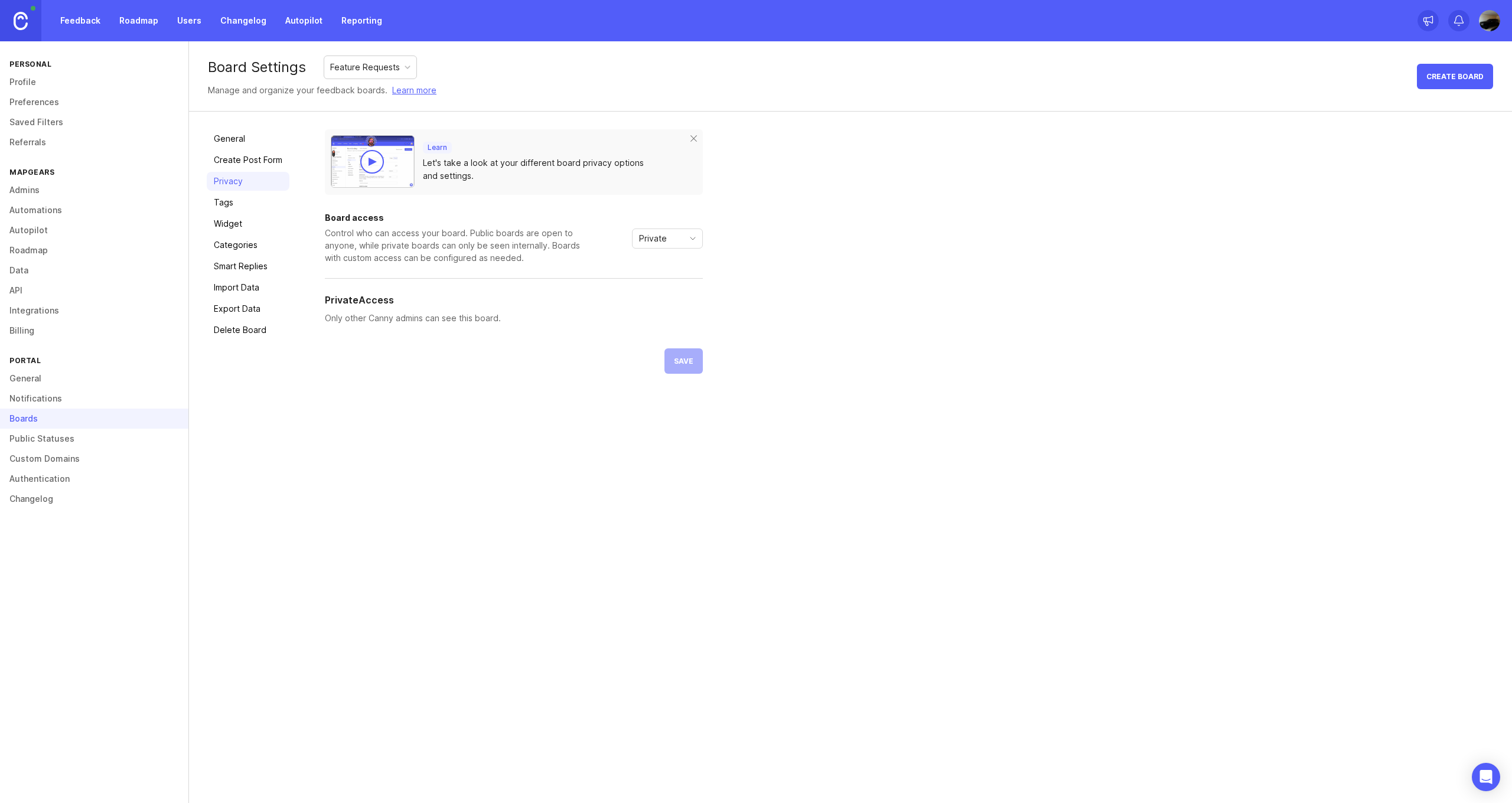
click at [244, 143] on link "General" at bounding box center [248, 139] width 83 height 19
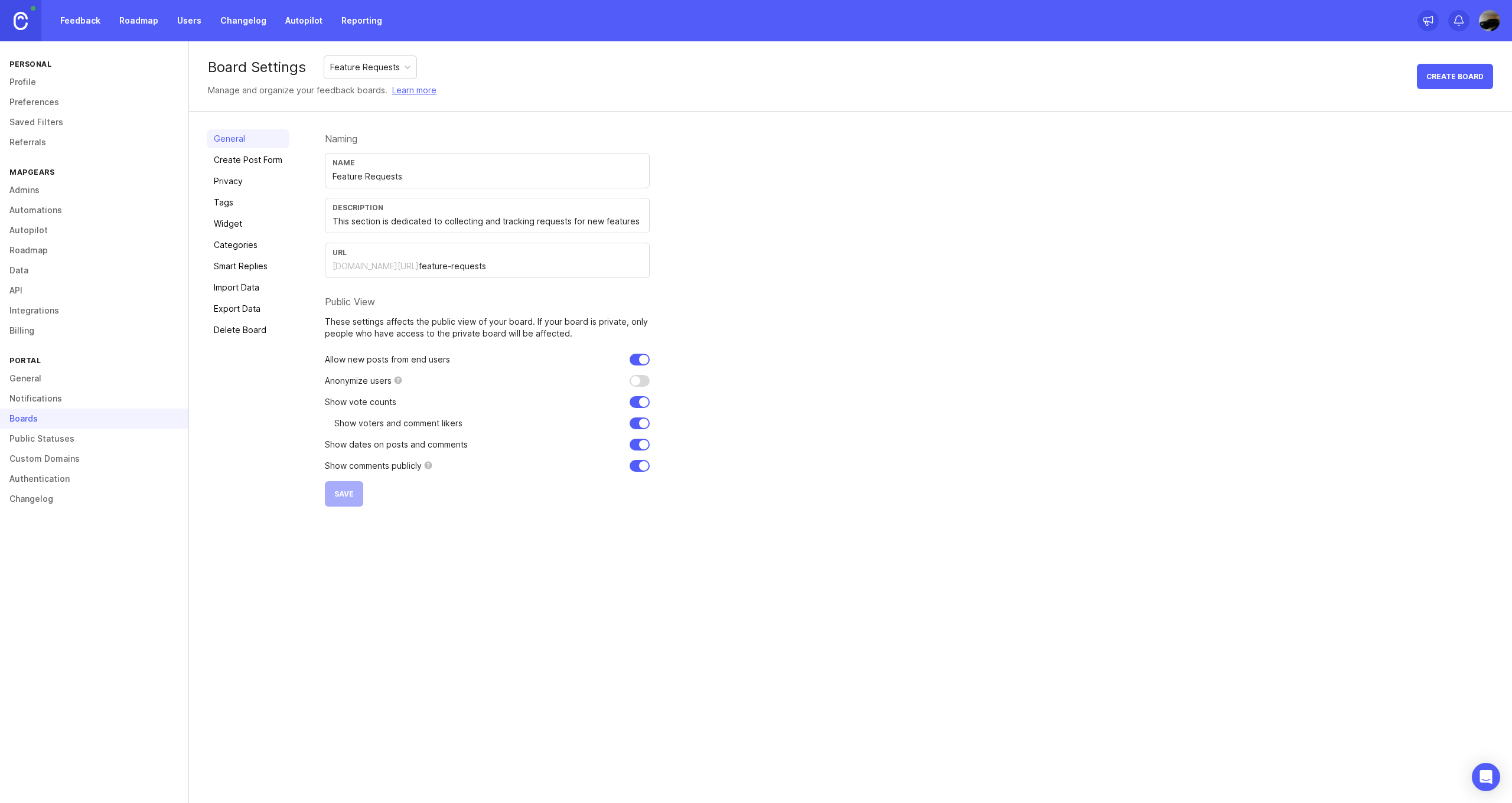
click at [253, 163] on link "Create Post Form" at bounding box center [248, 160] width 83 height 19
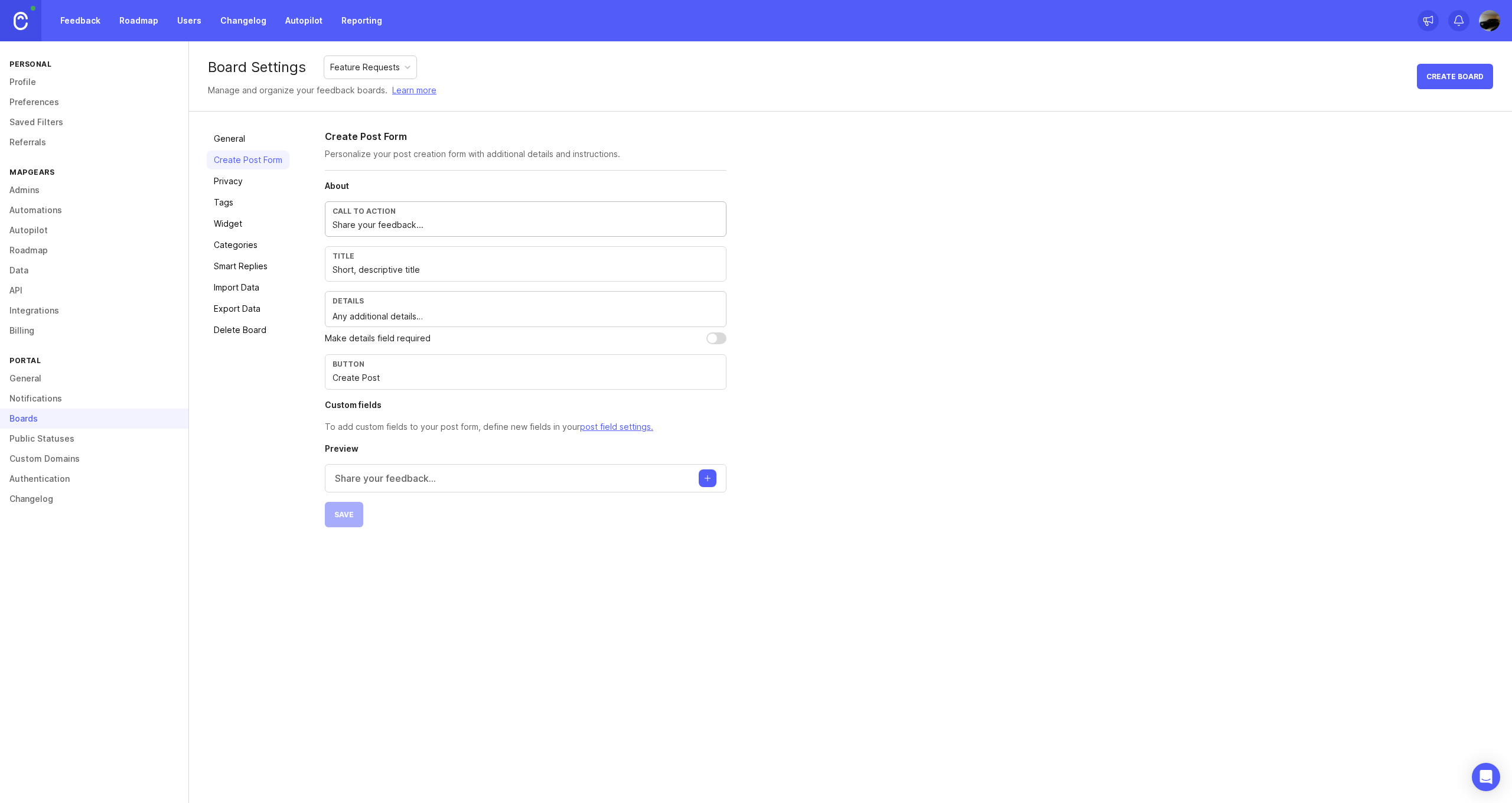
click at [359, 224] on input "Share your feedback..." at bounding box center [526, 225] width 386 height 13
click at [430, 268] on input "Short, descriptive title" at bounding box center [526, 270] width 386 height 13
click at [417, 372] on input "Create Post" at bounding box center [526, 378] width 386 height 13
click at [244, 184] on link "Privacy" at bounding box center [248, 181] width 83 height 19
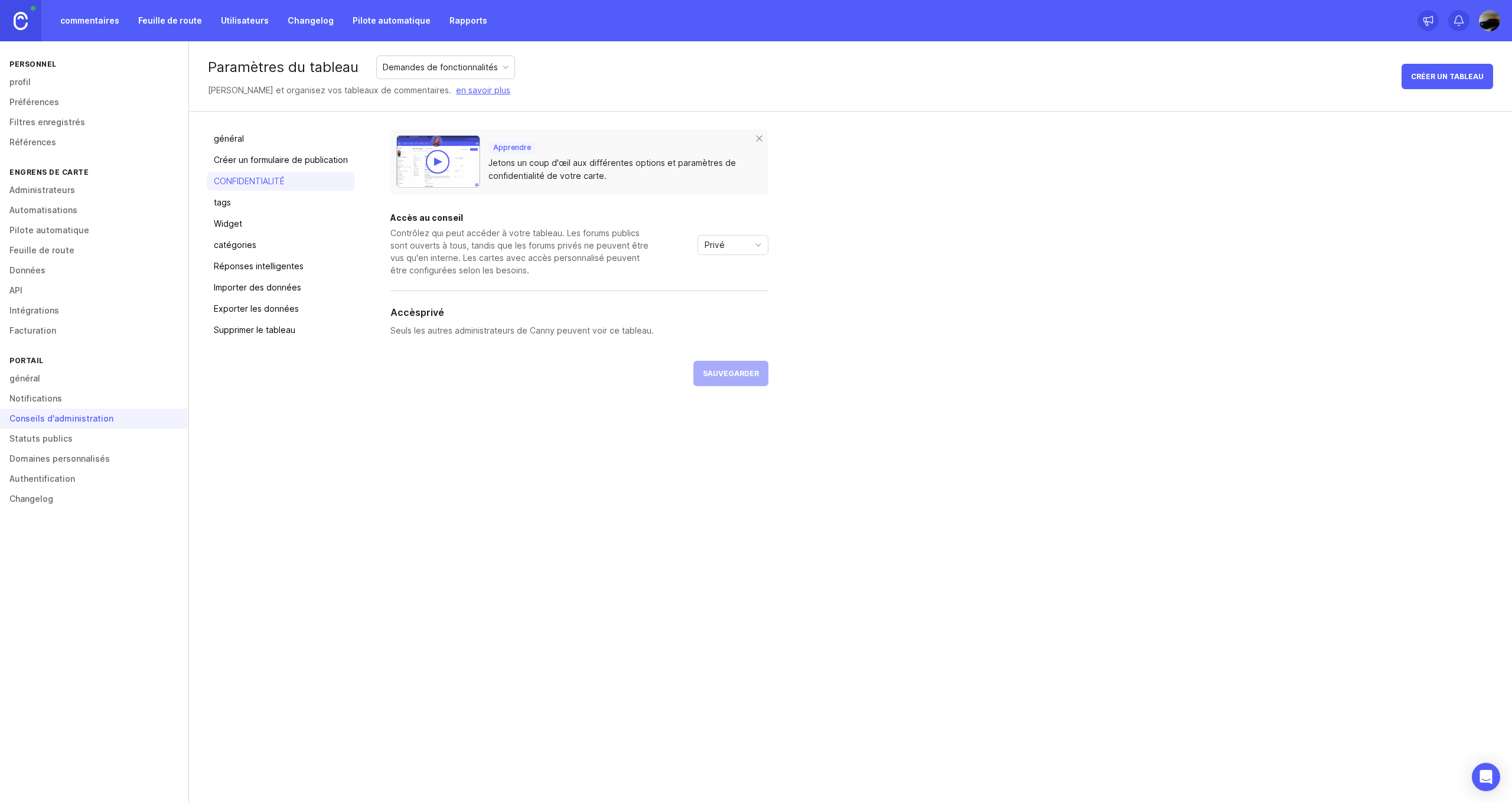
click at [242, 146] on link "général" at bounding box center [280, 139] width 148 height 19
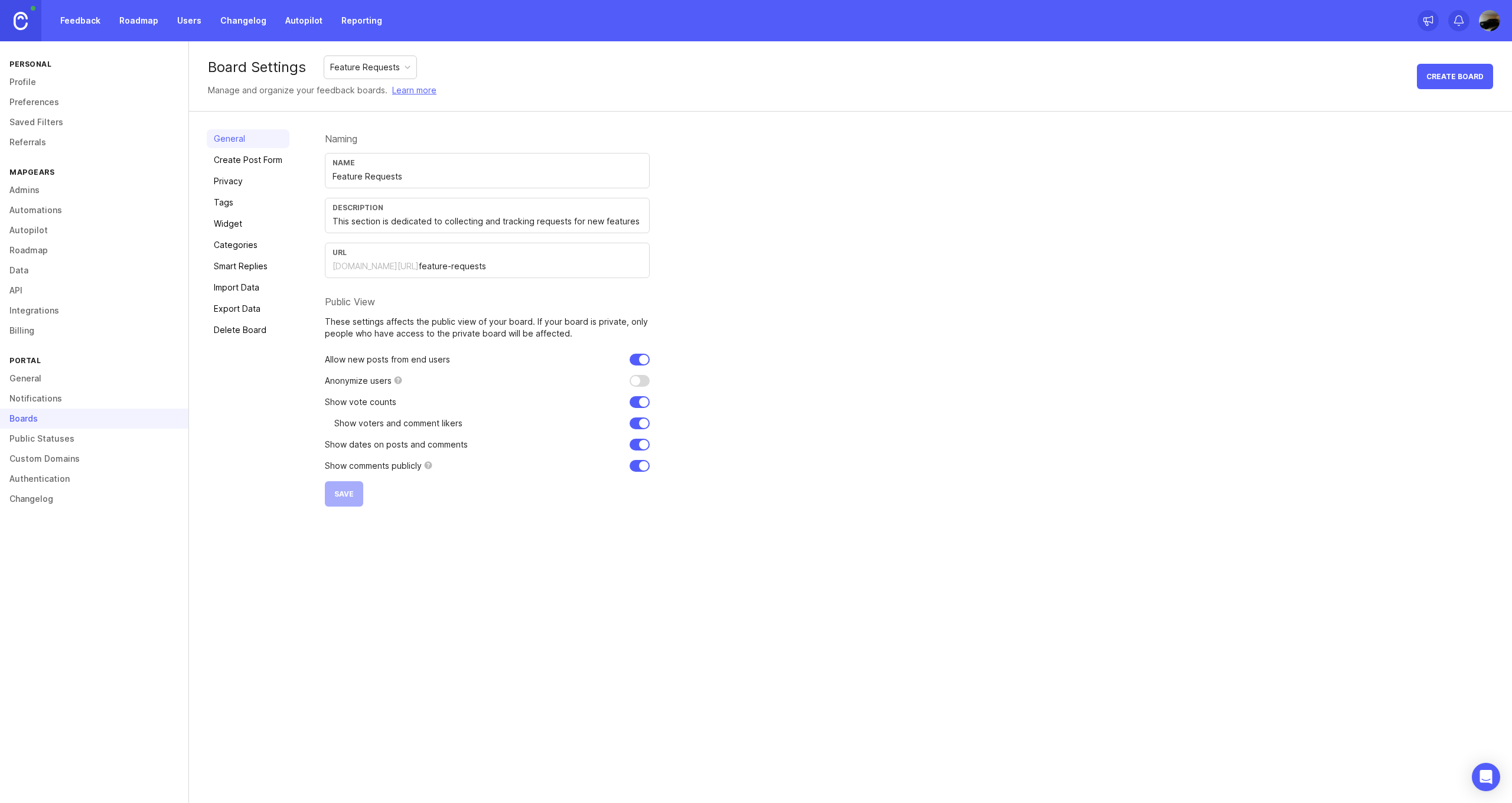
click at [96, 19] on link "Feedback" at bounding box center [80, 21] width 54 height 21
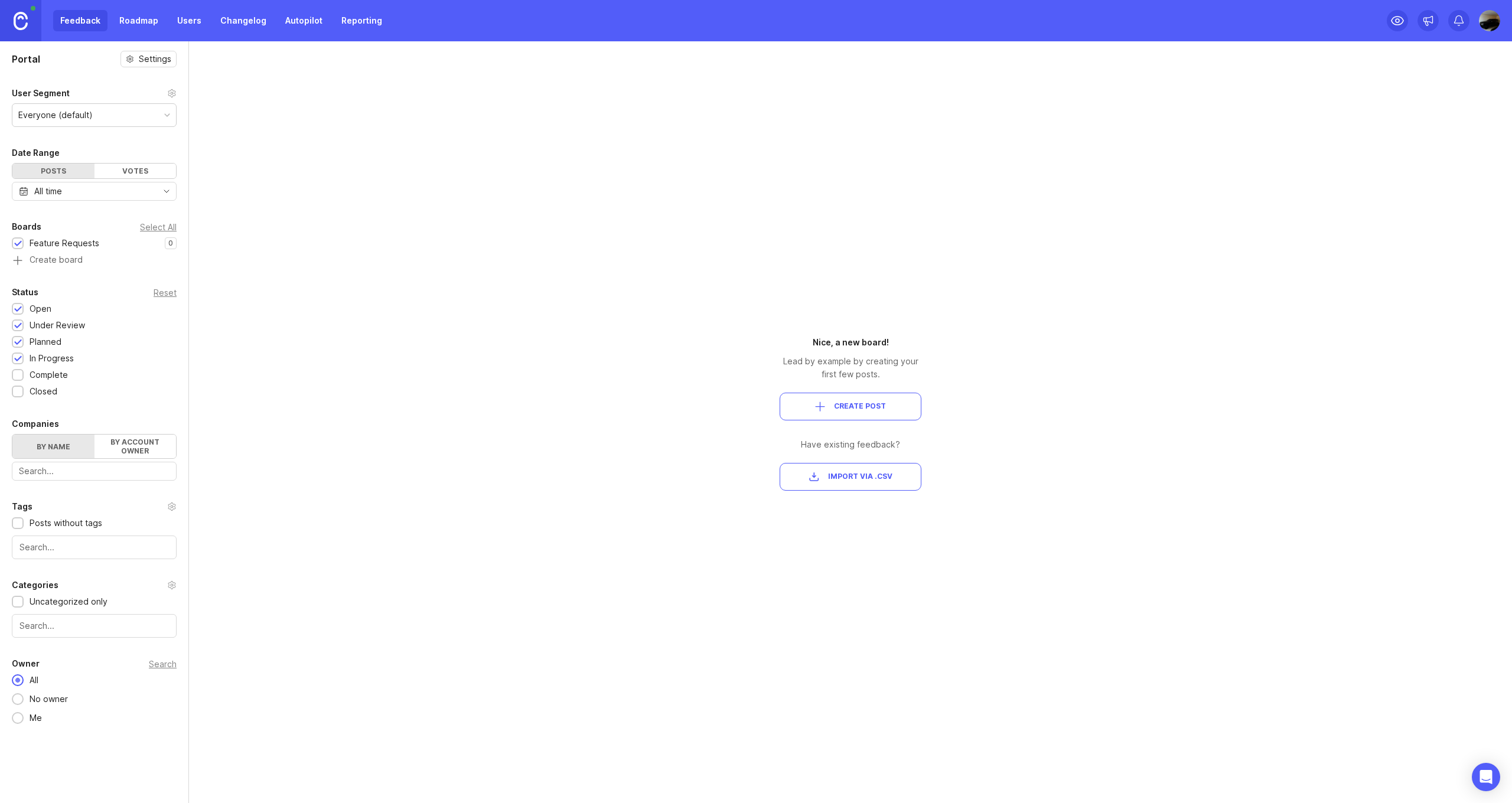
click at [157, 171] on div "Votes" at bounding box center [135, 171] width 82 height 15
click at [29, 172] on div "Posts" at bounding box center [54, 171] width 82 height 15
click at [19, 377] on div at bounding box center [18, 376] width 8 height 9
click at [155, 449] on label "By account owner" at bounding box center [135, 447] width 82 height 24
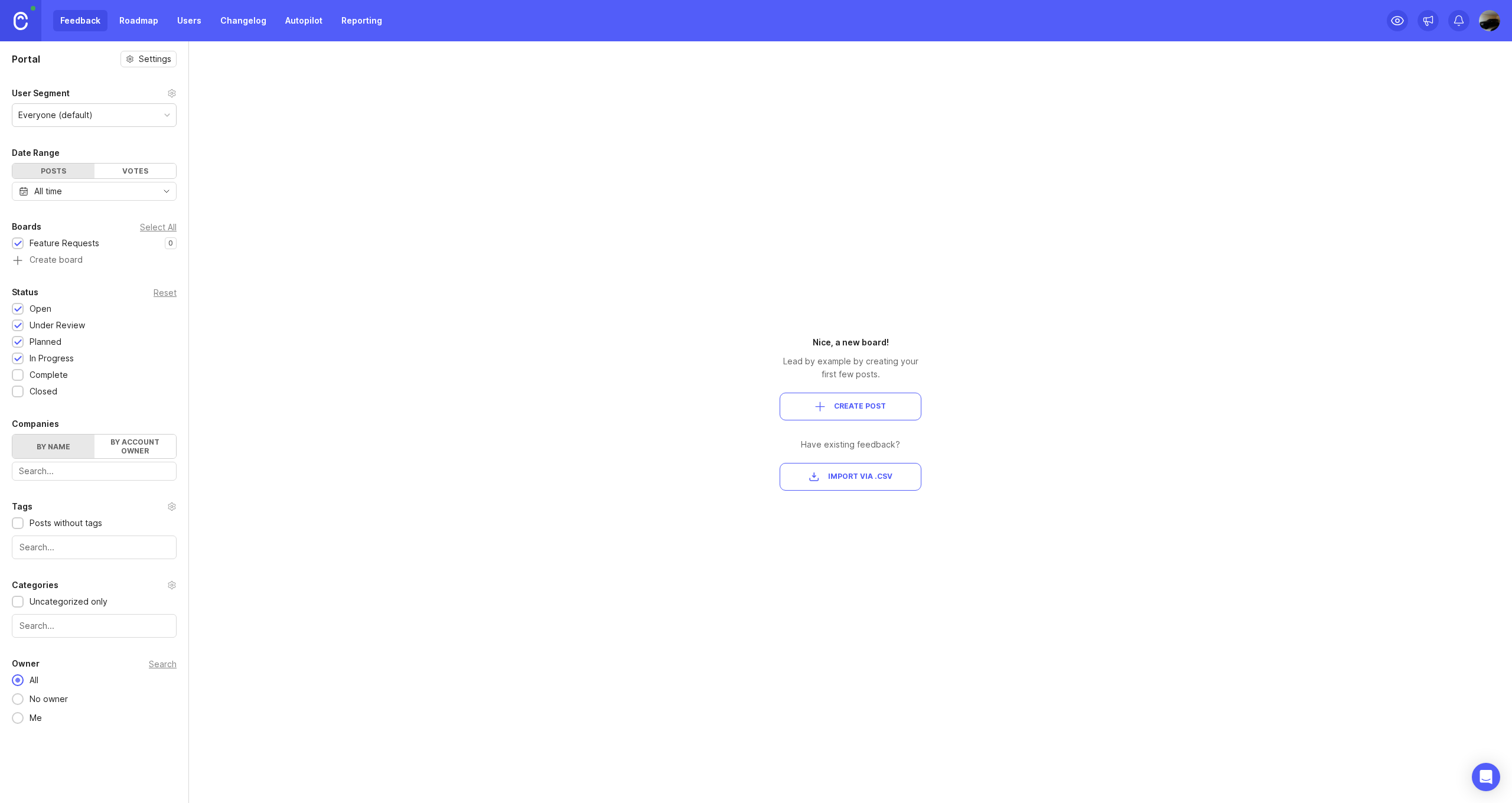
click at [13, 435] on input "By account owner" at bounding box center [13, 435] width 0 height 0
click at [49, 448] on label "By name" at bounding box center [54, 447] width 82 height 24
click at [13, 435] on input "By name" at bounding box center [13, 435] width 0 height 0
click at [63, 472] on input "text" at bounding box center [94, 471] width 151 height 13
